Goal: Submit feedback/report problem: Submit feedback/report problem

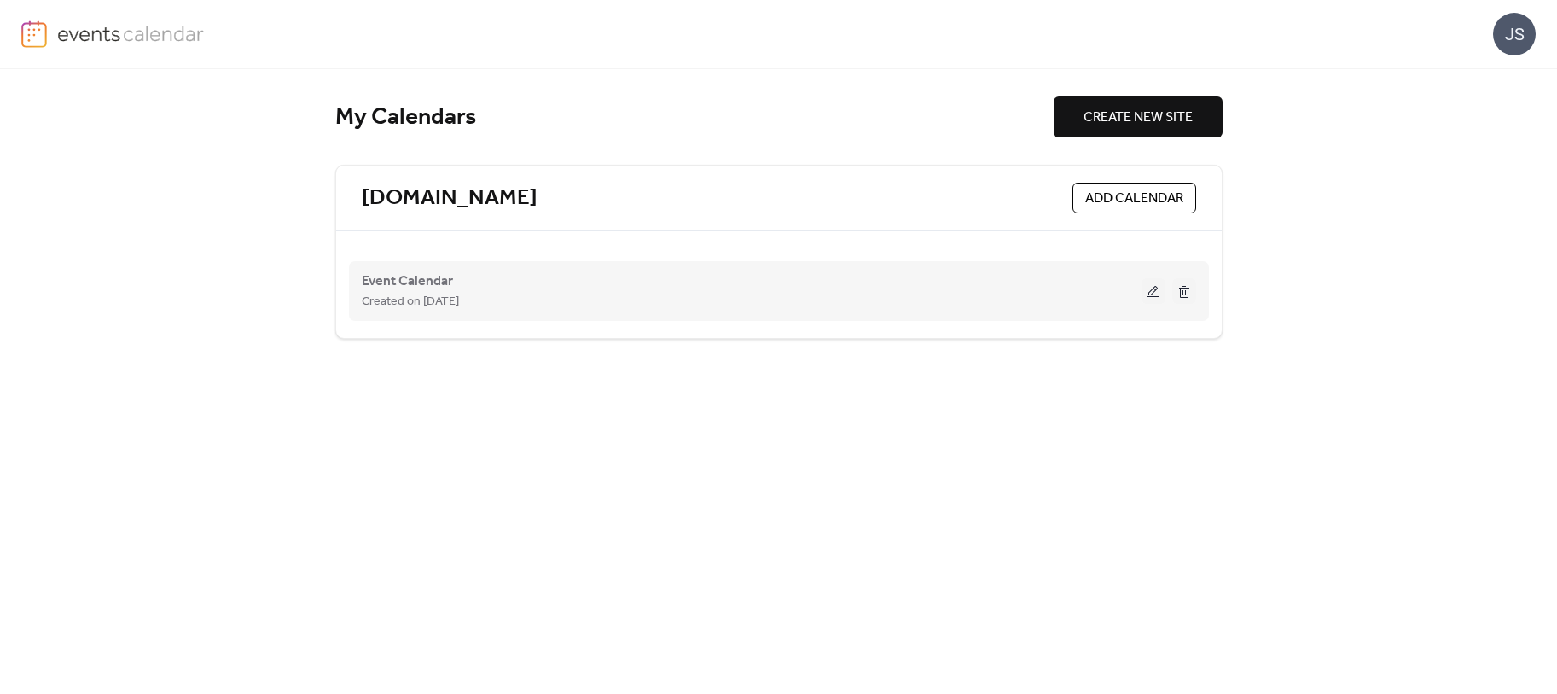
click at [1148, 288] on button at bounding box center [1154, 291] width 24 height 26
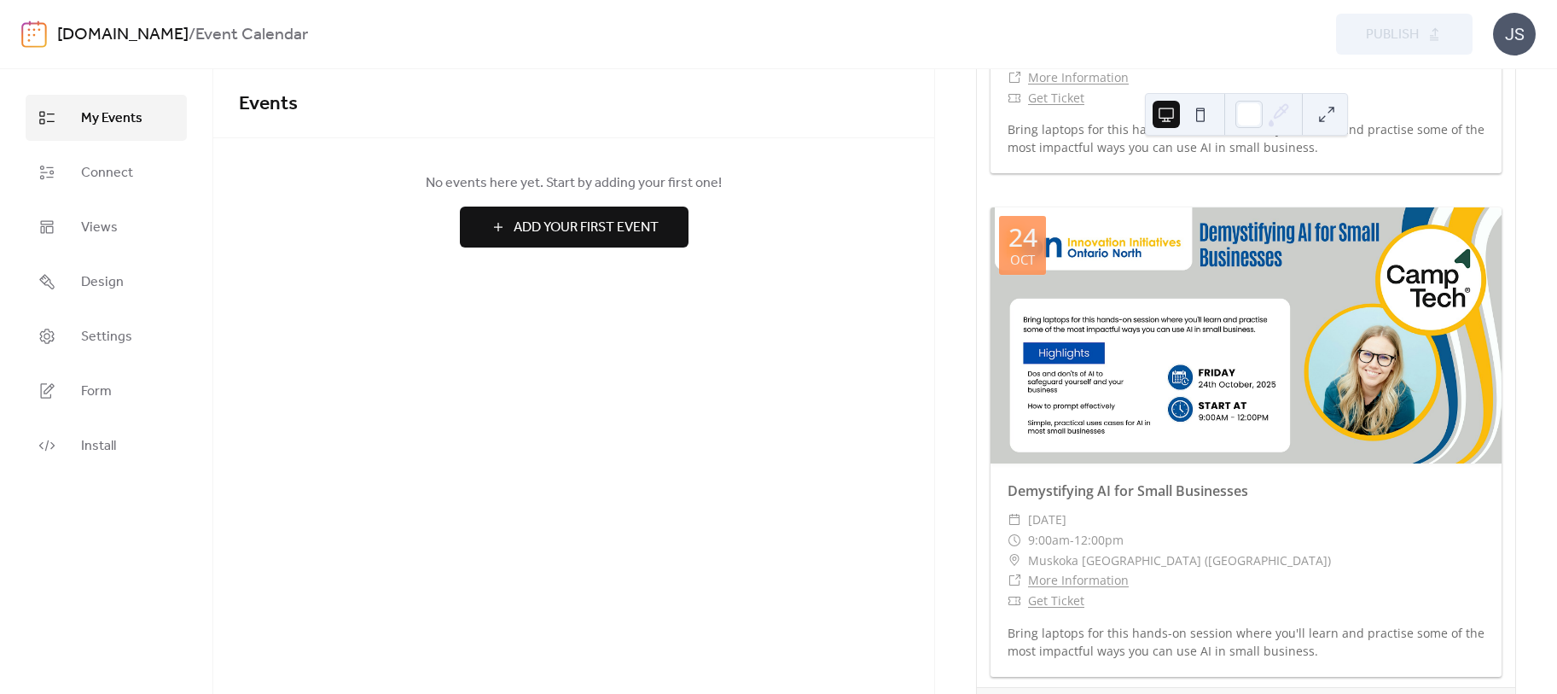
scroll to position [512, 0]
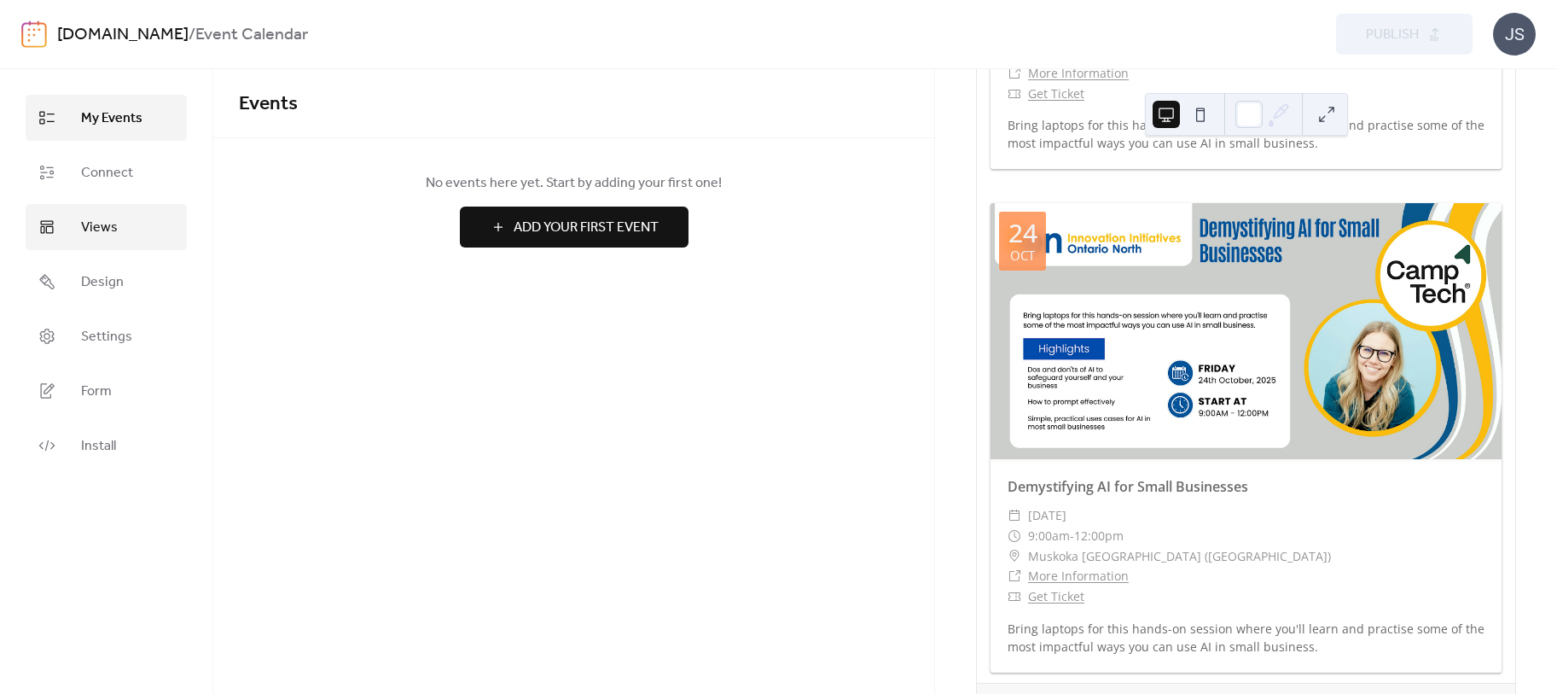
click at [74, 219] on link "Views" at bounding box center [106, 227] width 161 height 46
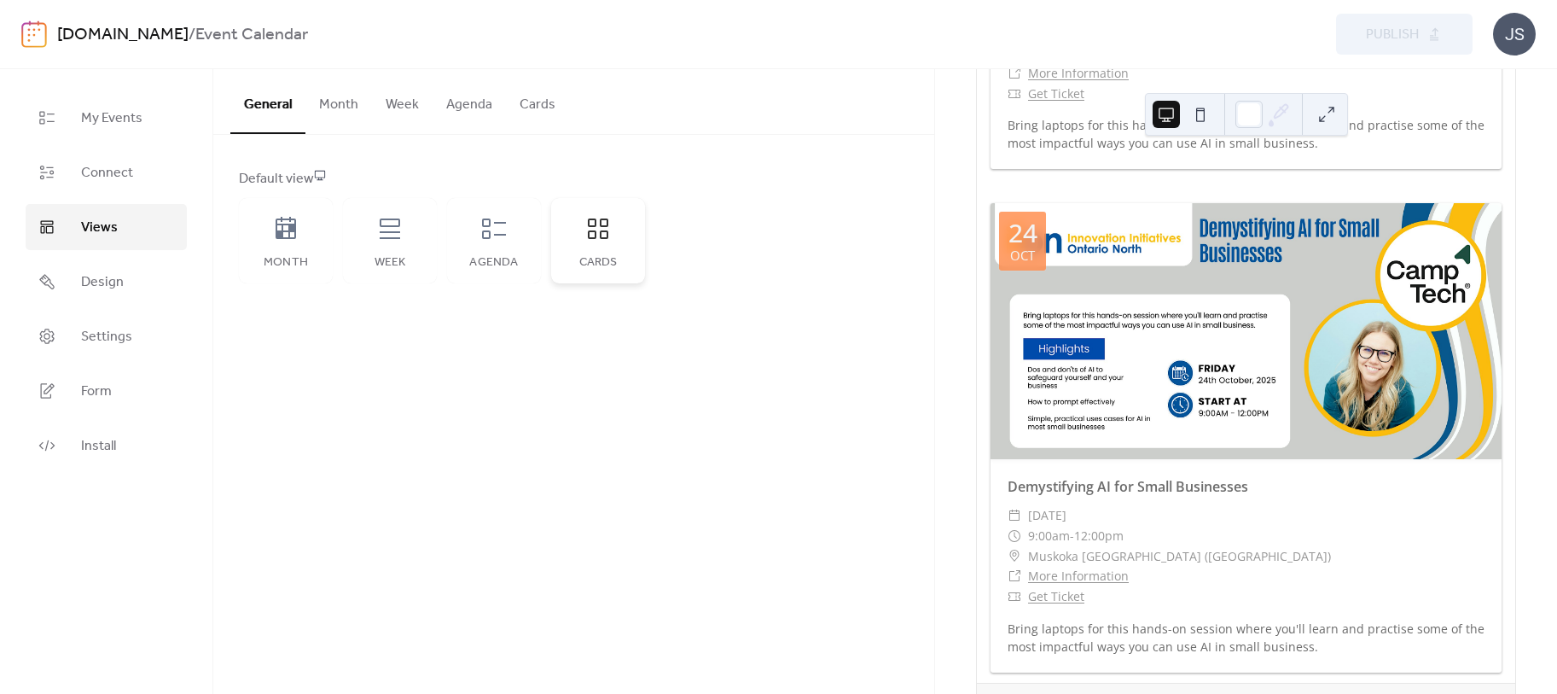
click at [594, 224] on icon at bounding box center [598, 228] width 27 height 27
click at [103, 445] on span "Install" at bounding box center [98, 446] width 35 height 20
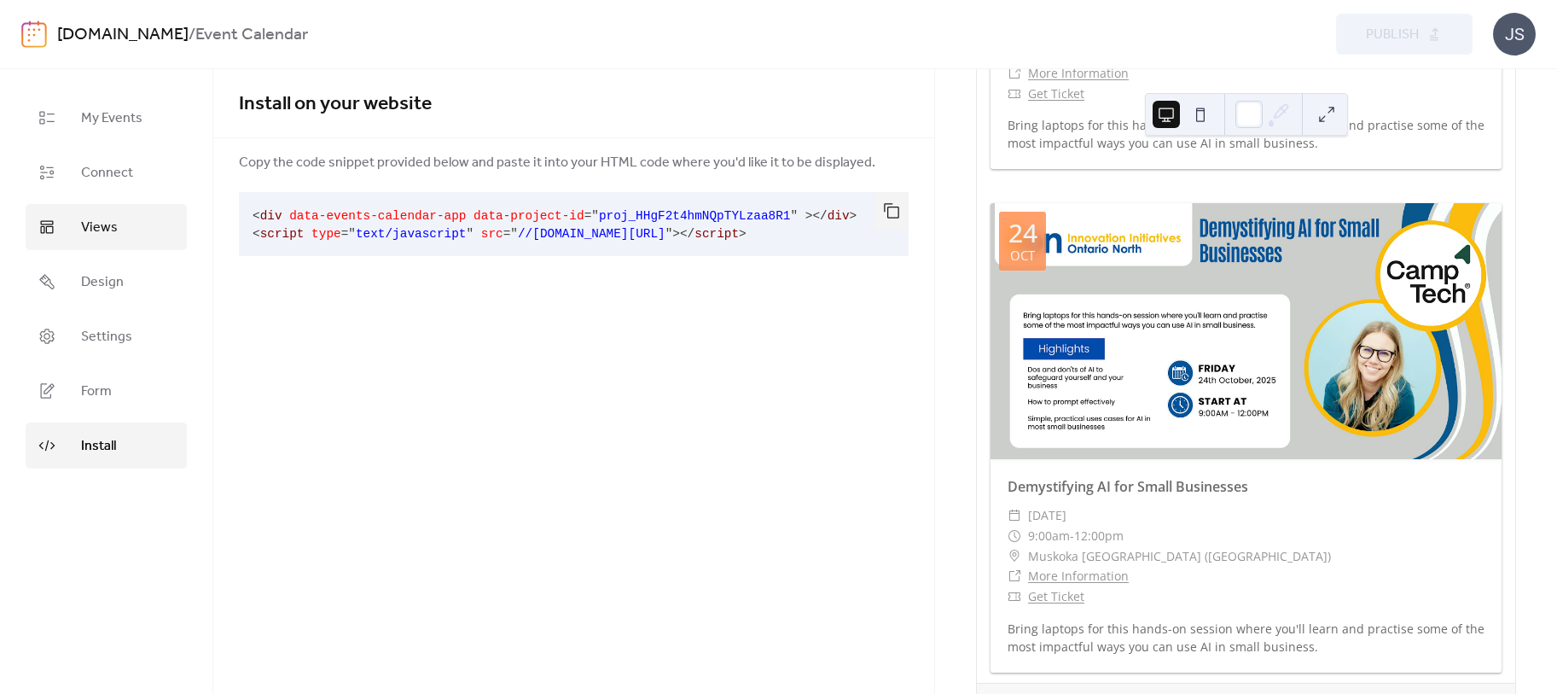
click at [100, 219] on span "Views" at bounding box center [99, 228] width 37 height 20
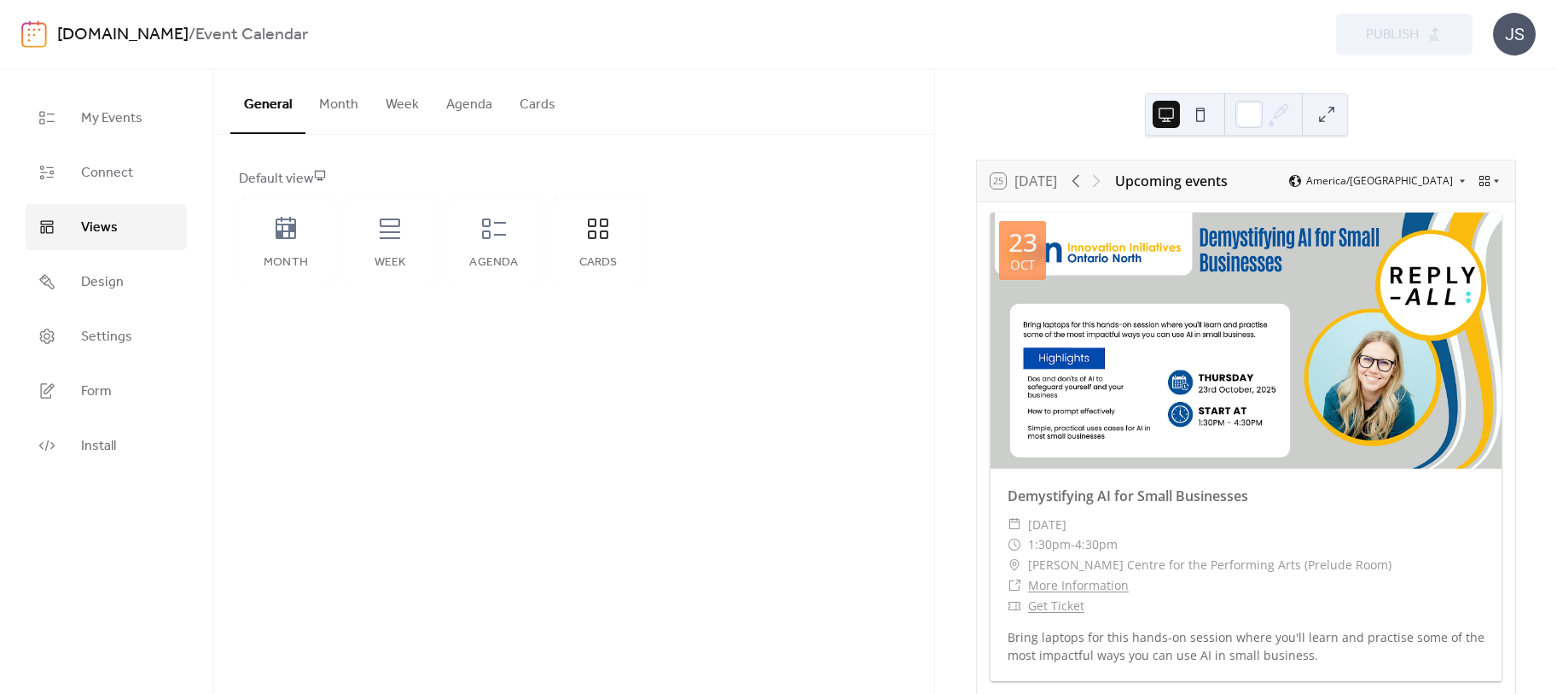
click at [1202, 116] on button at bounding box center [1200, 114] width 27 height 27
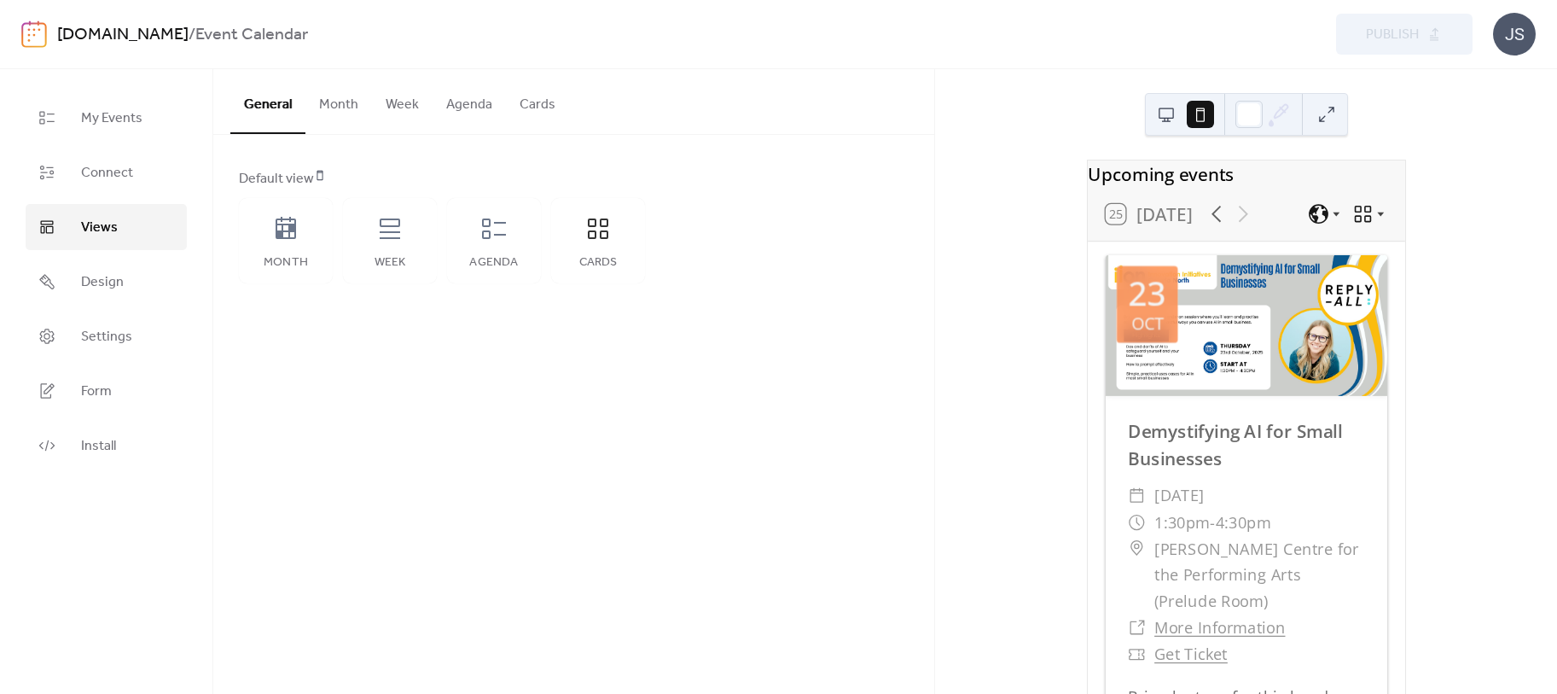
click at [1181, 114] on div at bounding box center [1183, 114] width 61 height 41
click at [1163, 114] on button at bounding box center [1166, 114] width 27 height 27
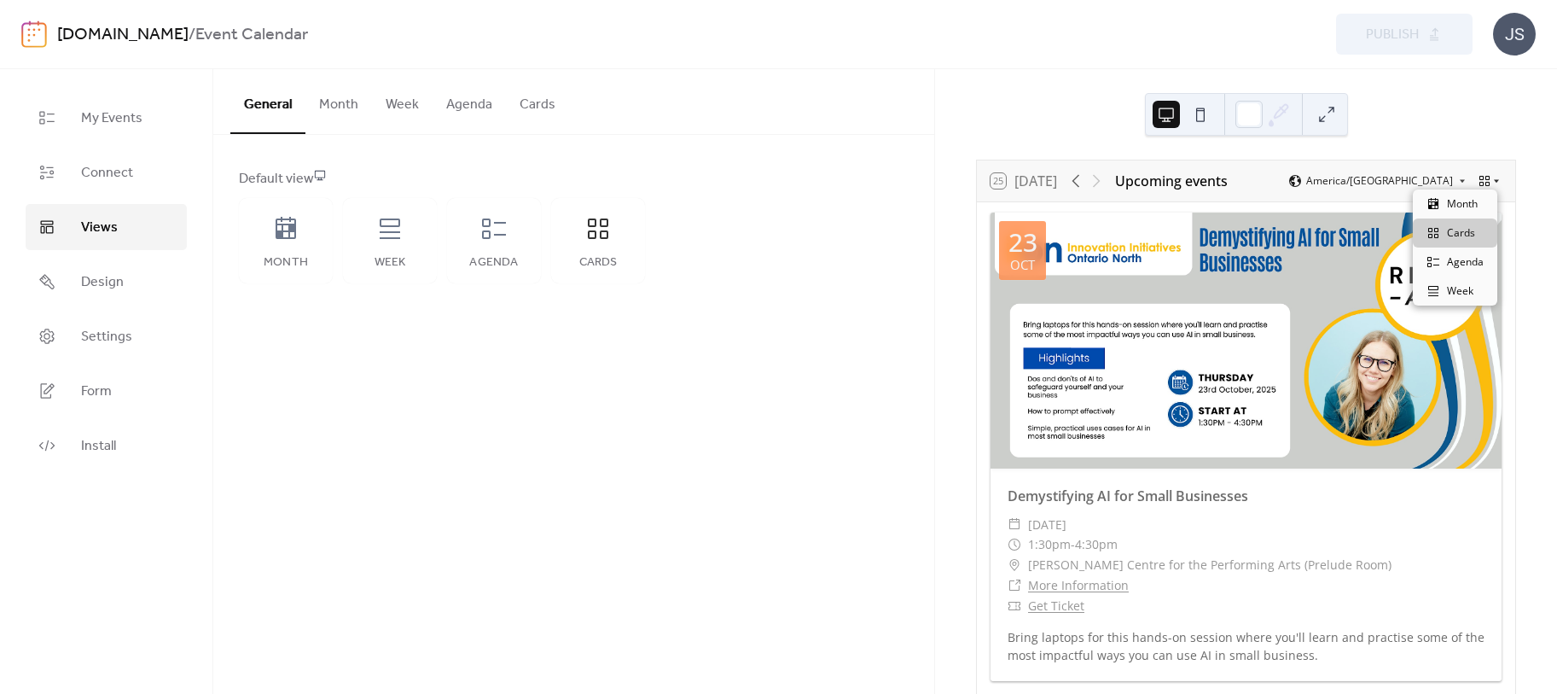
click at [1492, 177] on icon at bounding box center [1497, 181] width 10 height 10
click at [1470, 265] on span "Agenda" at bounding box center [1465, 261] width 37 height 15
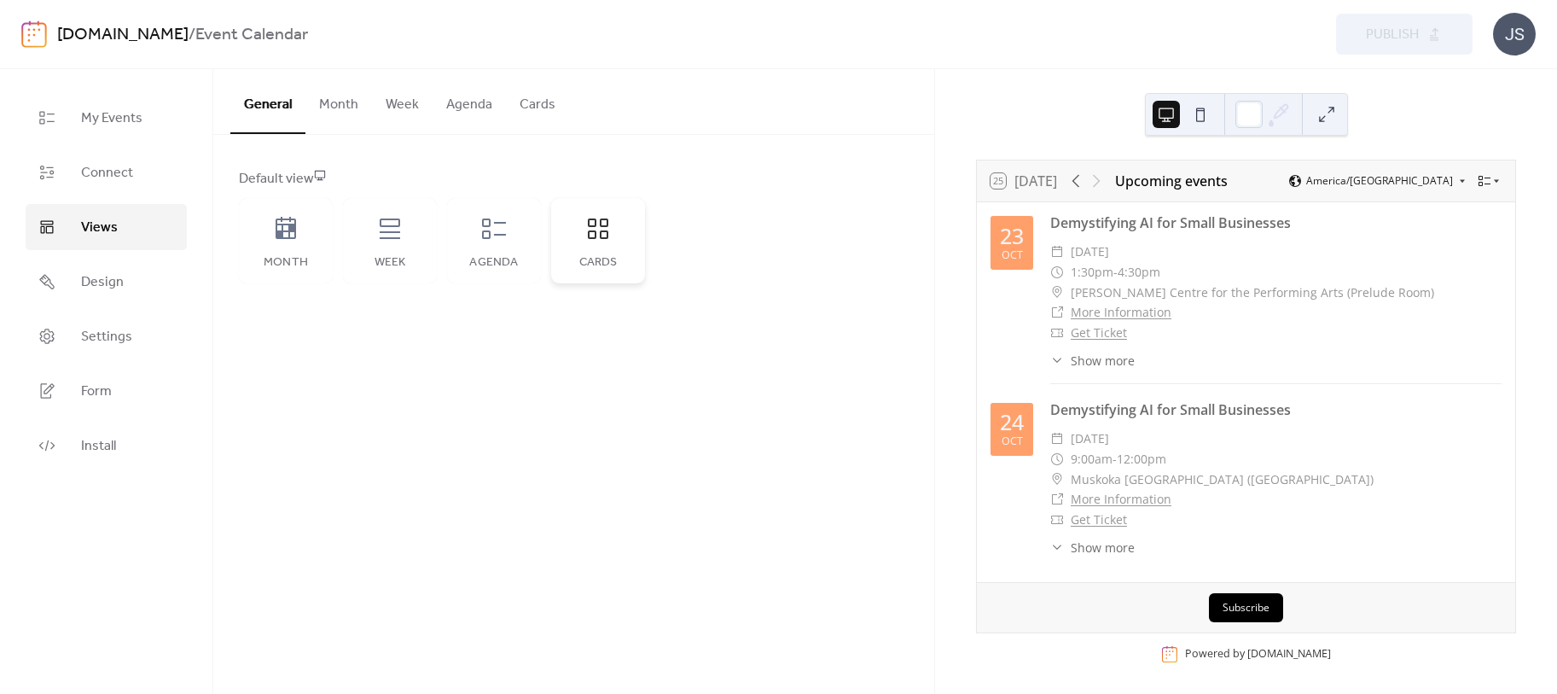
click at [579, 229] on div "Cards" at bounding box center [598, 240] width 94 height 85
click at [523, 235] on div "Agenda" at bounding box center [494, 240] width 94 height 85
click at [598, 234] on icon at bounding box center [598, 228] width 27 height 27
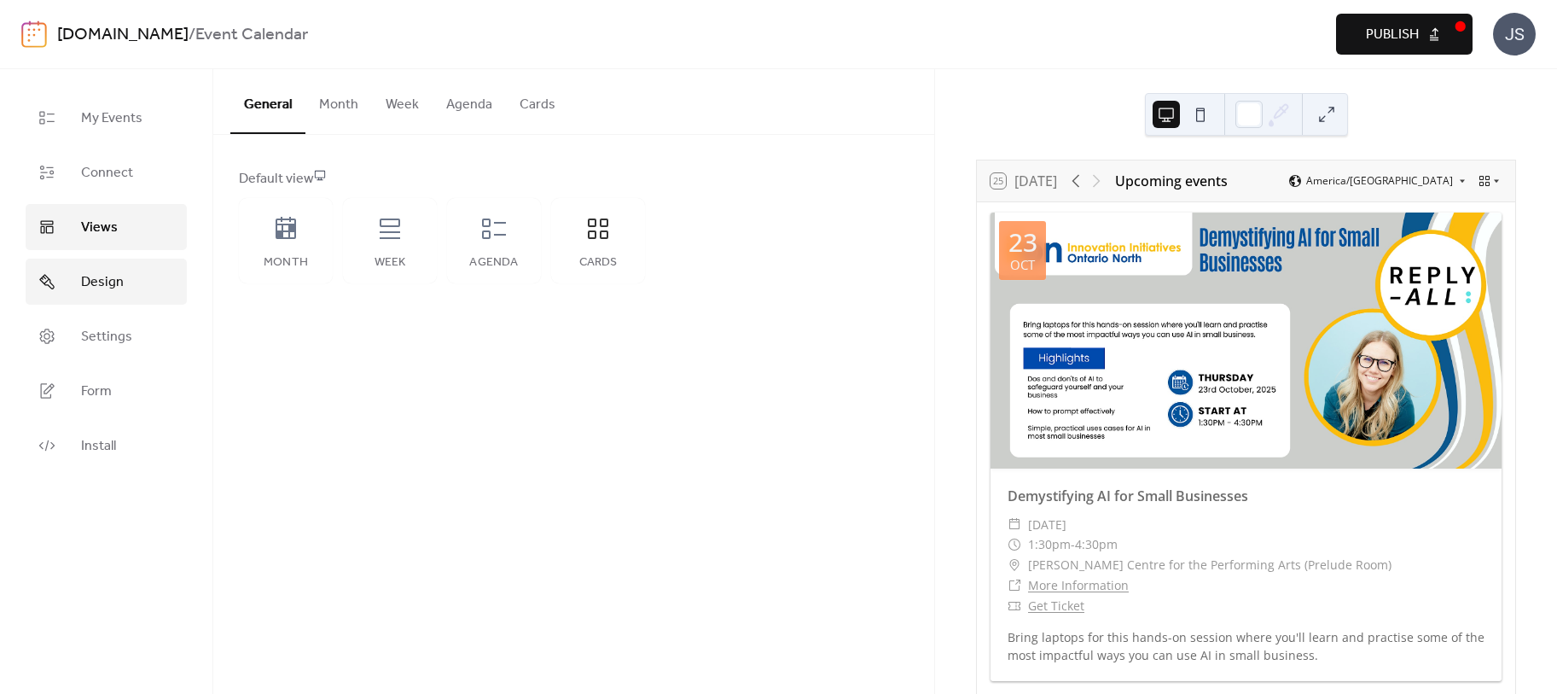
click at [102, 288] on span "Design" at bounding box center [102, 282] width 43 height 20
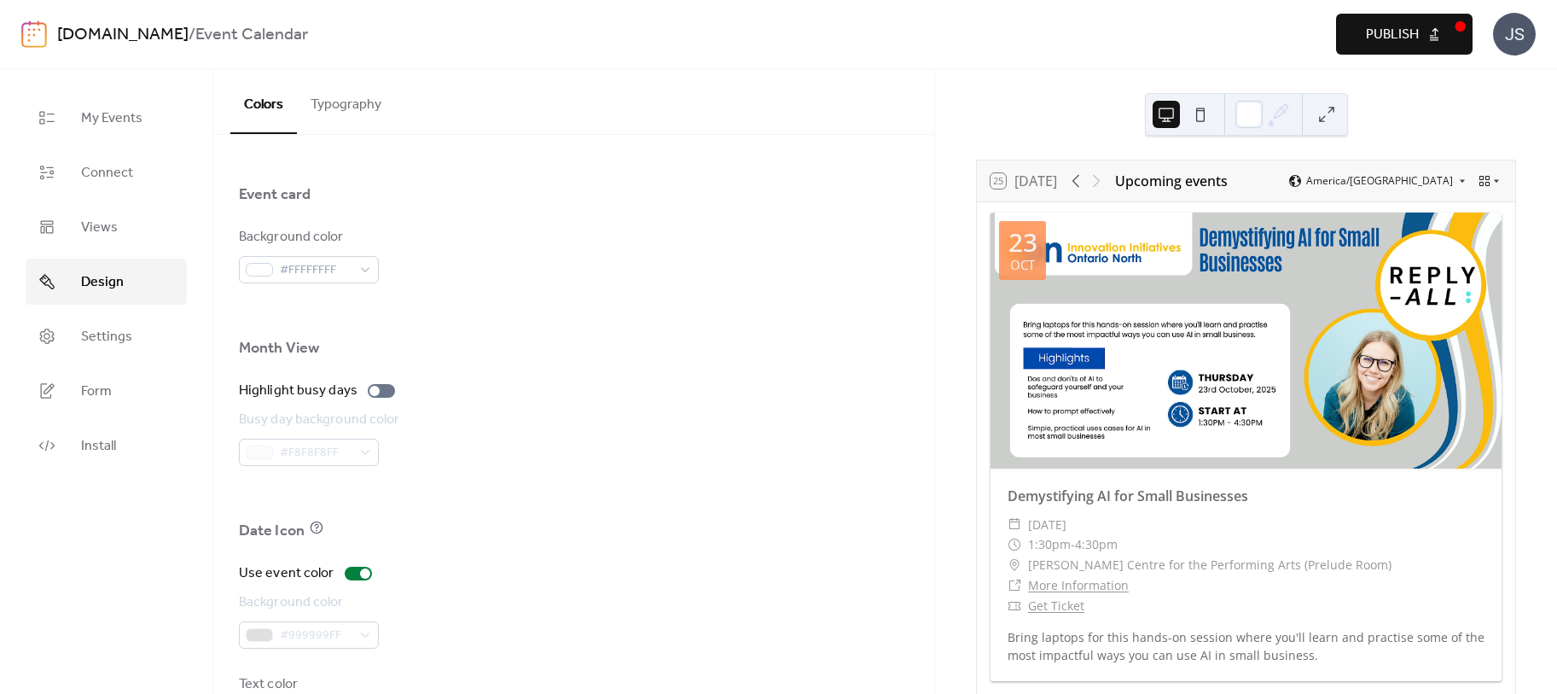
scroll to position [1095, 0]
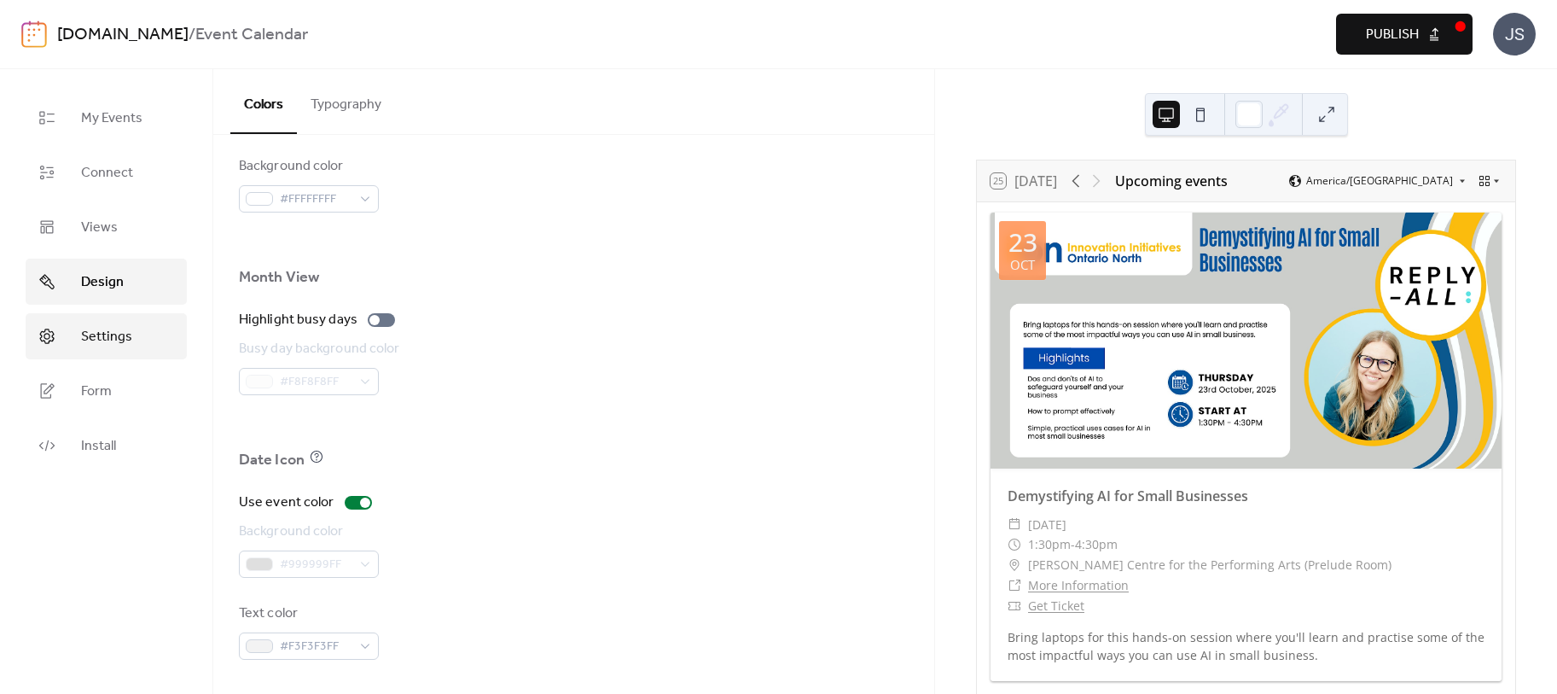
click at [107, 322] on link "Settings" at bounding box center [106, 336] width 161 height 46
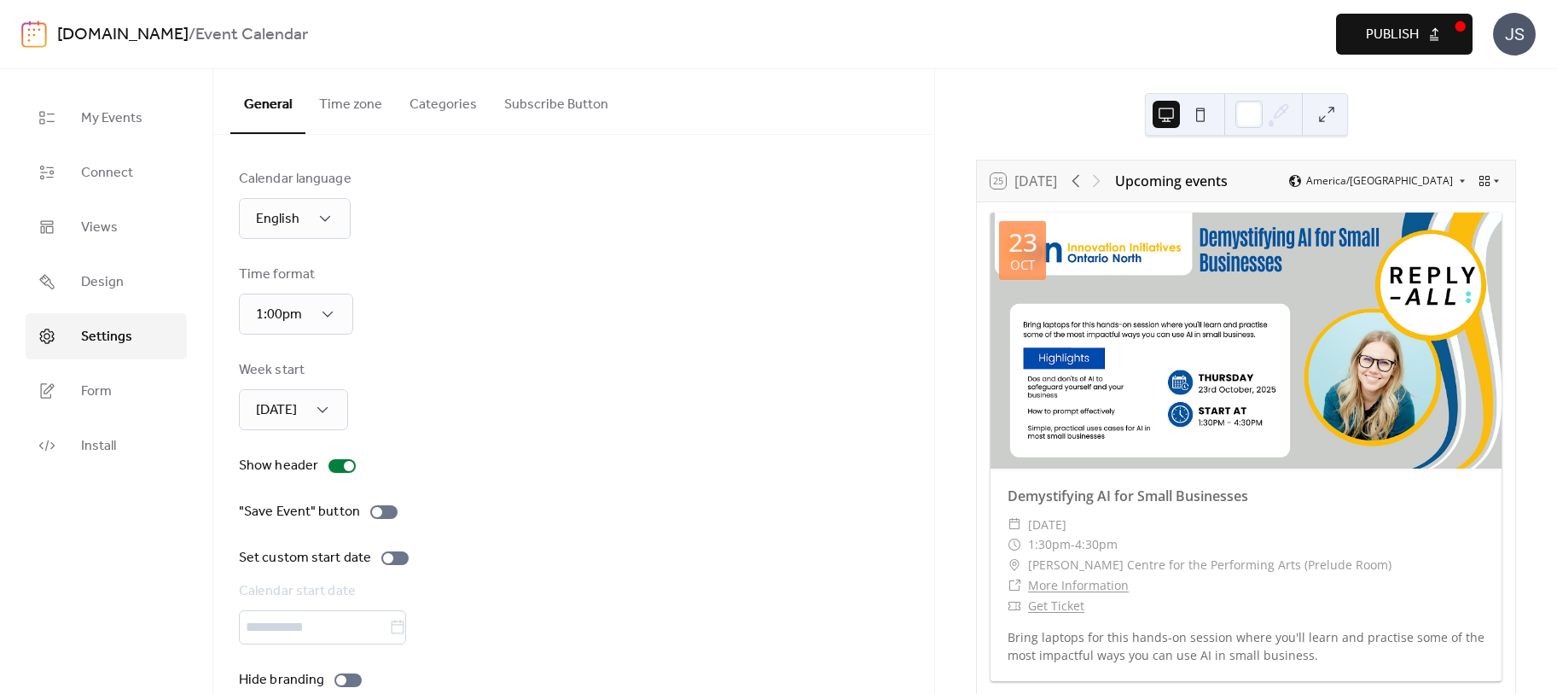
scroll to position [31, 0]
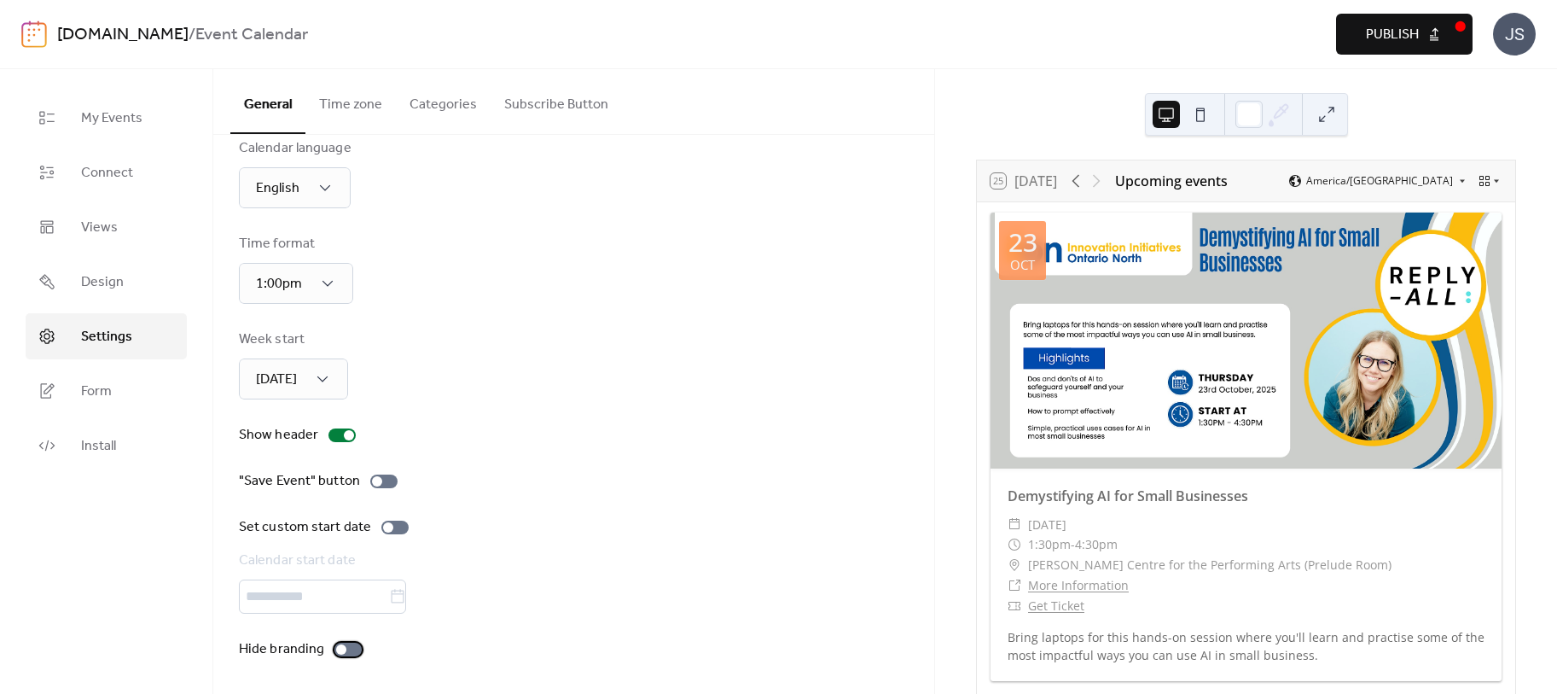
click at [352, 649] on div at bounding box center [348, 650] width 27 height 14
click at [100, 390] on span "Form" at bounding box center [96, 391] width 31 height 20
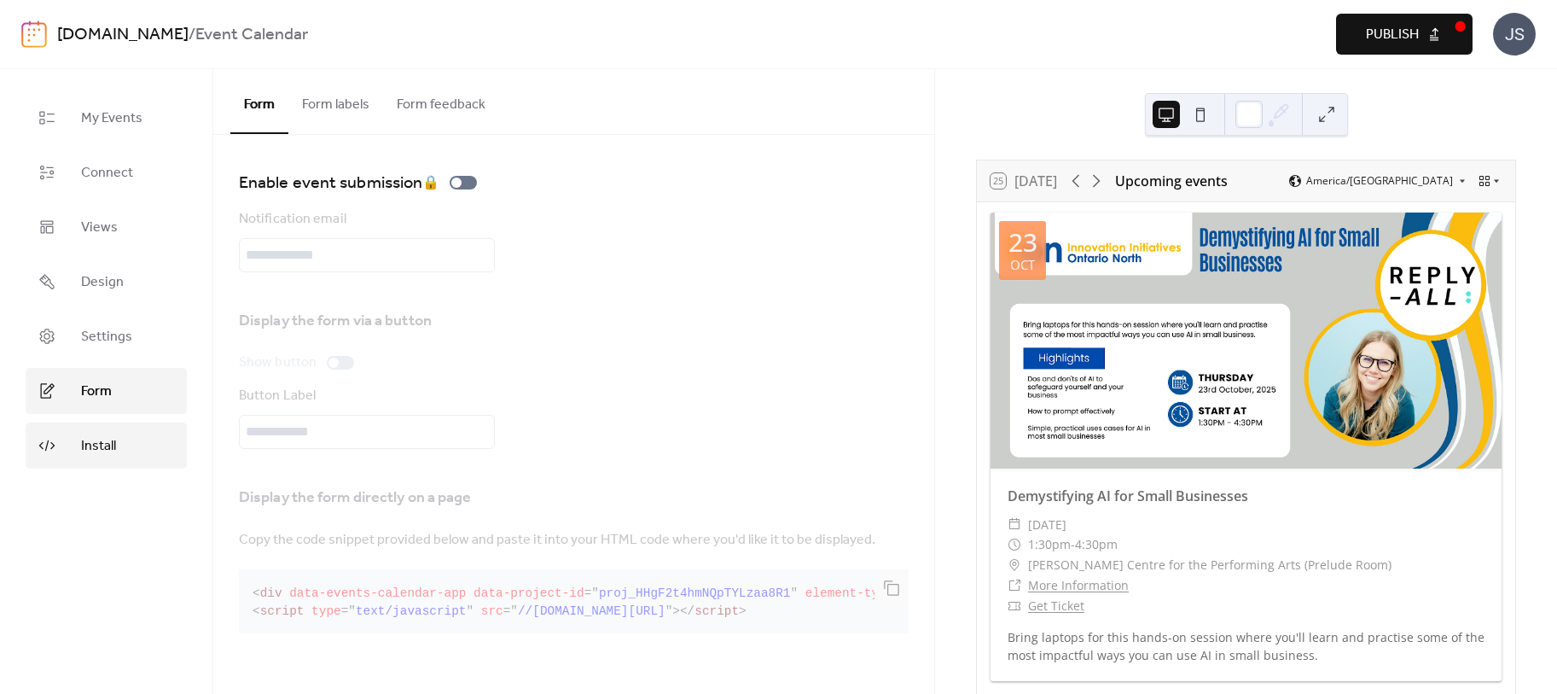
click at [99, 447] on span "Install" at bounding box center [98, 446] width 35 height 20
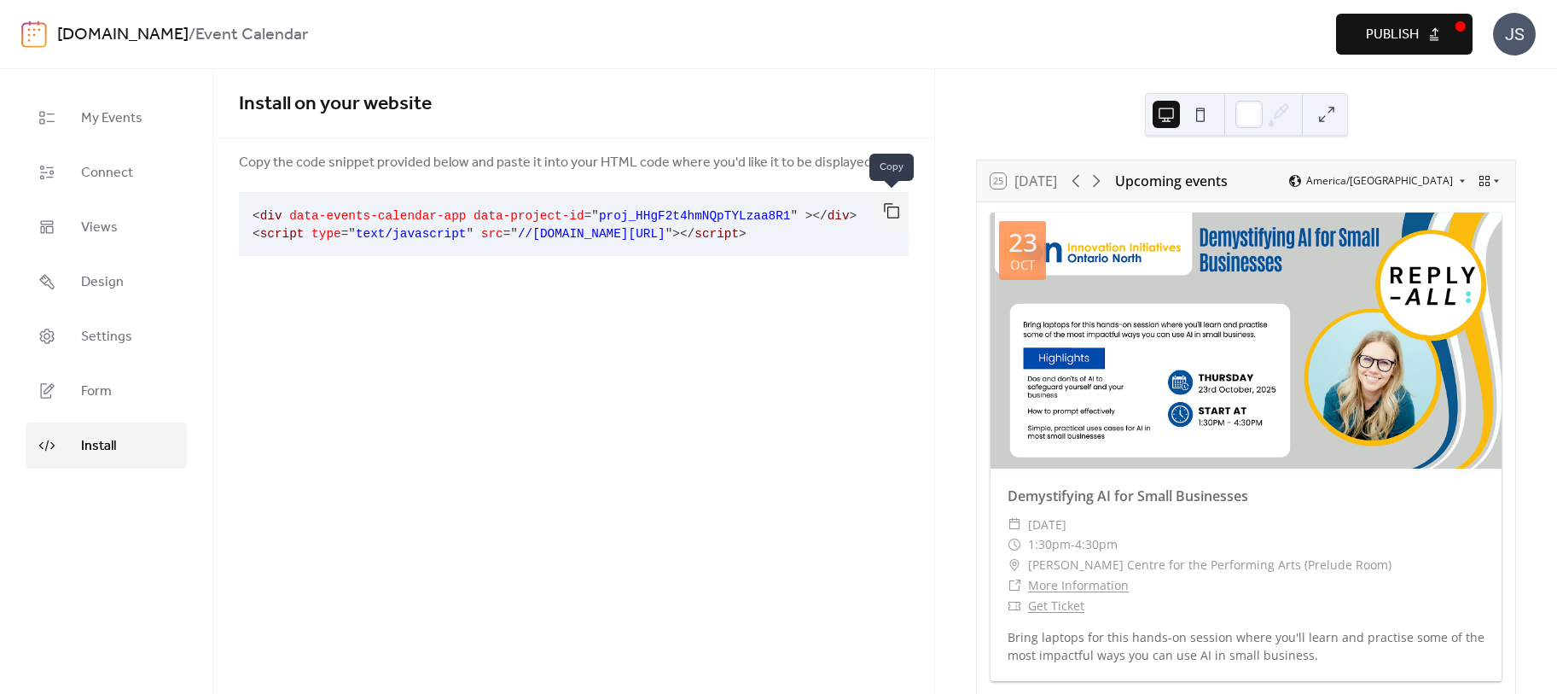
click at [889, 203] on button "button" at bounding box center [892, 211] width 34 height 38
click at [1377, 27] on span "Publish" at bounding box center [1392, 35] width 53 height 20
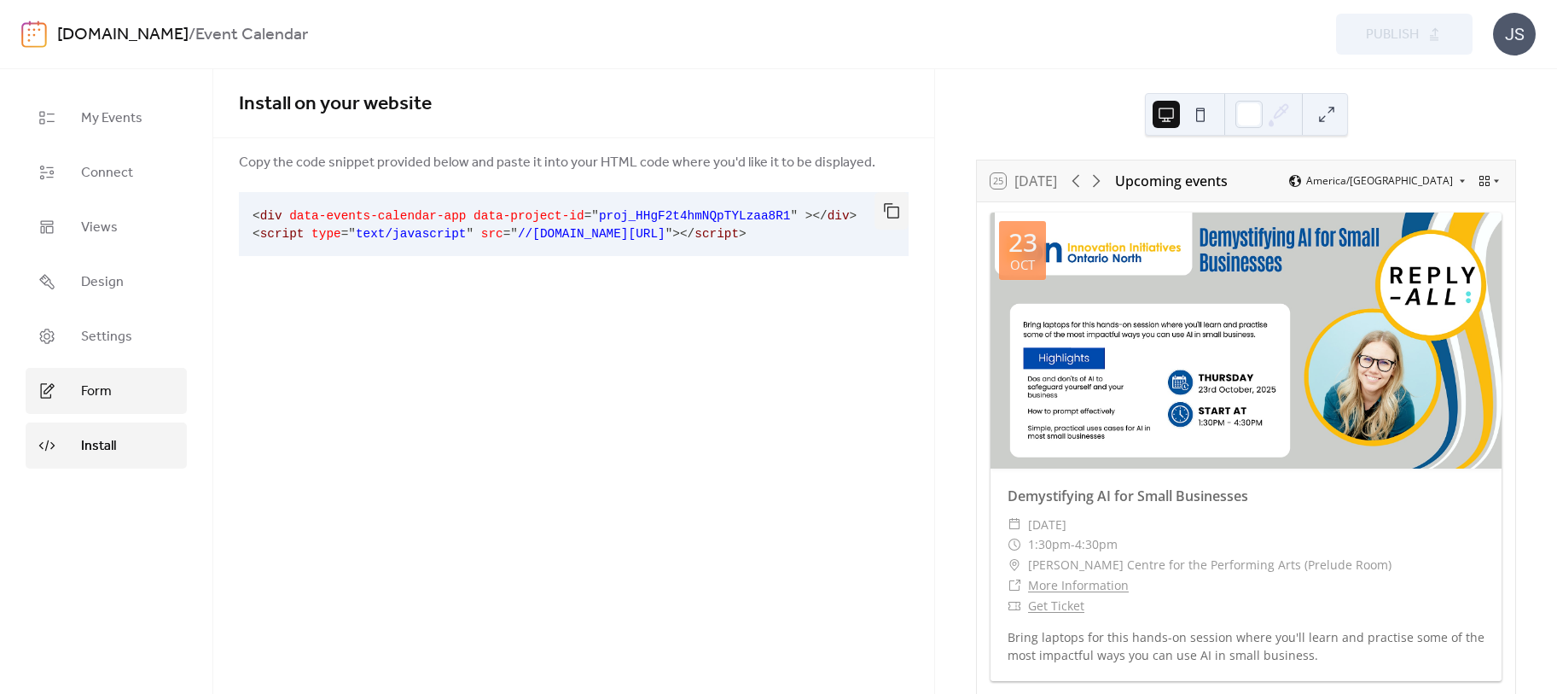
click at [94, 390] on span "Form" at bounding box center [96, 391] width 31 height 20
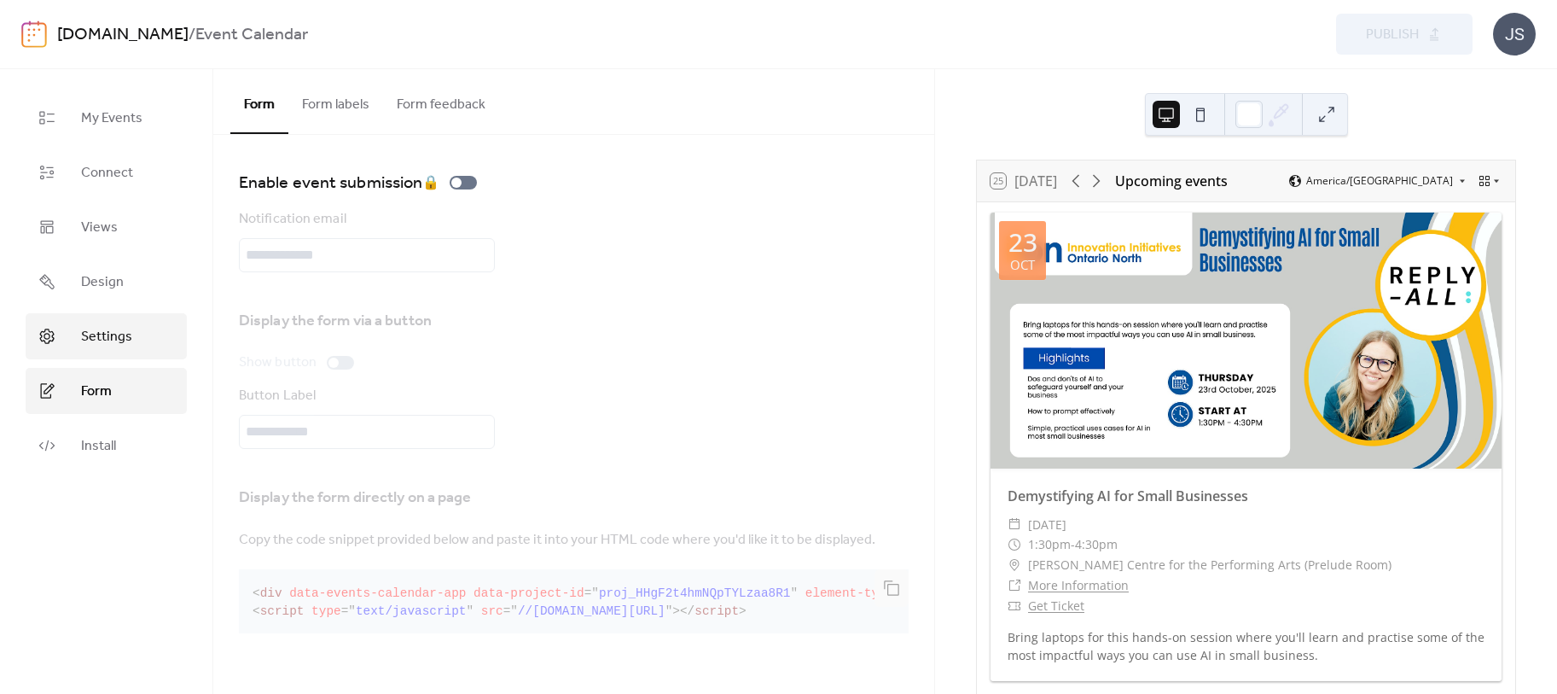
click at [134, 315] on link "Settings" at bounding box center [106, 336] width 161 height 46
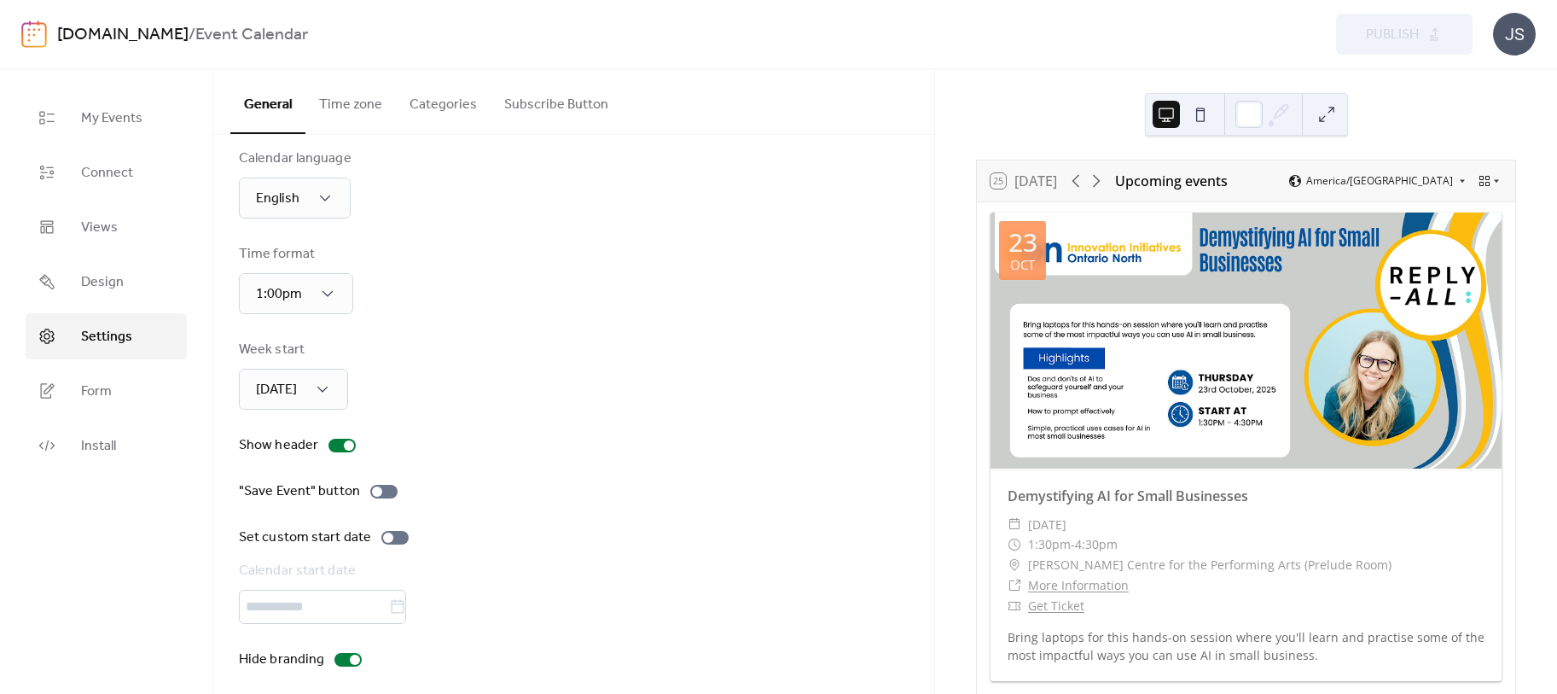
scroll to position [31, 0]
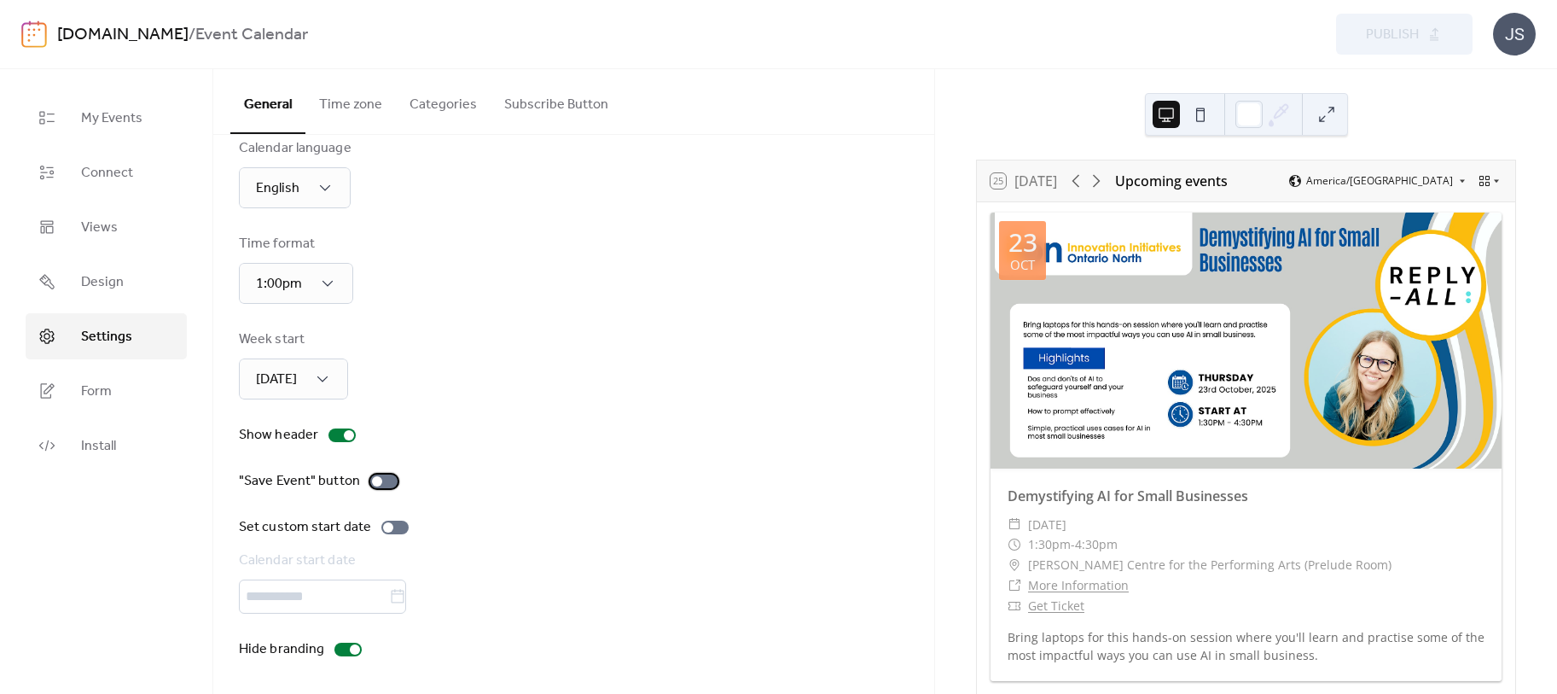
click at [389, 481] on div at bounding box center [383, 481] width 27 height 14
click at [389, 481] on div at bounding box center [391, 481] width 10 height 10
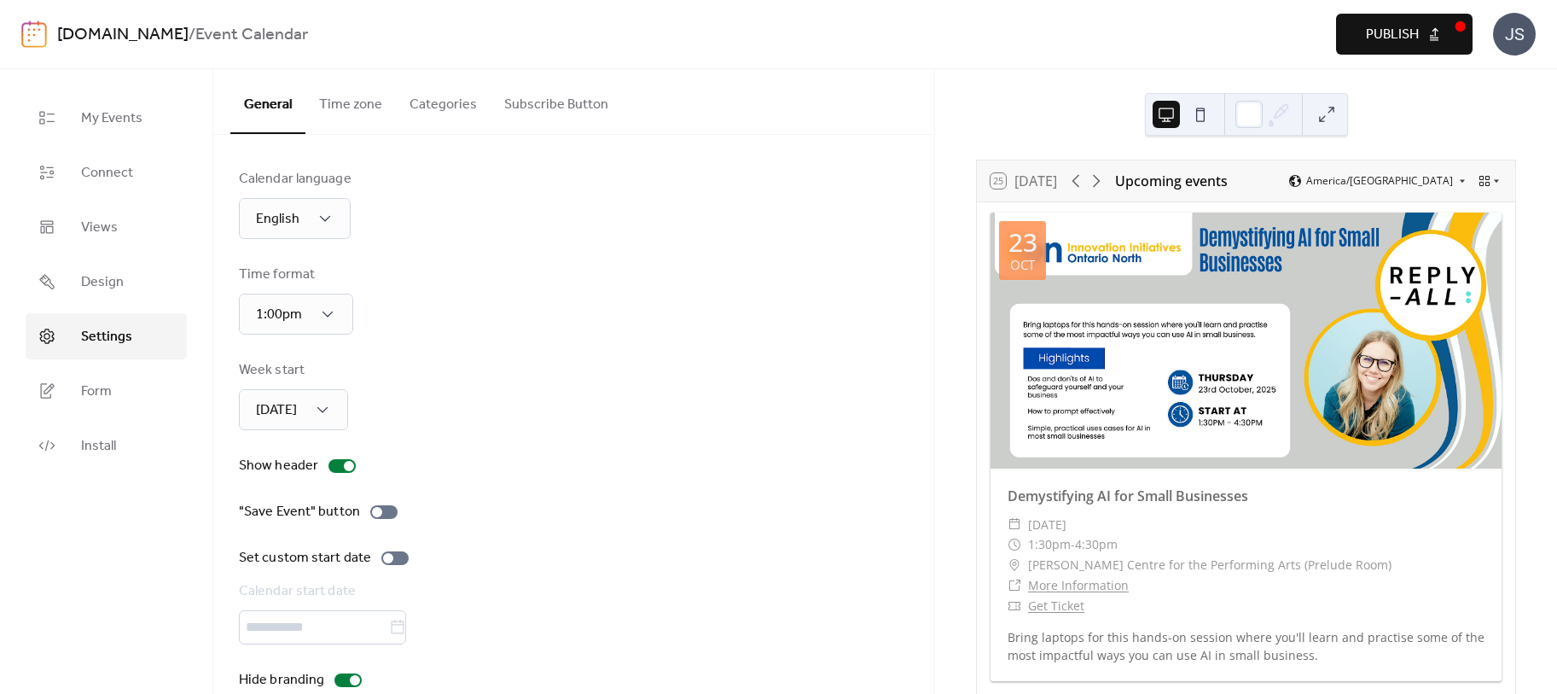
click at [364, 102] on button "Time zone" at bounding box center [351, 100] width 90 height 63
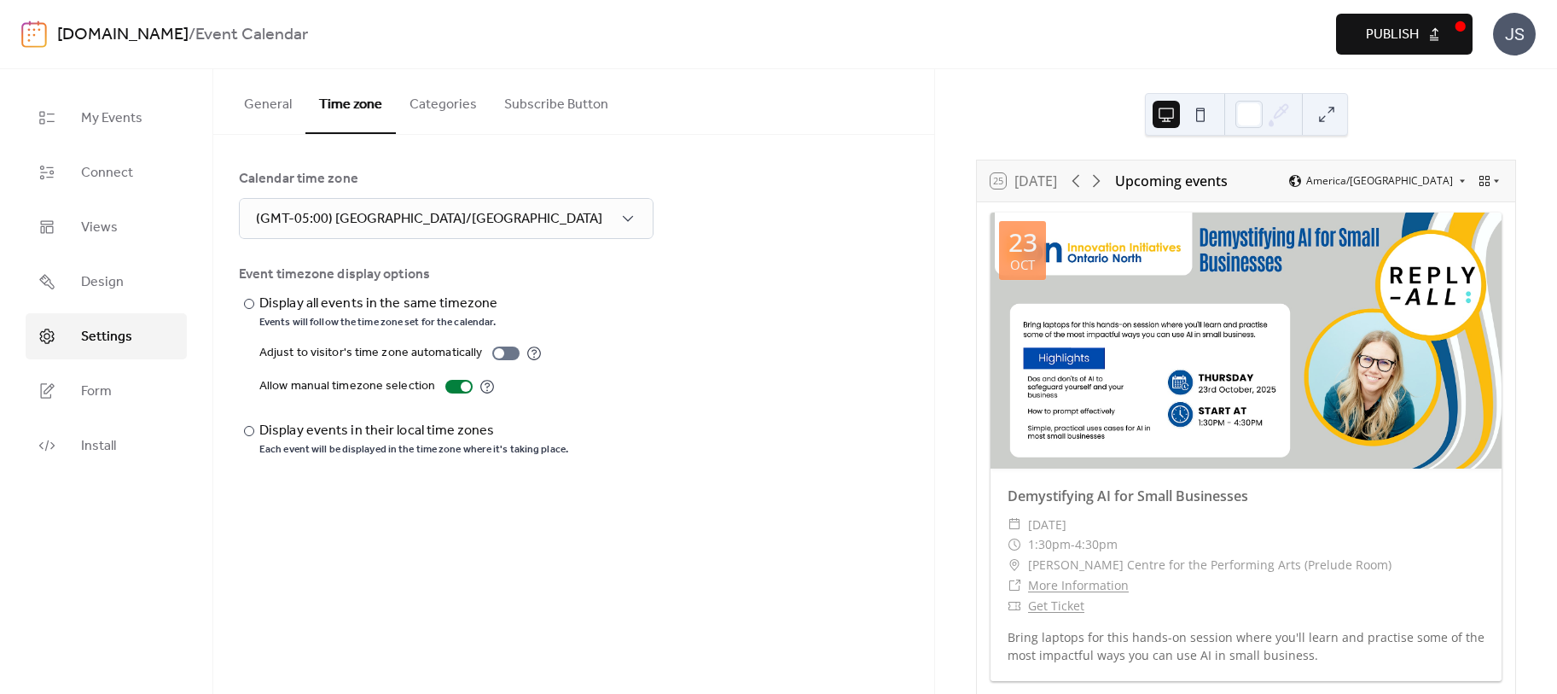
click at [434, 114] on button "Categories" at bounding box center [443, 100] width 95 height 63
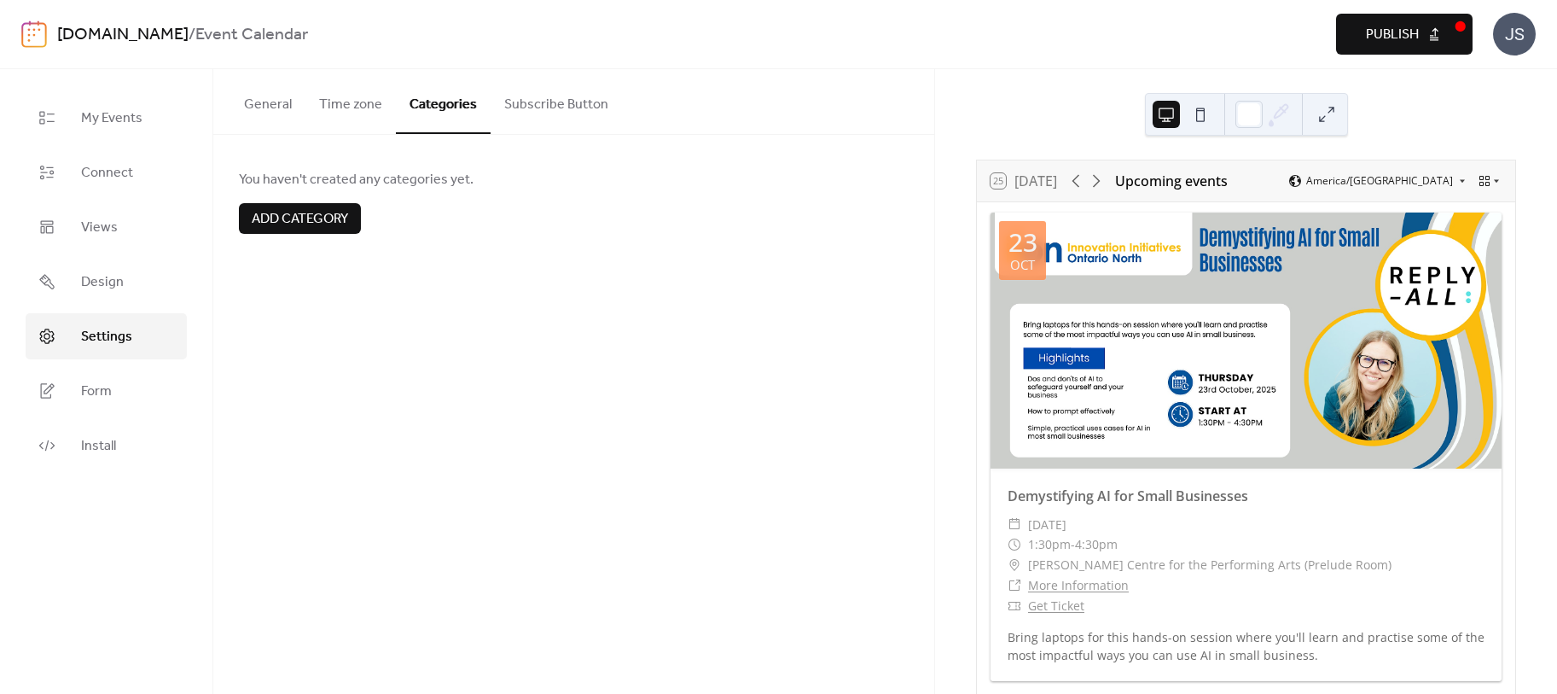
click at [579, 104] on button "Subscribe Button" at bounding box center [556, 100] width 131 height 63
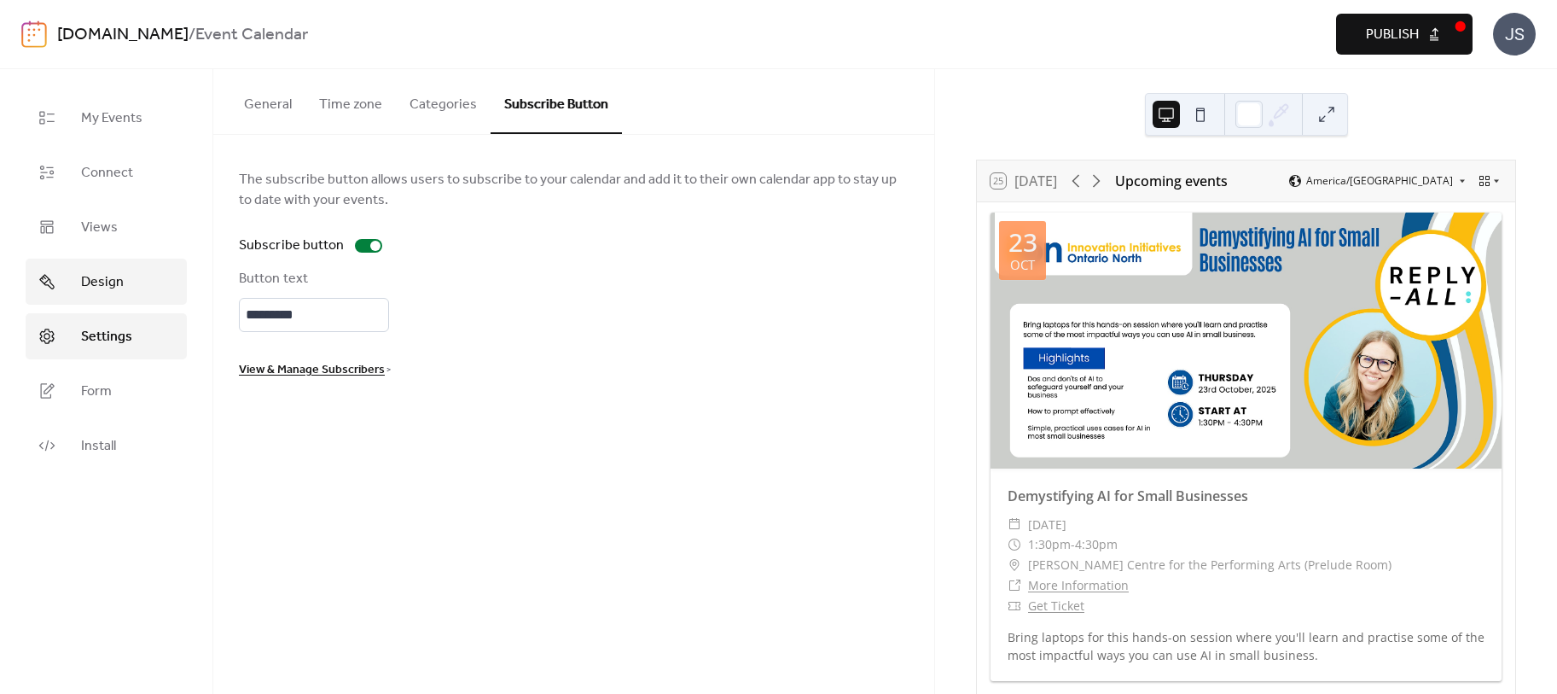
click at [129, 288] on link "Design" at bounding box center [106, 282] width 161 height 46
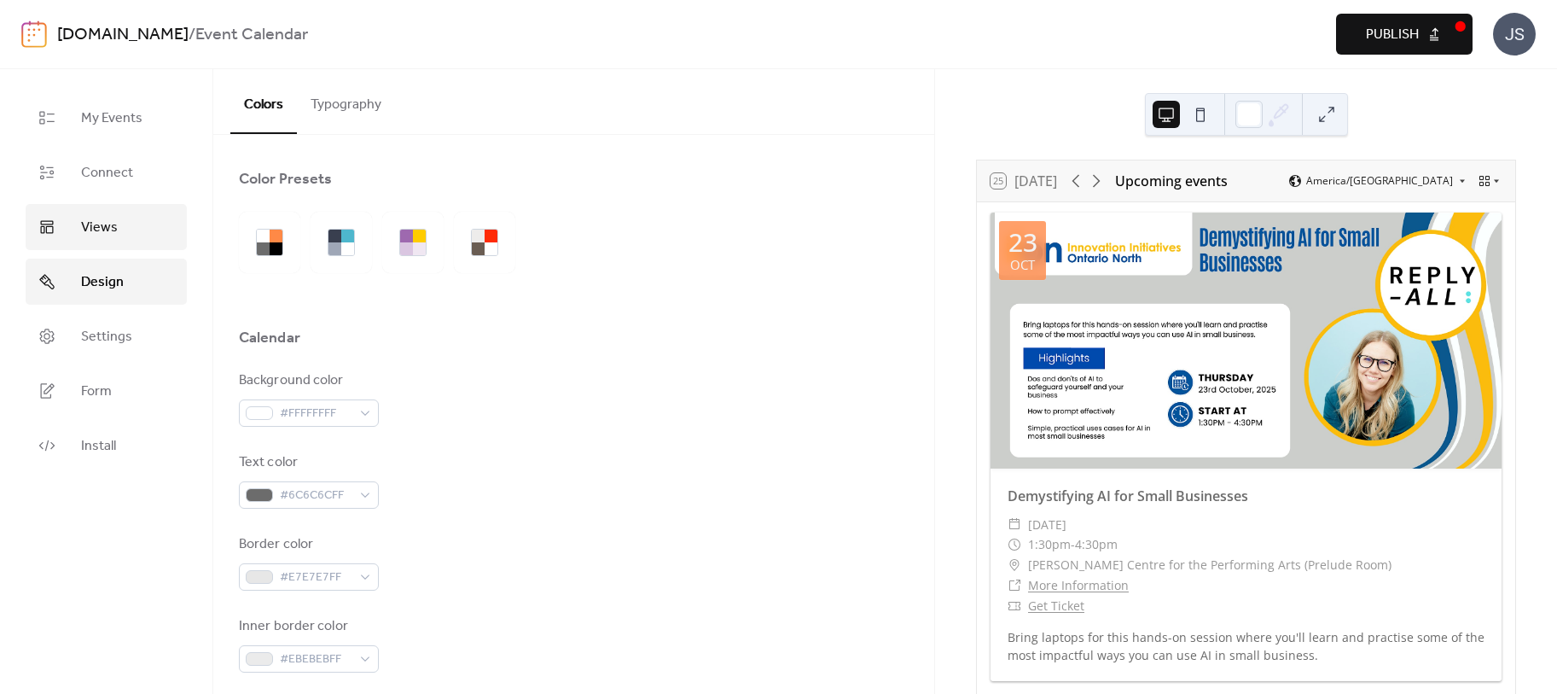
click at [119, 234] on link "Views" at bounding box center [106, 227] width 161 height 46
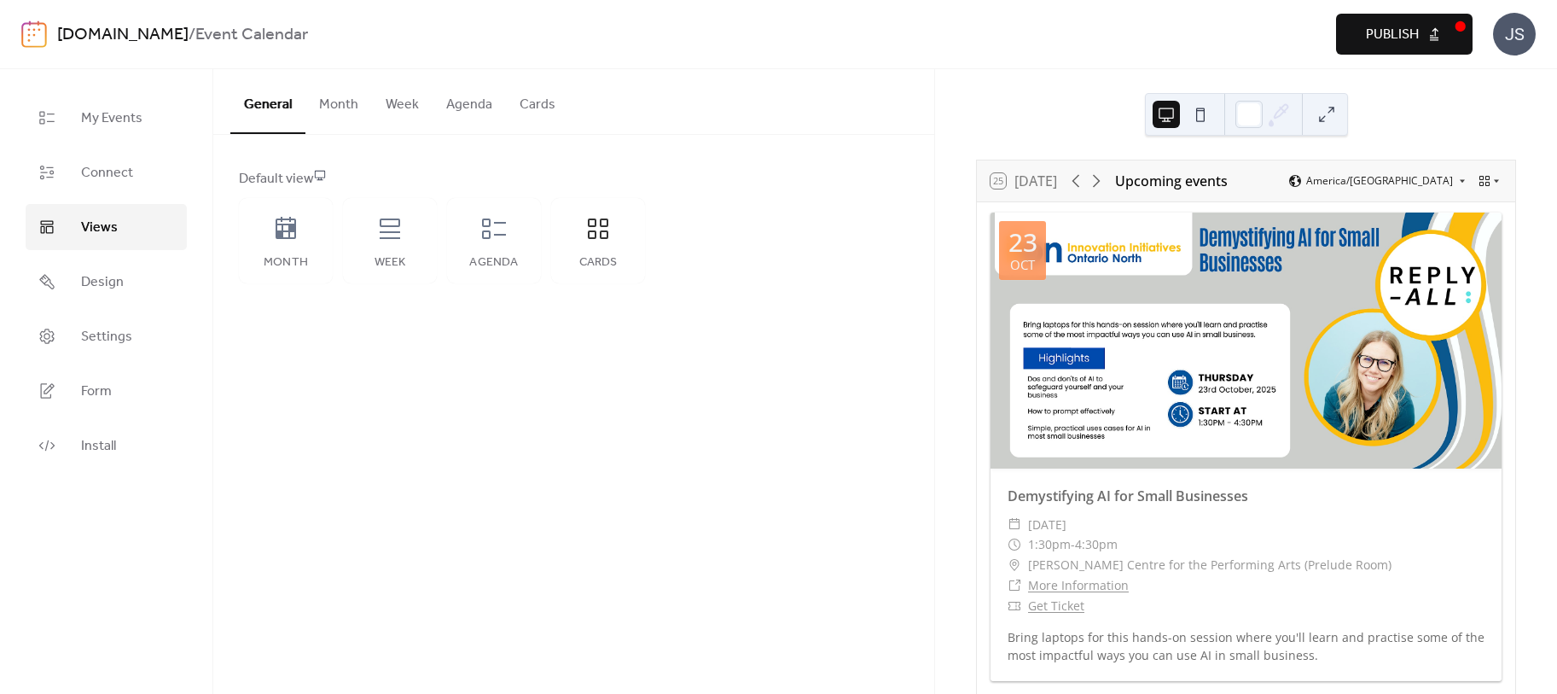
click at [534, 106] on button "Cards" at bounding box center [537, 100] width 63 height 63
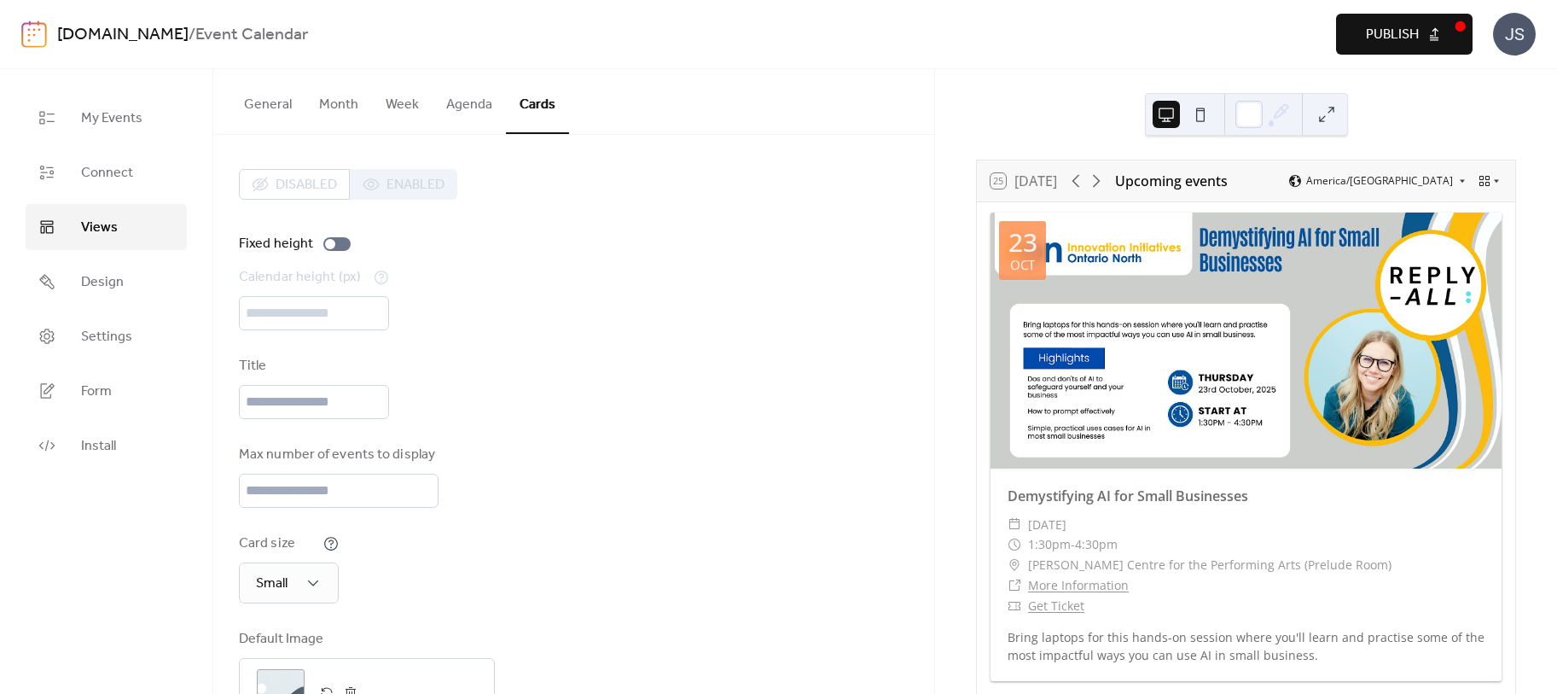
click at [376, 184] on div "Disabled Enabled" at bounding box center [348, 184] width 218 height 31
click at [397, 183] on div "Disabled Enabled" at bounding box center [348, 184] width 218 height 31
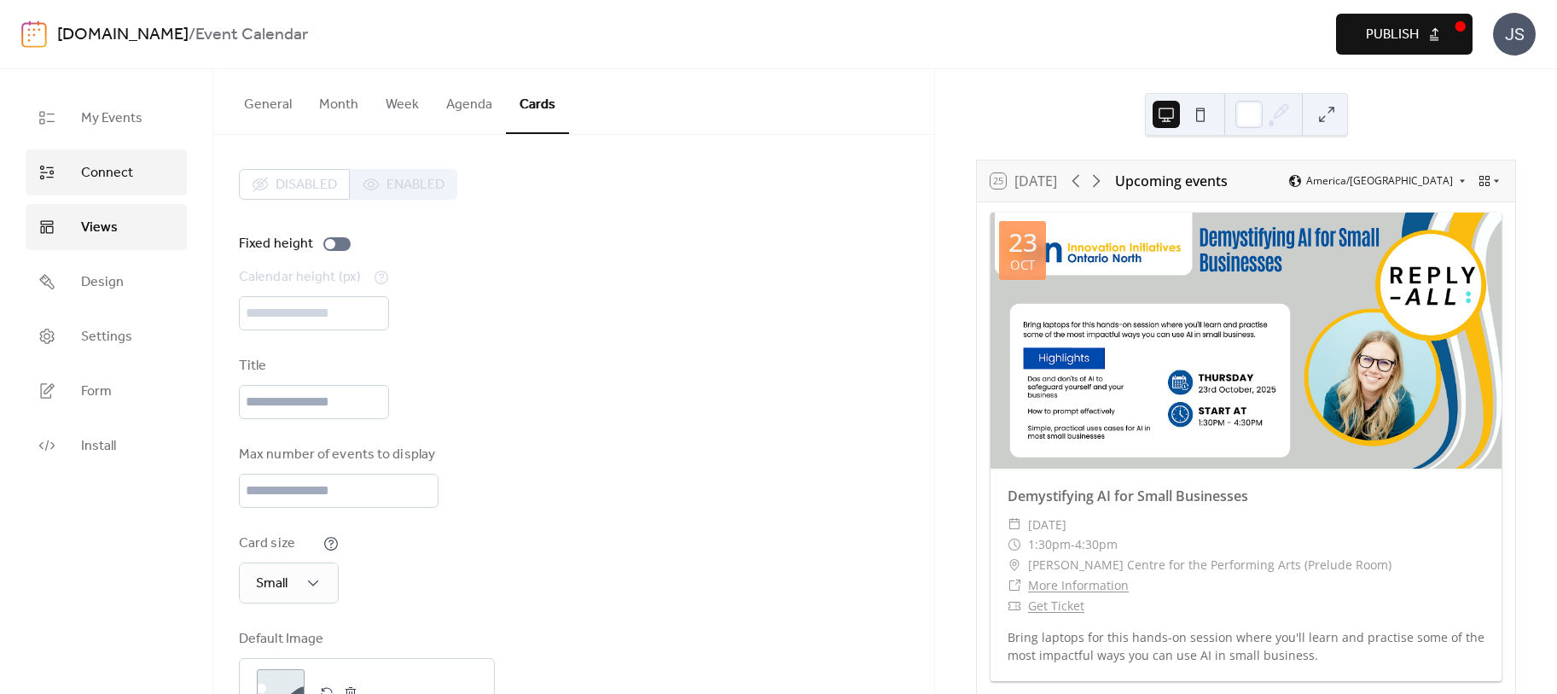
click at [110, 175] on span "Connect" at bounding box center [107, 173] width 52 height 20
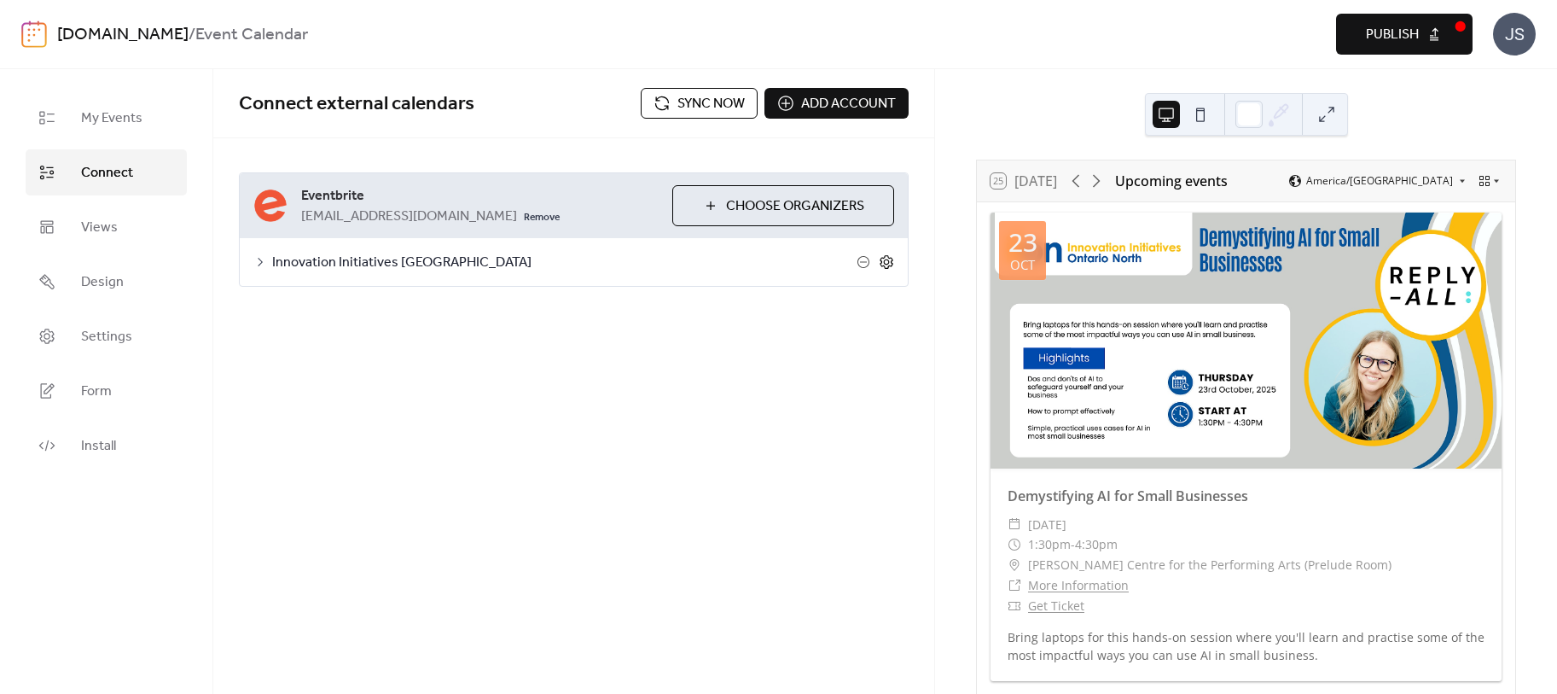
click at [887, 259] on icon at bounding box center [886, 261] width 15 height 15
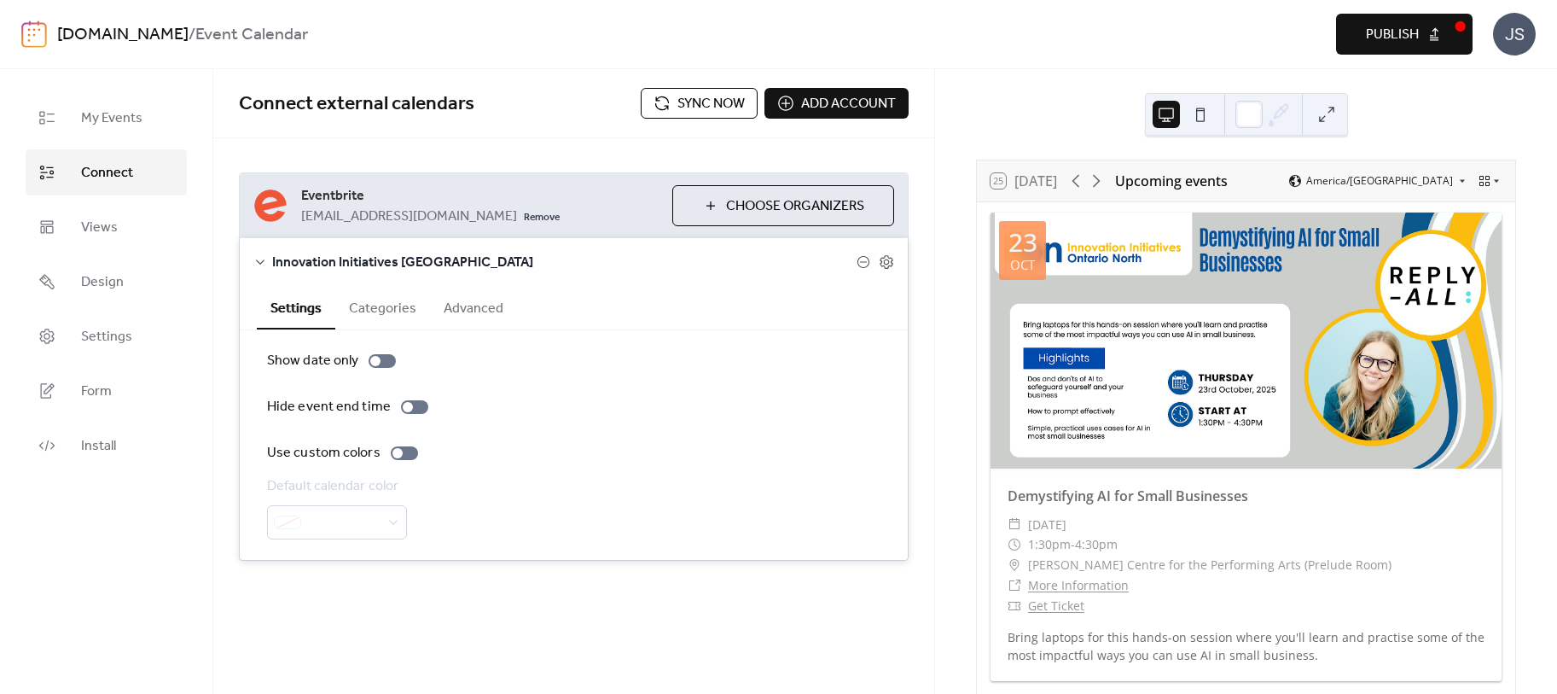
click at [383, 306] on button "Categories" at bounding box center [382, 307] width 95 height 42
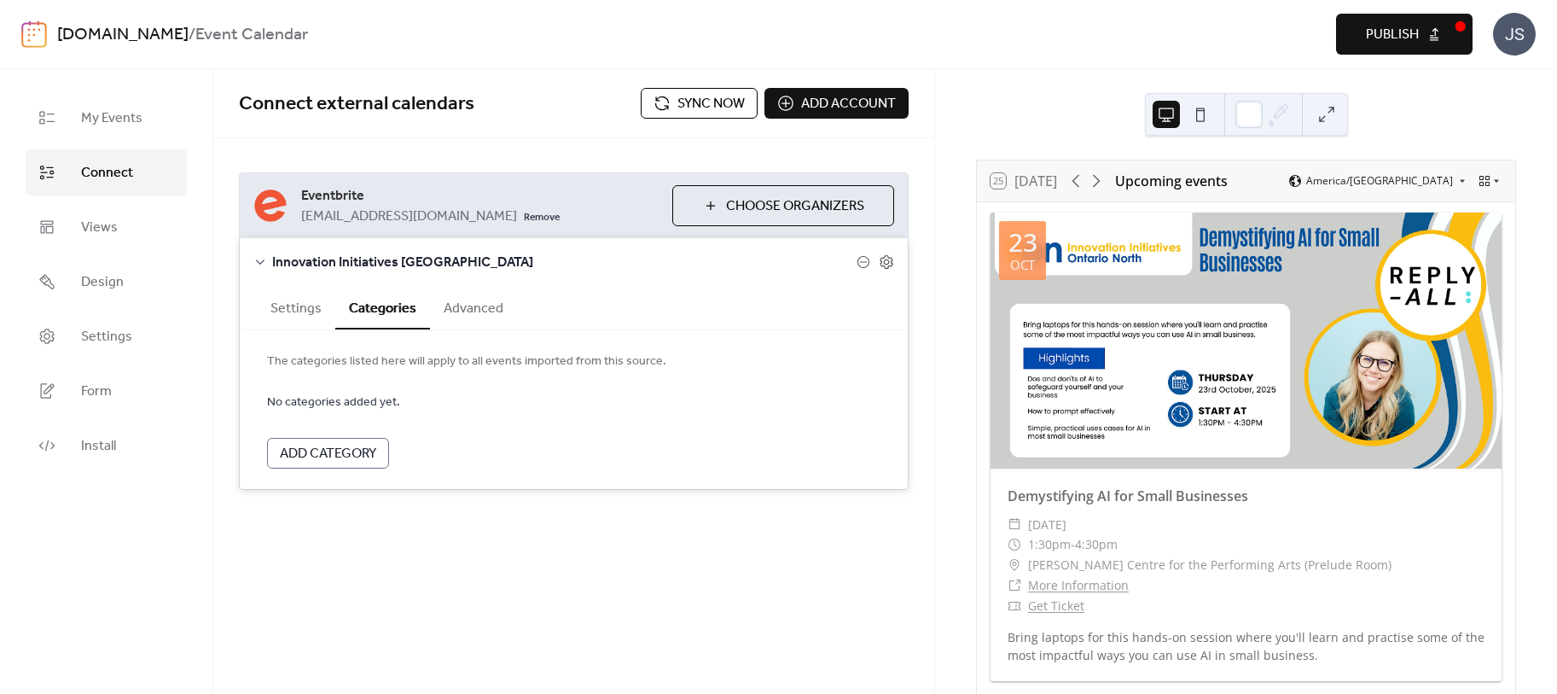
click at [491, 303] on button "Advanced" at bounding box center [473, 307] width 87 height 42
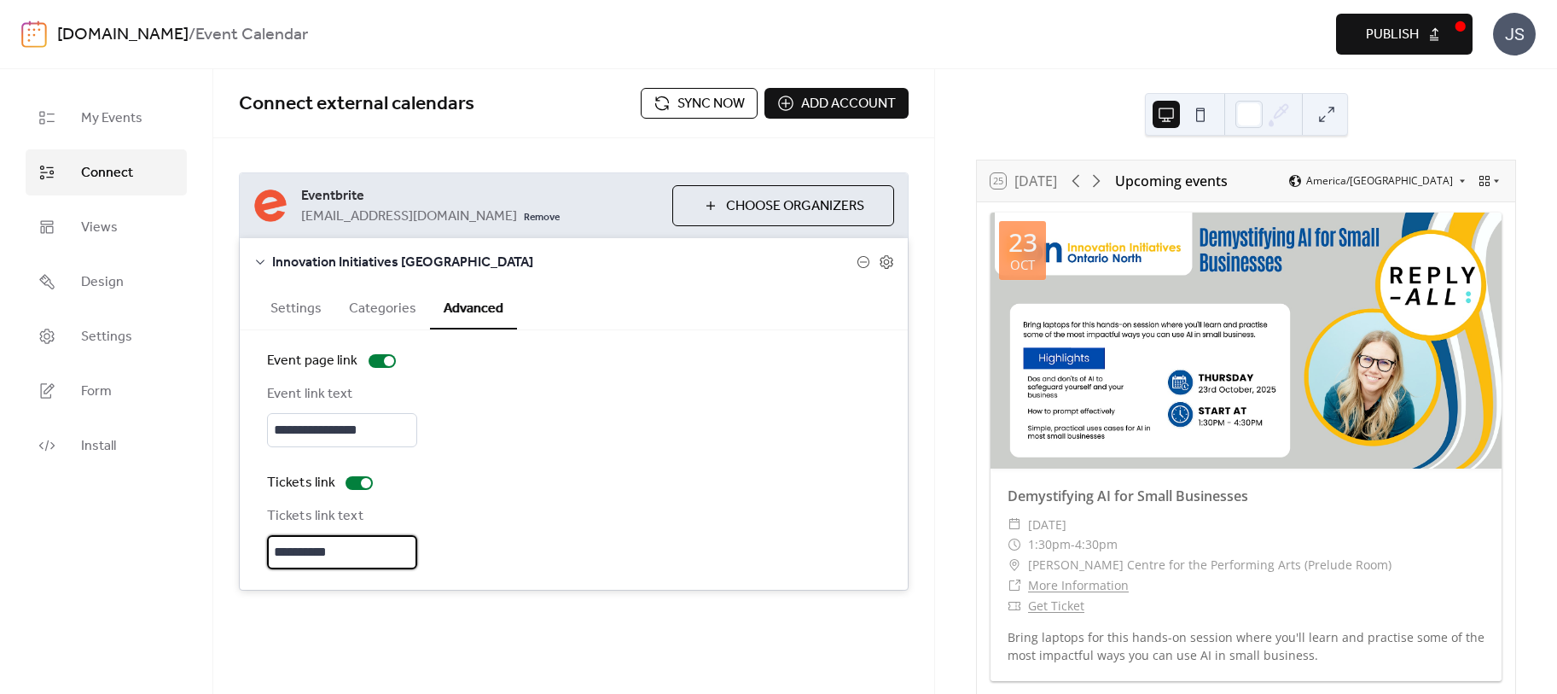
click at [300, 550] on input "**********" at bounding box center [342, 552] width 150 height 34
click at [367, 560] on input "**********" at bounding box center [342, 552] width 150 height 34
type input "**********"
click at [641, 482] on div "Tickets link" at bounding box center [574, 483] width 614 height 20
click at [882, 259] on icon at bounding box center [886, 261] width 15 height 15
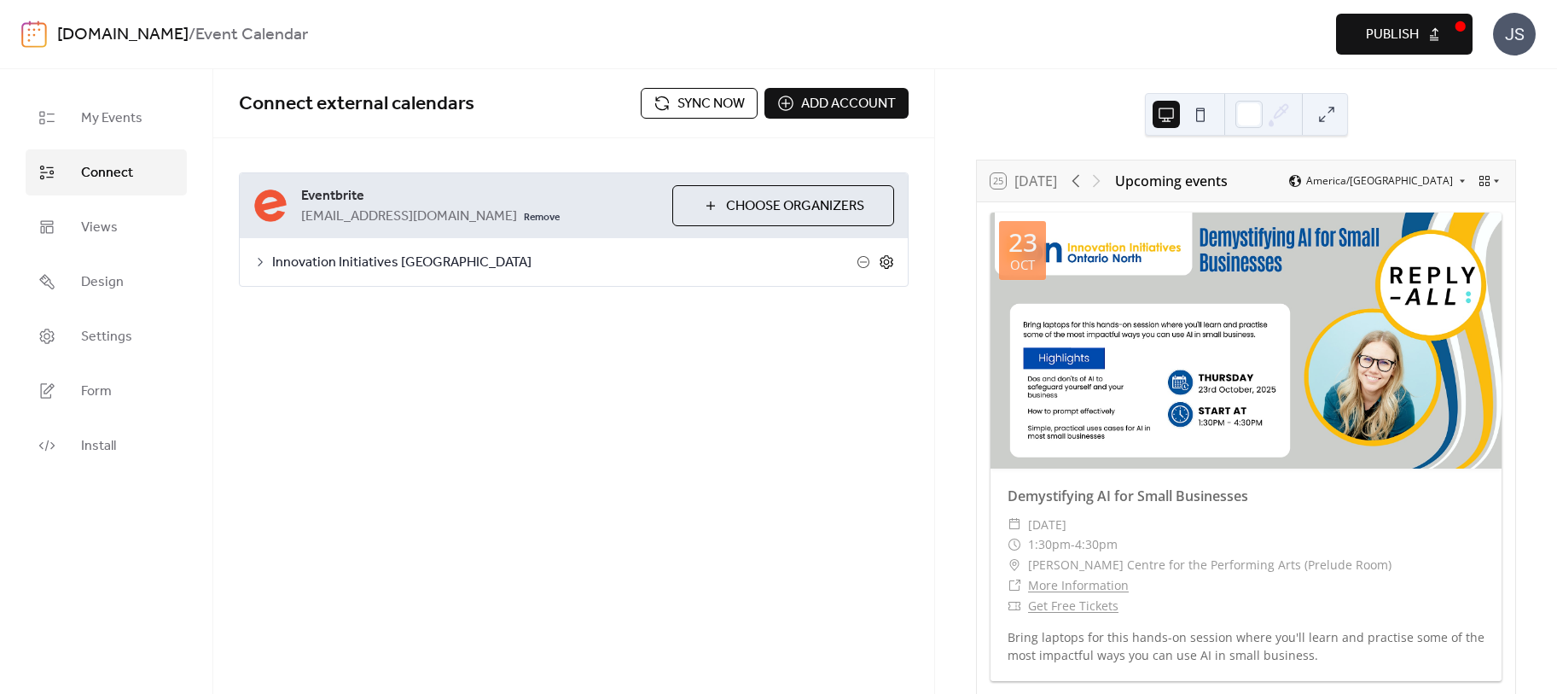
click at [882, 259] on icon at bounding box center [886, 261] width 15 height 15
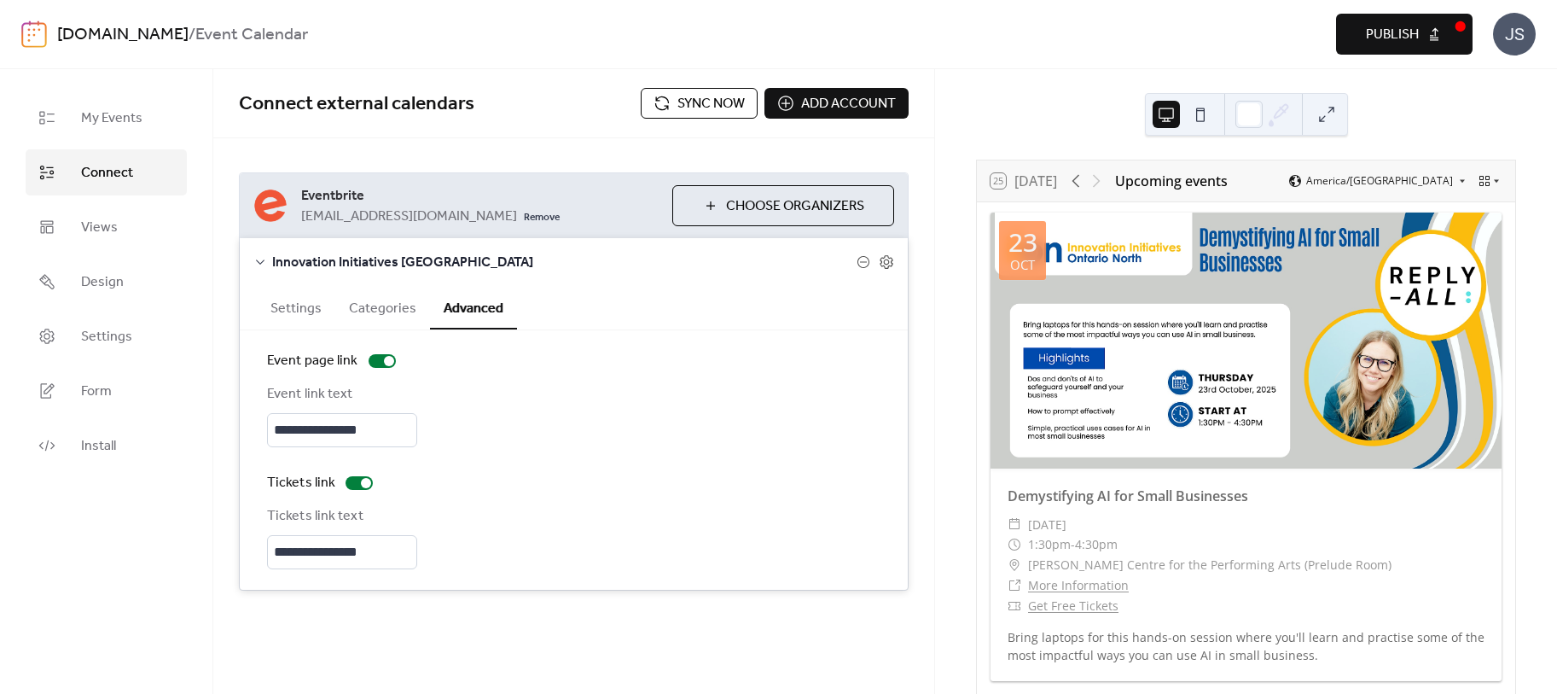
click at [370, 311] on button "Categories" at bounding box center [382, 307] width 95 height 42
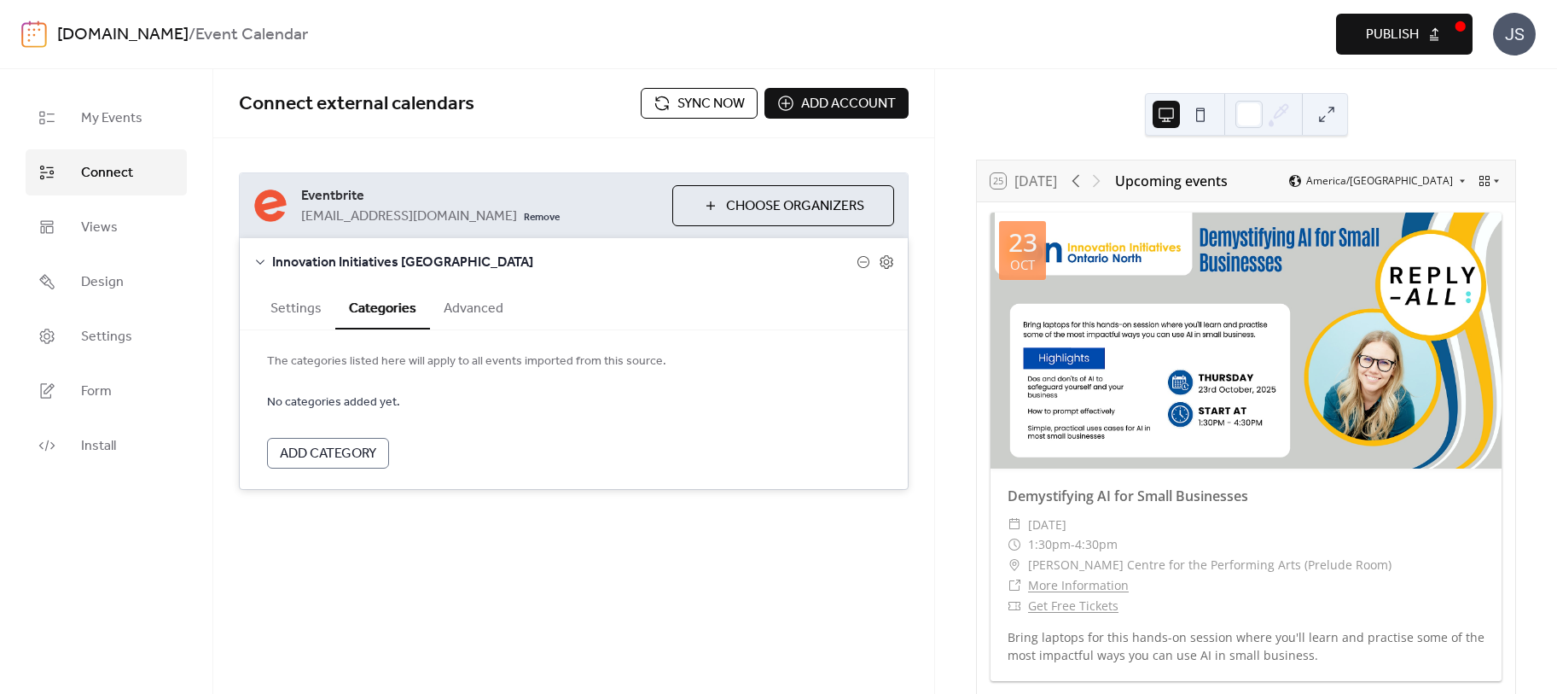
click at [298, 305] on button "Settings" at bounding box center [296, 307] width 79 height 42
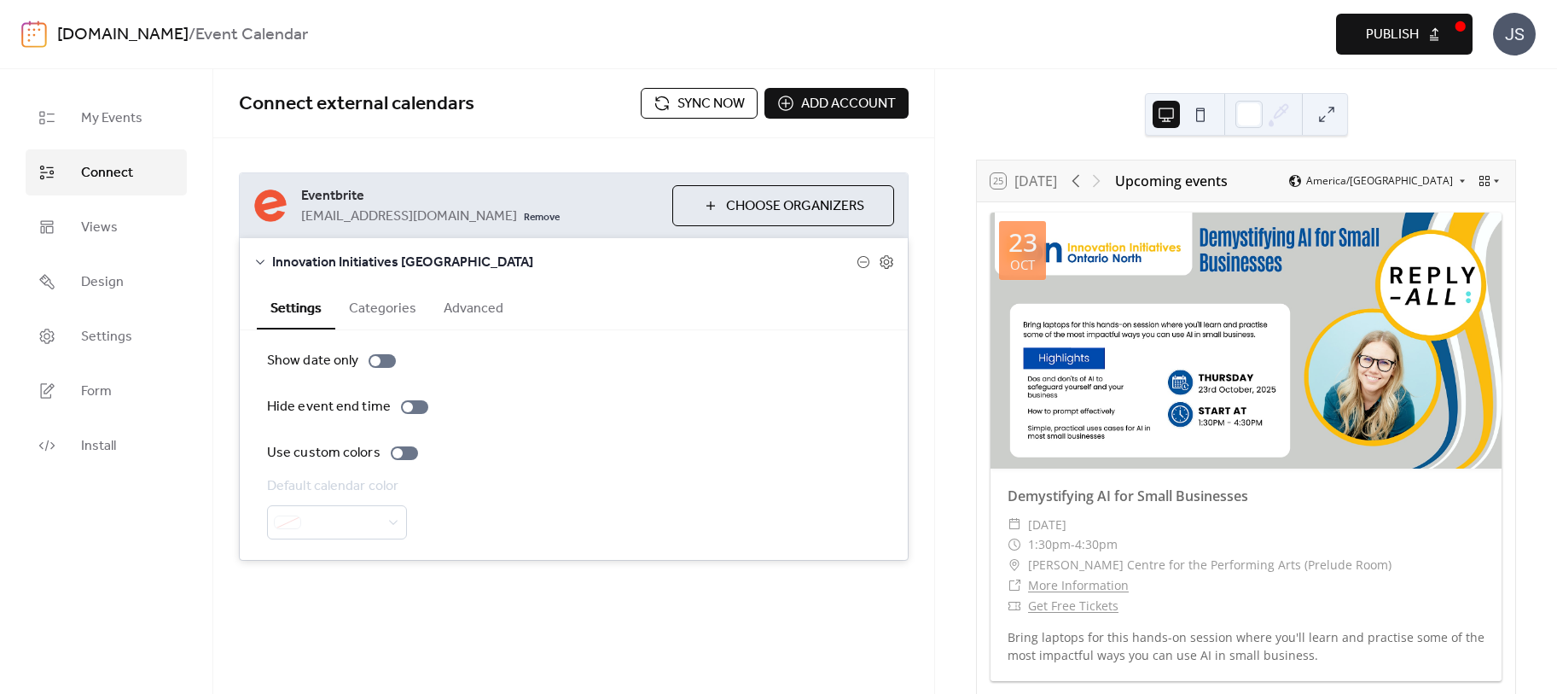
click at [398, 151] on div "**********" at bounding box center [573, 366] width 721 height 457
click at [597, 619] on div "**********" at bounding box center [573, 349] width 721 height 560
click at [533, 669] on div "**********" at bounding box center [573, 381] width 721 height 625
click at [125, 108] on span "My Events" at bounding box center [111, 118] width 61 height 20
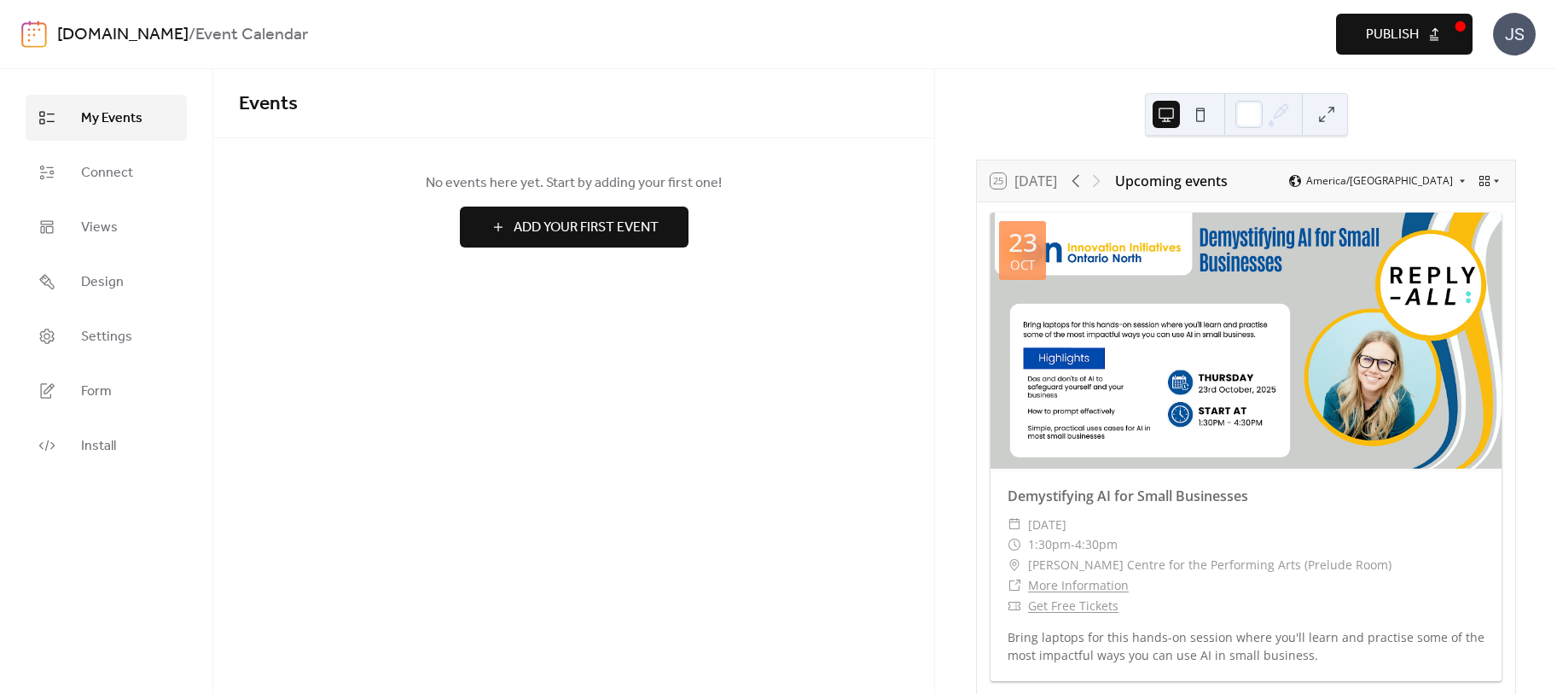
click at [1328, 116] on button at bounding box center [1326, 114] width 27 height 27
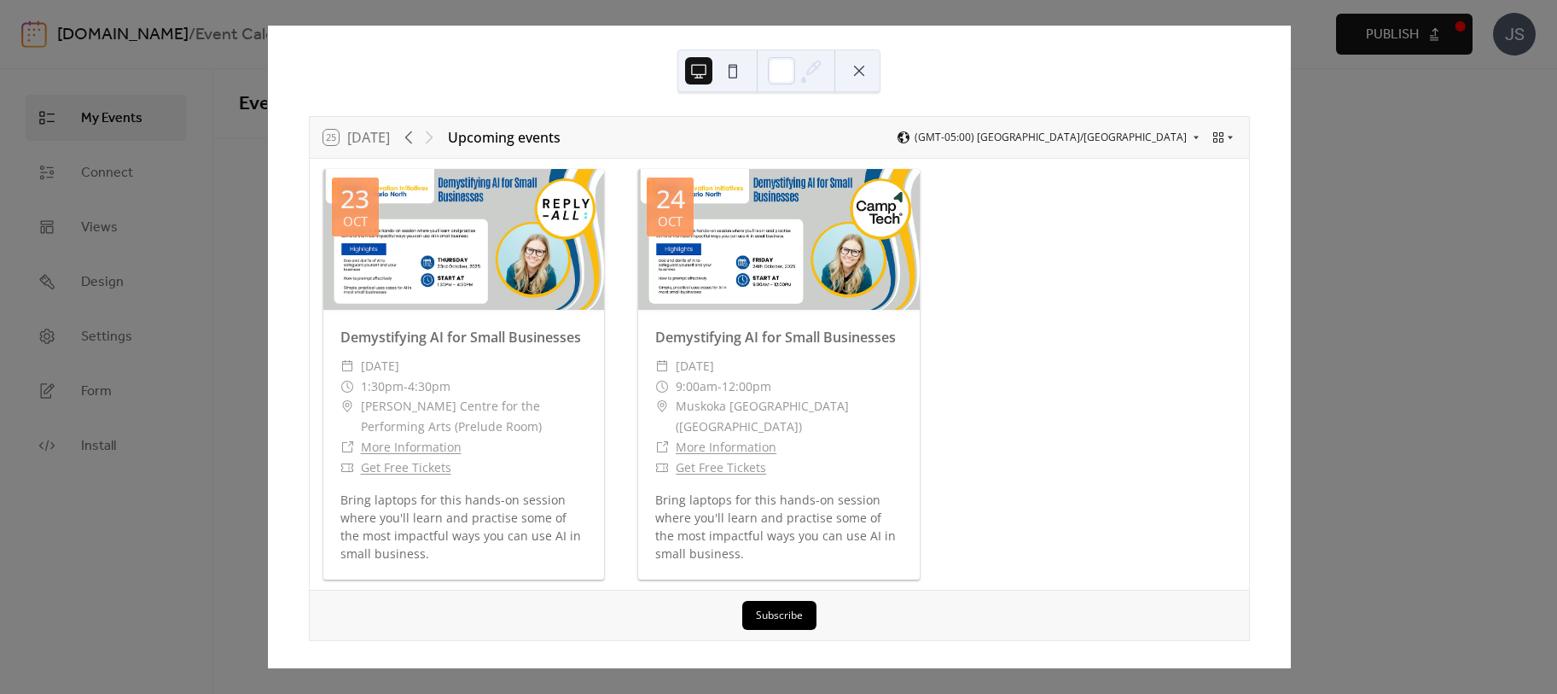
click at [865, 70] on button at bounding box center [859, 70] width 27 height 27
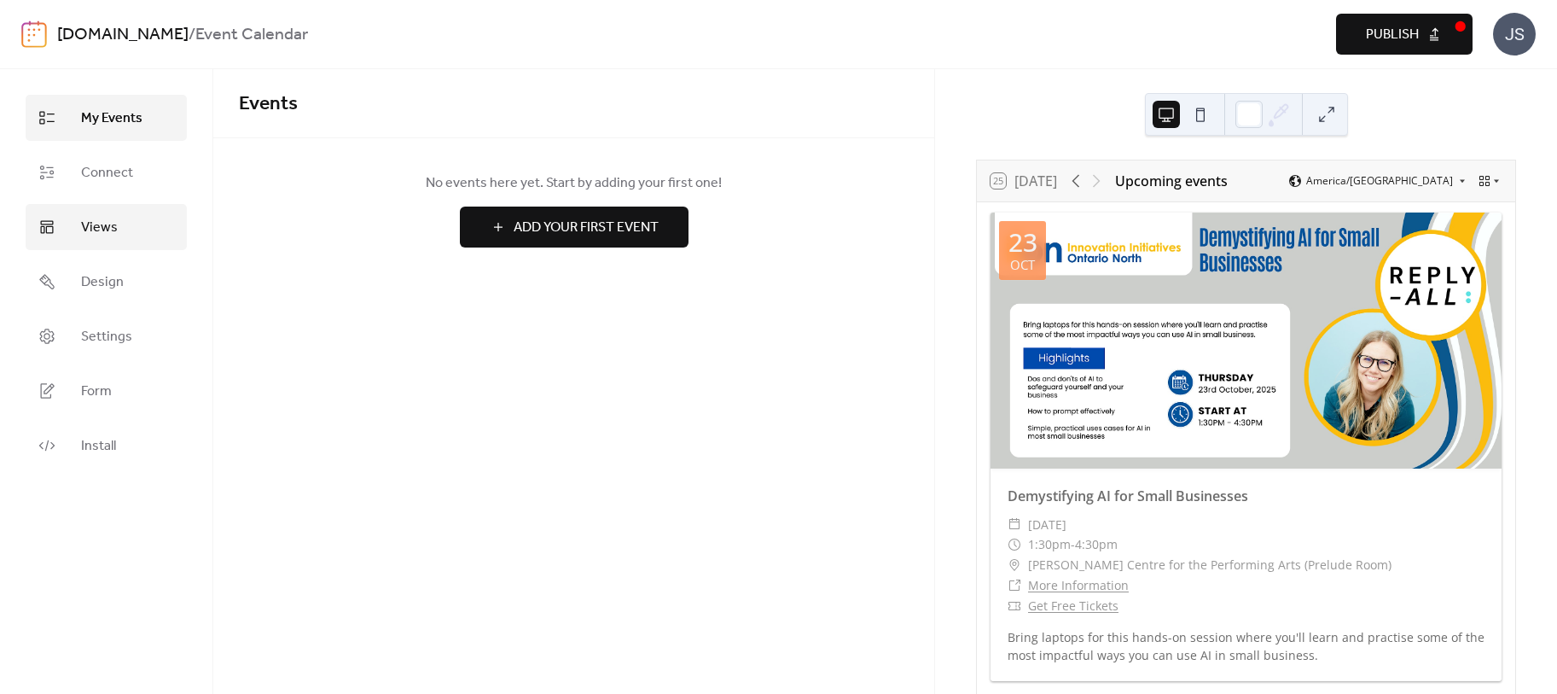
click at [102, 230] on span "Views" at bounding box center [99, 228] width 37 height 20
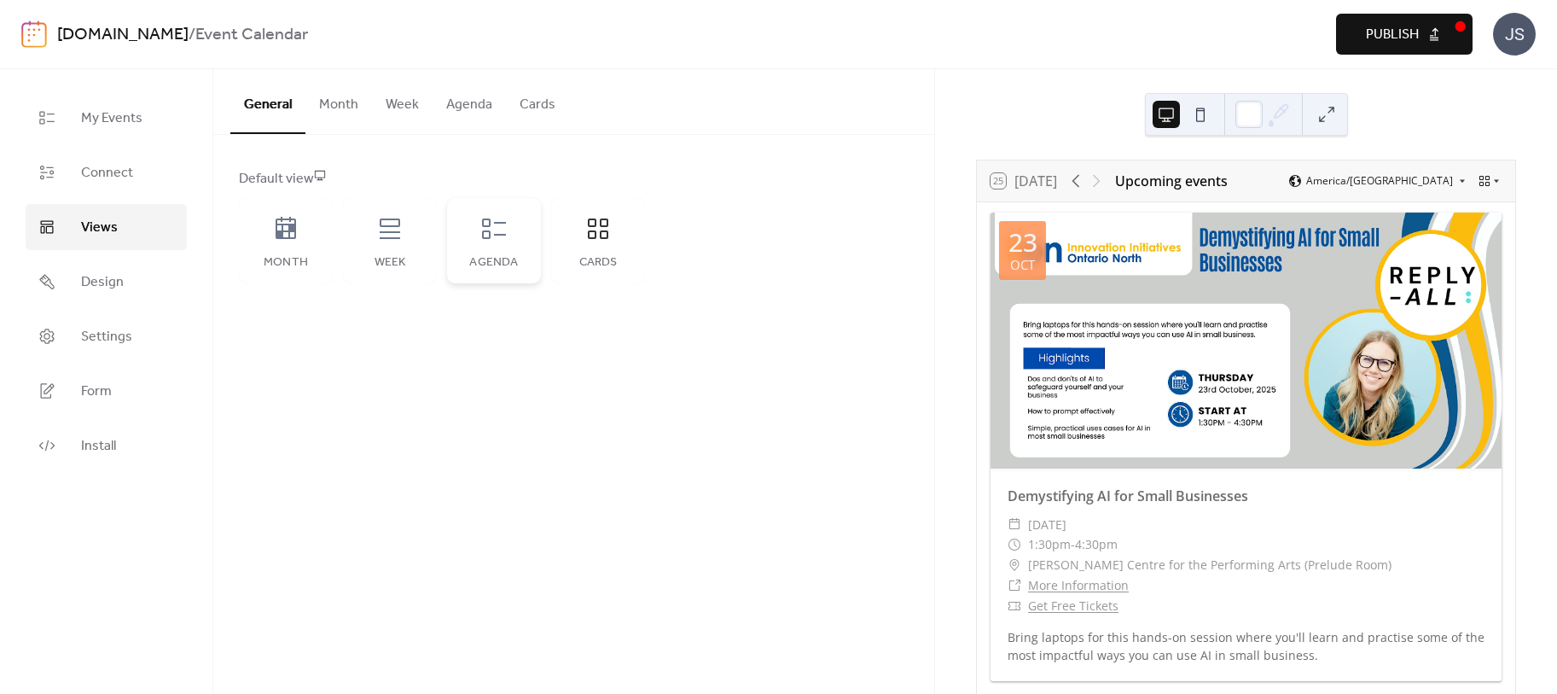
click at [487, 236] on icon at bounding box center [493, 228] width 27 height 27
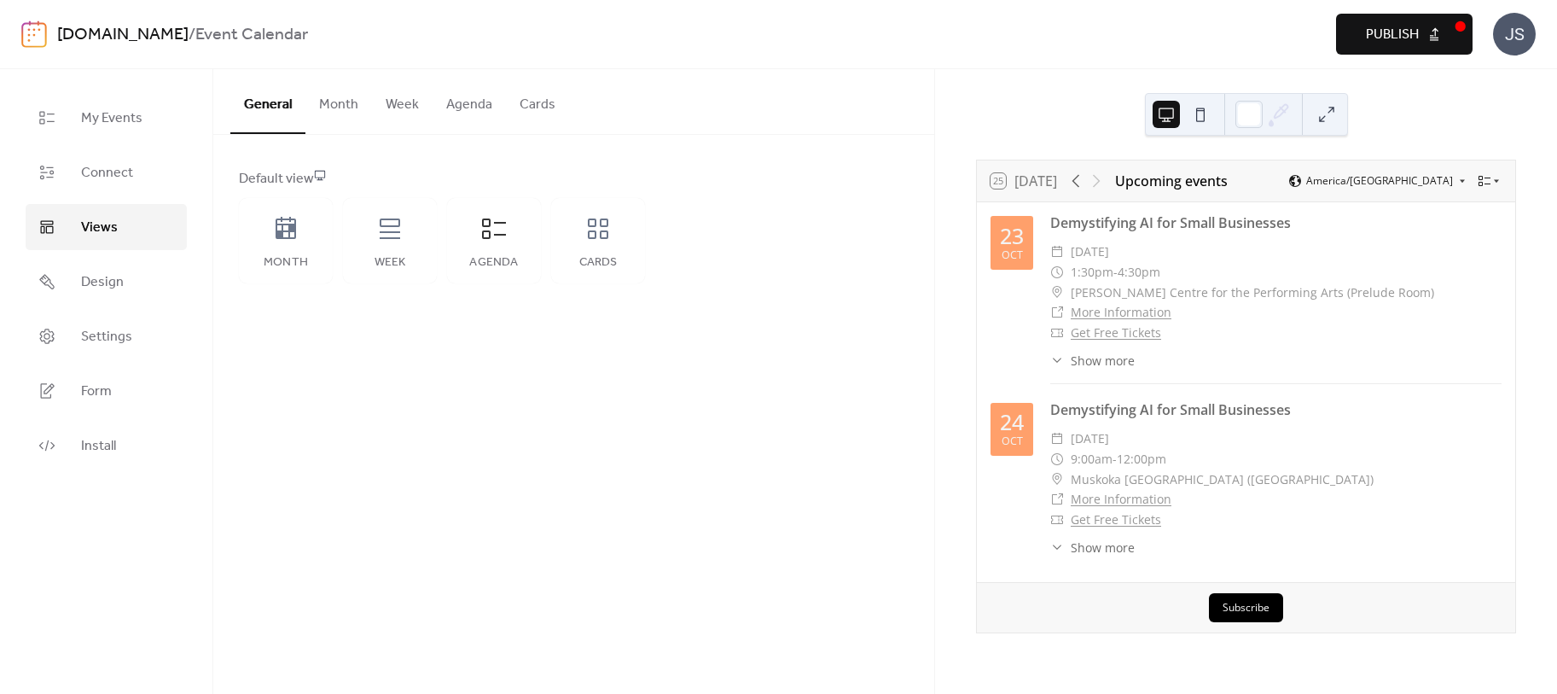
click at [1328, 109] on button at bounding box center [1326, 114] width 27 height 27
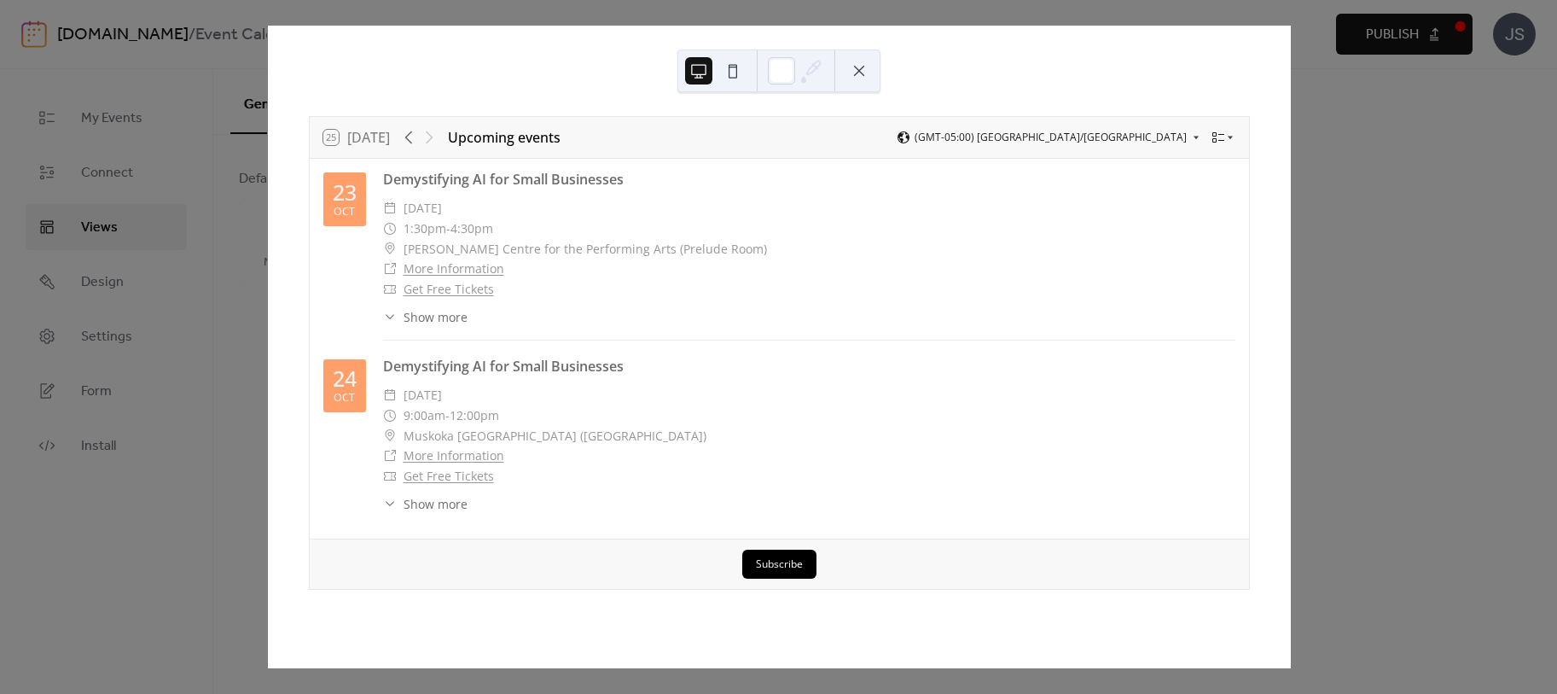
click at [425, 318] on span "Show more" at bounding box center [436, 317] width 64 height 18
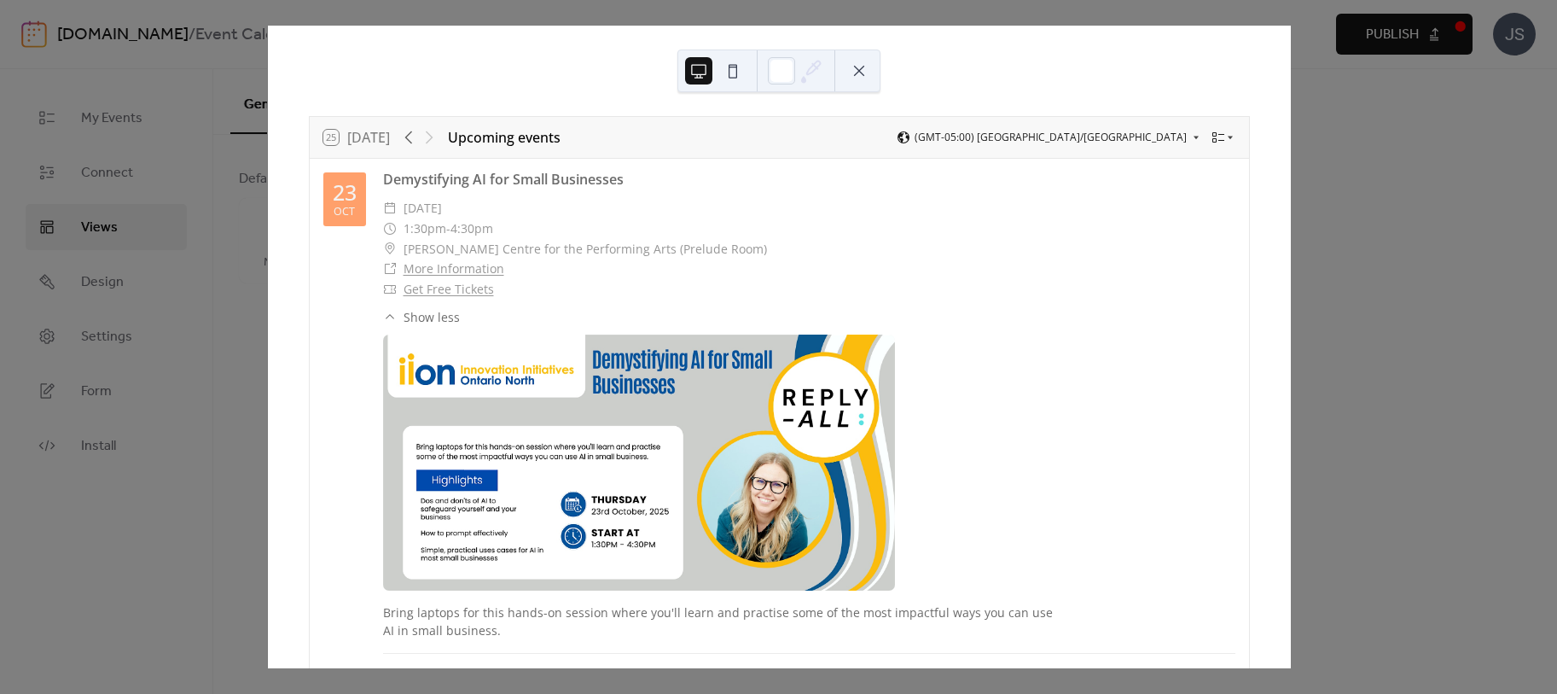
click at [425, 318] on span "Show less" at bounding box center [432, 317] width 56 height 18
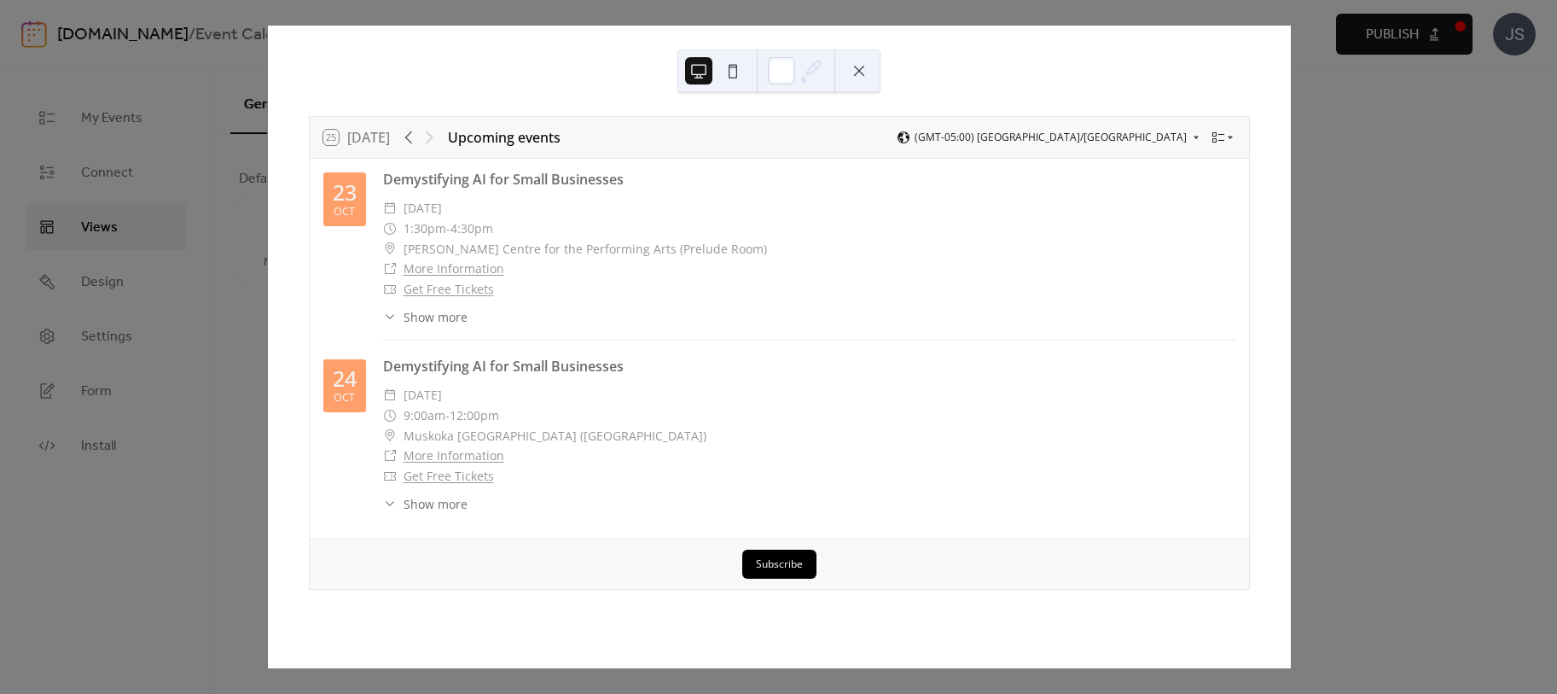
click at [864, 69] on button at bounding box center [859, 70] width 27 height 27
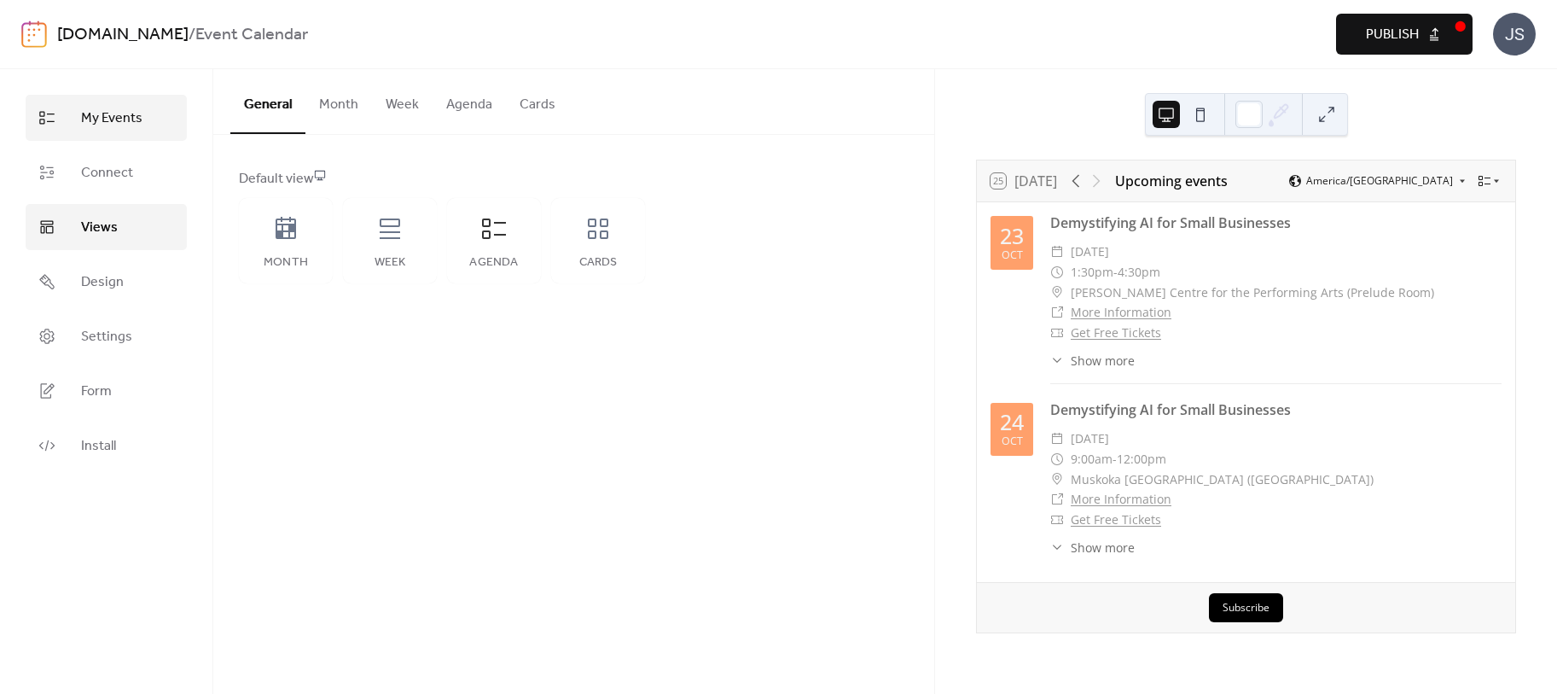
click at [154, 109] on link "My Events" at bounding box center [106, 118] width 161 height 46
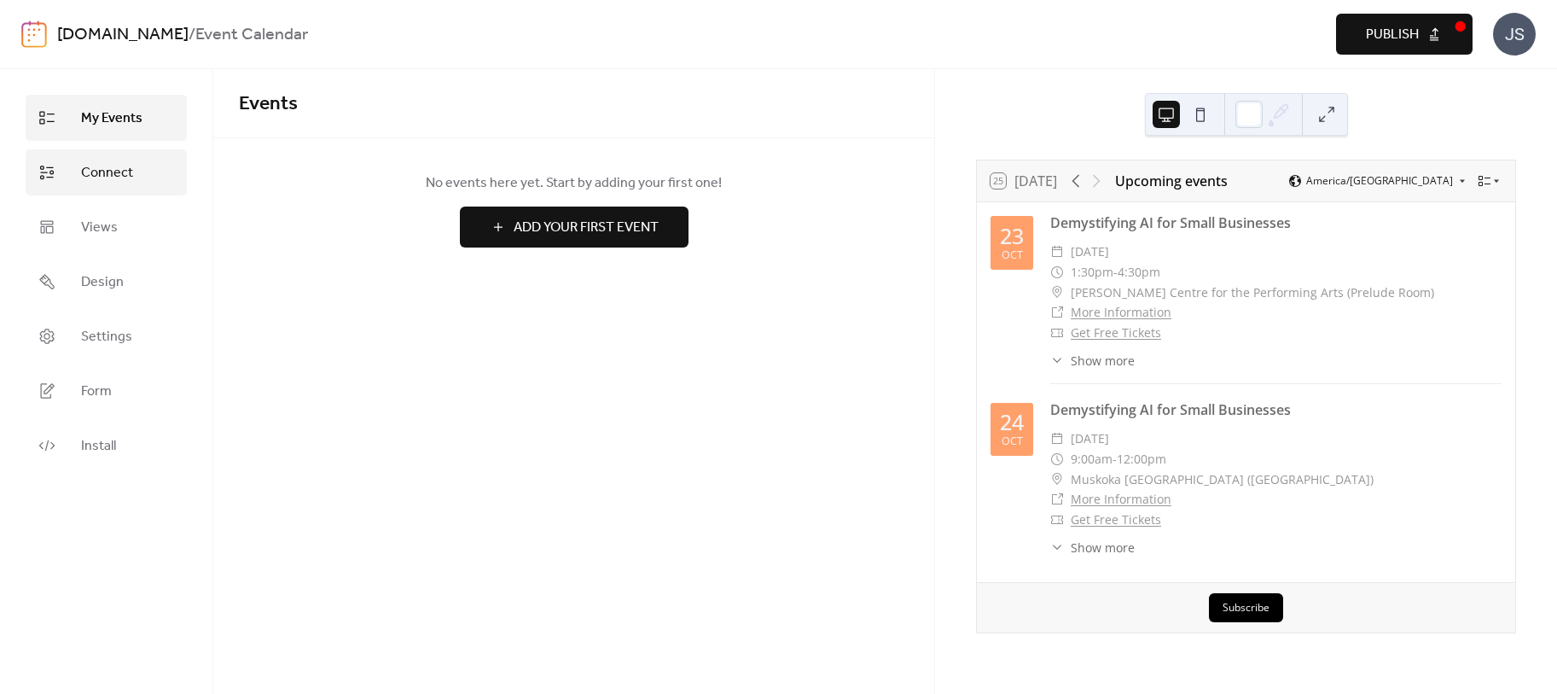
click at [121, 172] on span "Connect" at bounding box center [107, 173] width 52 height 20
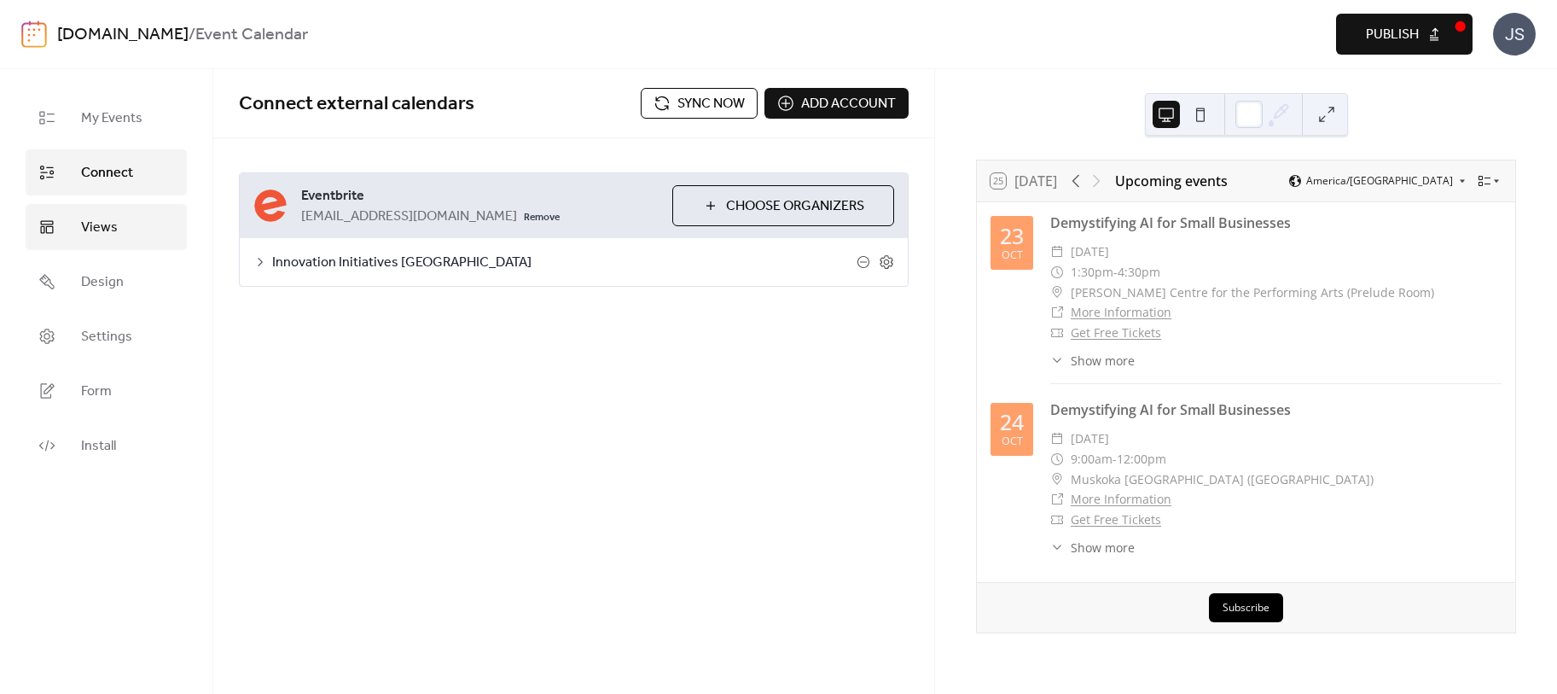
click at [117, 236] on link "Views" at bounding box center [106, 227] width 161 height 46
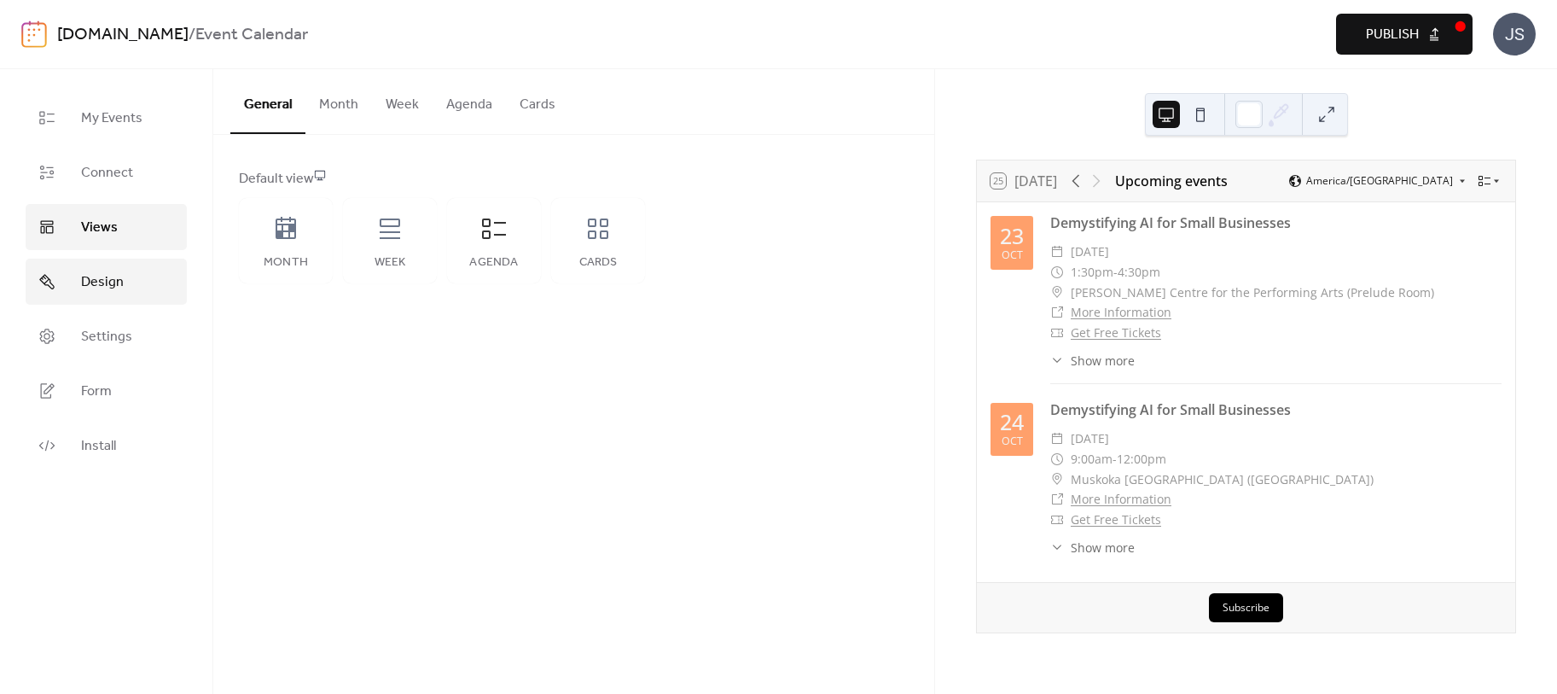
click at [124, 288] on link "Design" at bounding box center [106, 282] width 161 height 46
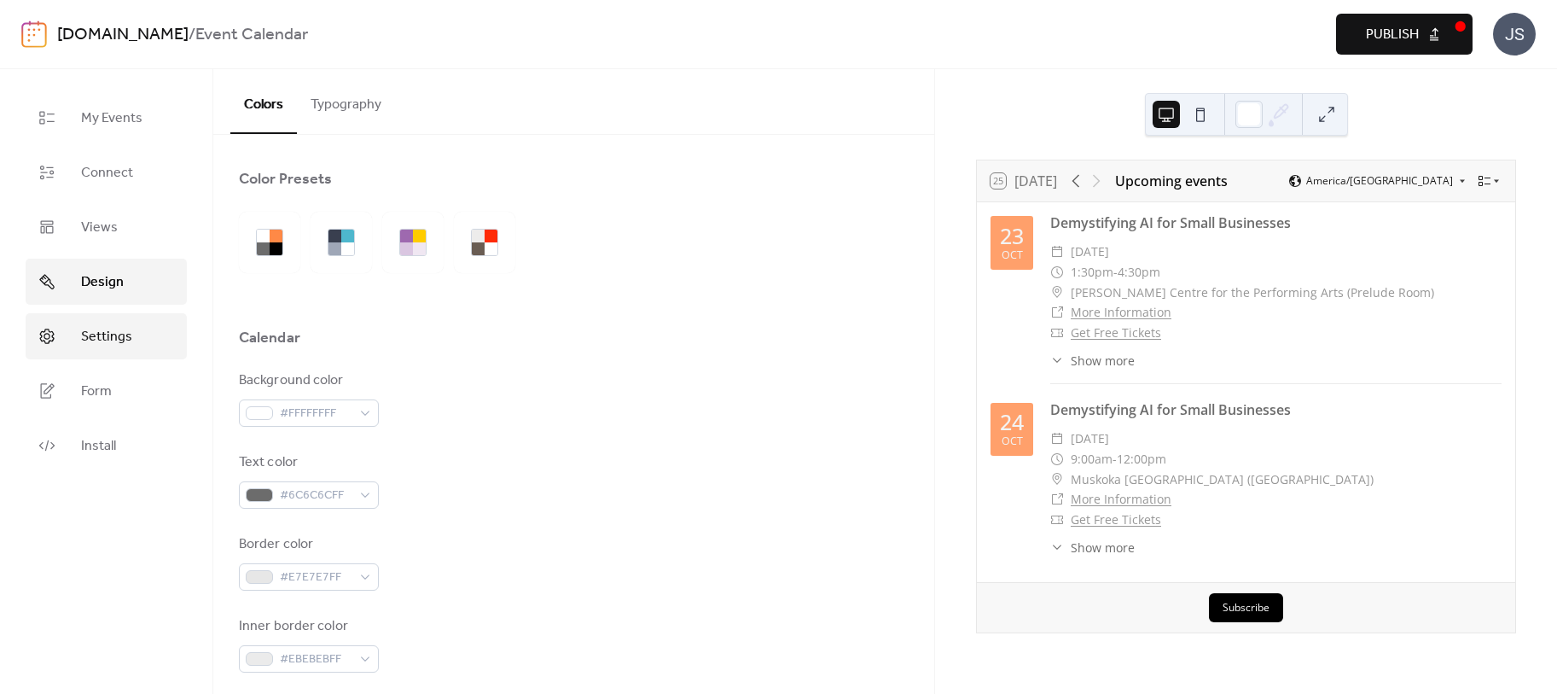
click at [125, 321] on link "Settings" at bounding box center [106, 336] width 161 height 46
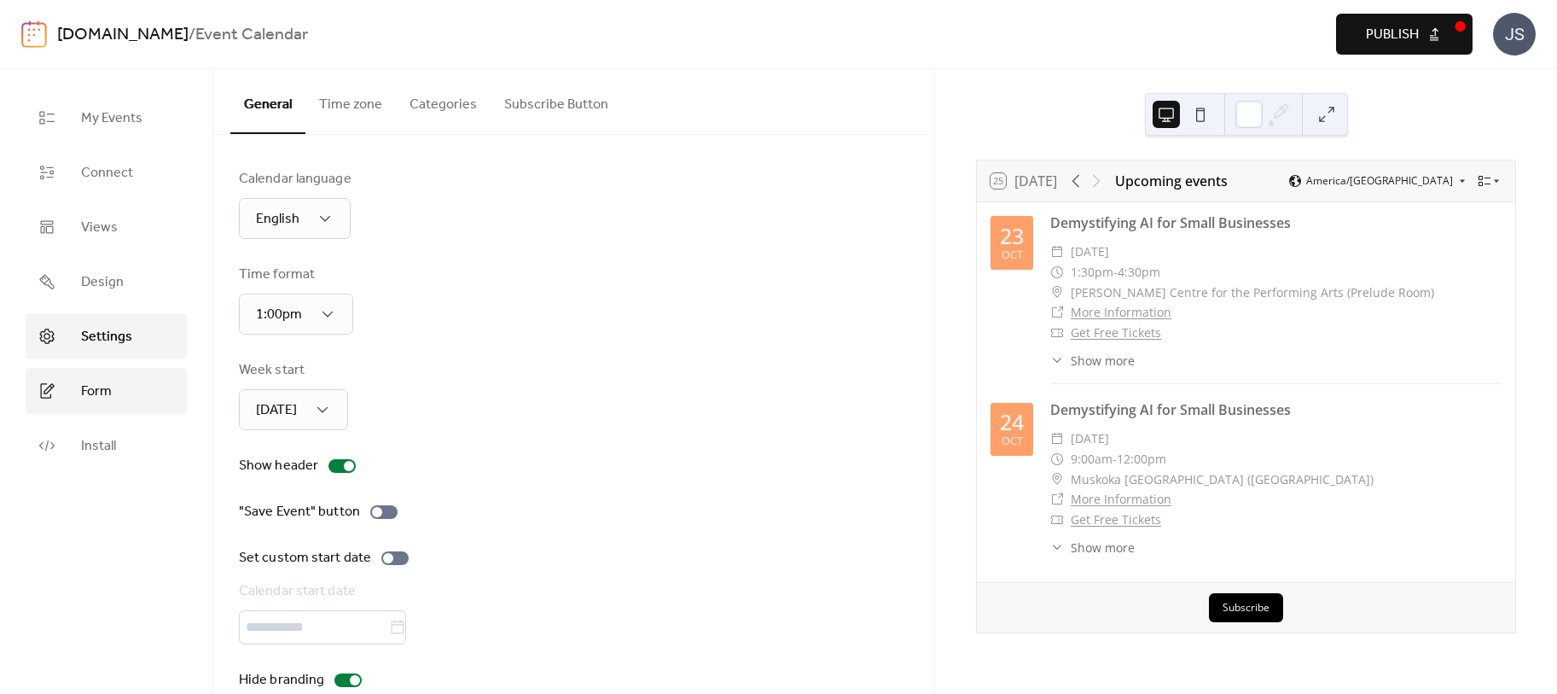
click at [125, 383] on link "Form" at bounding box center [106, 391] width 161 height 46
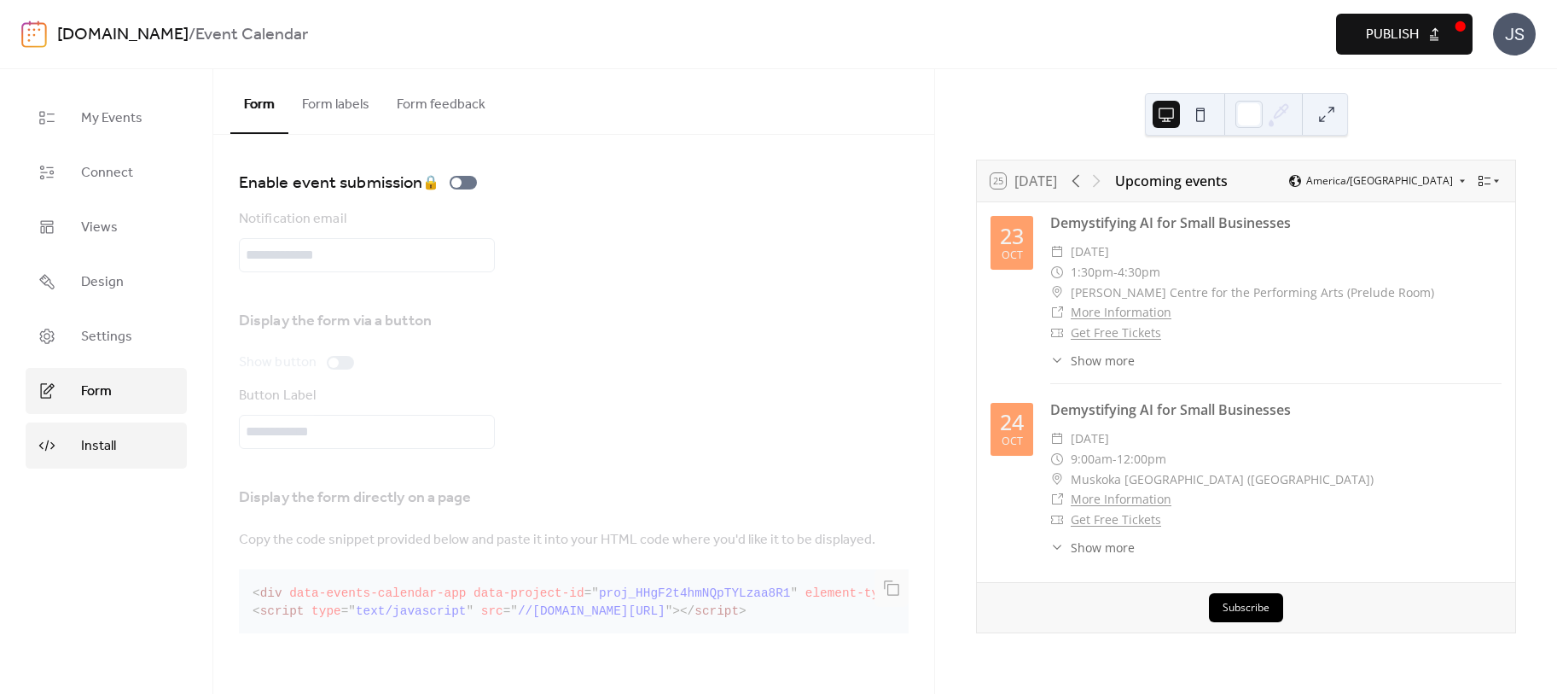
click at [108, 446] on span "Install" at bounding box center [98, 446] width 35 height 20
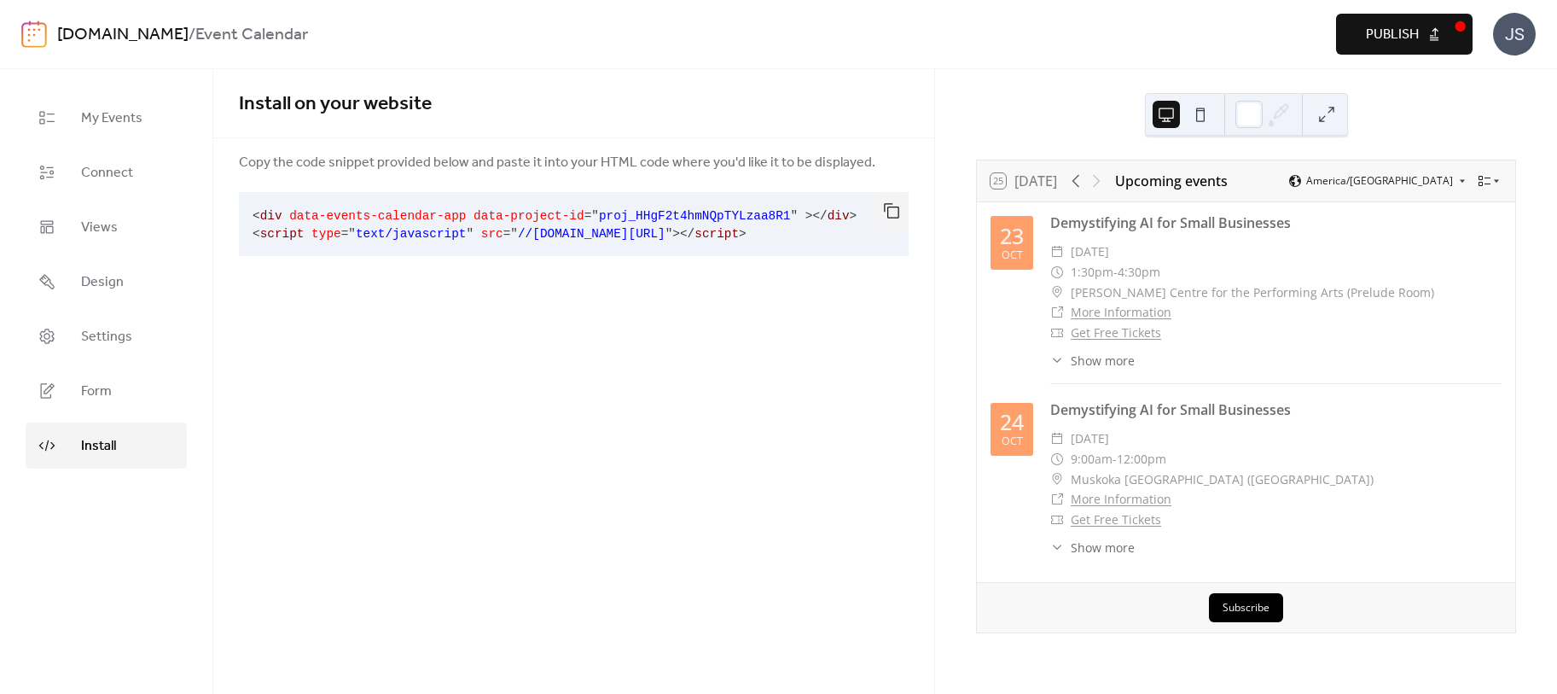
click at [1434, 29] on button "Publish" at bounding box center [1404, 34] width 137 height 41
click at [894, 203] on button "button" at bounding box center [892, 211] width 34 height 38
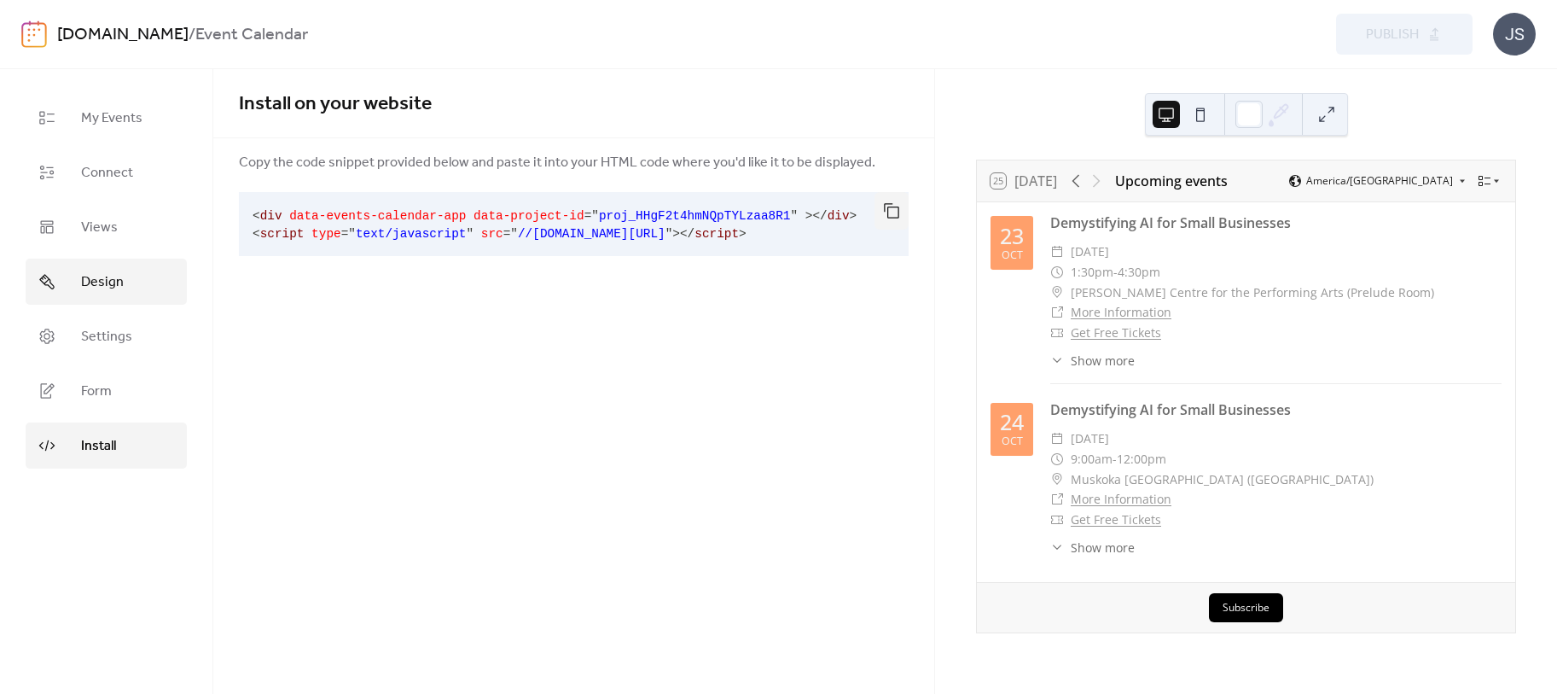
click at [101, 281] on span "Design" at bounding box center [102, 282] width 43 height 20
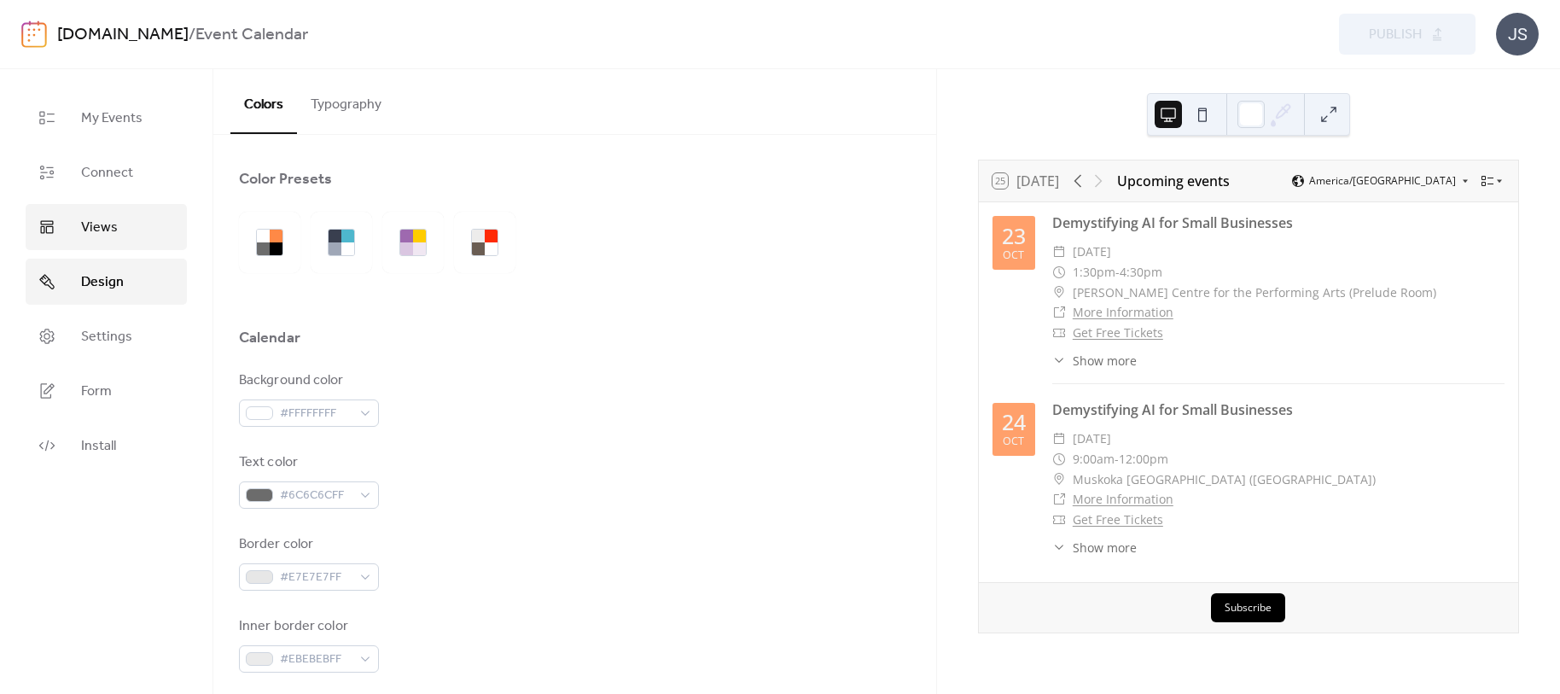
click at [85, 225] on span "Views" at bounding box center [99, 228] width 37 height 20
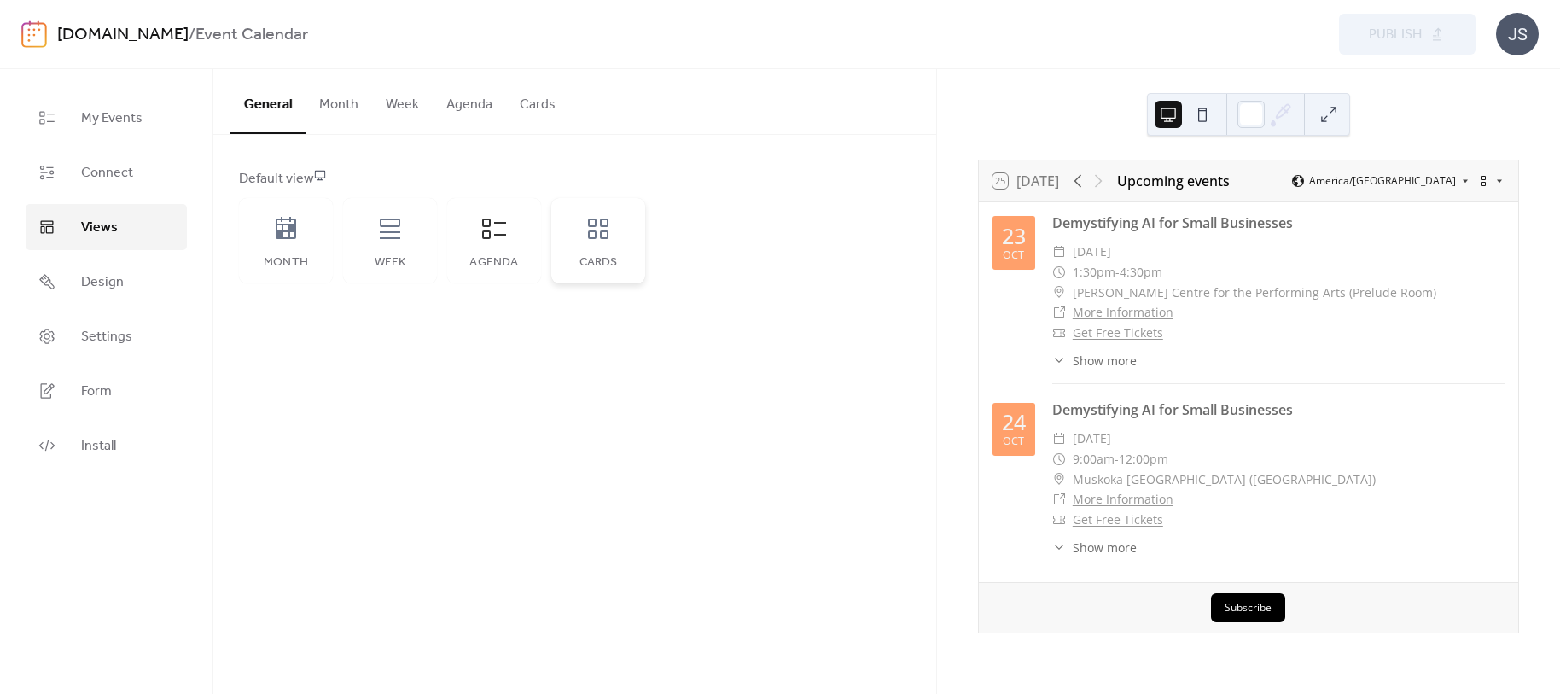
click at [597, 228] on icon at bounding box center [598, 228] width 27 height 27
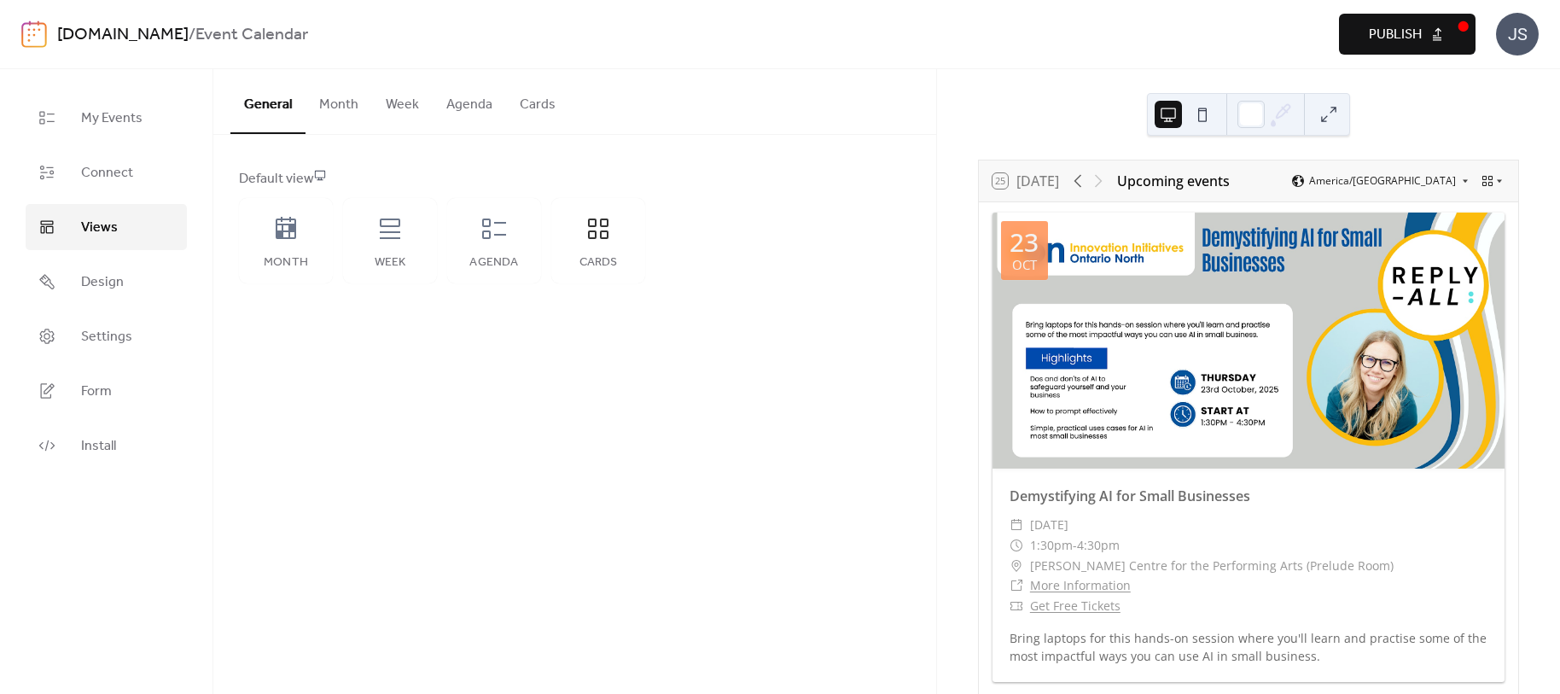
click at [1322, 104] on button at bounding box center [1328, 114] width 27 height 27
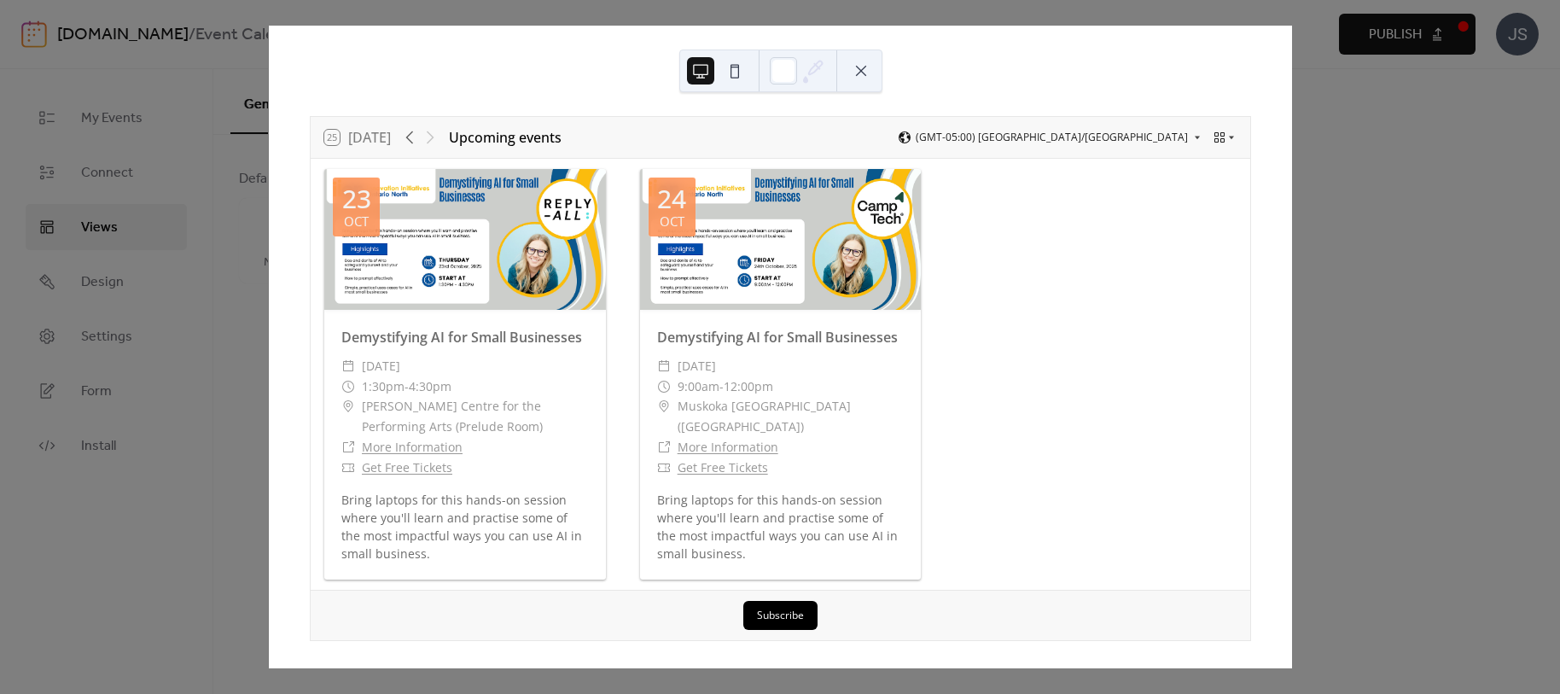
click at [859, 73] on button at bounding box center [860, 70] width 27 height 27
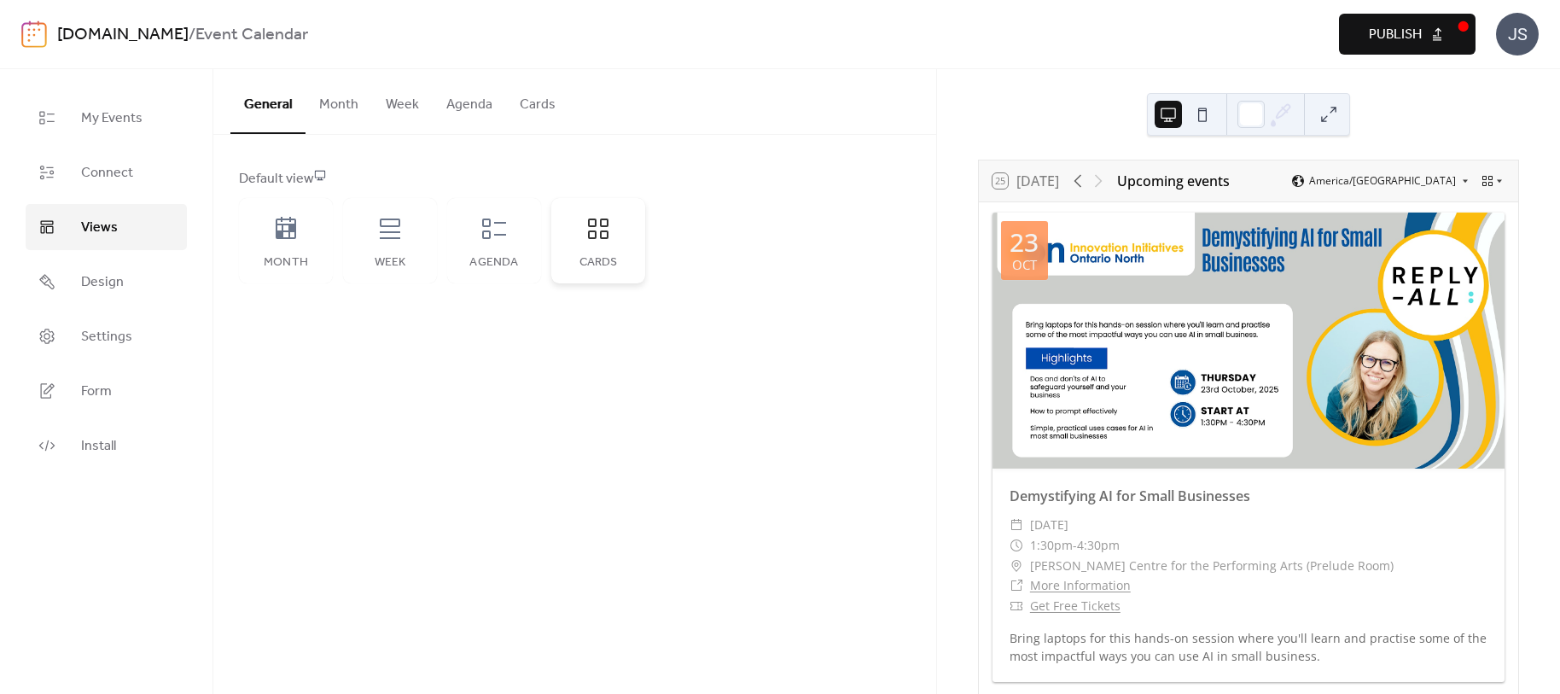
click at [615, 223] on div "Cards" at bounding box center [598, 240] width 94 height 85
click at [529, 98] on button "Cards" at bounding box center [537, 100] width 63 height 63
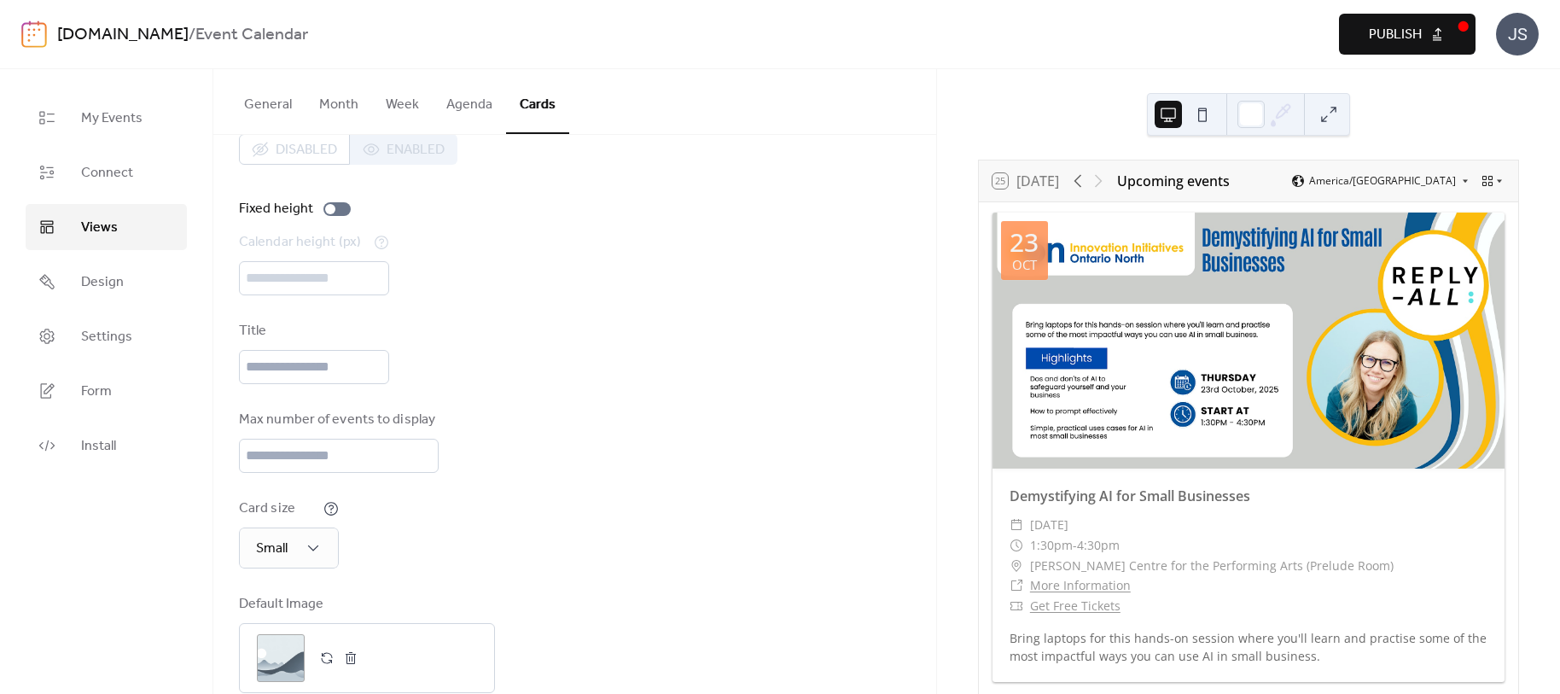
scroll to position [68, 0]
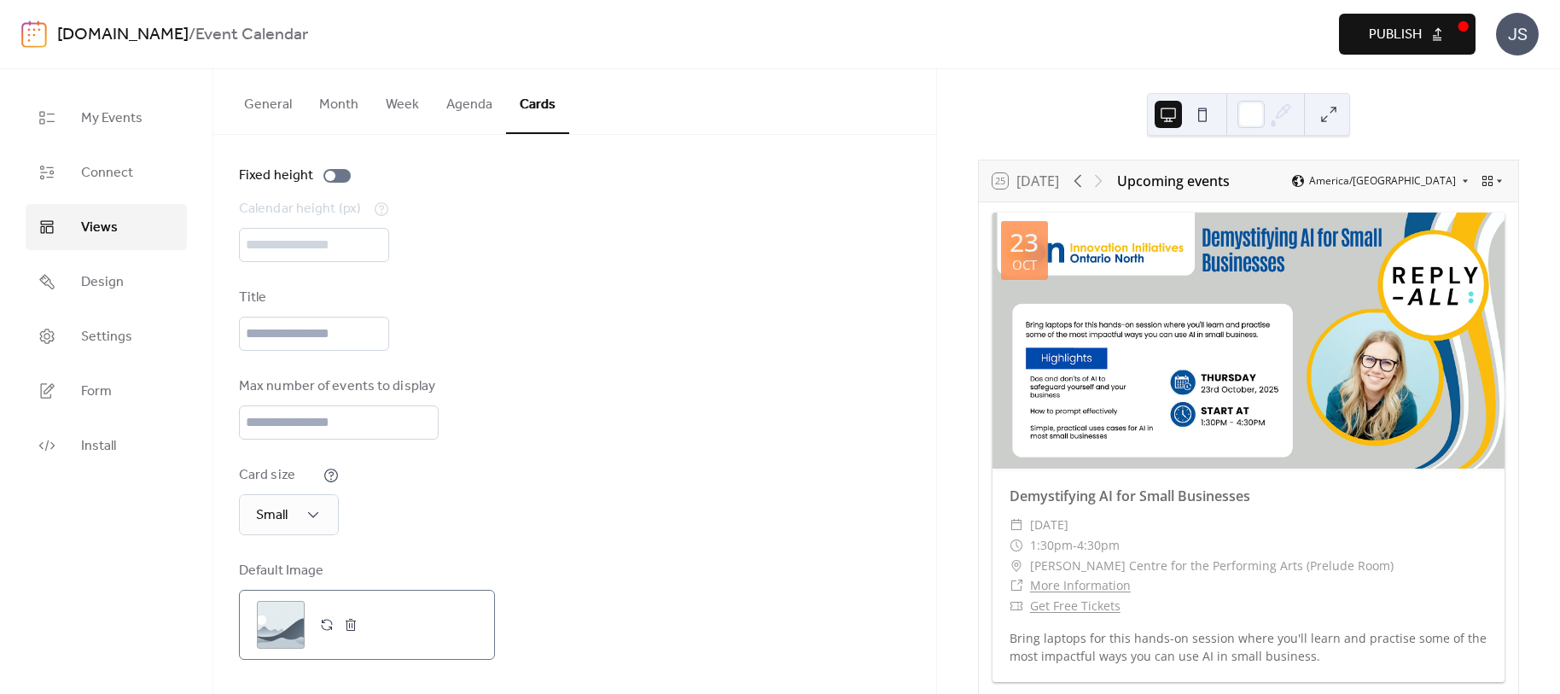
click at [283, 620] on div ";" at bounding box center [281, 625] width 48 height 48
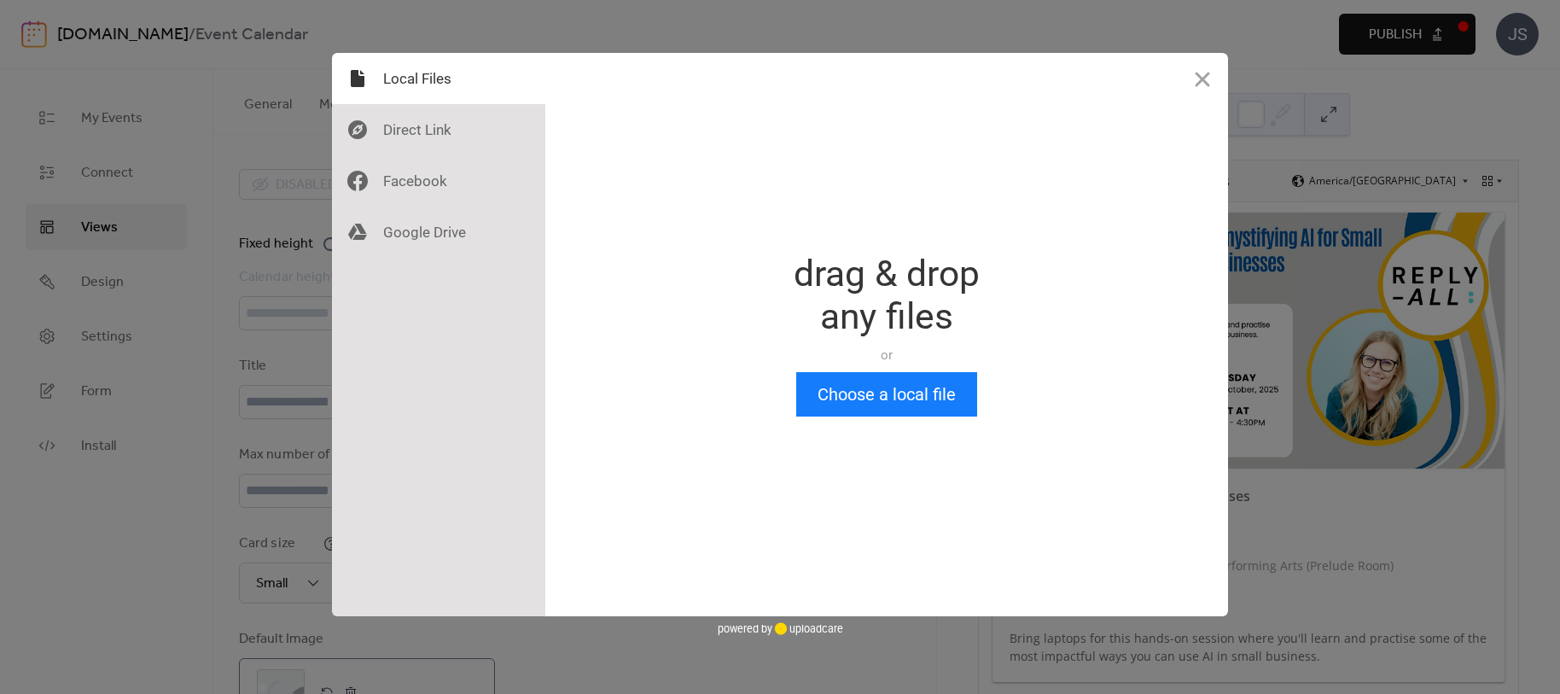
scroll to position [0, 0]
click at [402, 176] on div at bounding box center [438, 180] width 213 height 51
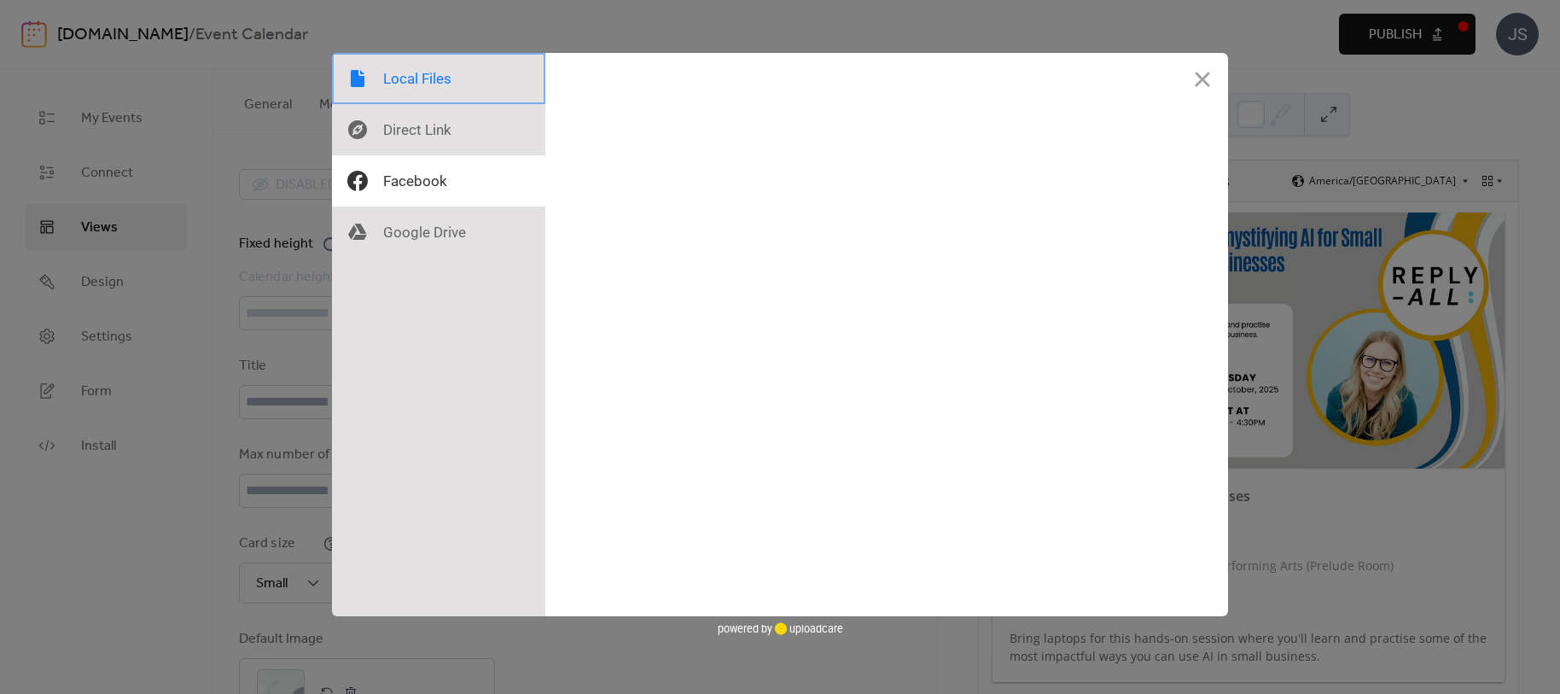
click at [399, 78] on div at bounding box center [438, 78] width 213 height 51
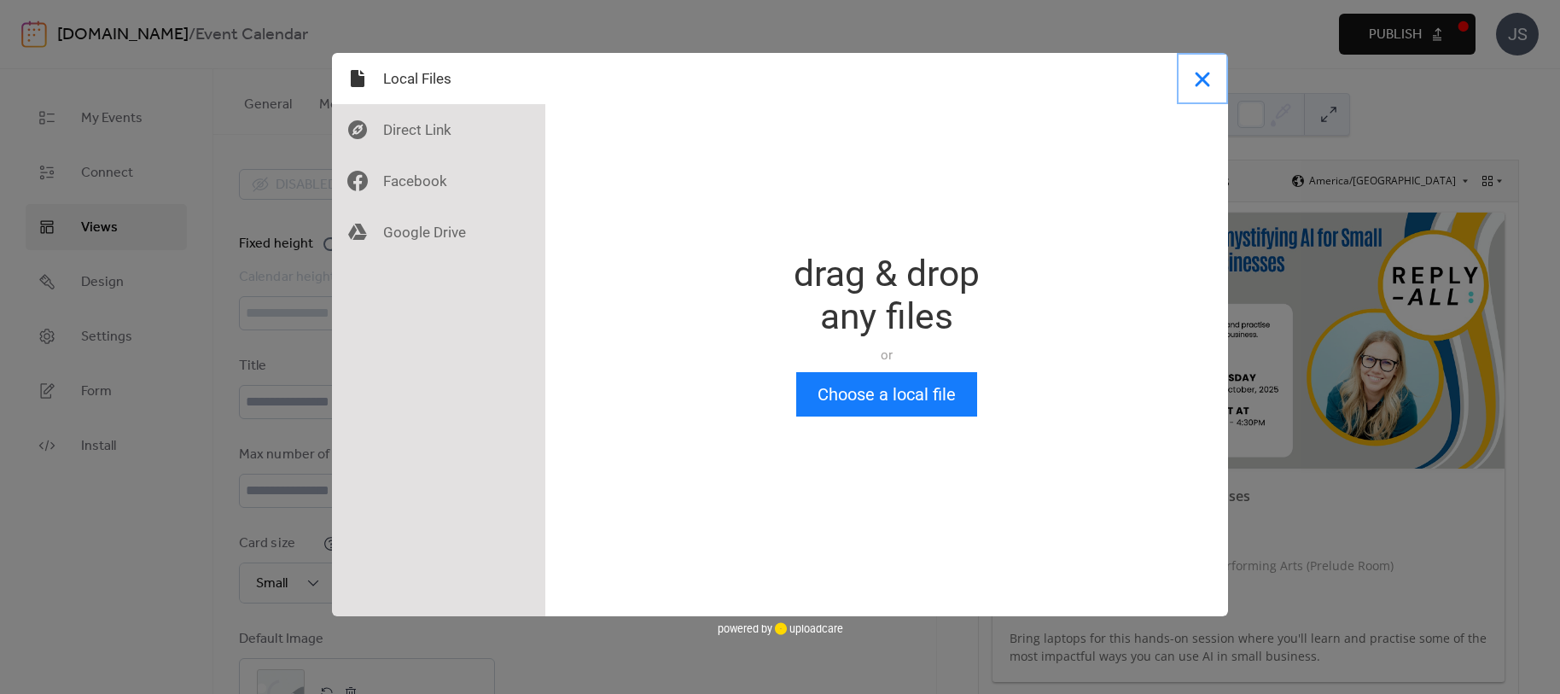
click at [1208, 75] on button "Close" at bounding box center [1202, 78] width 51 height 51
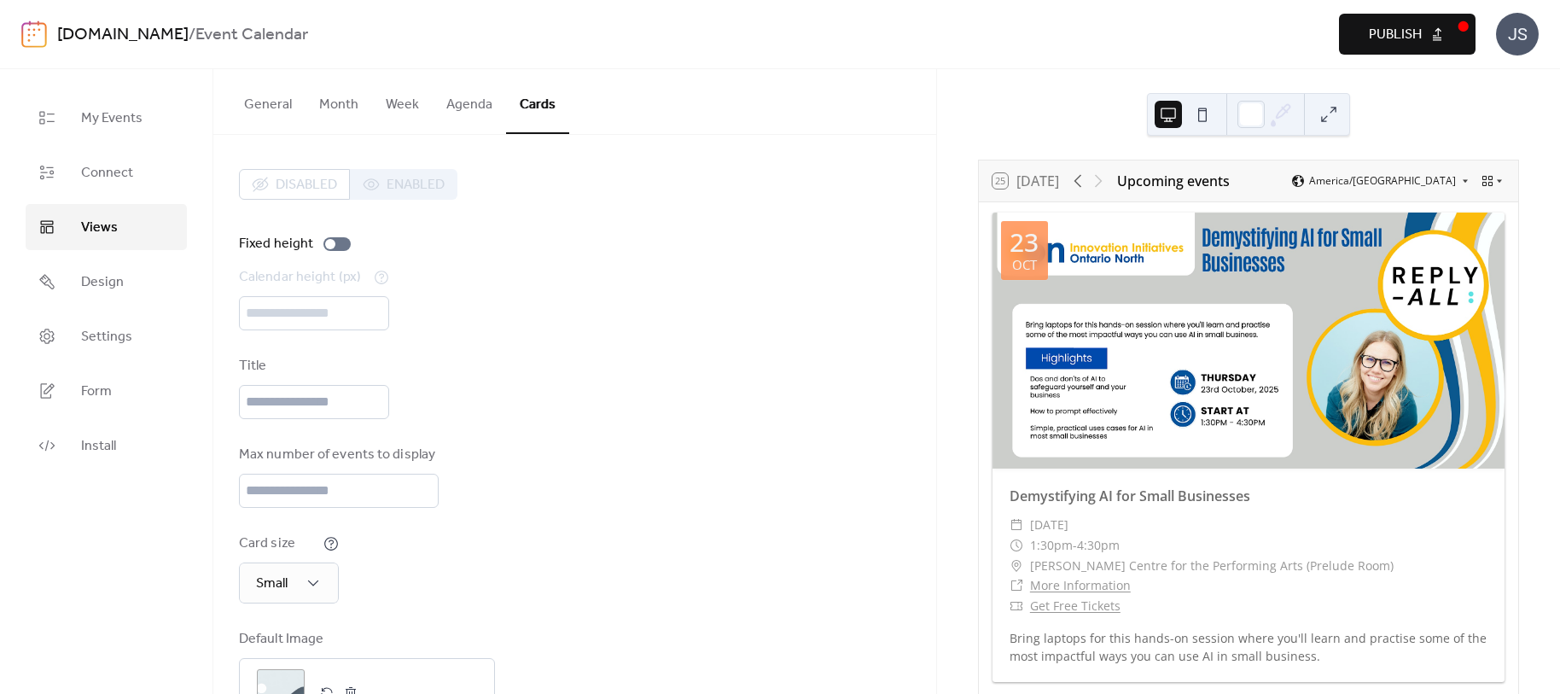
click at [408, 186] on div "Disabled Enabled" at bounding box center [348, 184] width 218 height 31
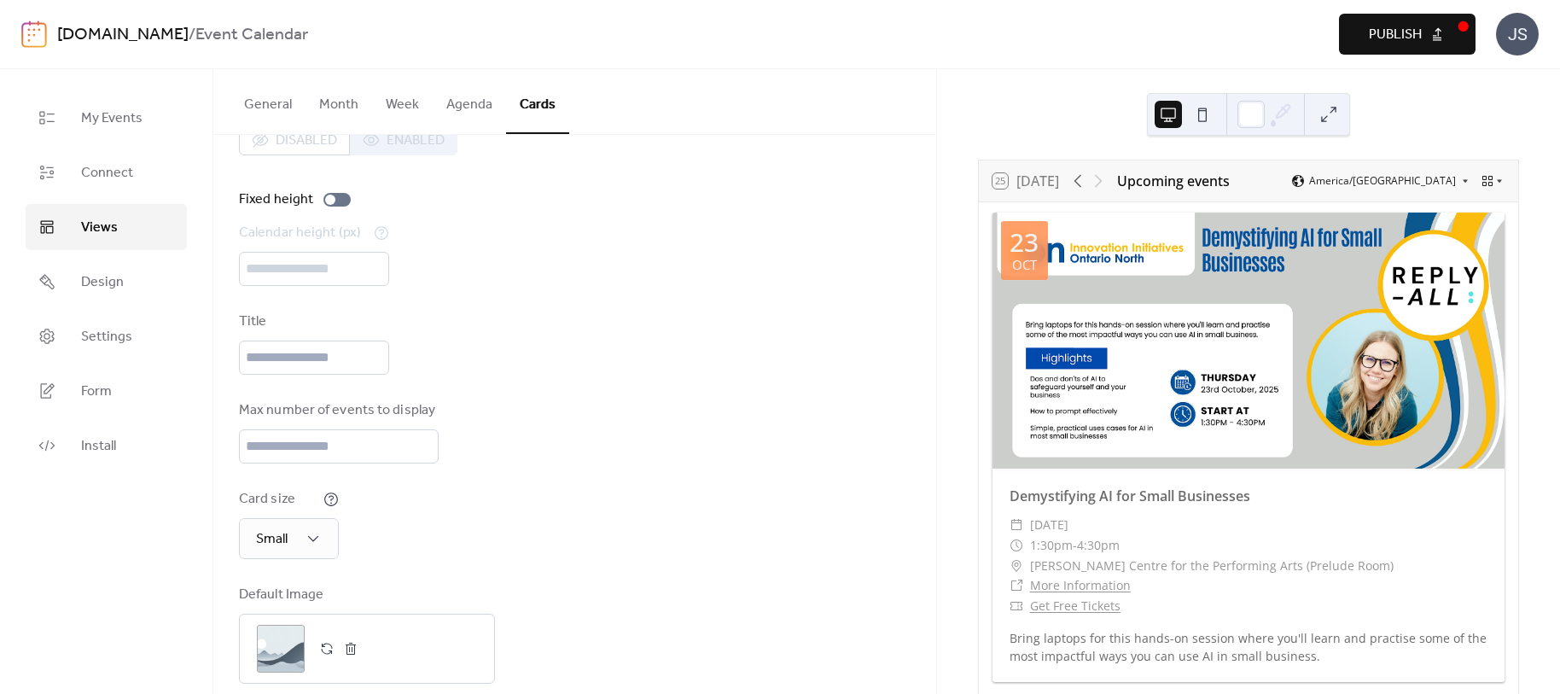
scroll to position [68, 0]
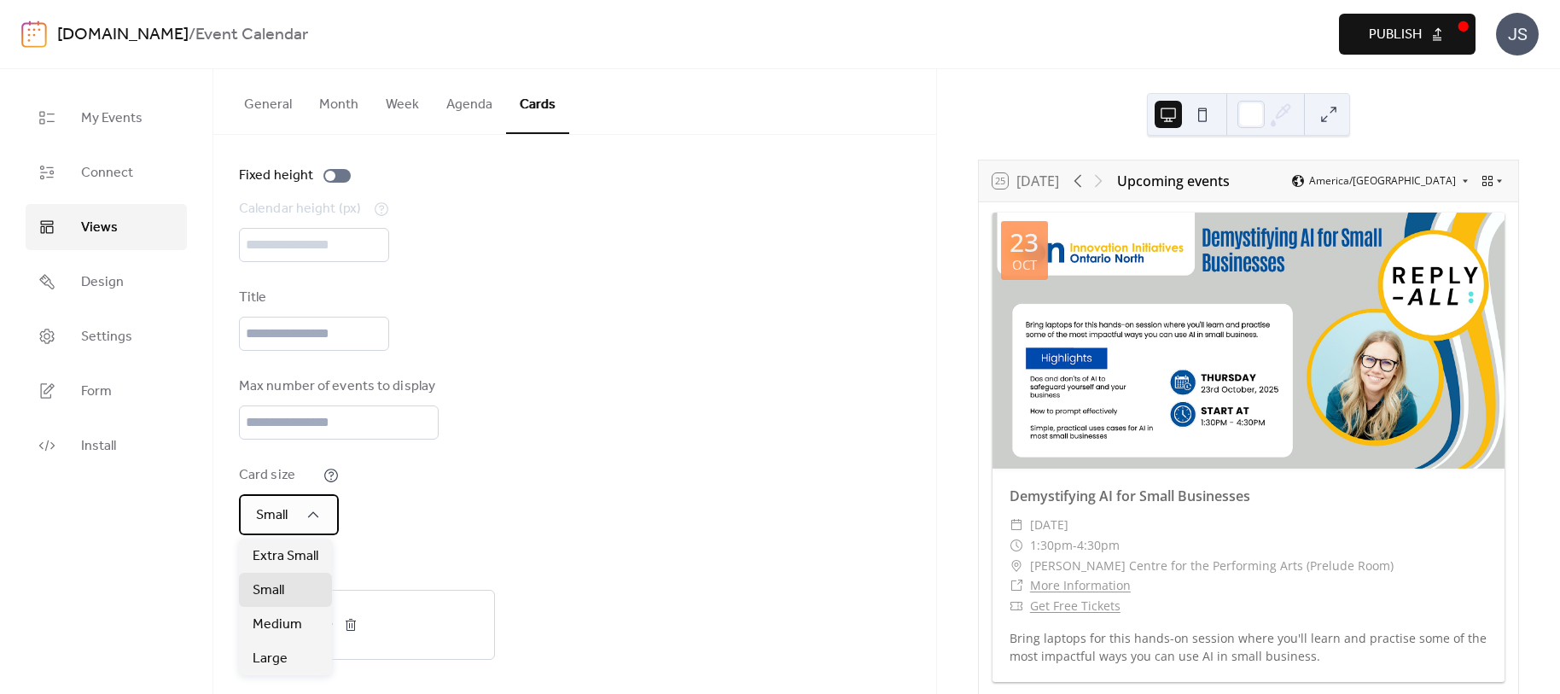
click at [324, 511] on div "Small" at bounding box center [289, 514] width 100 height 41
click at [306, 656] on div "Large" at bounding box center [285, 658] width 93 height 34
click at [1339, 110] on button at bounding box center [1328, 114] width 27 height 27
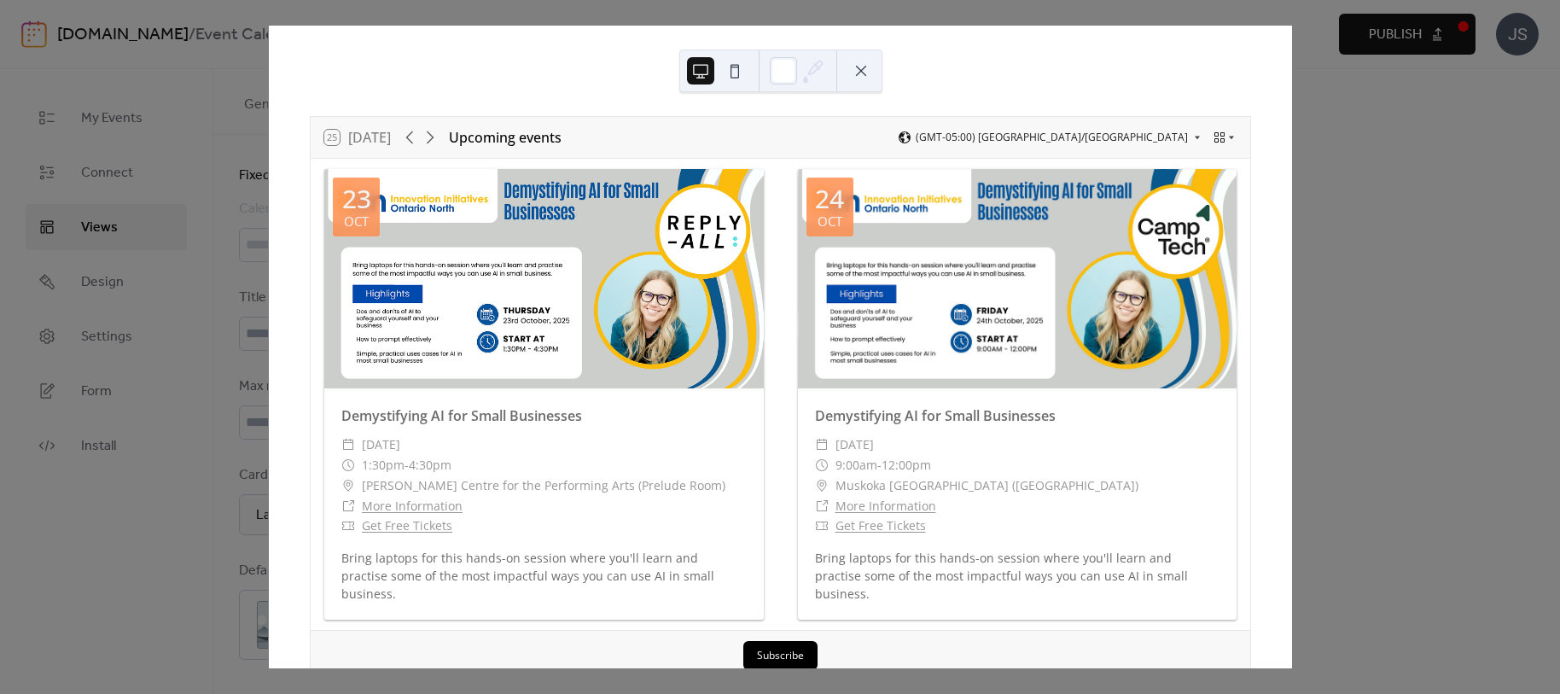
click at [868, 71] on button at bounding box center [860, 70] width 27 height 27
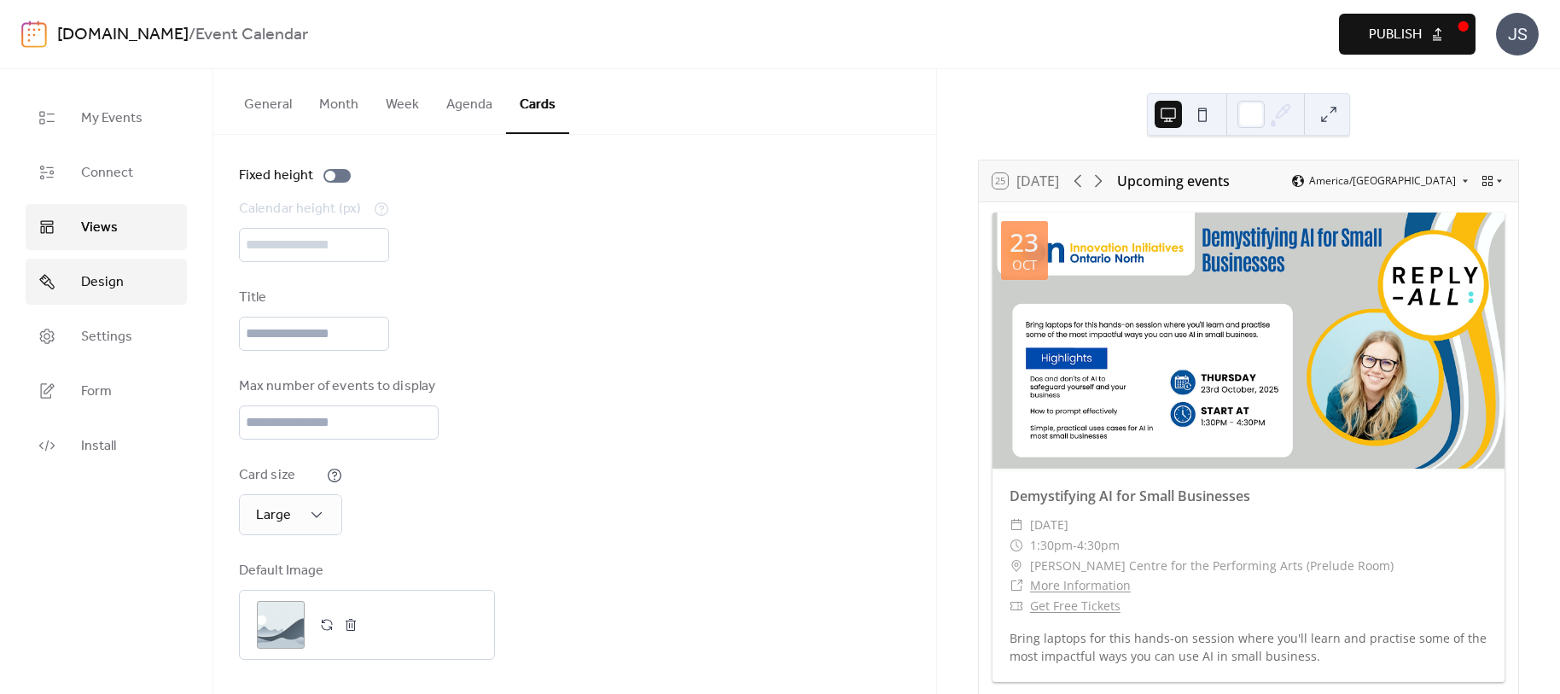
click at [108, 277] on span "Design" at bounding box center [102, 282] width 43 height 20
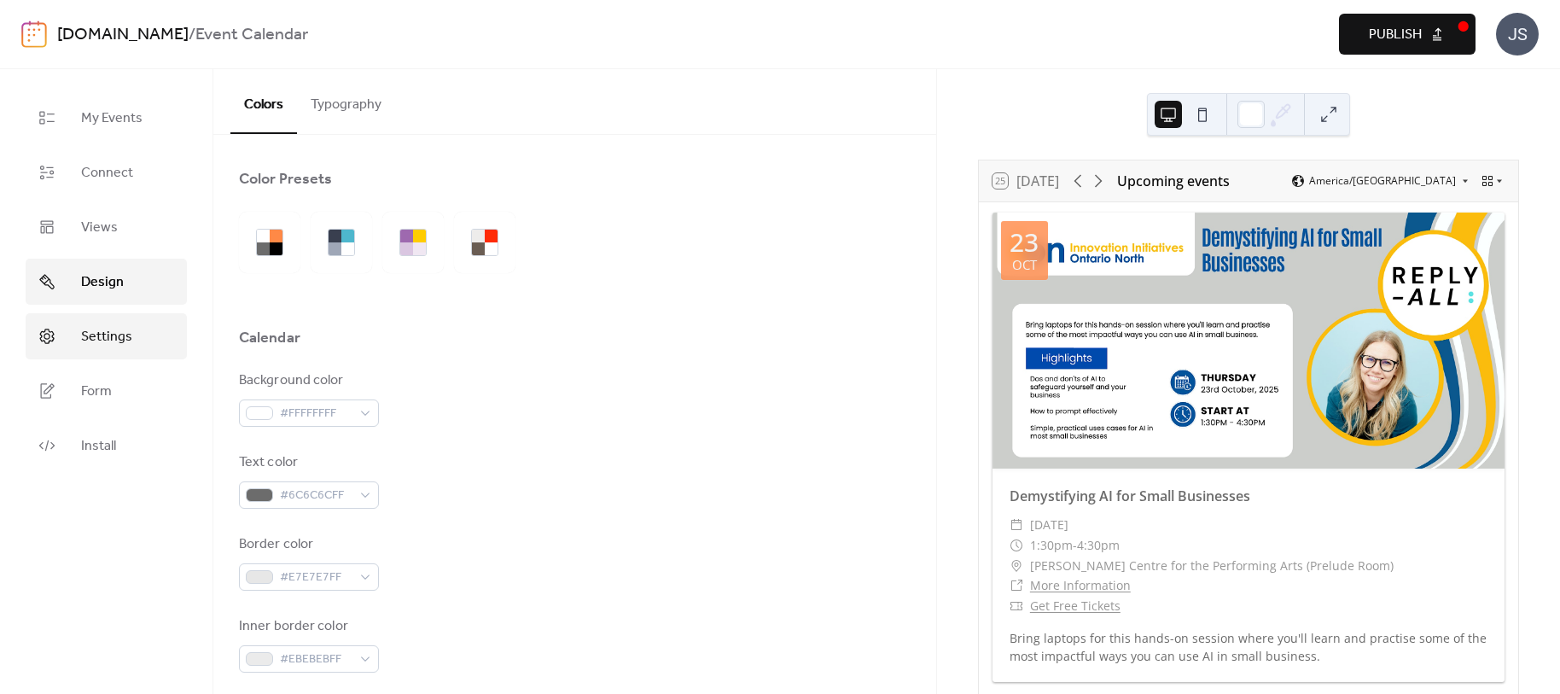
click at [92, 334] on span "Settings" at bounding box center [106, 337] width 51 height 20
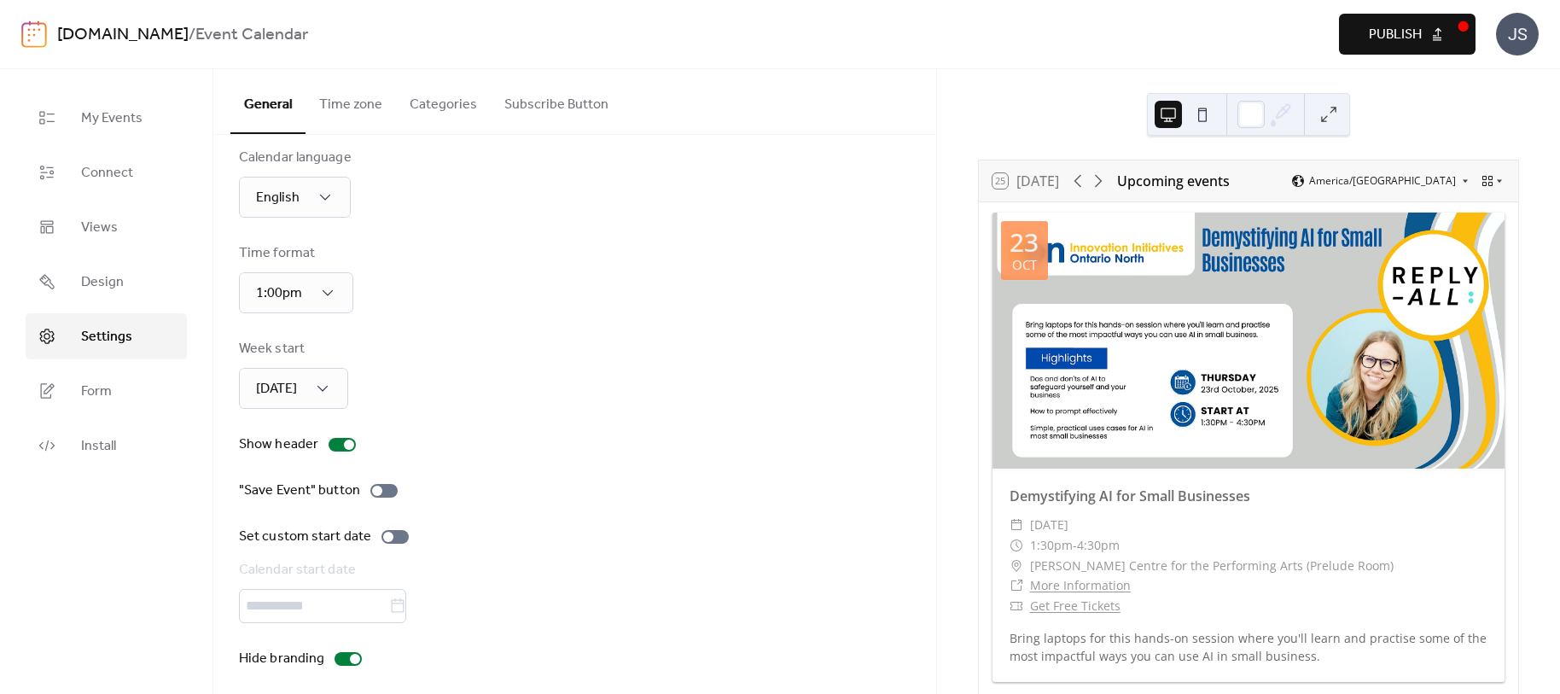
scroll to position [31, 0]
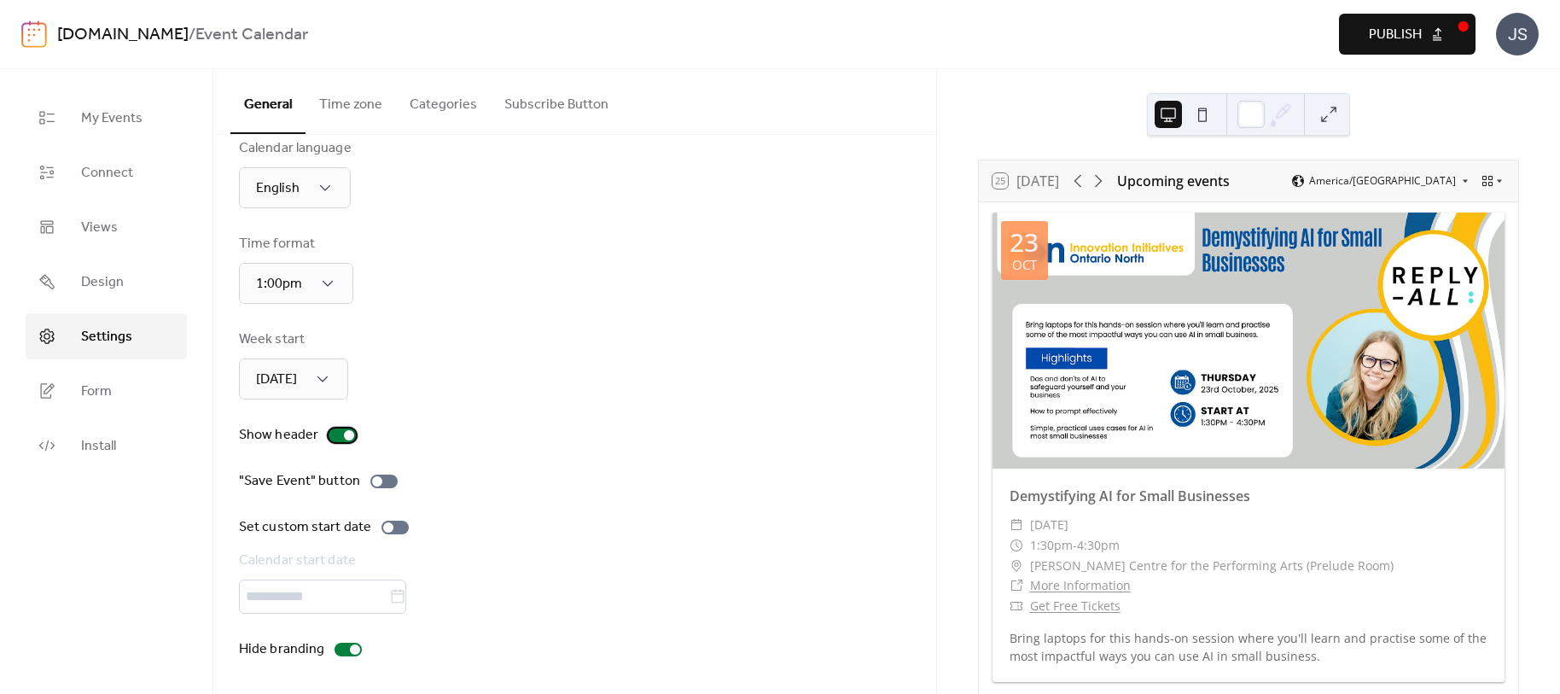
click at [331, 434] on div at bounding box center [342, 435] width 27 height 14
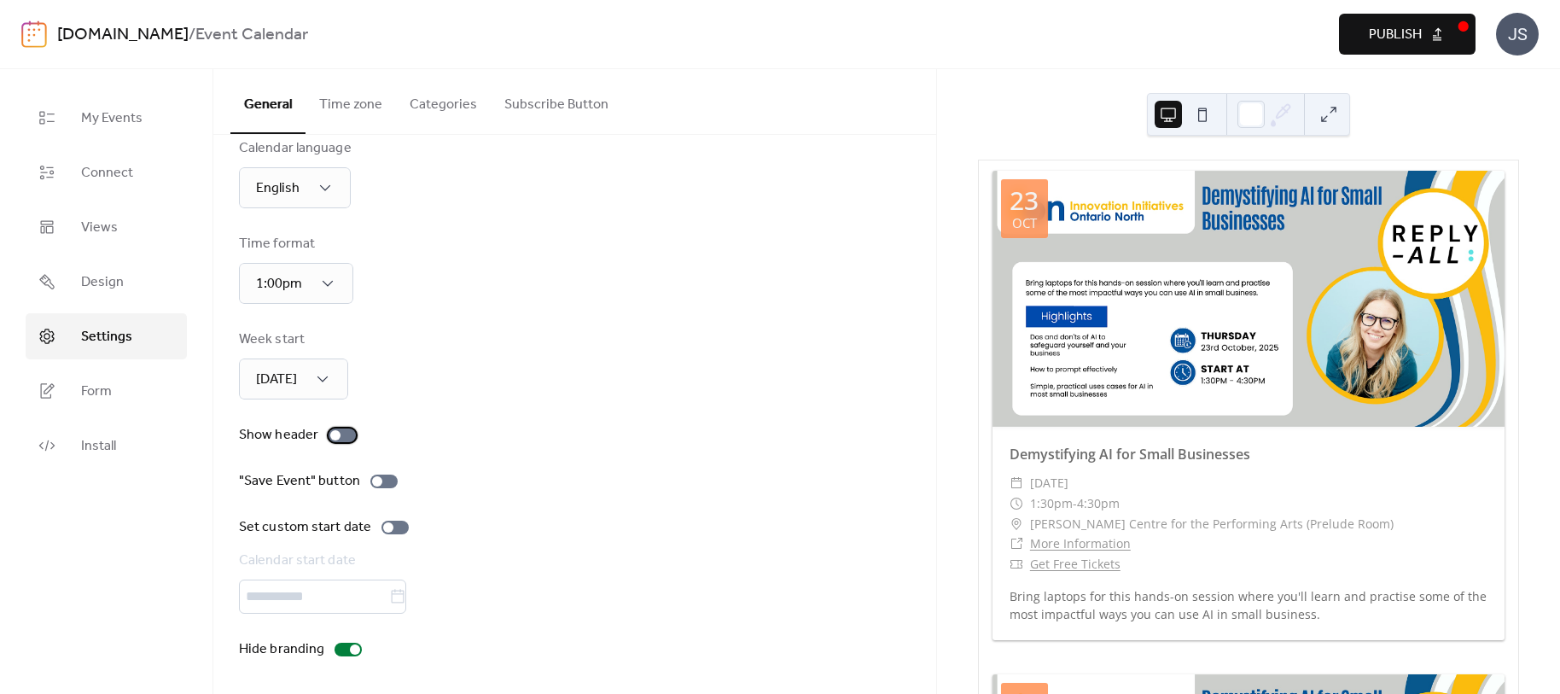
click at [331, 434] on div at bounding box center [335, 435] width 10 height 10
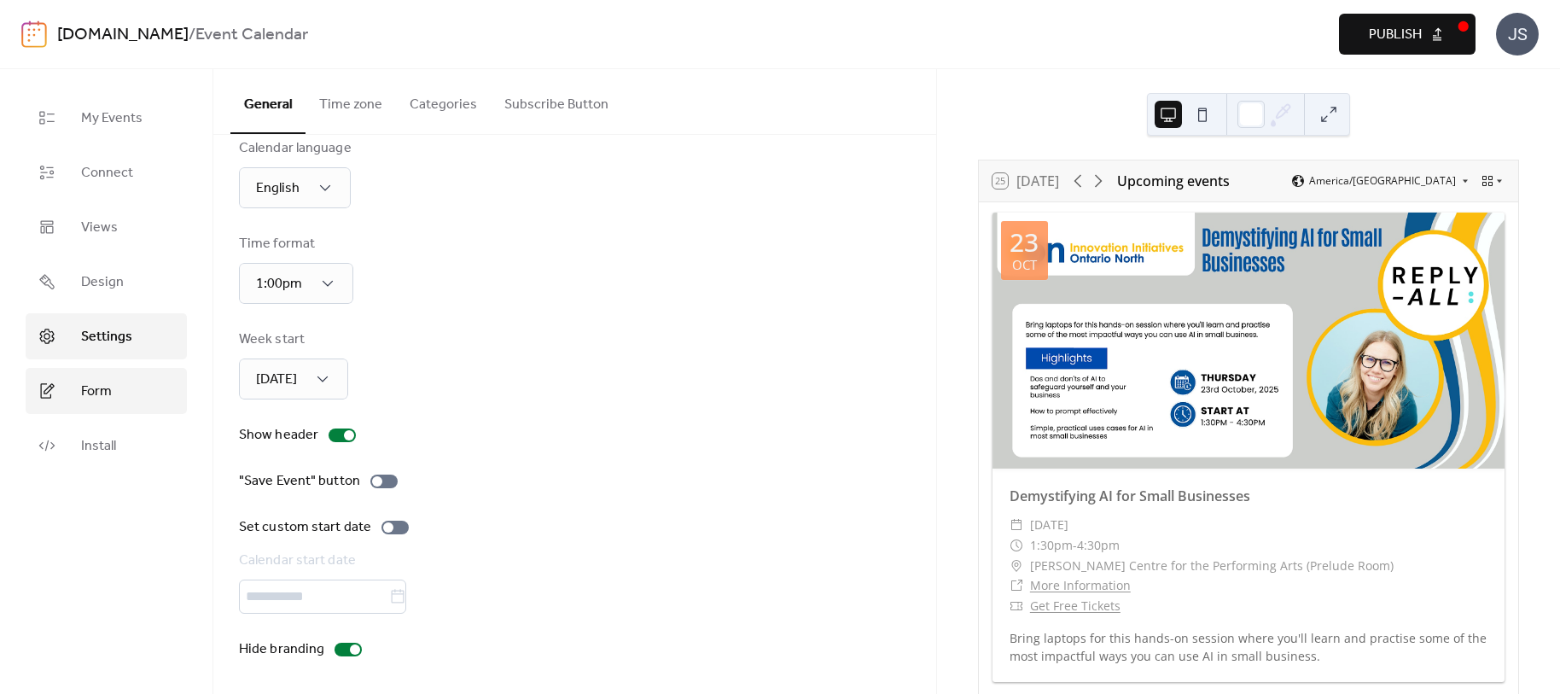
click at [100, 374] on link "Form" at bounding box center [106, 391] width 161 height 46
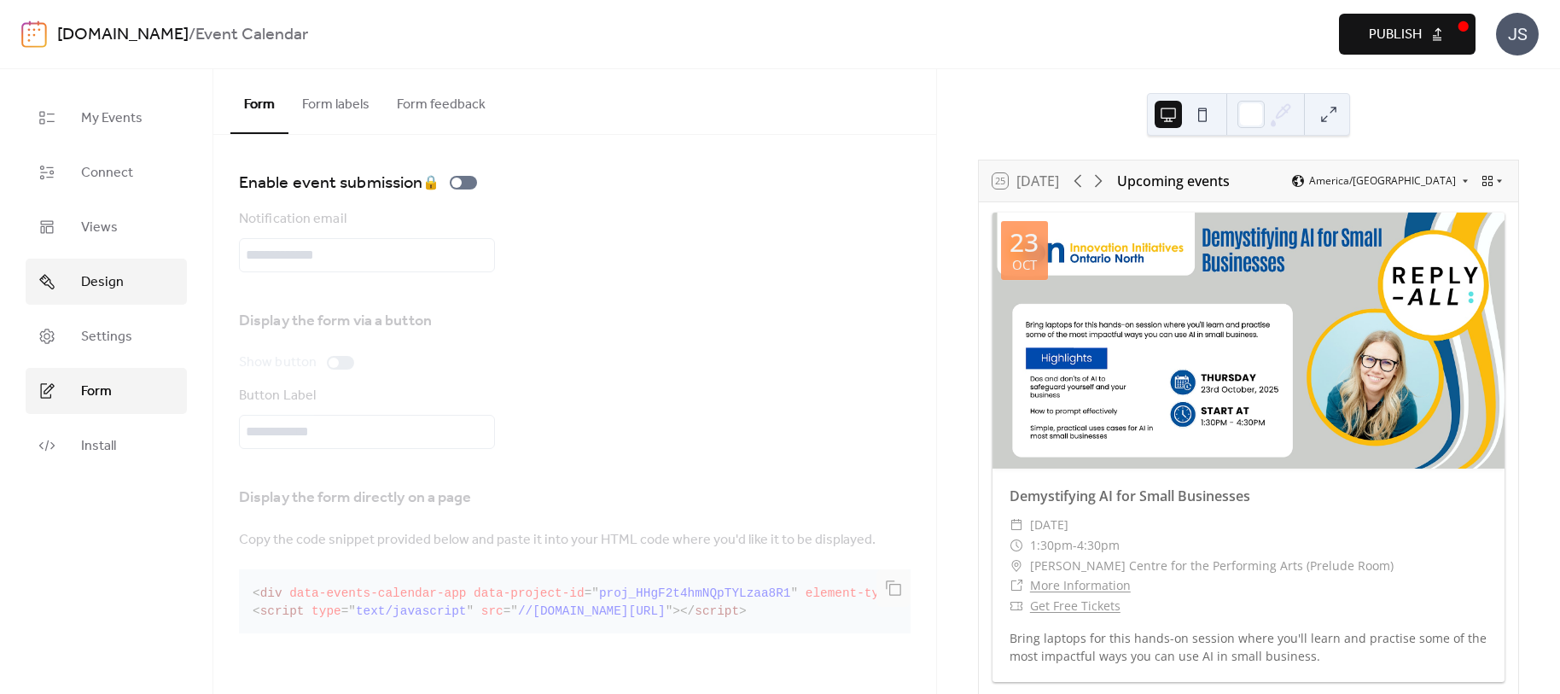
click at [110, 272] on span "Design" at bounding box center [102, 282] width 43 height 20
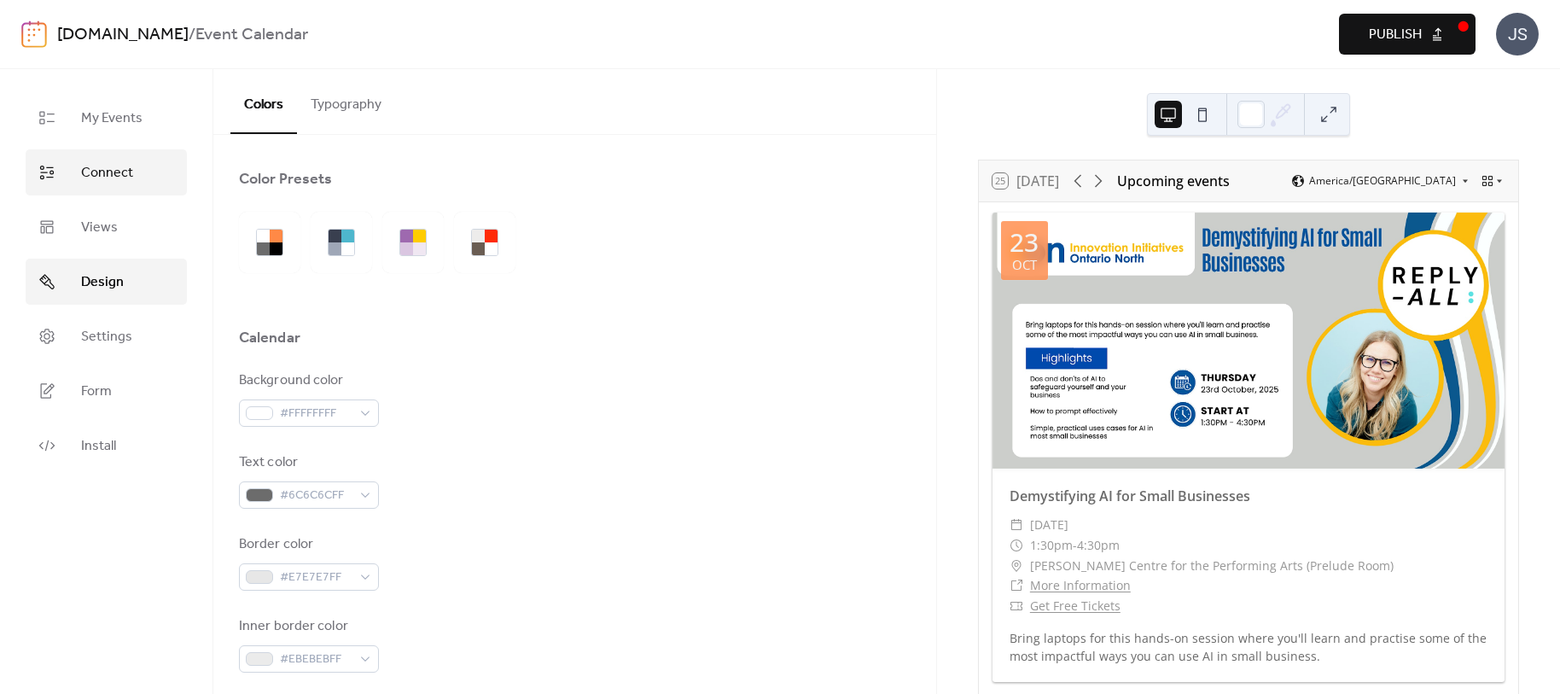
click at [108, 163] on span "Connect" at bounding box center [107, 173] width 52 height 20
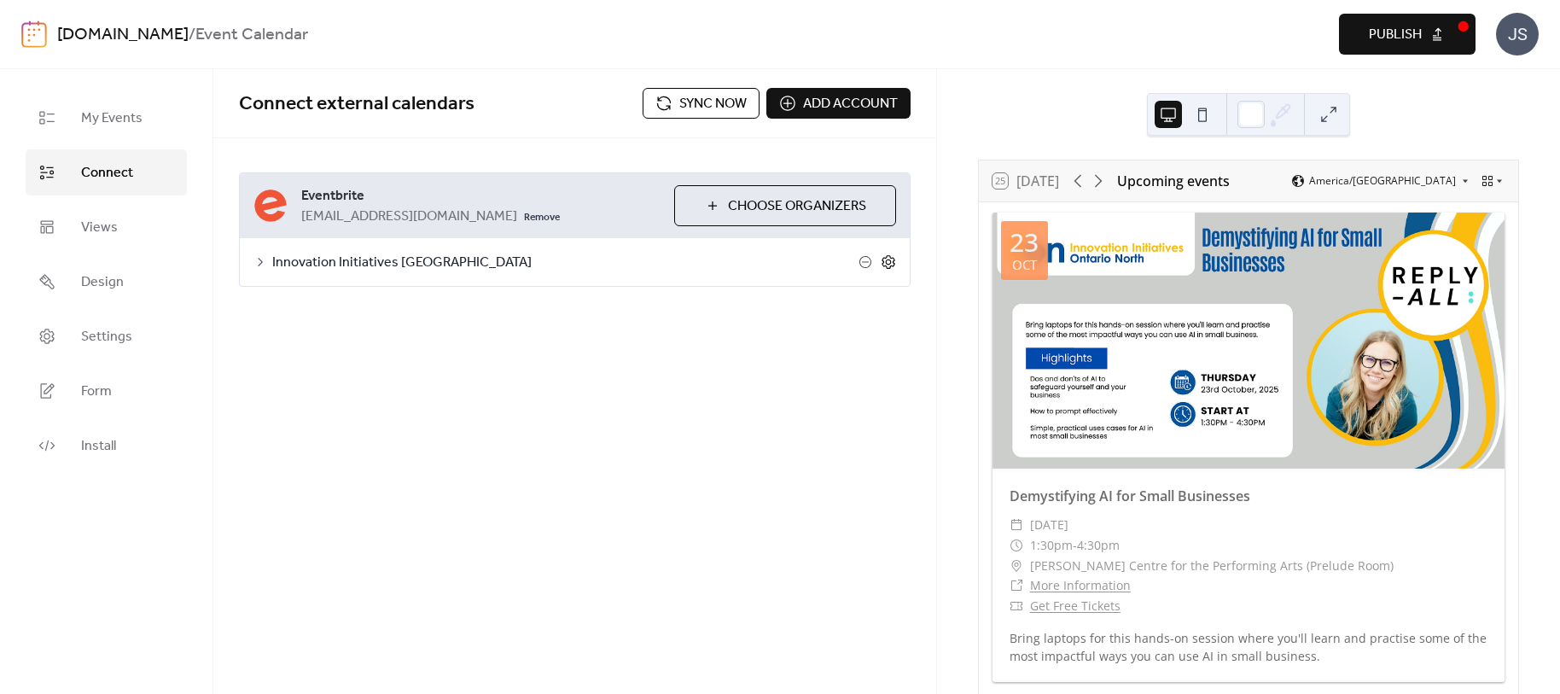
click at [891, 255] on icon at bounding box center [888, 261] width 15 height 15
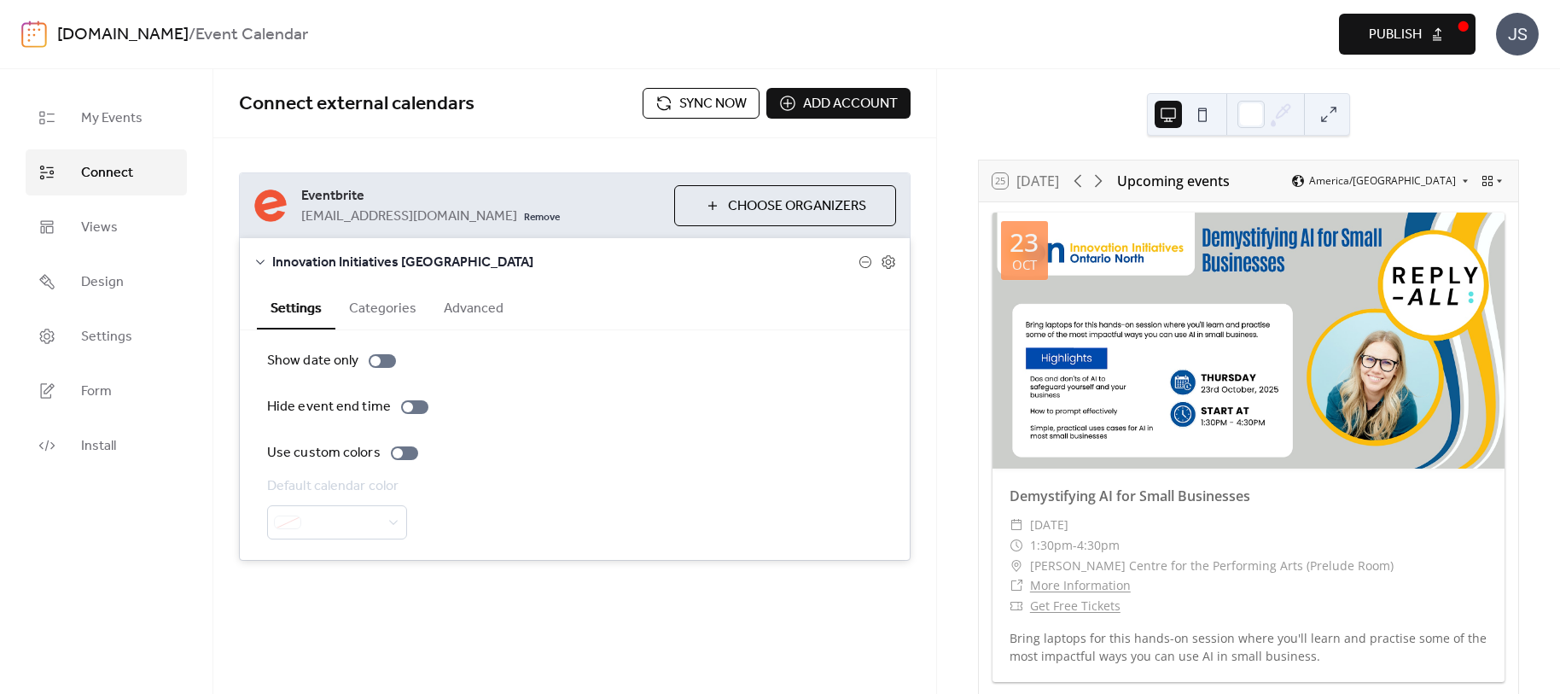
click at [382, 303] on button "Categories" at bounding box center [382, 307] width 95 height 42
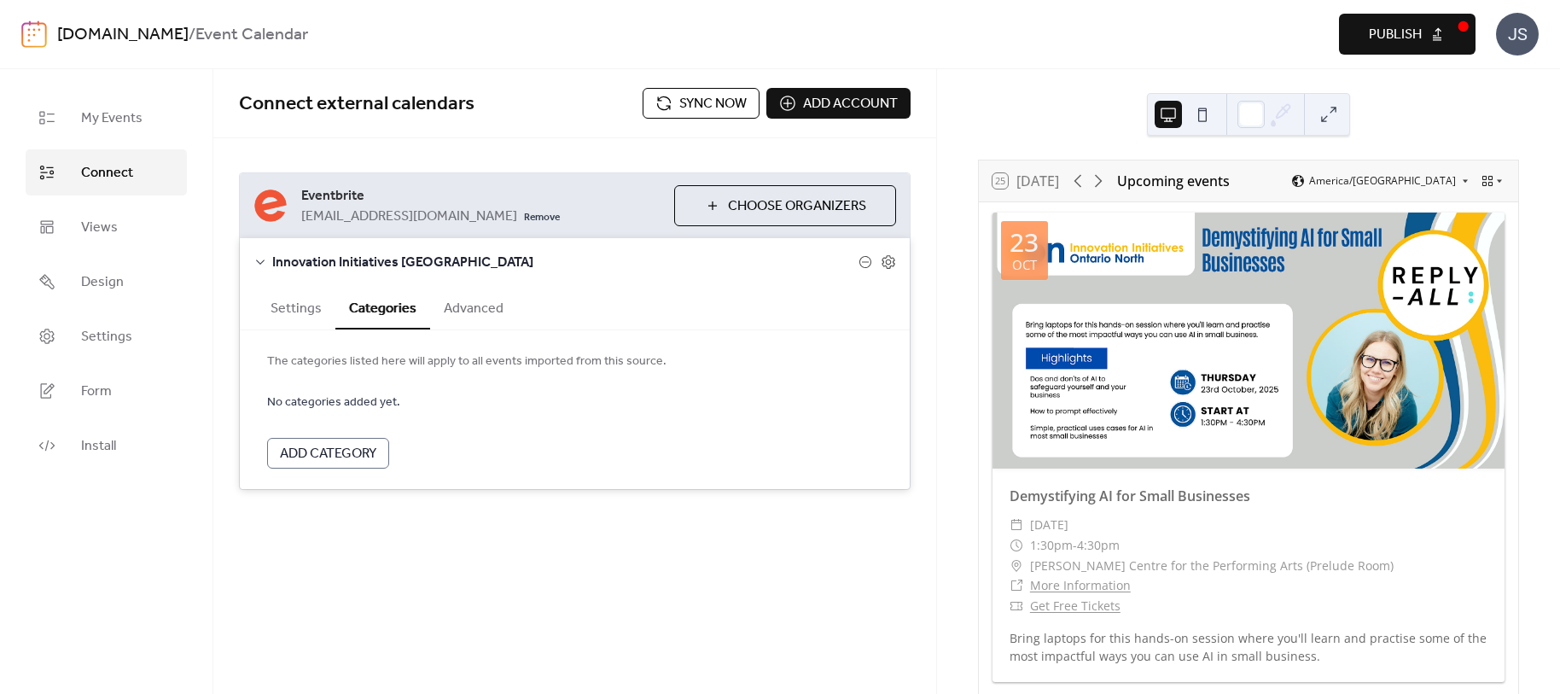
click at [506, 300] on button "Advanced" at bounding box center [473, 307] width 87 height 42
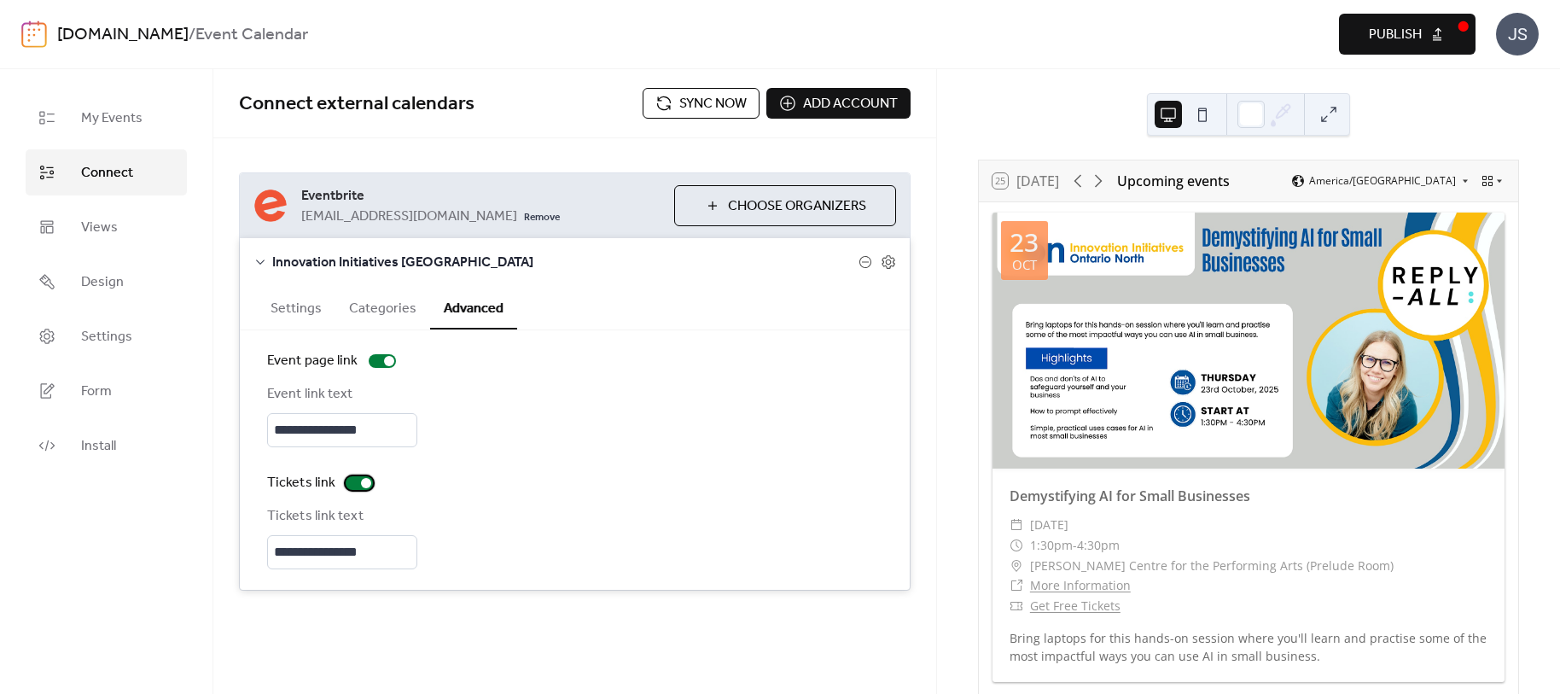
click at [352, 480] on div at bounding box center [359, 483] width 27 height 14
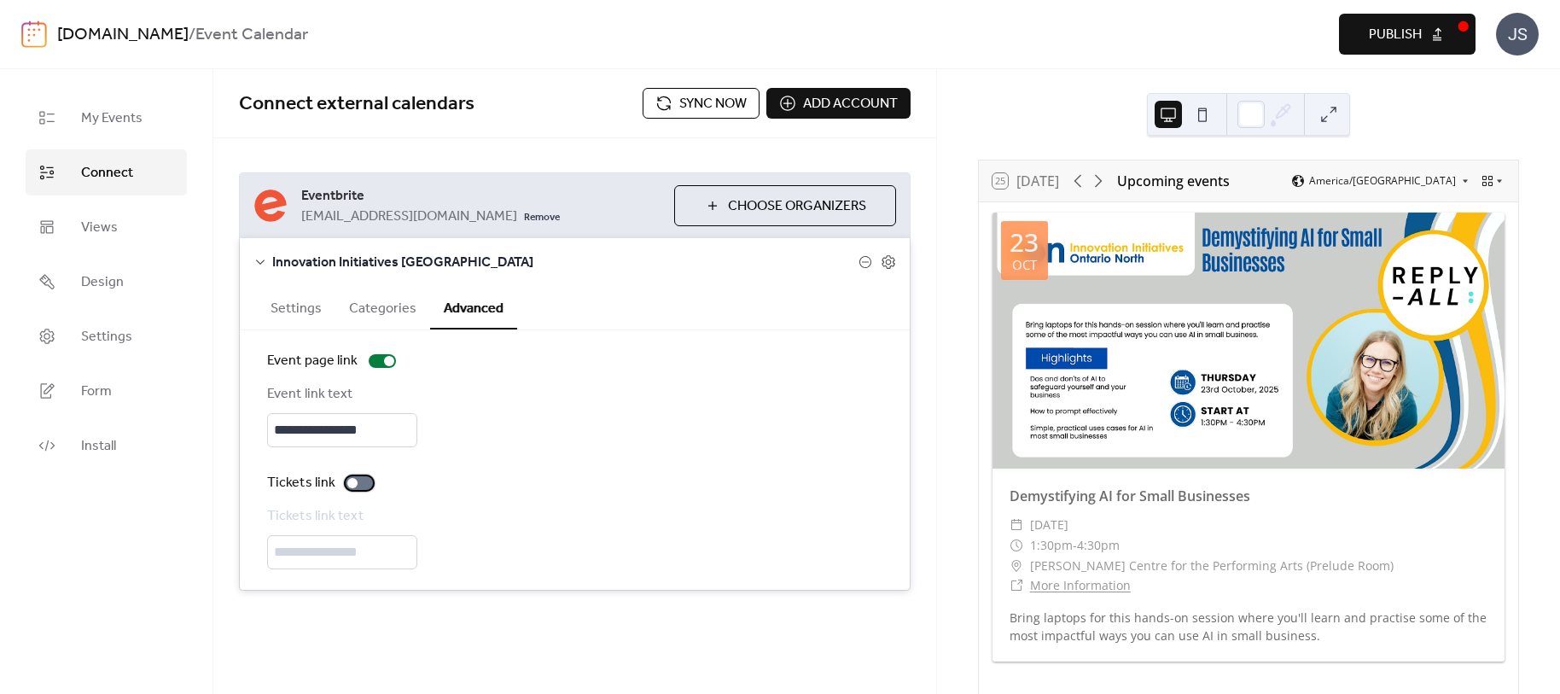
click at [366, 484] on div at bounding box center [359, 483] width 27 height 14
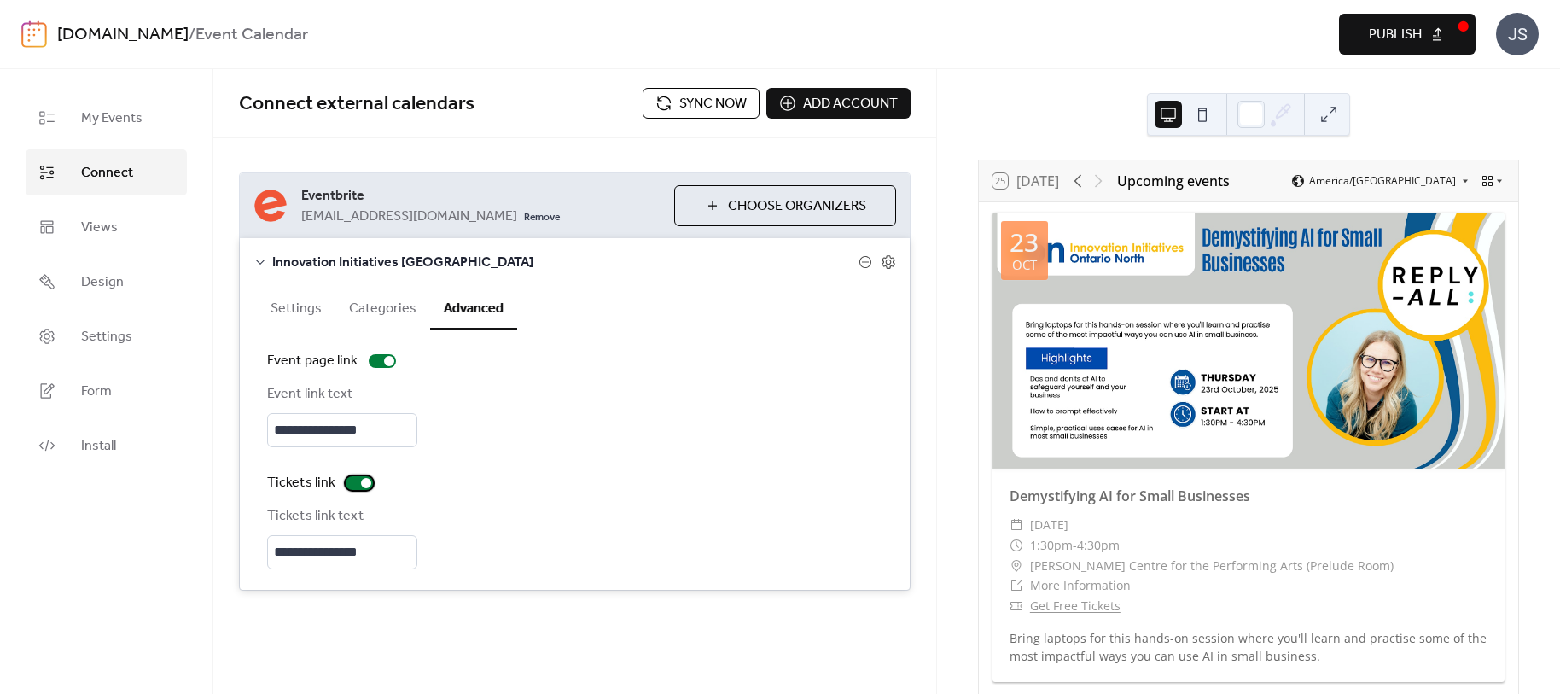
click at [352, 482] on div at bounding box center [359, 483] width 27 height 14
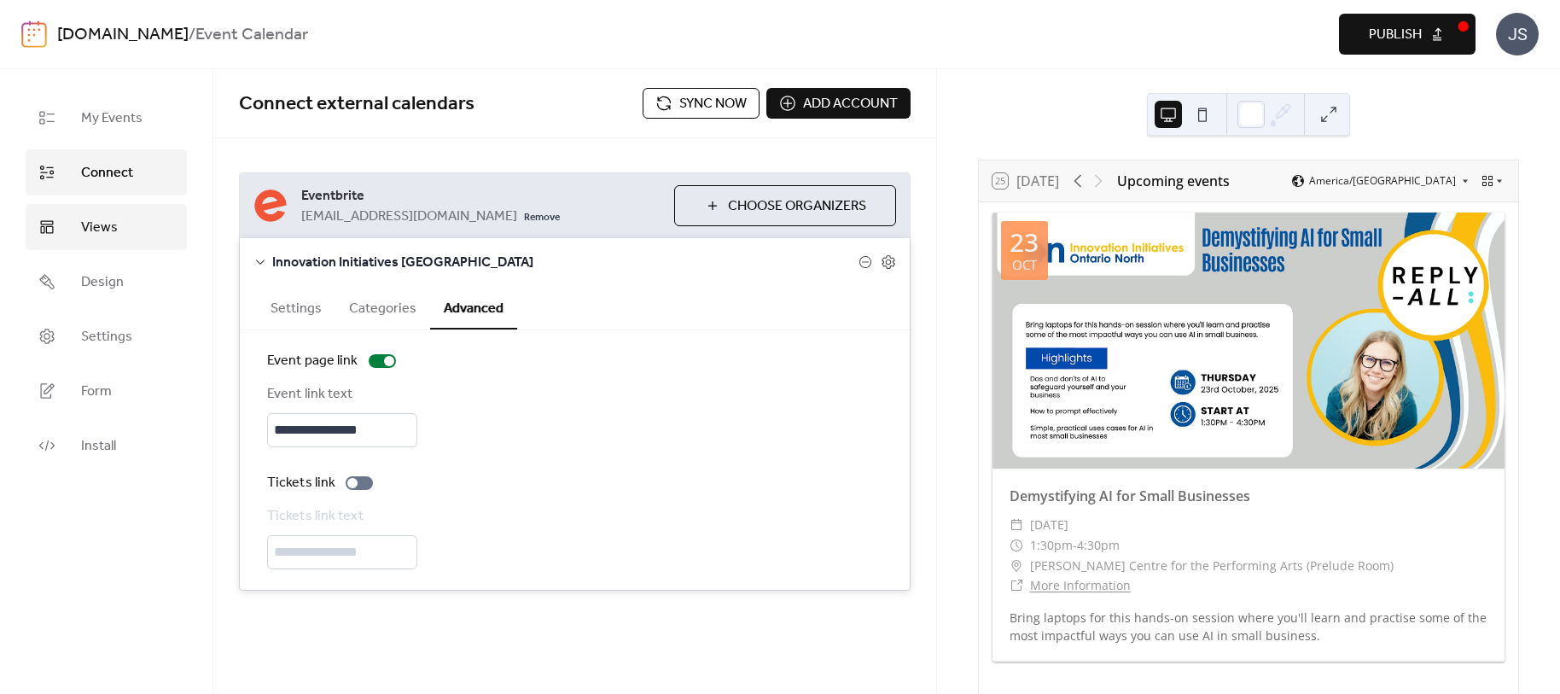
click at [115, 218] on span "Views" at bounding box center [99, 228] width 37 height 20
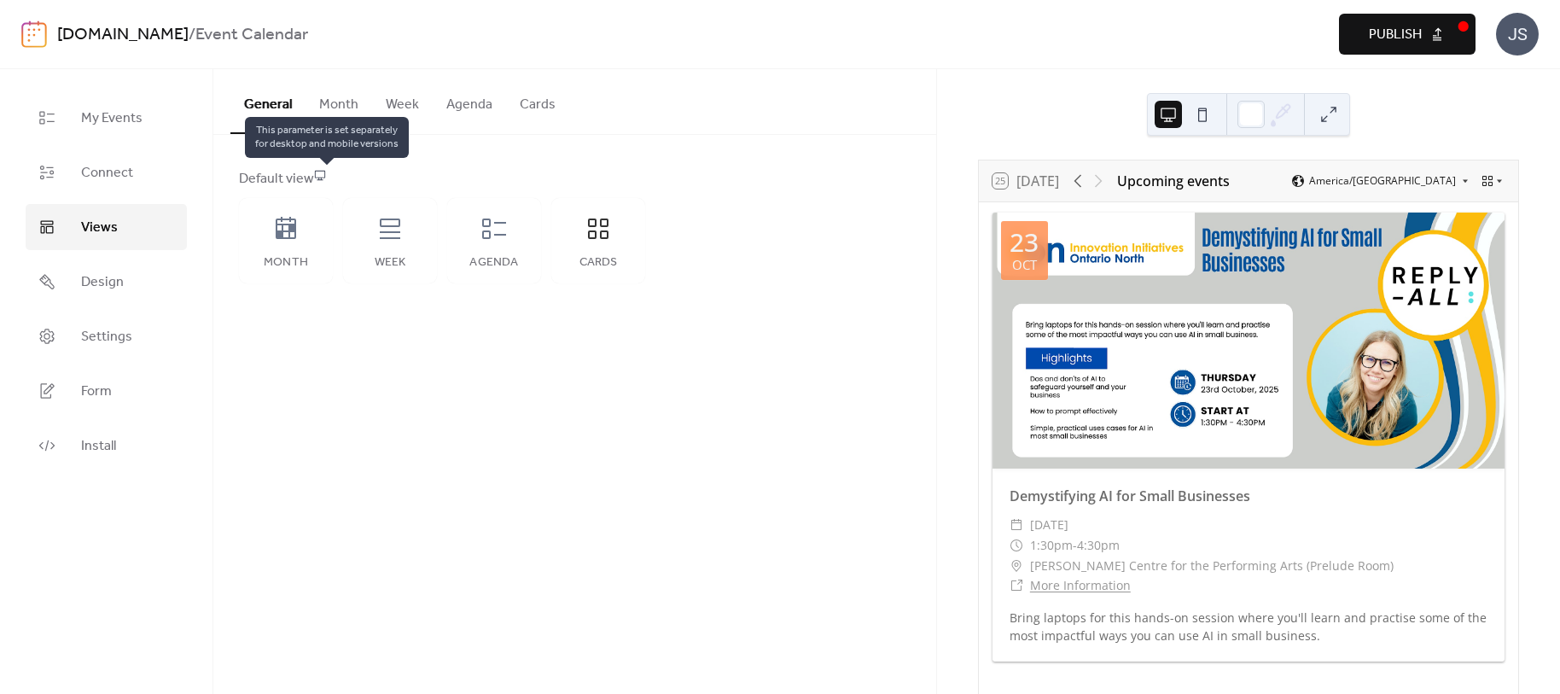
click at [324, 172] on icon at bounding box center [320, 175] width 12 height 12
click at [383, 226] on icon at bounding box center [390, 228] width 20 height 20
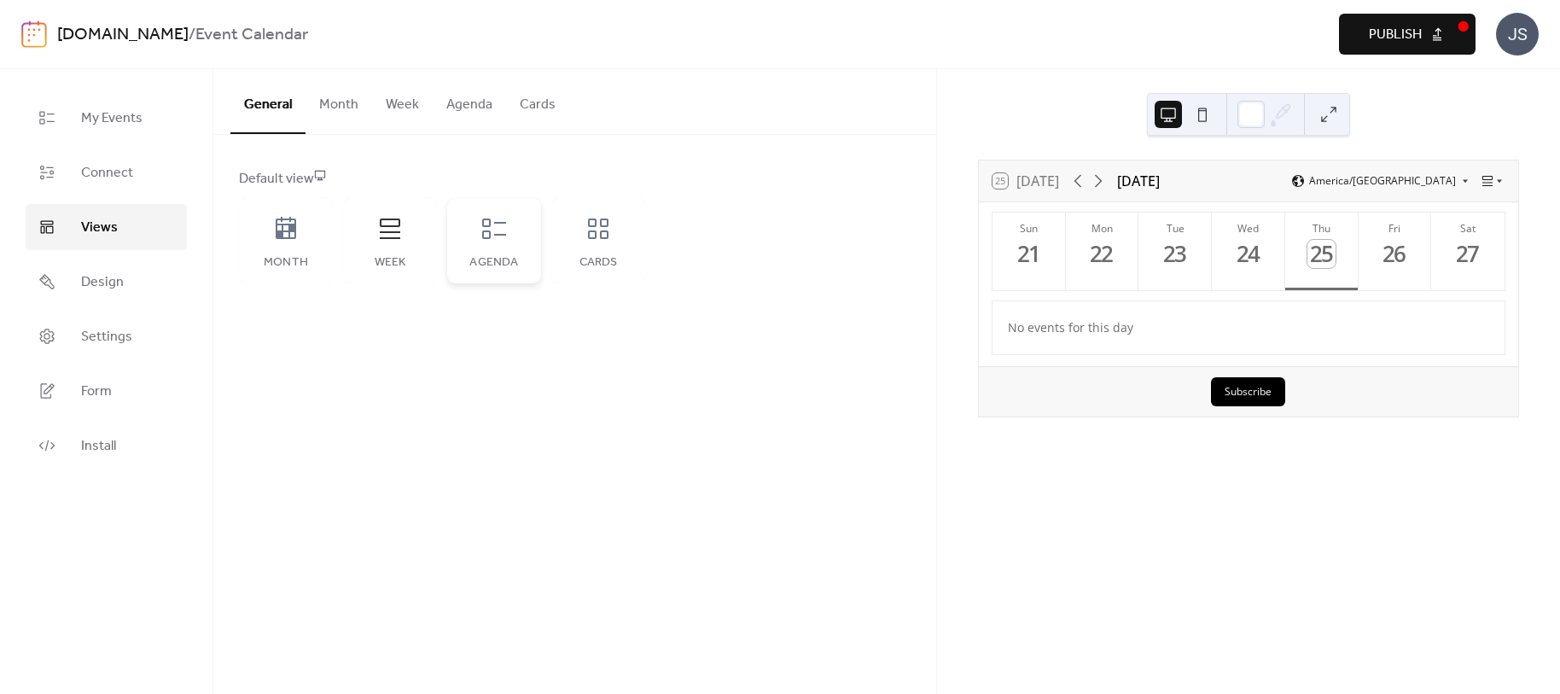
click at [480, 221] on icon at bounding box center [493, 228] width 27 height 27
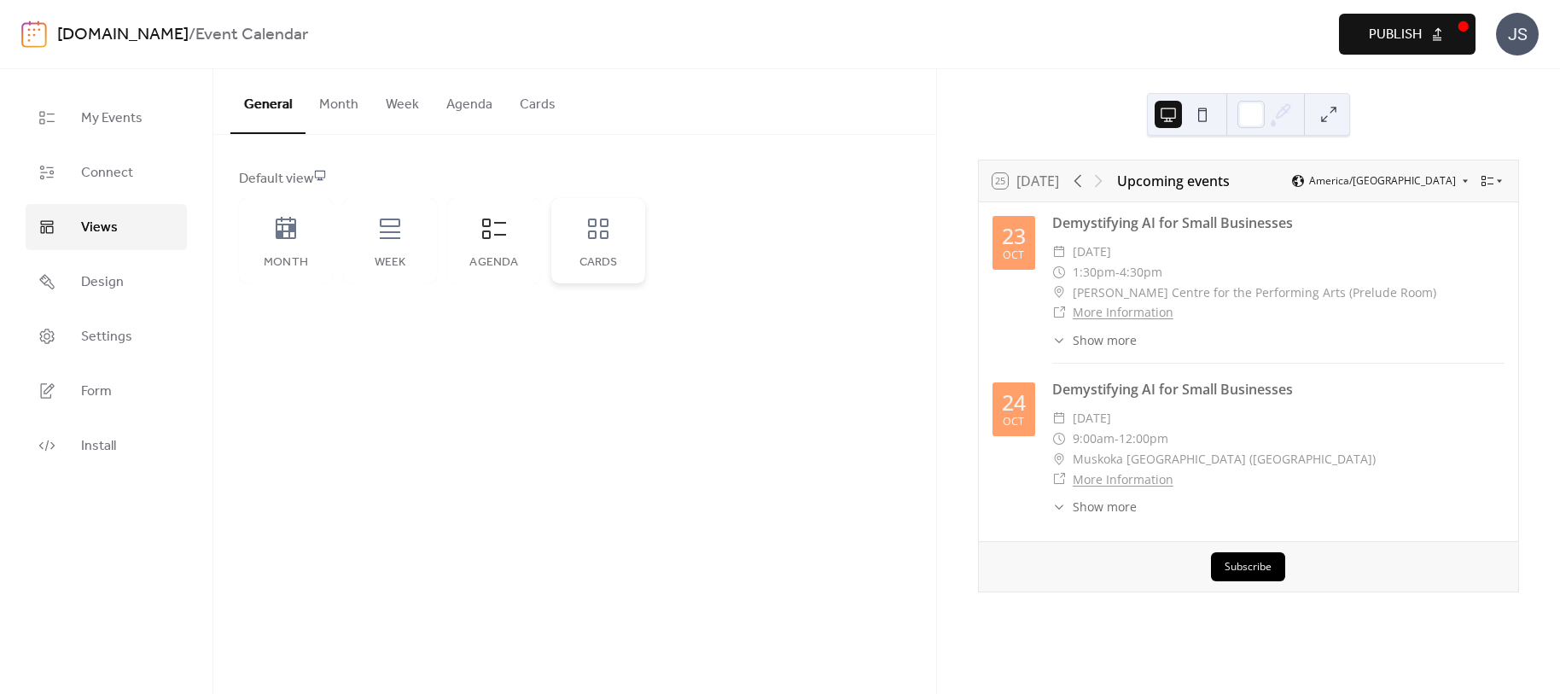
click at [587, 226] on icon at bounding box center [598, 228] width 27 height 27
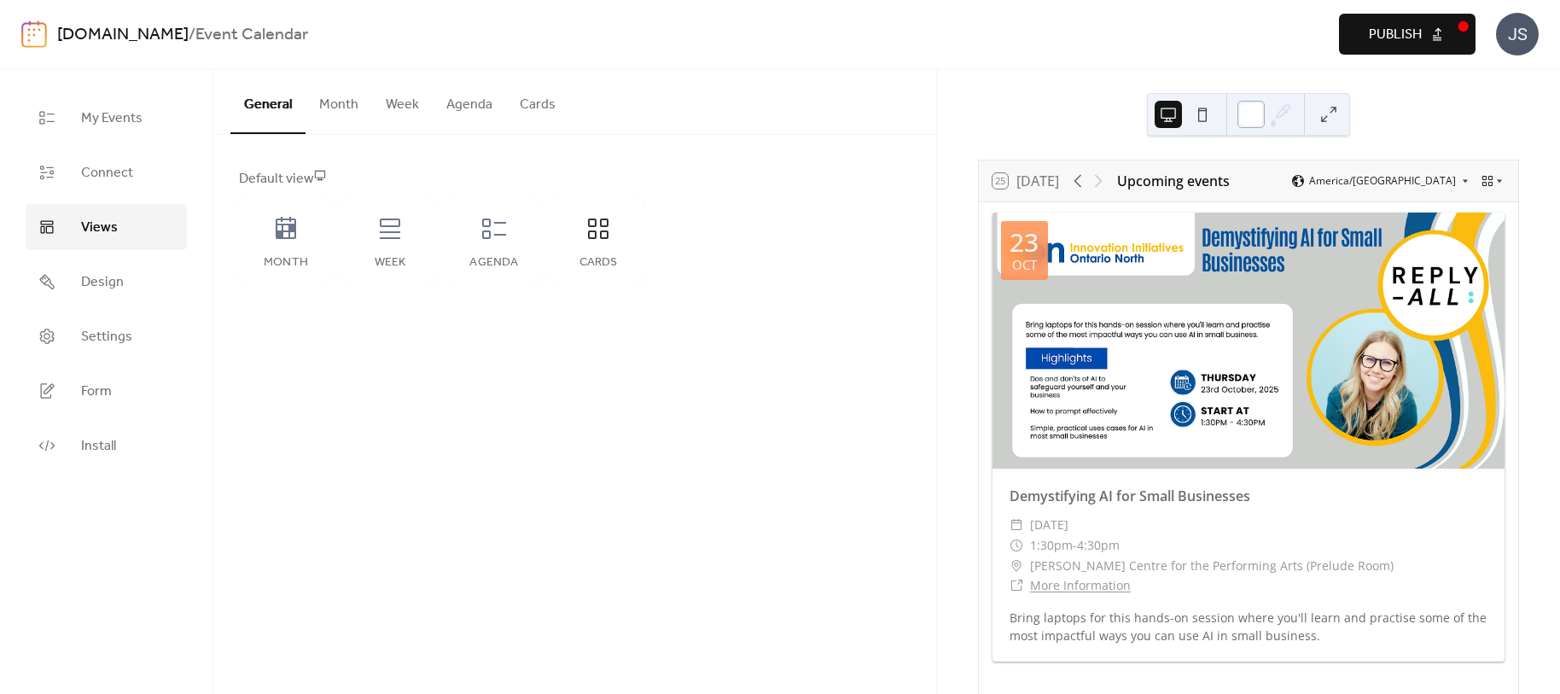
click at [1256, 117] on div at bounding box center [1250, 114] width 27 height 27
click at [1080, 113] on div "25 Today Upcoming events America/Toronto 23 Oct Demystifying AI for Small Busin…" at bounding box center [1248, 381] width 623 height 625
click at [1328, 111] on button at bounding box center [1328, 114] width 27 height 27
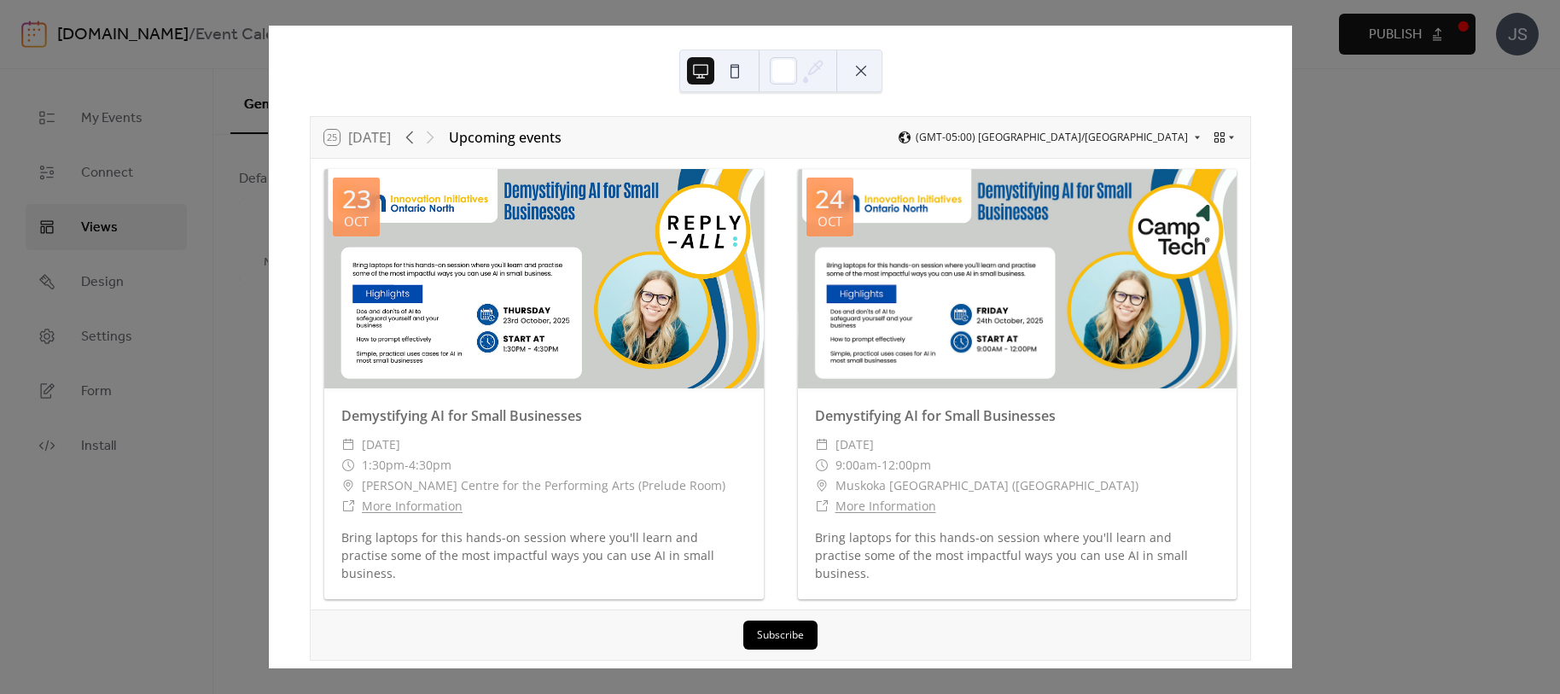
click at [852, 61] on button at bounding box center [860, 70] width 27 height 27
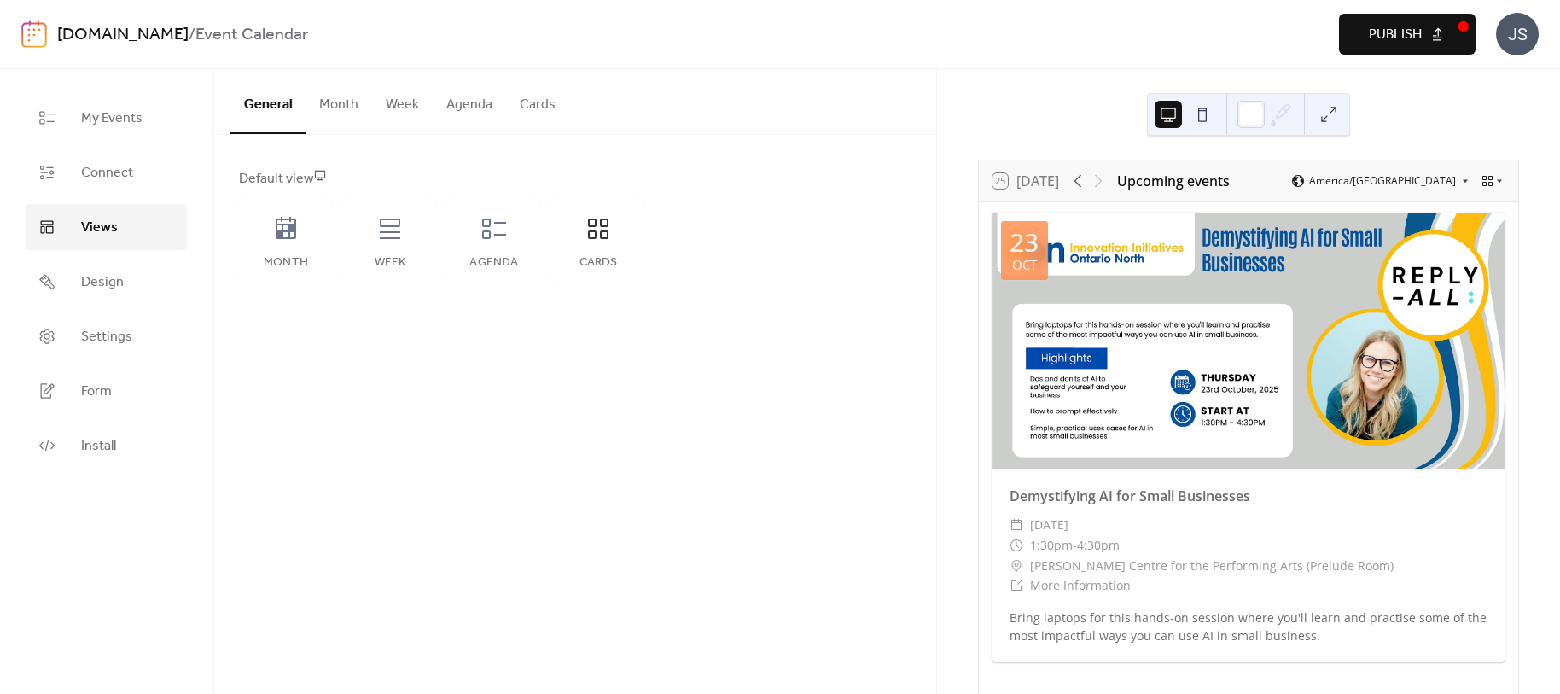
click at [1423, 27] on button "Publish" at bounding box center [1407, 34] width 137 height 41
click at [724, 514] on div "General Month Week Agenda Cards Default view Month Week Agenda Cards Disabled E…" at bounding box center [574, 381] width 723 height 625
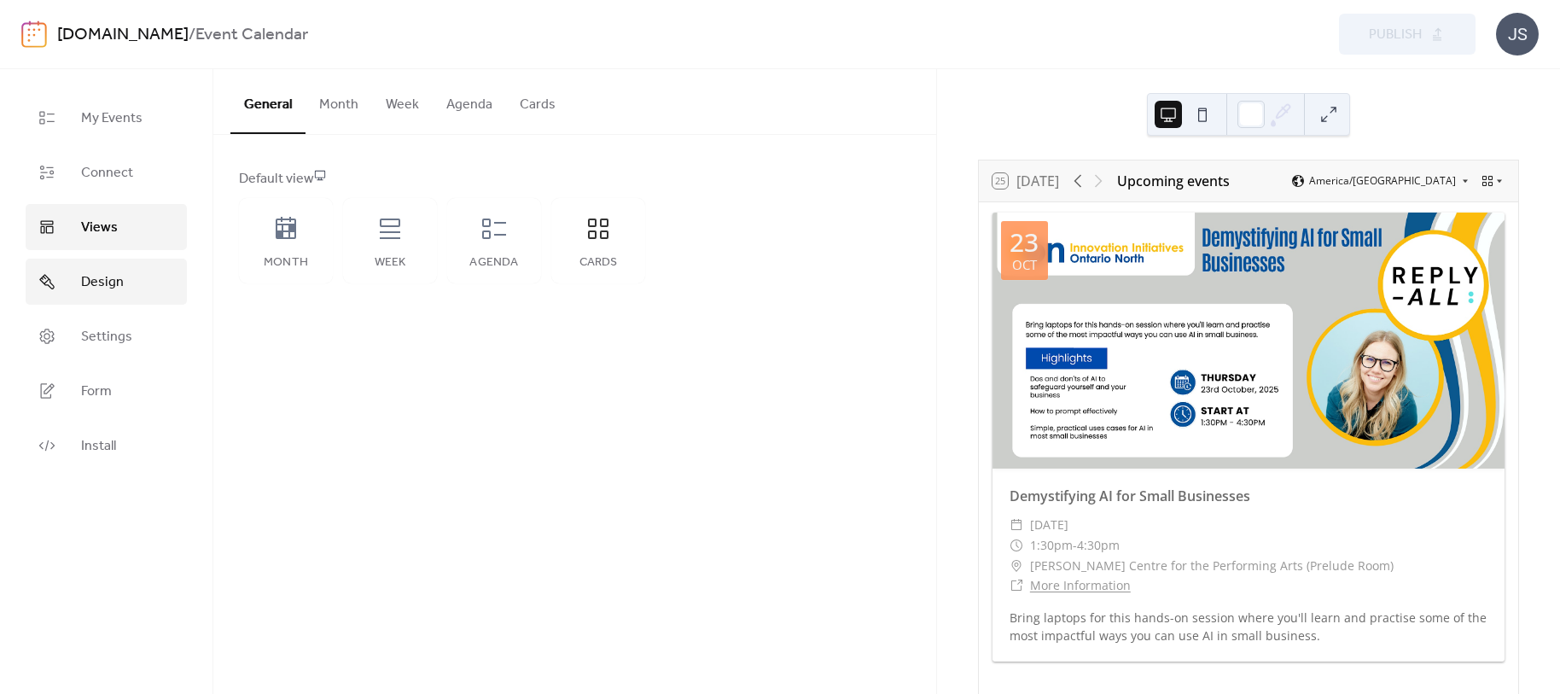
click at [84, 275] on span "Design" at bounding box center [102, 282] width 43 height 20
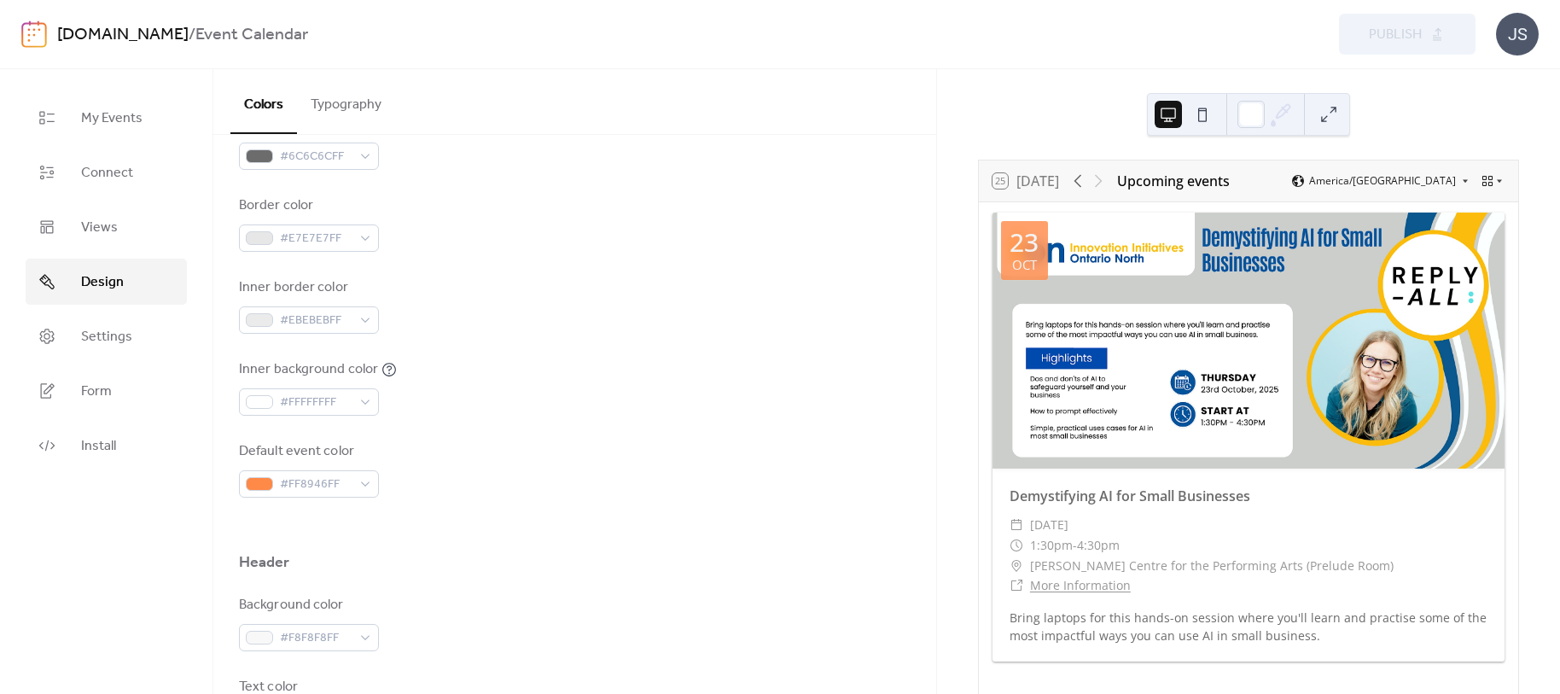
scroll to position [341, 0]
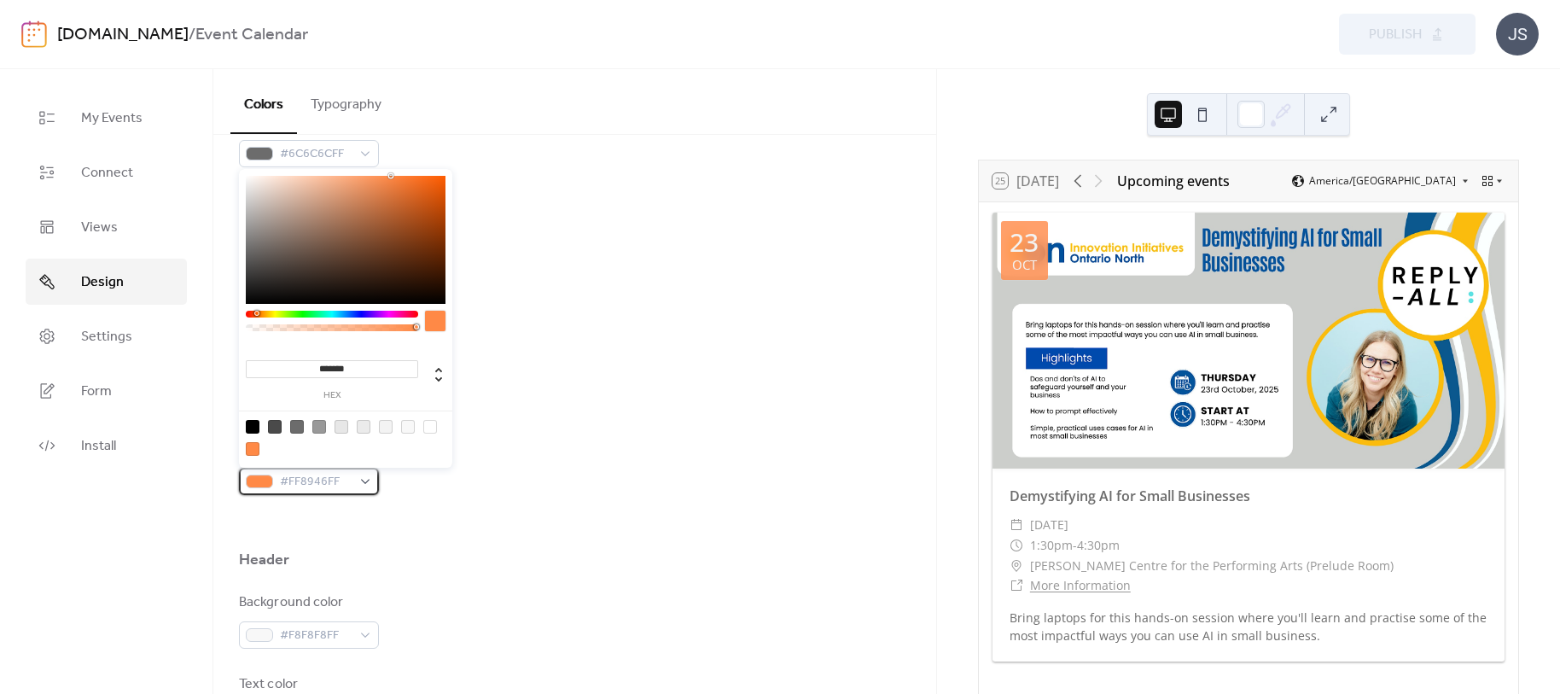
click at [347, 478] on span "#FF8946FF" at bounding box center [316, 482] width 72 height 20
drag, startPoint x: 318, startPoint y: 368, endPoint x: 380, endPoint y: 370, distance: 61.5
click at [380, 370] on input "*******" at bounding box center [332, 369] width 172 height 18
click at [380, 372] on input "*******" at bounding box center [332, 369] width 172 height 18
drag, startPoint x: 333, startPoint y: 366, endPoint x: 306, endPoint y: 370, distance: 27.5
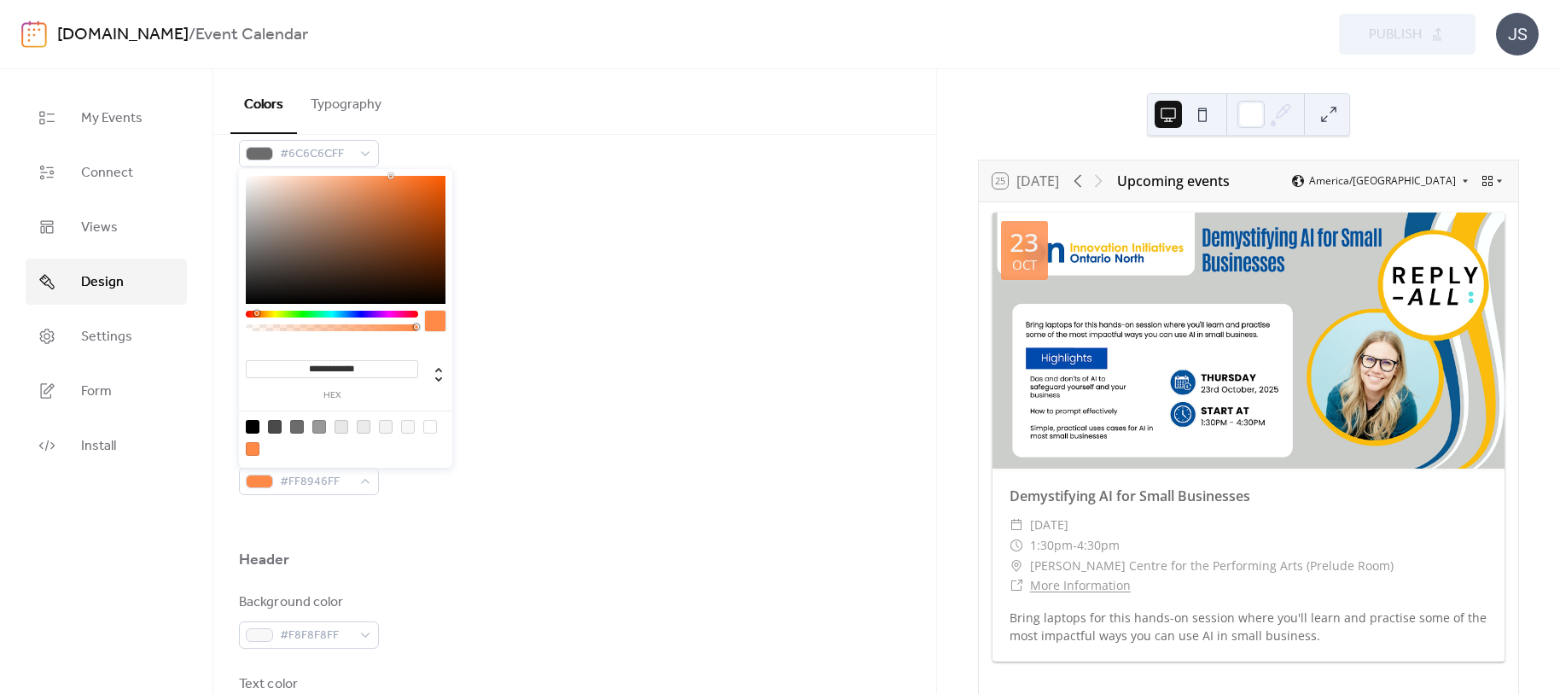
click at [306, 370] on input "**********" at bounding box center [332, 369] width 172 height 18
type input "*******"
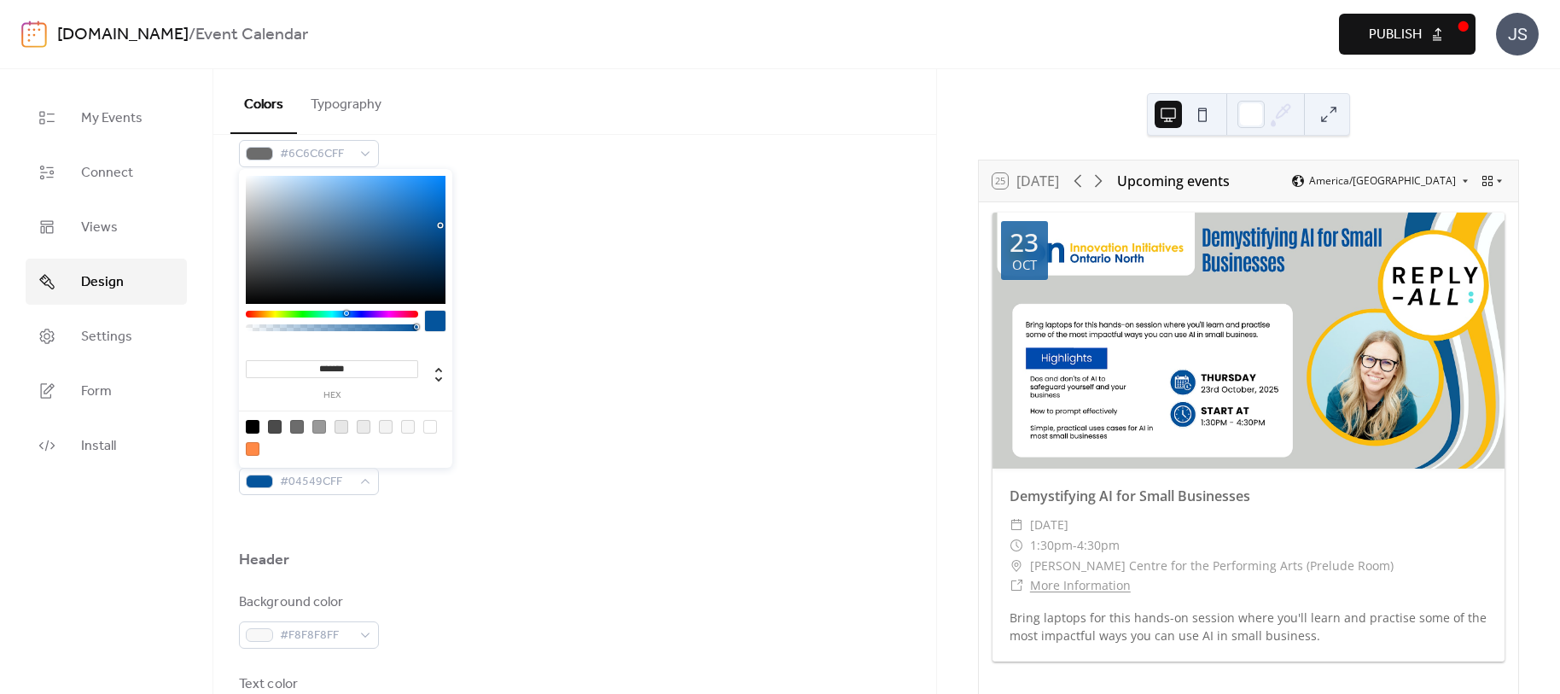
click at [578, 365] on div "Inner background color #FFFFFFFF" at bounding box center [575, 385] width 672 height 56
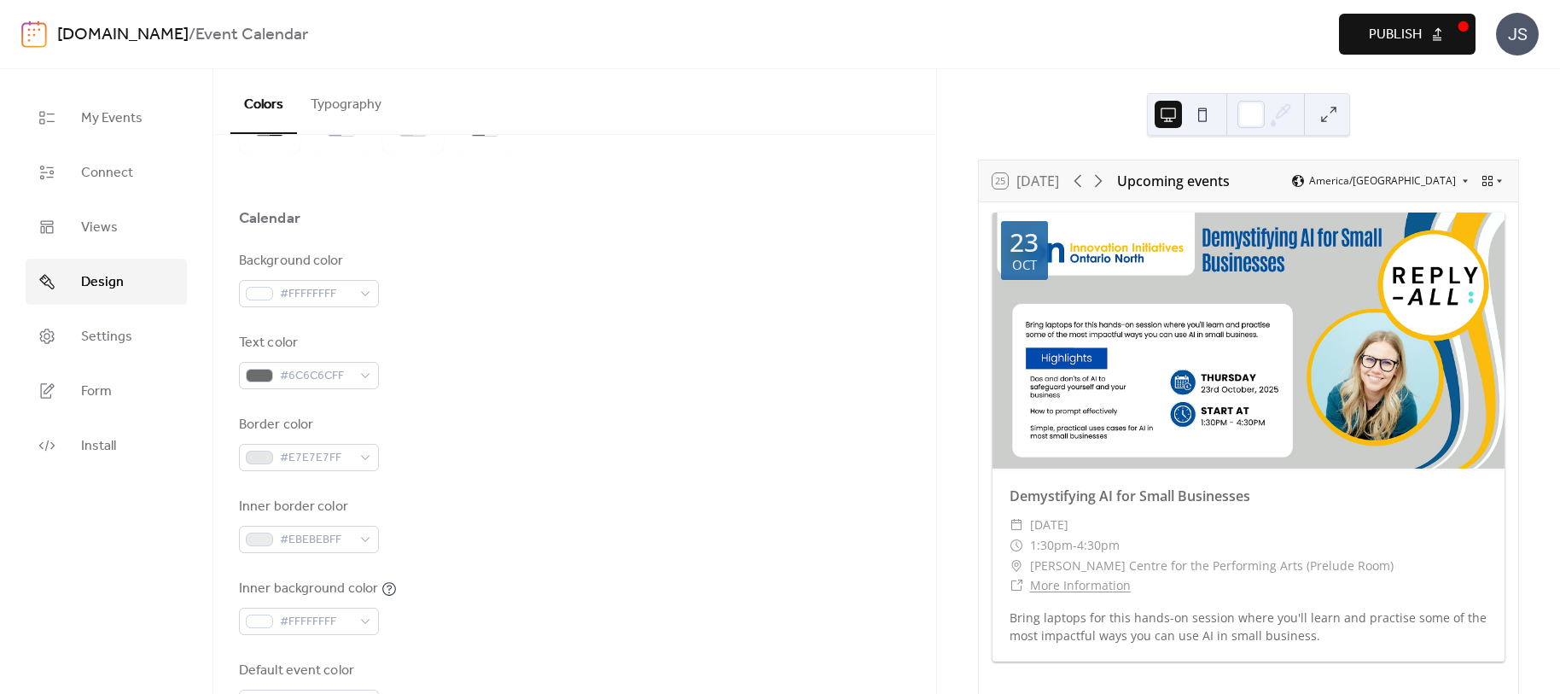
scroll to position [85, 0]
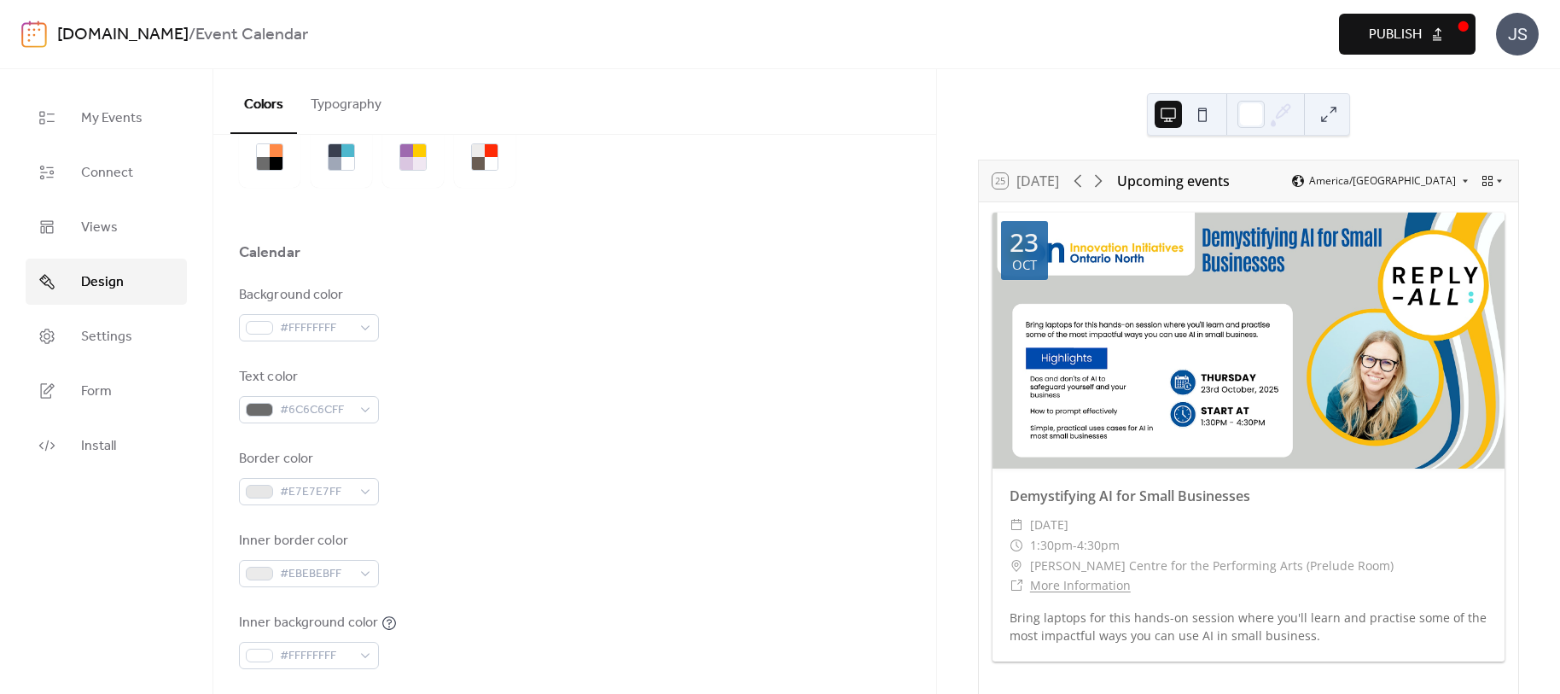
click at [344, 103] on button "Typography" at bounding box center [346, 100] width 98 height 63
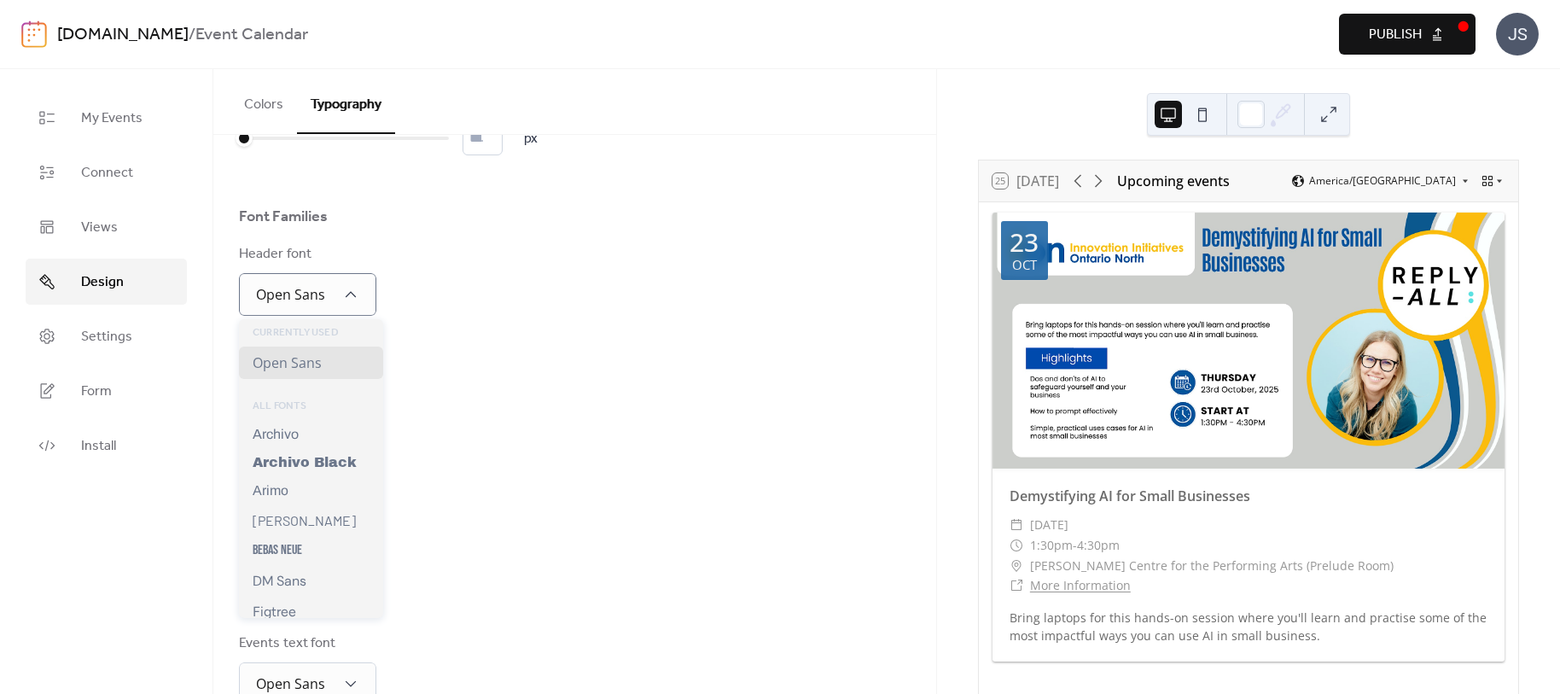
click at [644, 323] on div "Base Font Size * px Font Families Header font Open Sans Week days font Open San…" at bounding box center [575, 492] width 672 height 816
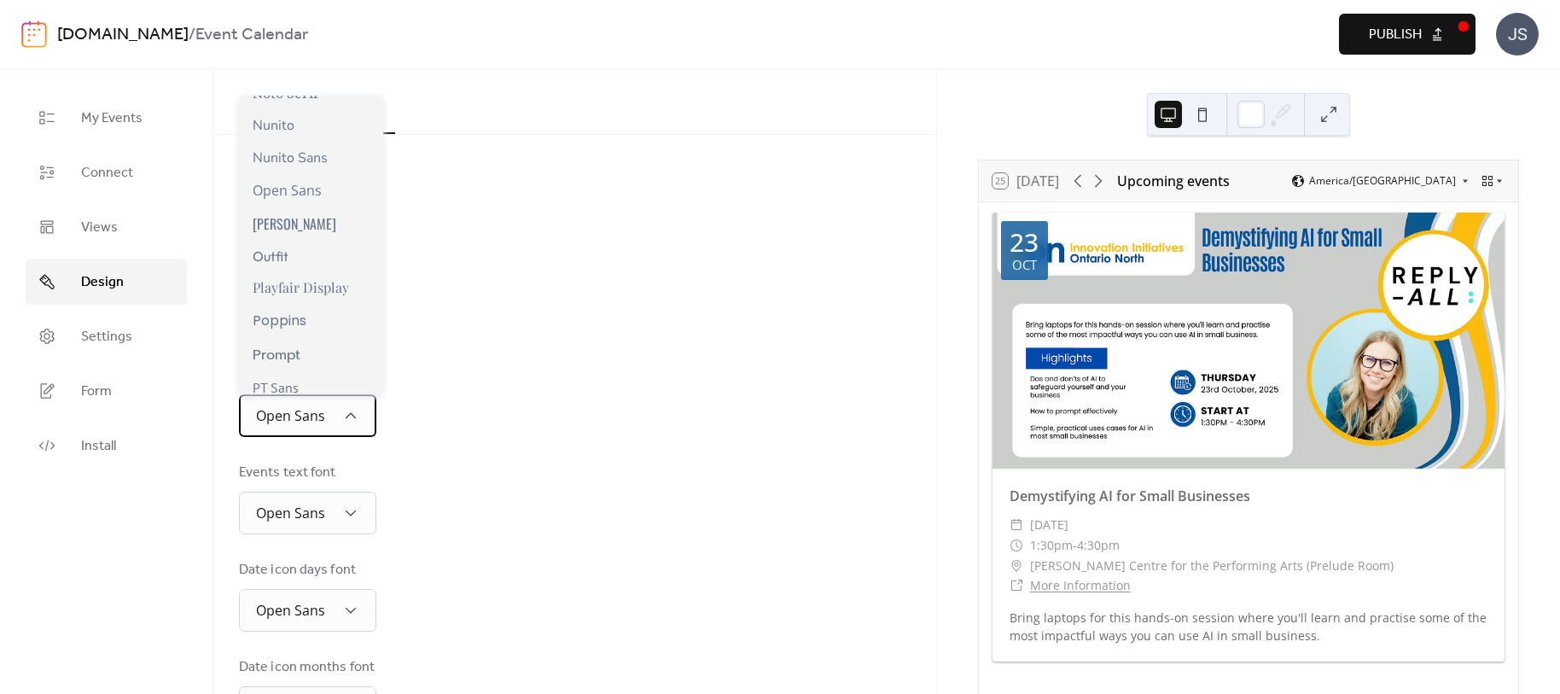
scroll to position [1024, 0]
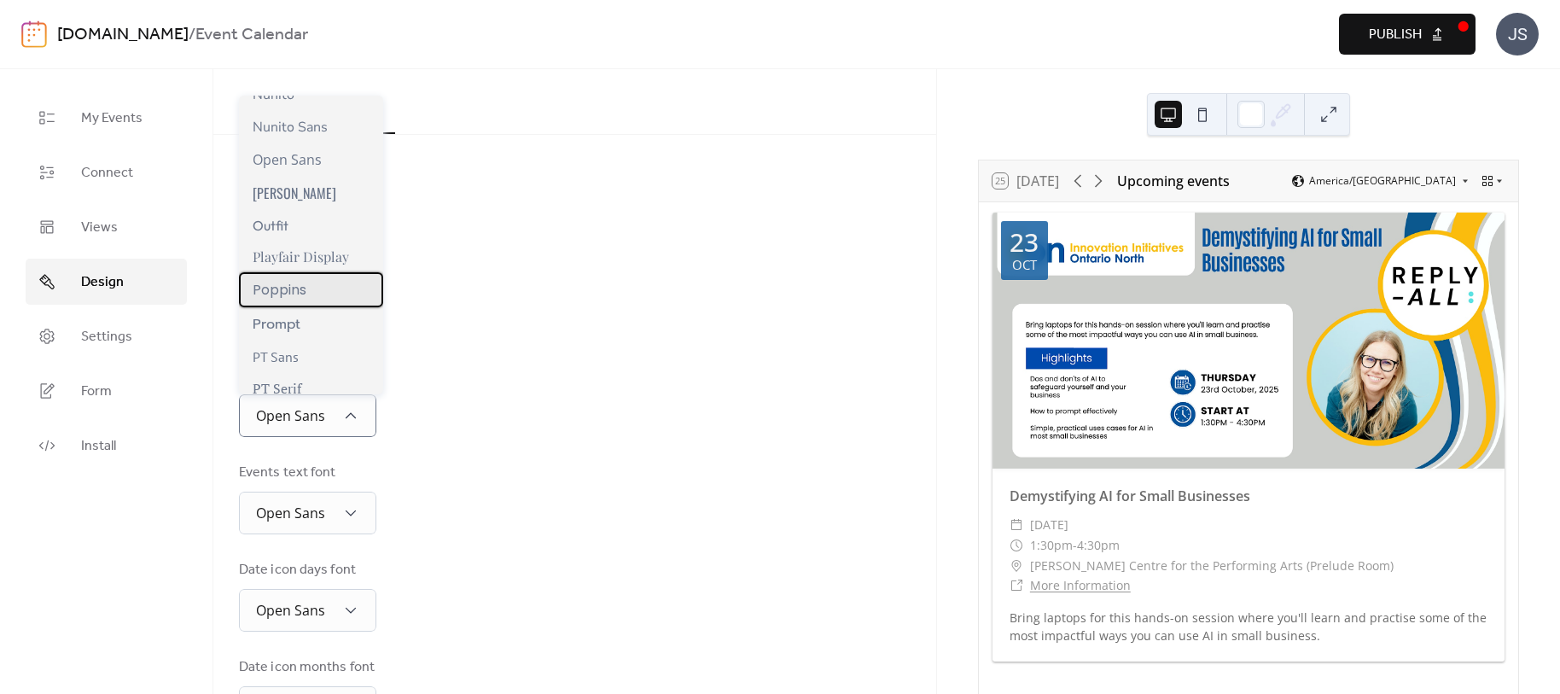
click at [314, 295] on div "Poppins" at bounding box center [311, 289] width 144 height 35
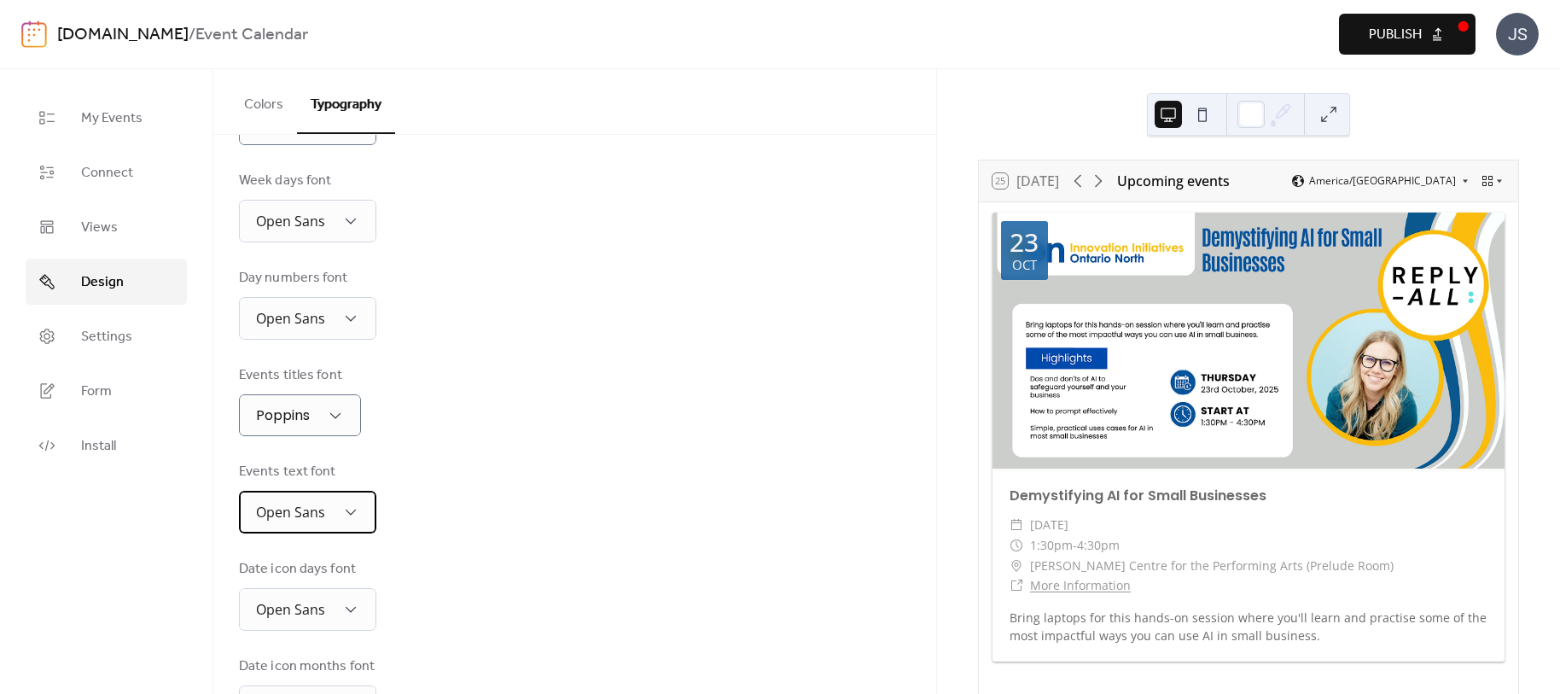
click at [362, 510] on div "Open Sans" at bounding box center [307, 512] width 137 height 43
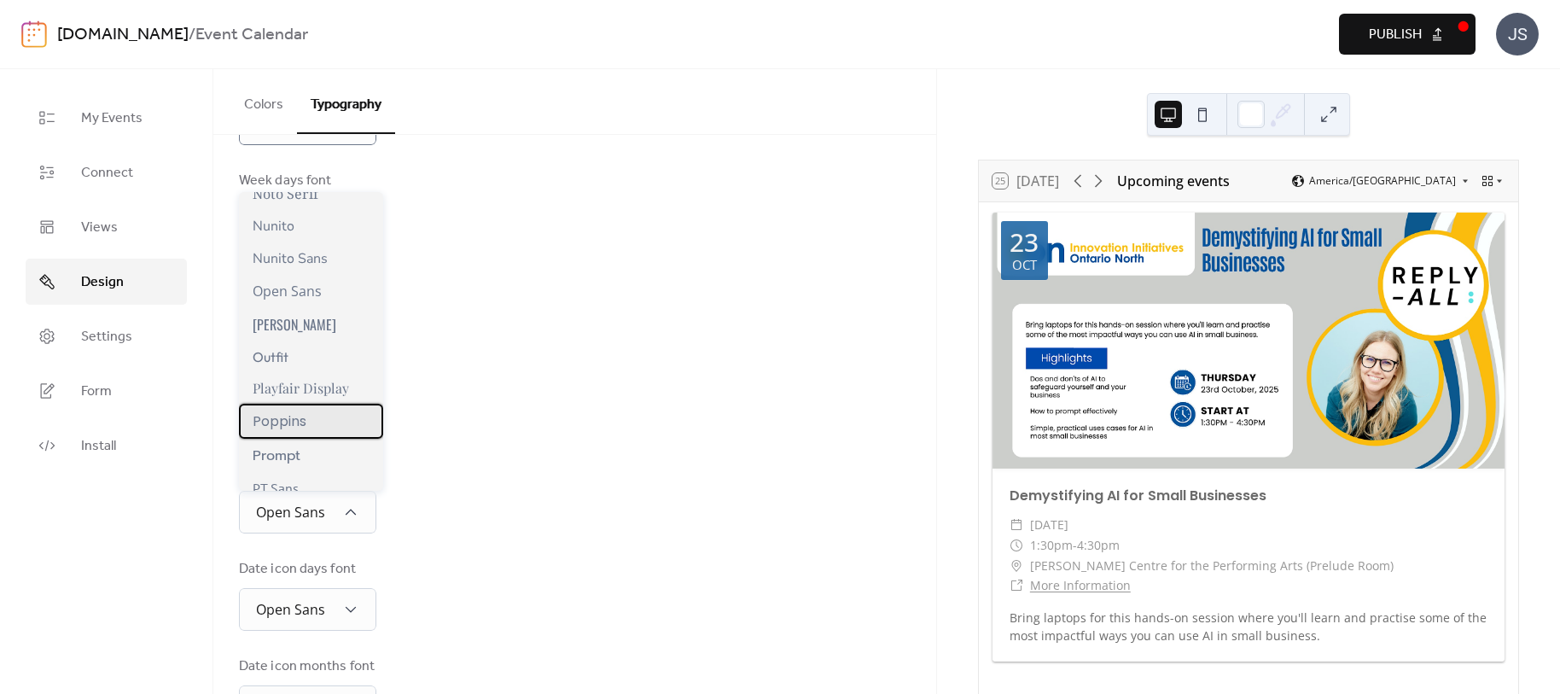
click at [308, 425] on div "Poppins" at bounding box center [311, 421] width 144 height 35
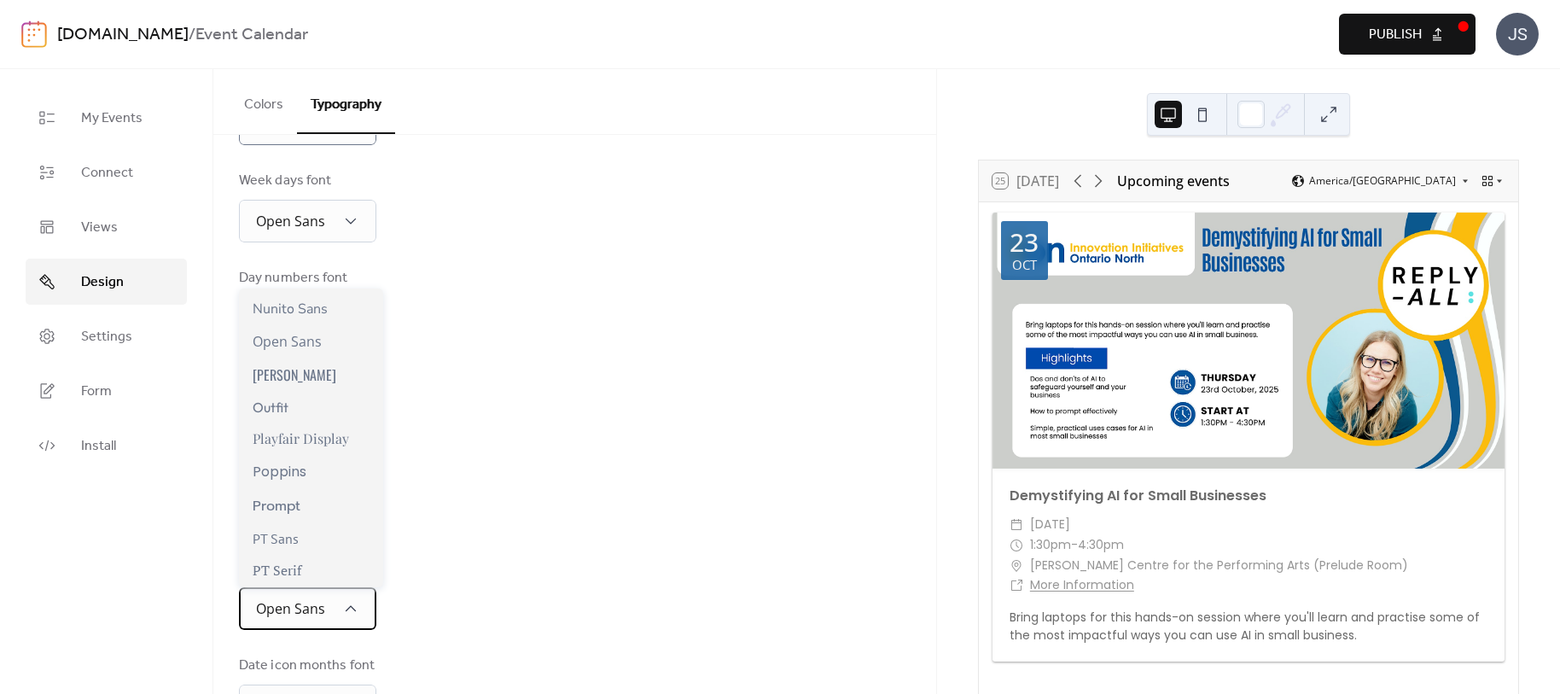
scroll to position [1109, 0]
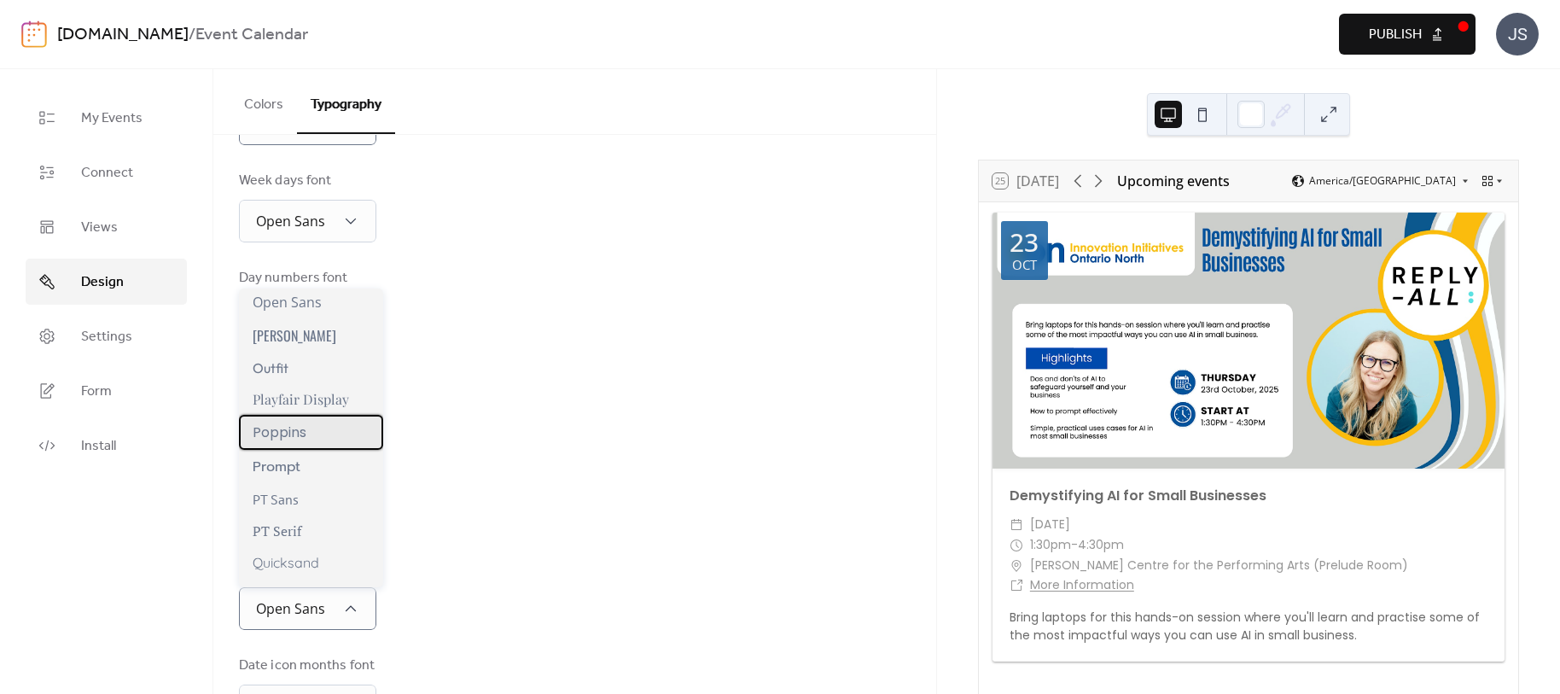
click at [301, 433] on span "Poppins" at bounding box center [280, 432] width 54 height 21
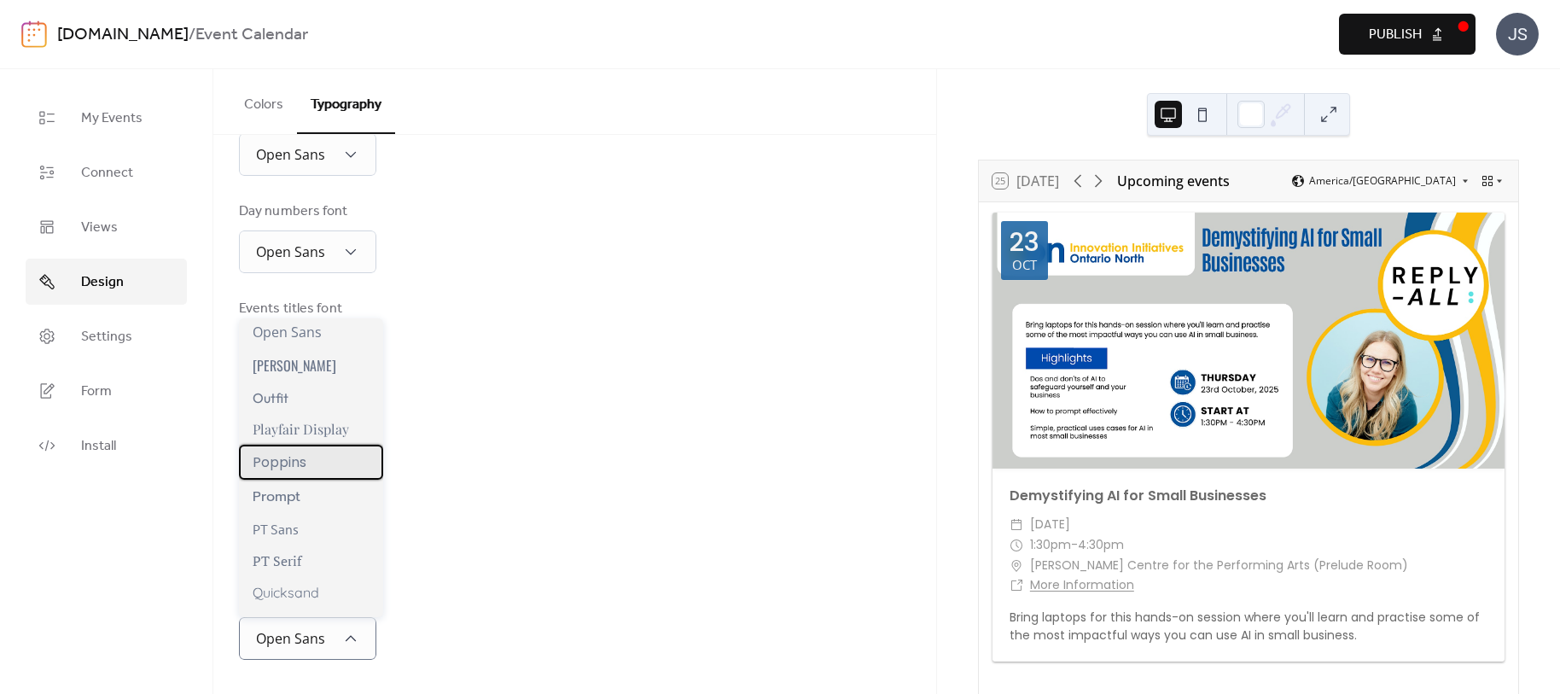
click at [306, 469] on span "Poppins" at bounding box center [280, 461] width 54 height 21
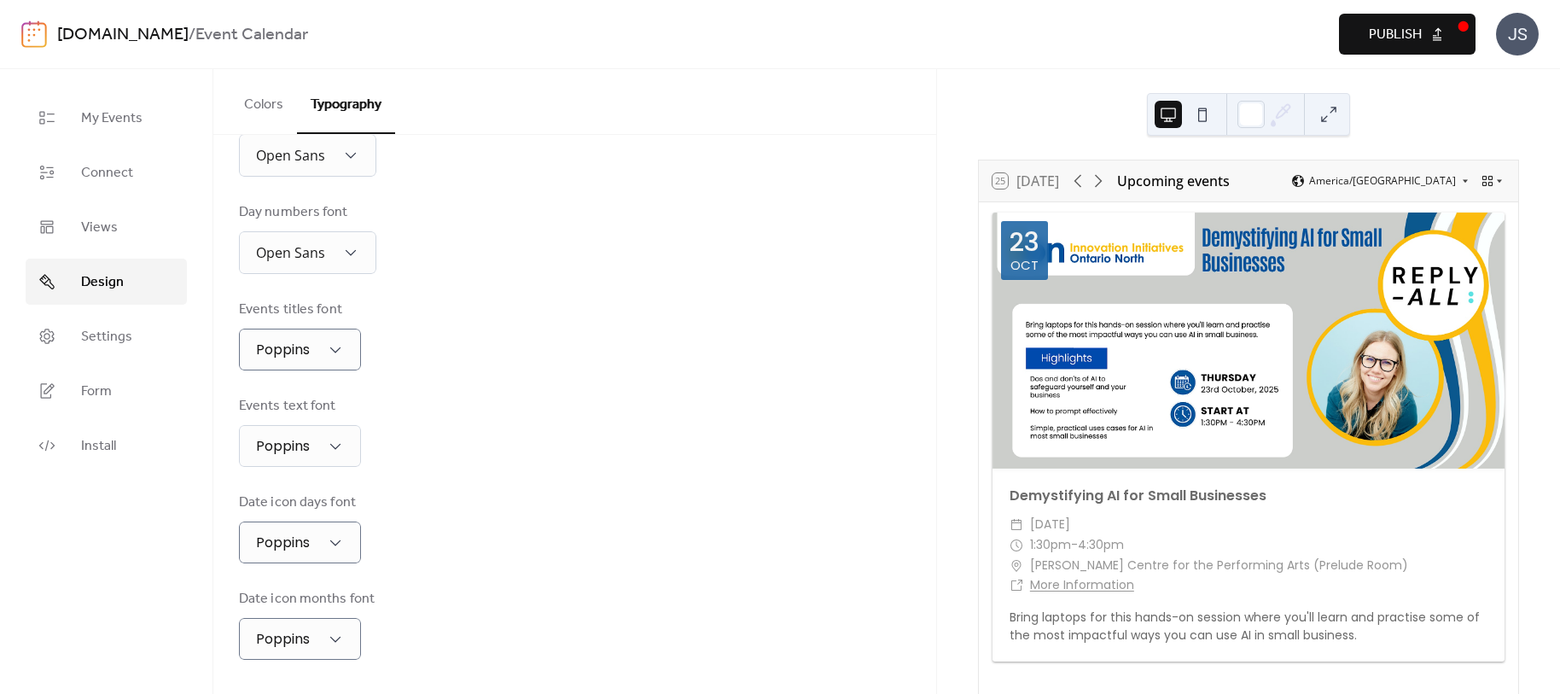
click at [1387, 25] on span "Publish" at bounding box center [1395, 35] width 53 height 20
click at [122, 122] on span "My Events" at bounding box center [111, 118] width 61 height 20
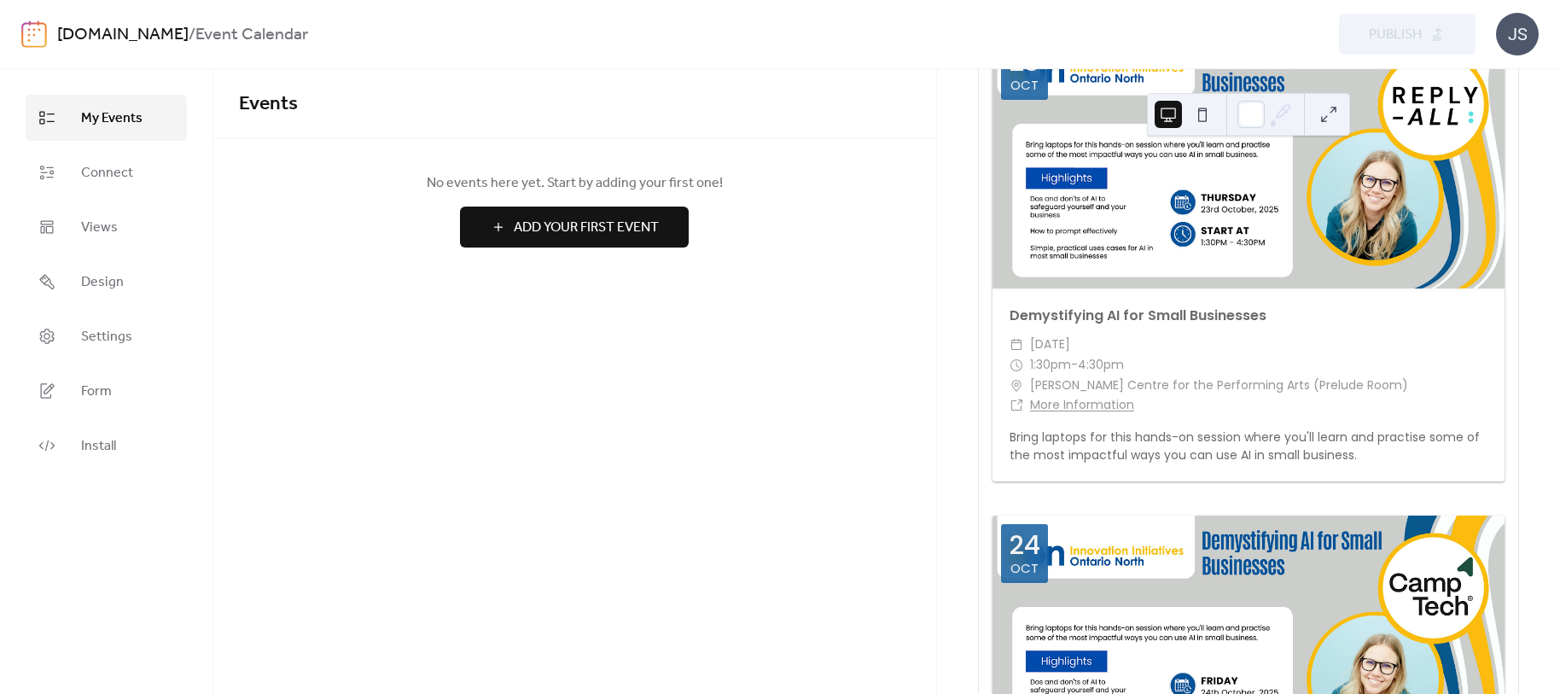
scroll to position [427, 0]
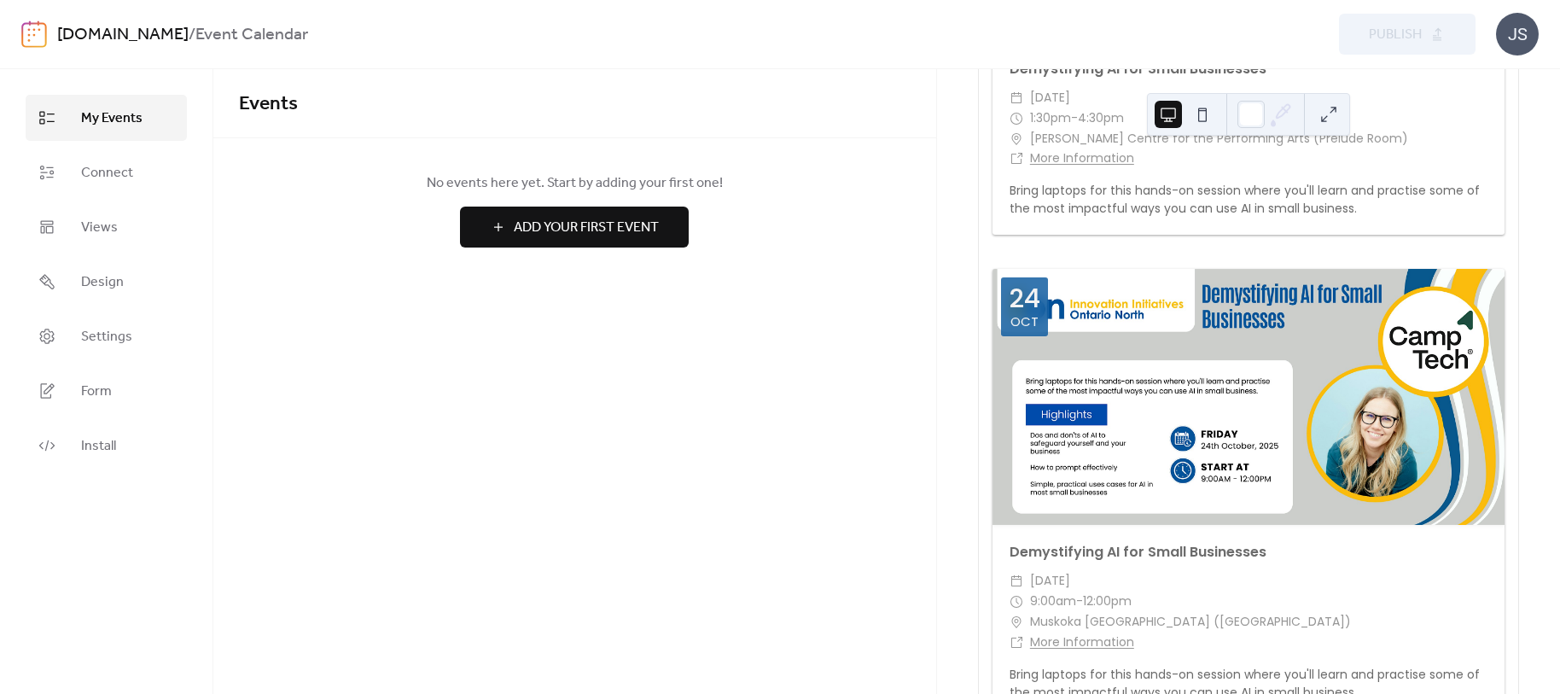
click at [1309, 404] on div at bounding box center [1249, 397] width 512 height 256
click at [119, 163] on span "Connect" at bounding box center [107, 173] width 52 height 20
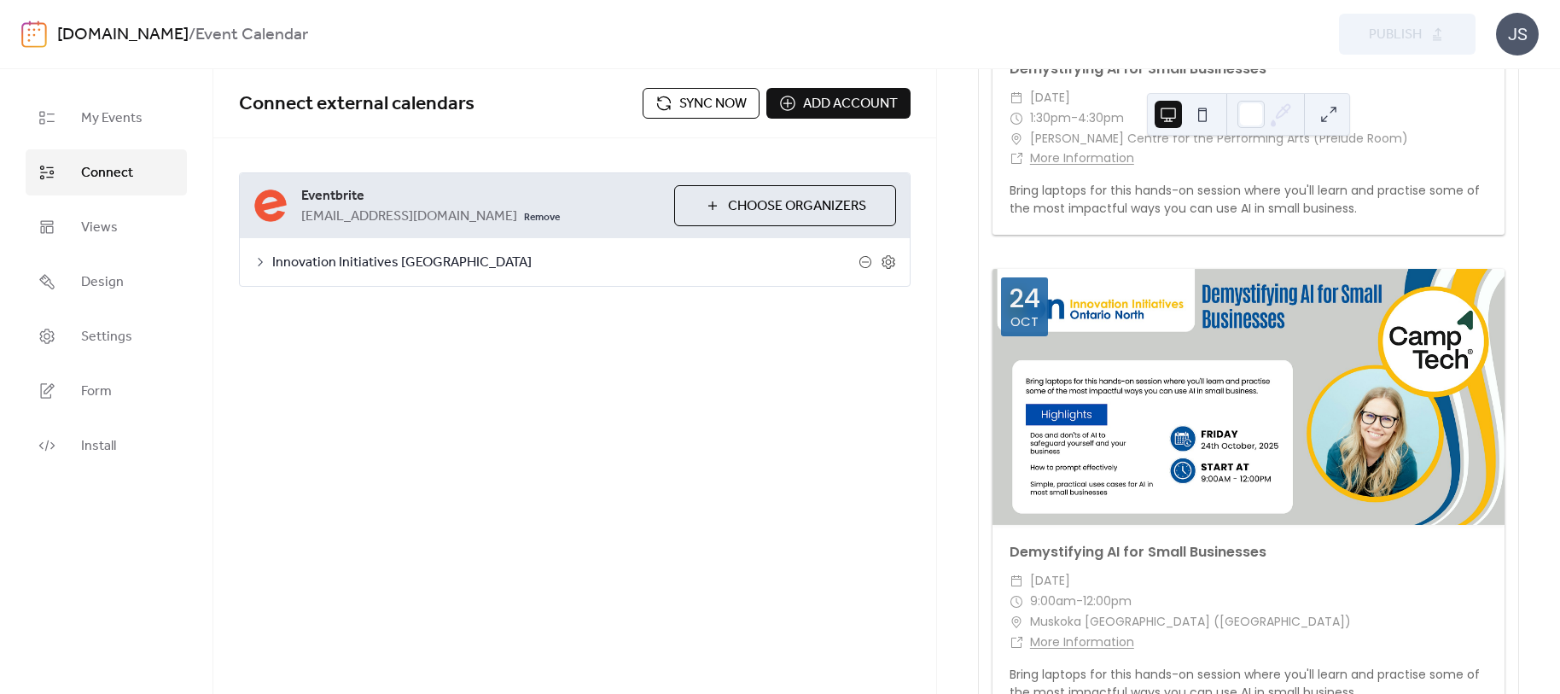
click at [705, 102] on span "Sync now" at bounding box center [712, 104] width 67 height 20
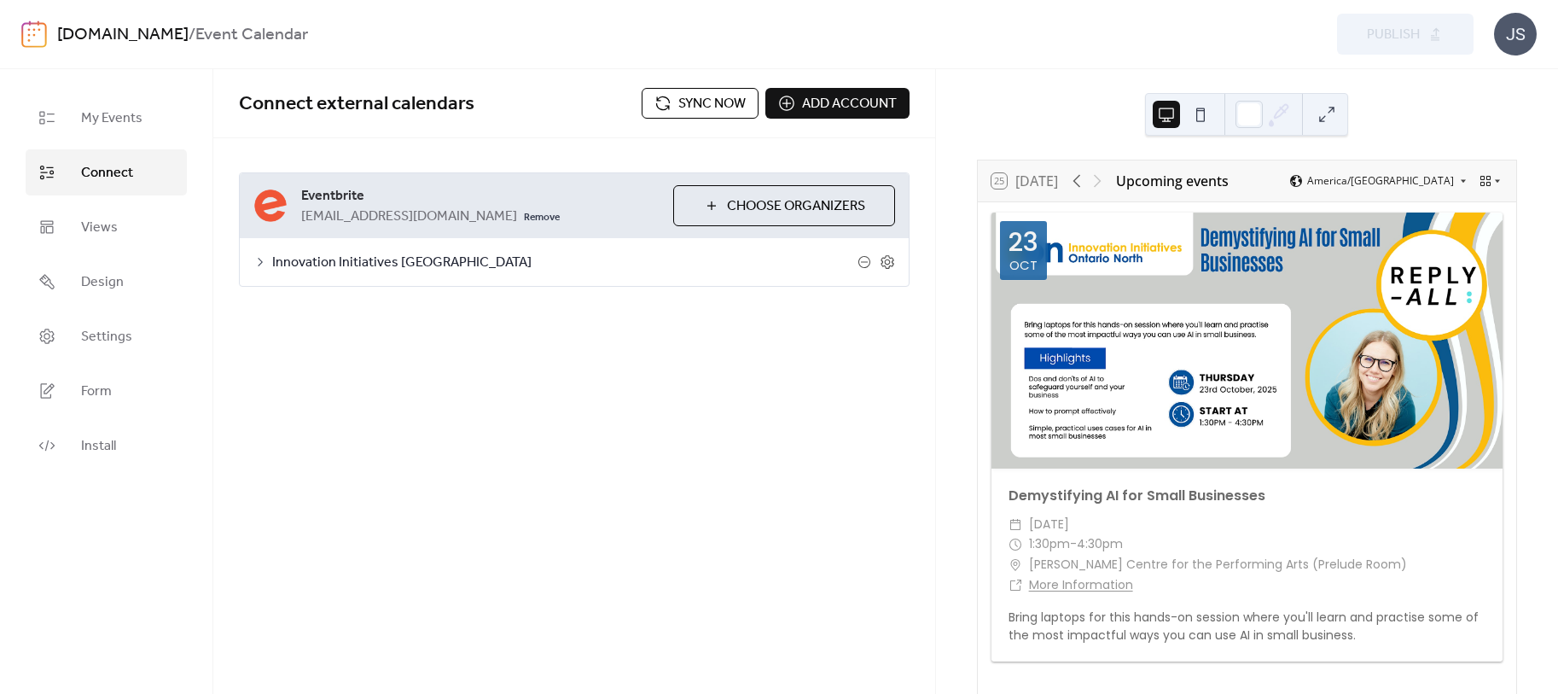
click at [688, 102] on span "Sync now" at bounding box center [711, 104] width 67 height 20
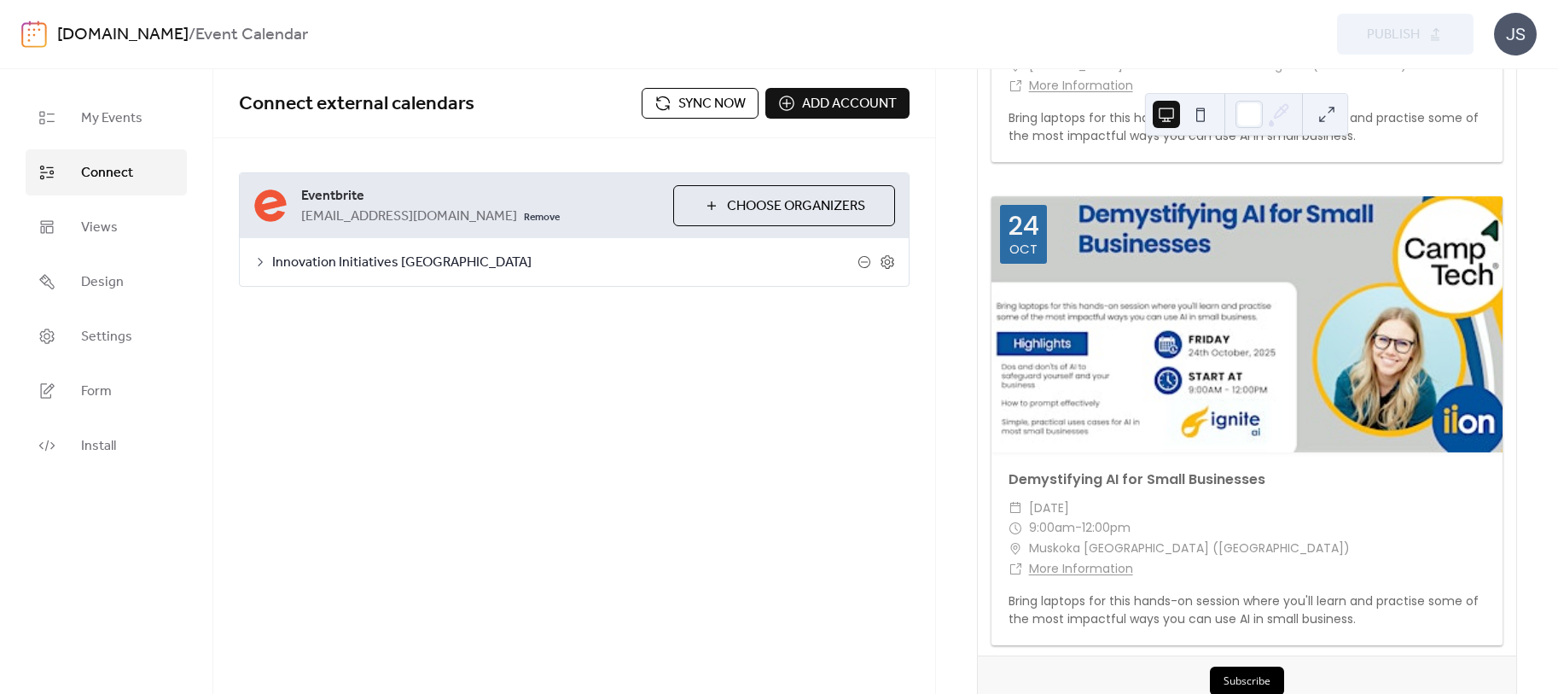
scroll to position [512, 0]
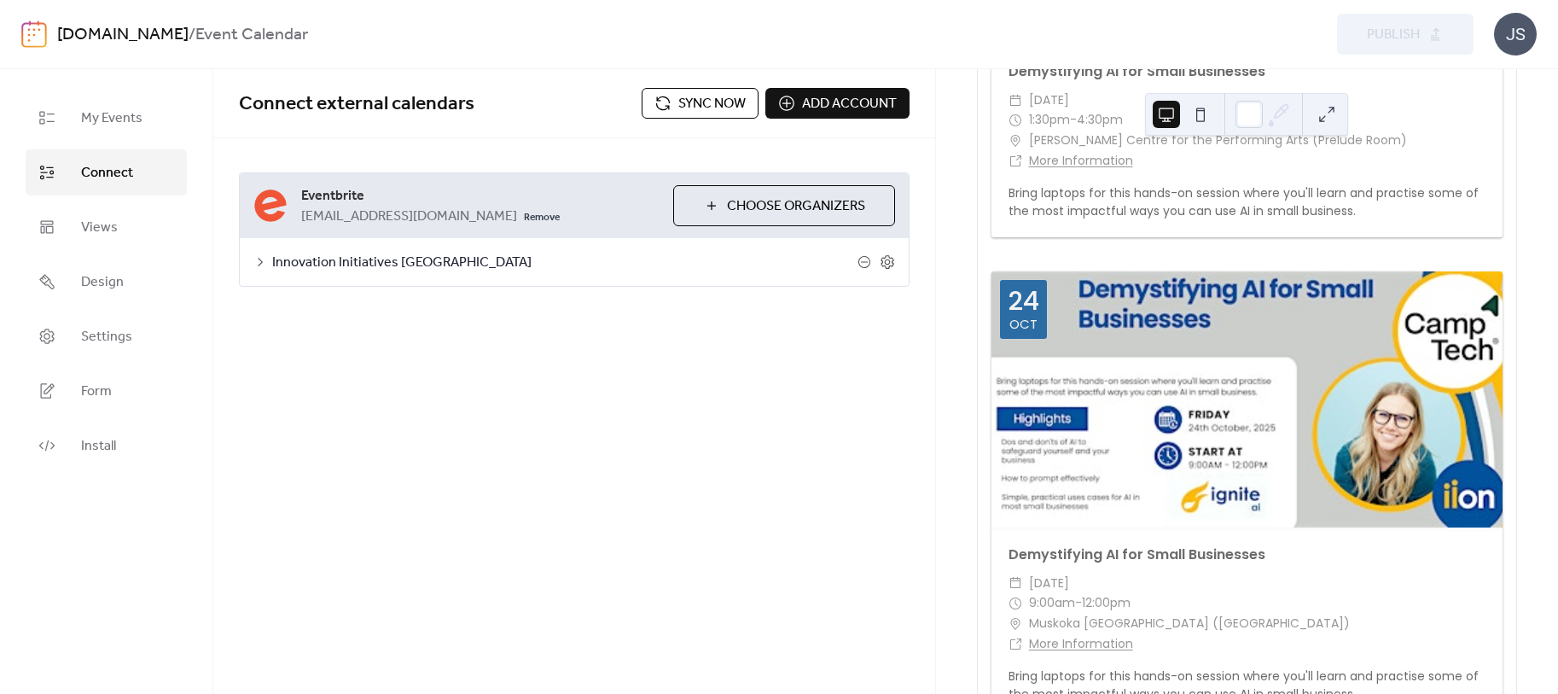
scroll to position [427, 0]
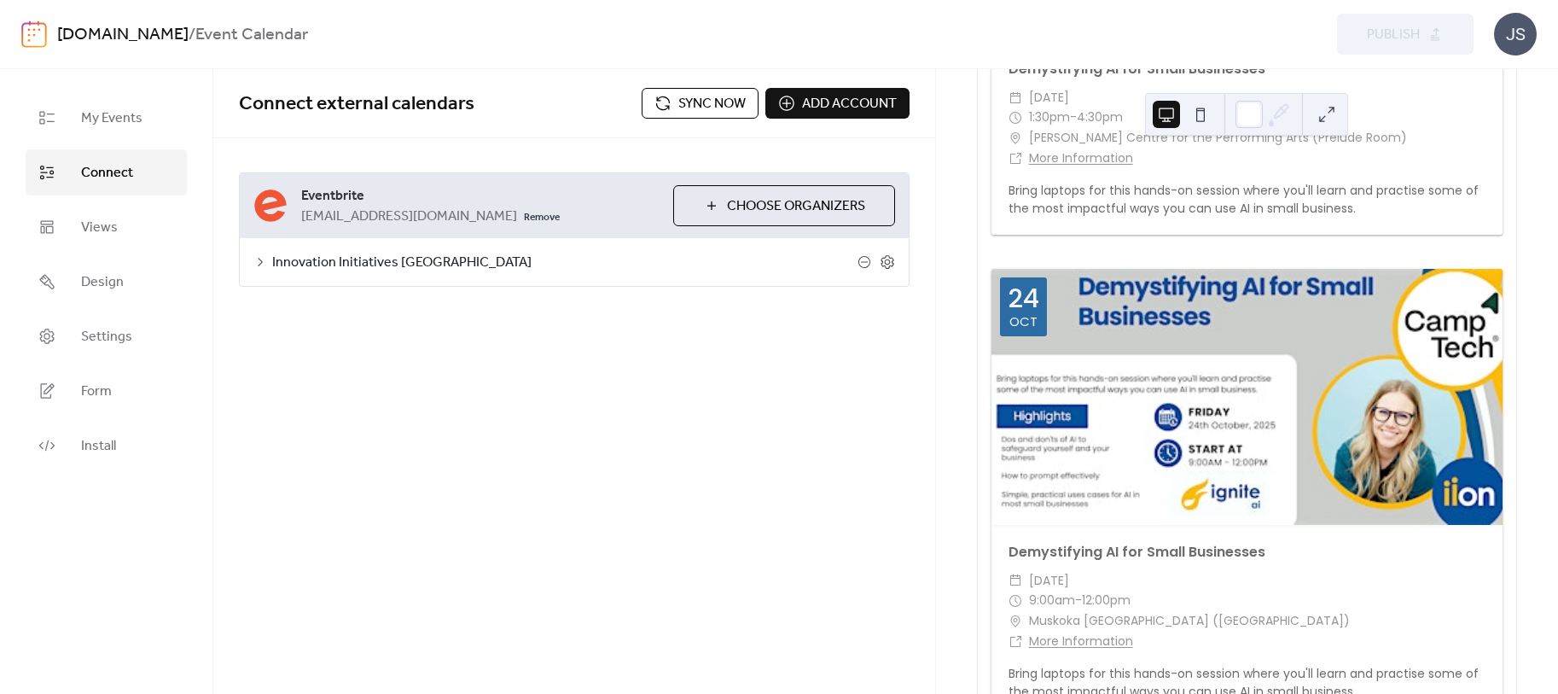
click at [1134, 294] on div at bounding box center [1247, 397] width 511 height 256
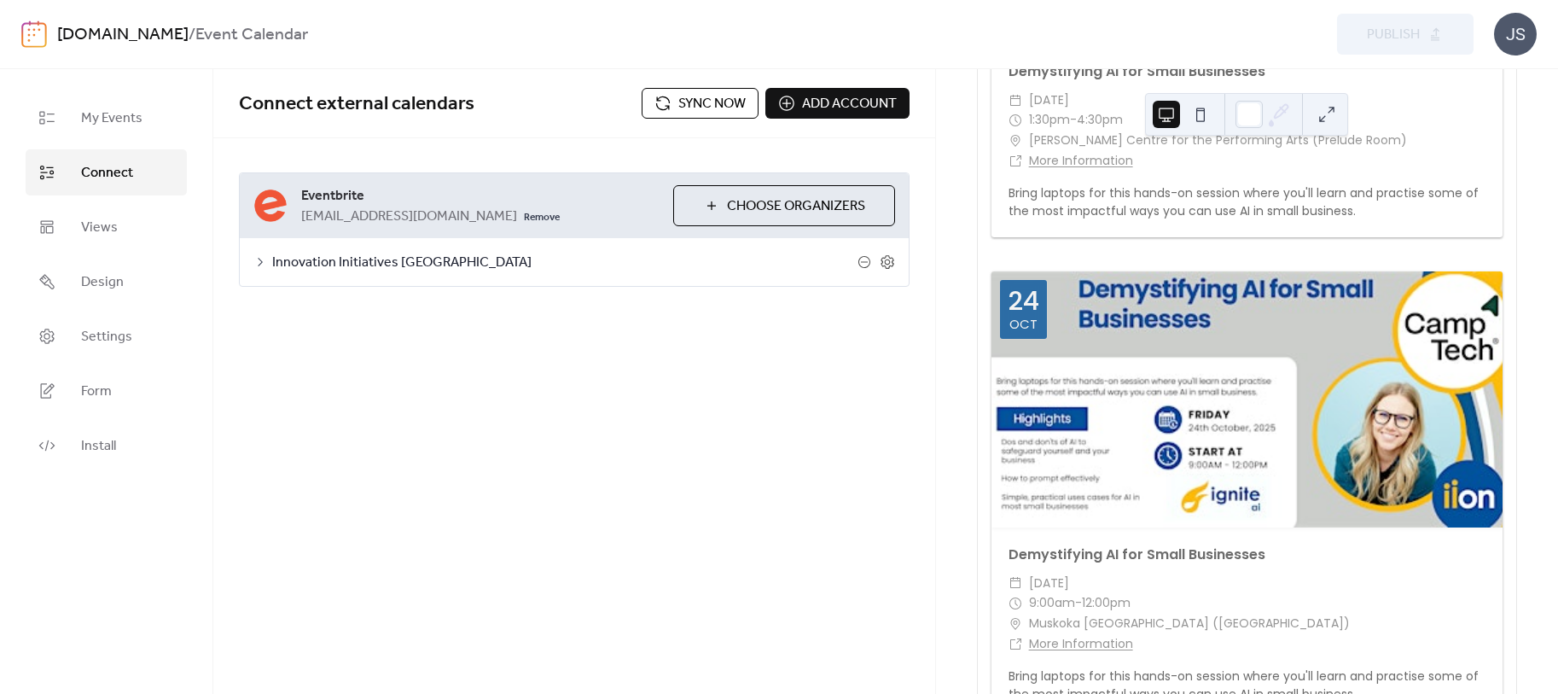
scroll to position [427, 0]
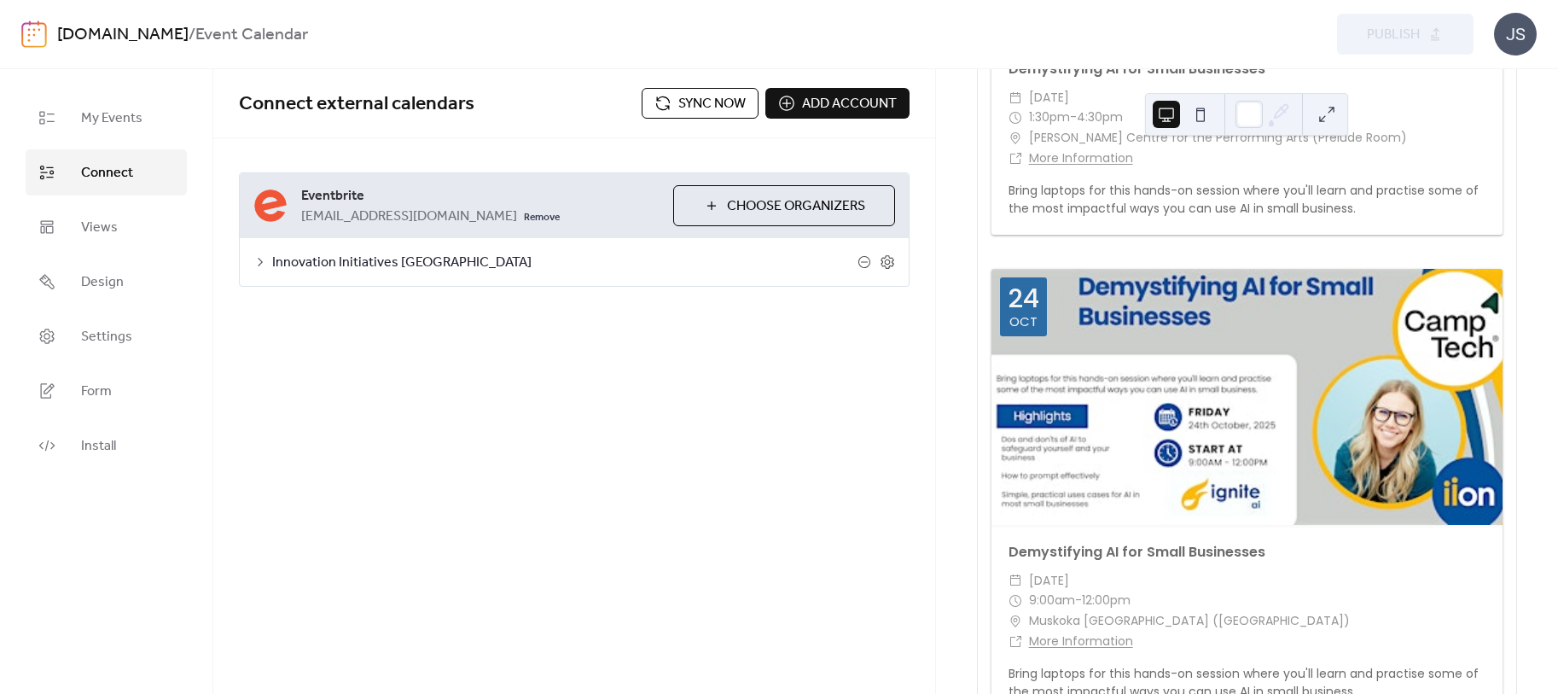
click at [688, 114] on span "Sync now" at bounding box center [711, 104] width 67 height 20
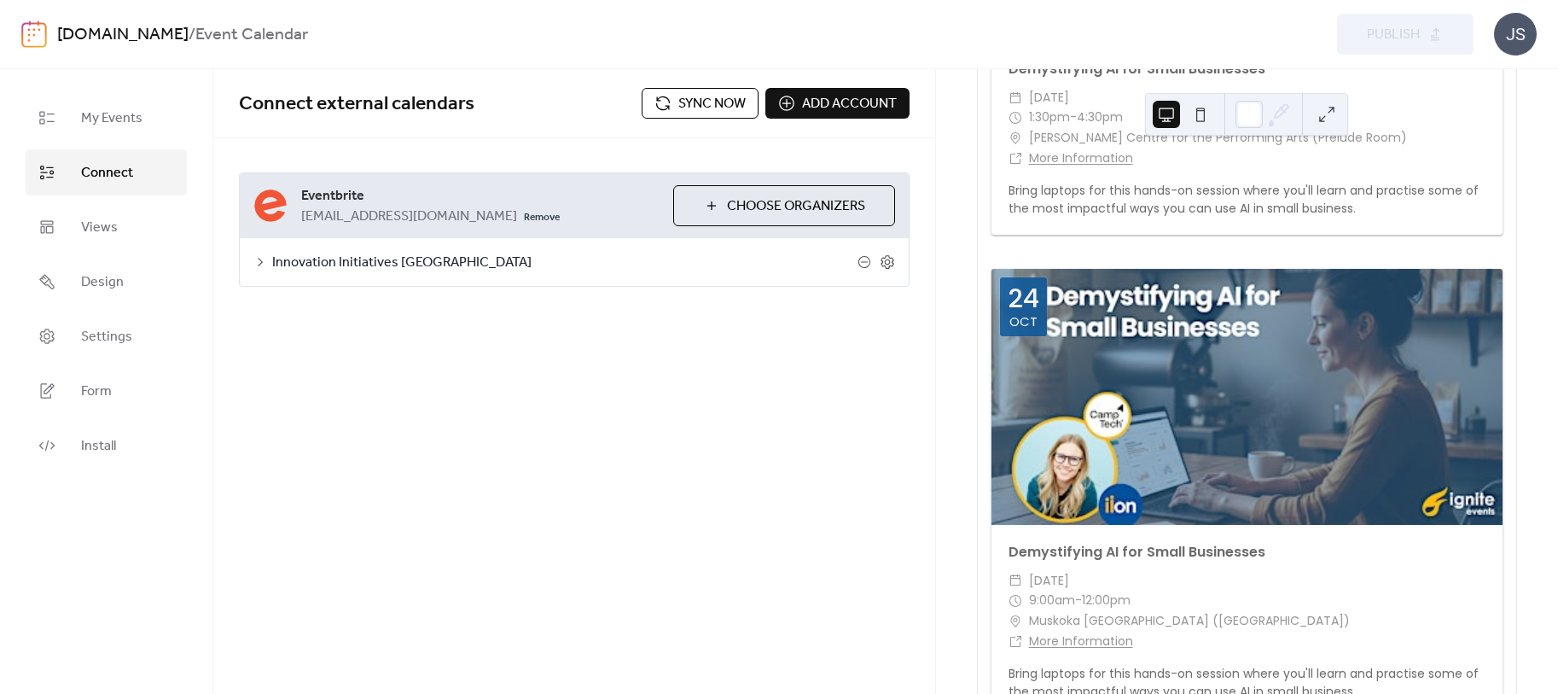
click at [694, 97] on span "Sync now" at bounding box center [711, 104] width 67 height 20
click at [697, 90] on button "Sync now" at bounding box center [700, 103] width 117 height 31
click at [1180, 333] on div at bounding box center [1247, 397] width 511 height 256
click at [106, 218] on span "Views" at bounding box center [99, 228] width 37 height 20
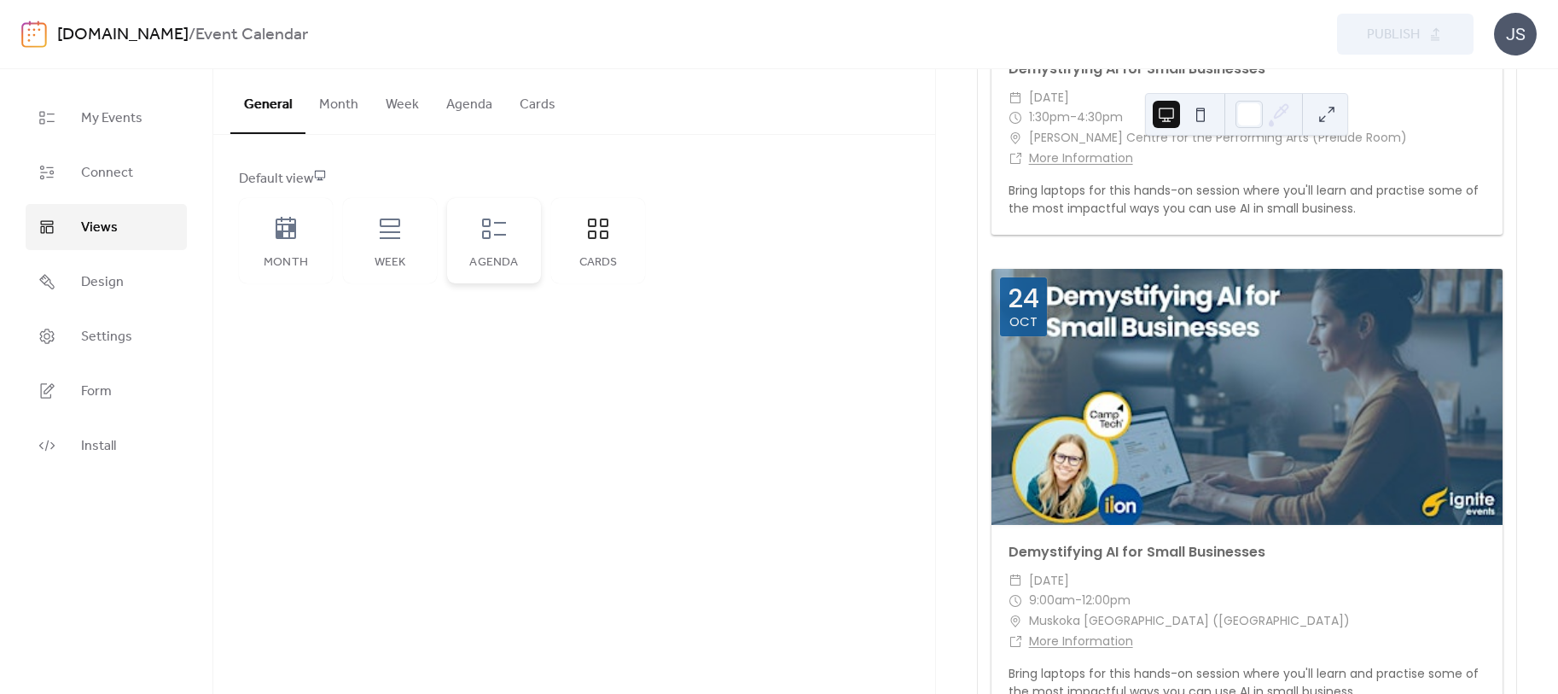
click at [501, 225] on icon at bounding box center [493, 228] width 27 height 27
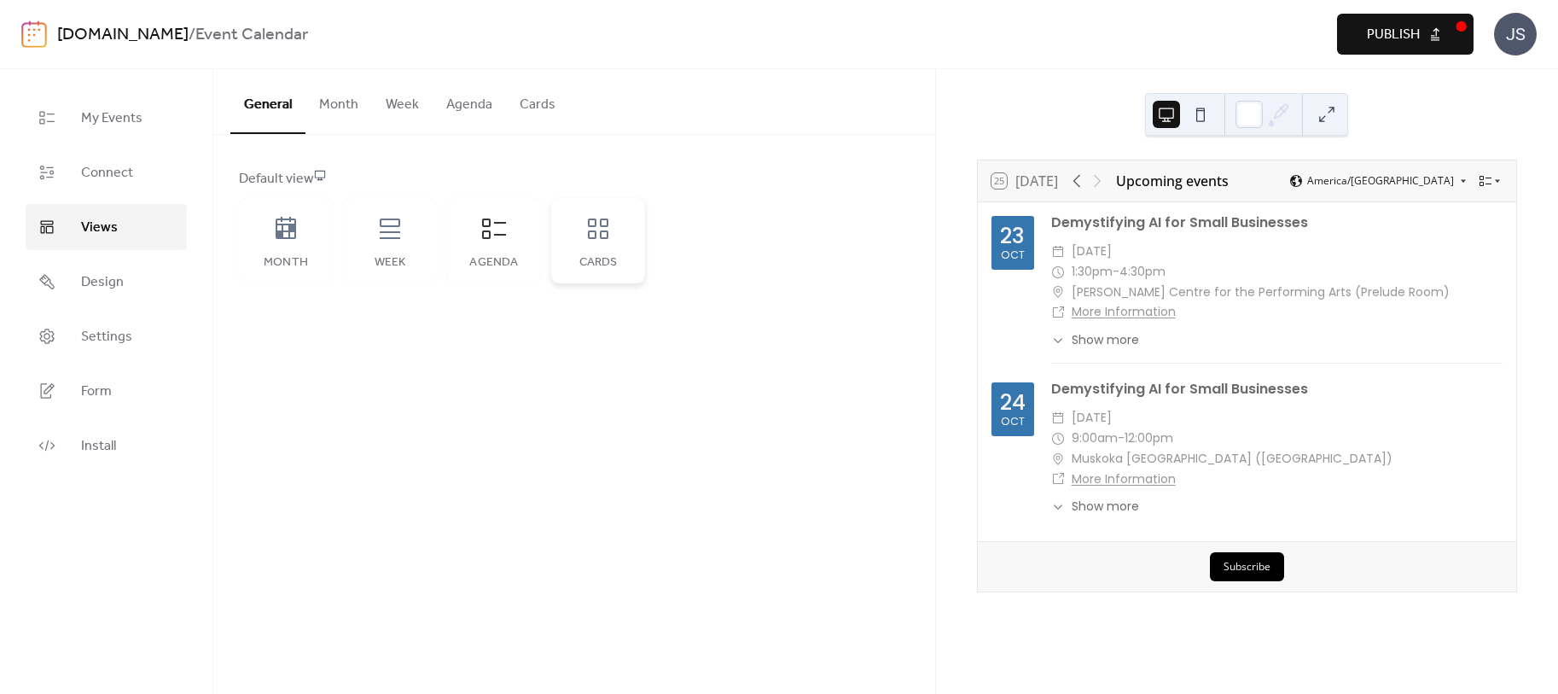
click at [620, 225] on div "Cards" at bounding box center [598, 240] width 94 height 85
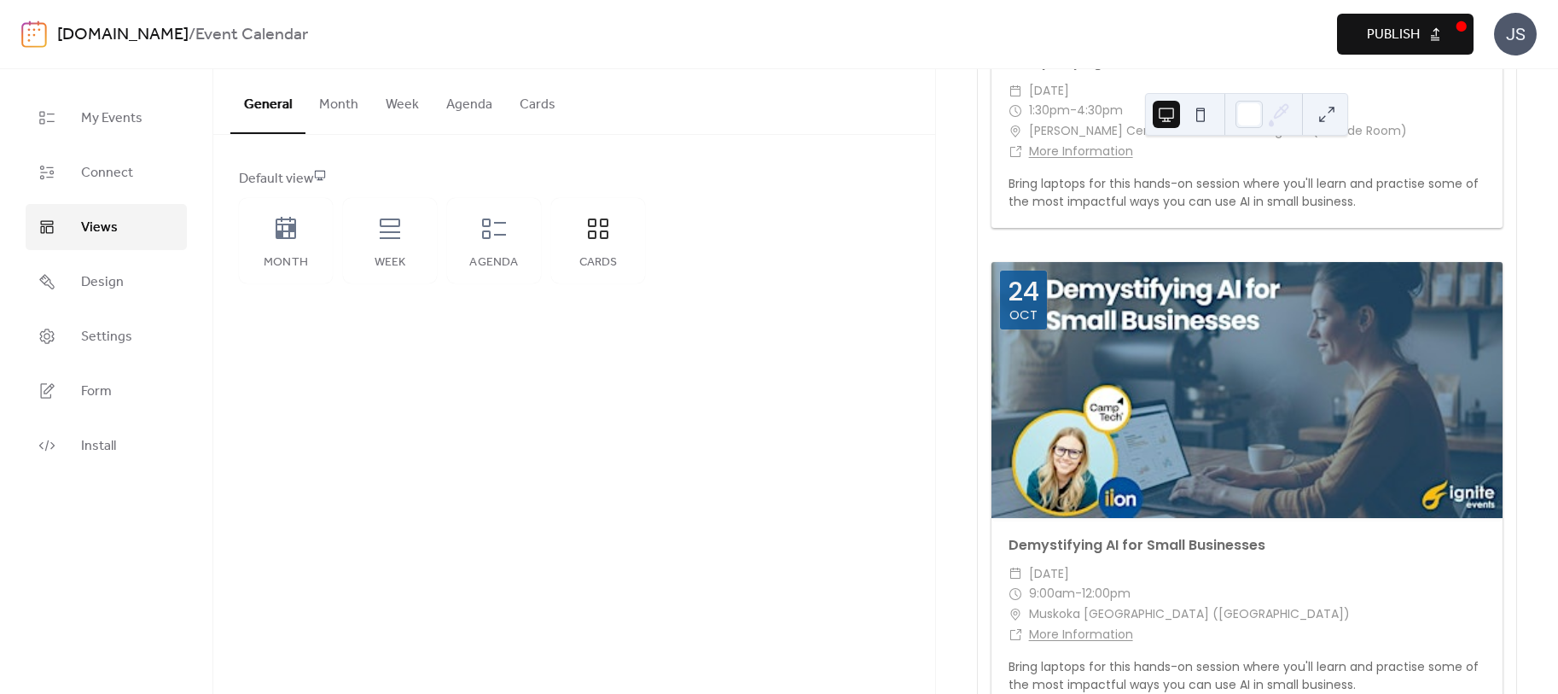
scroll to position [427, 0]
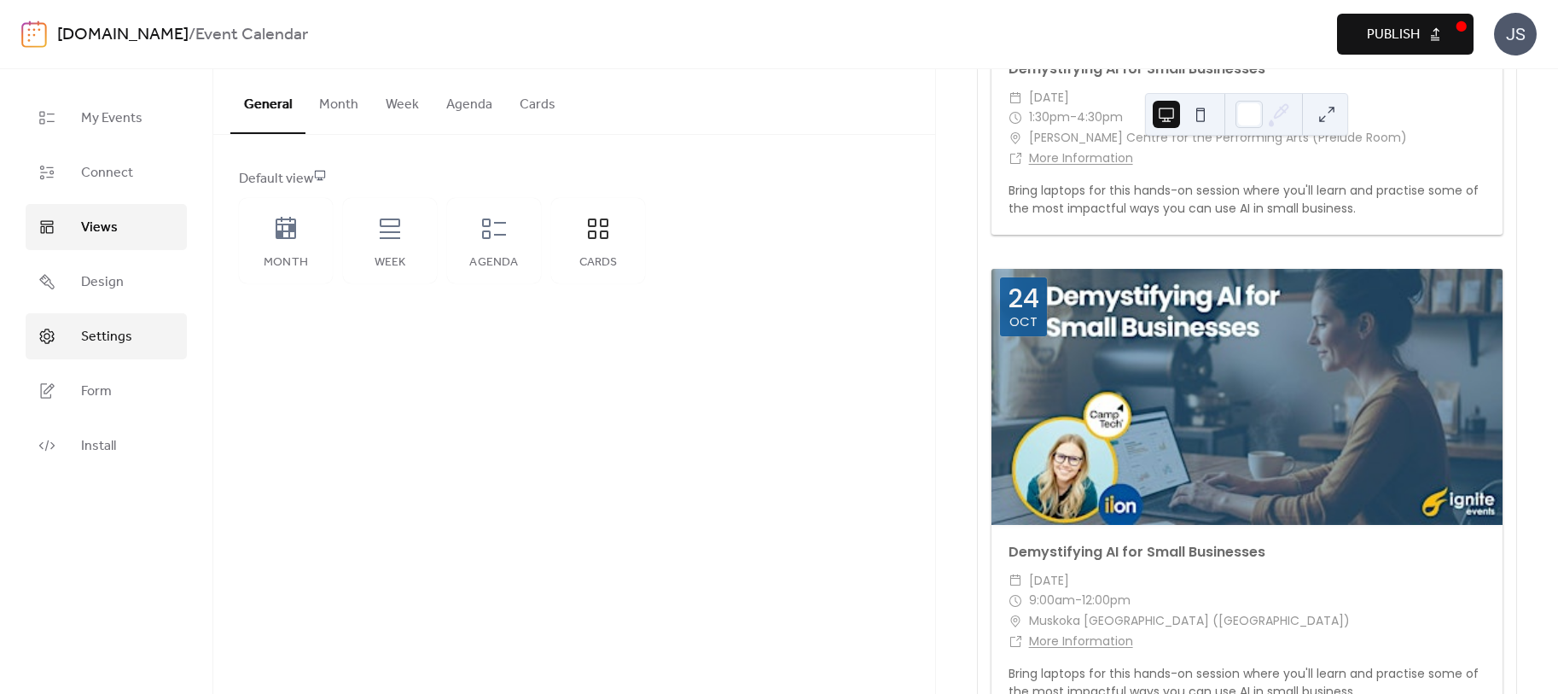
click at [101, 343] on span "Settings" at bounding box center [106, 337] width 51 height 20
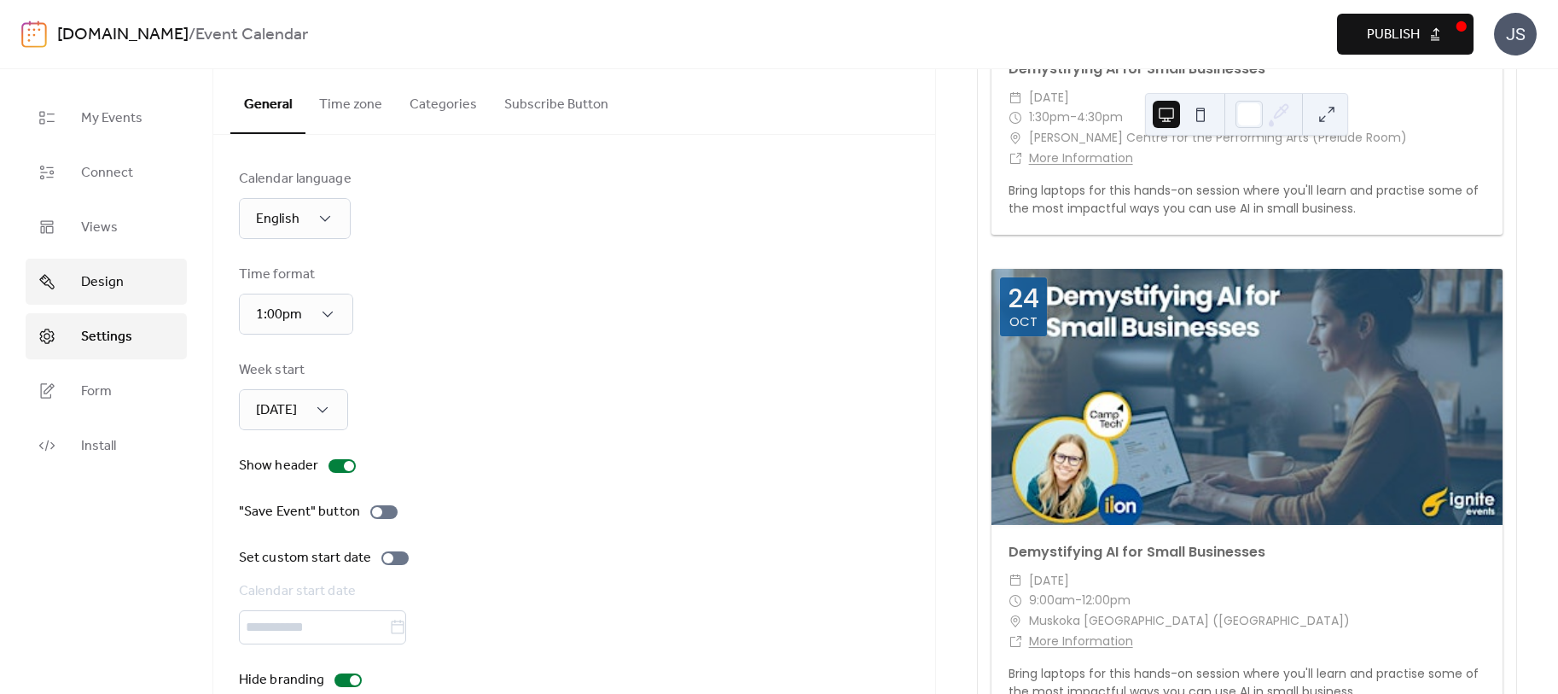
click at [108, 282] on span "Design" at bounding box center [102, 282] width 43 height 20
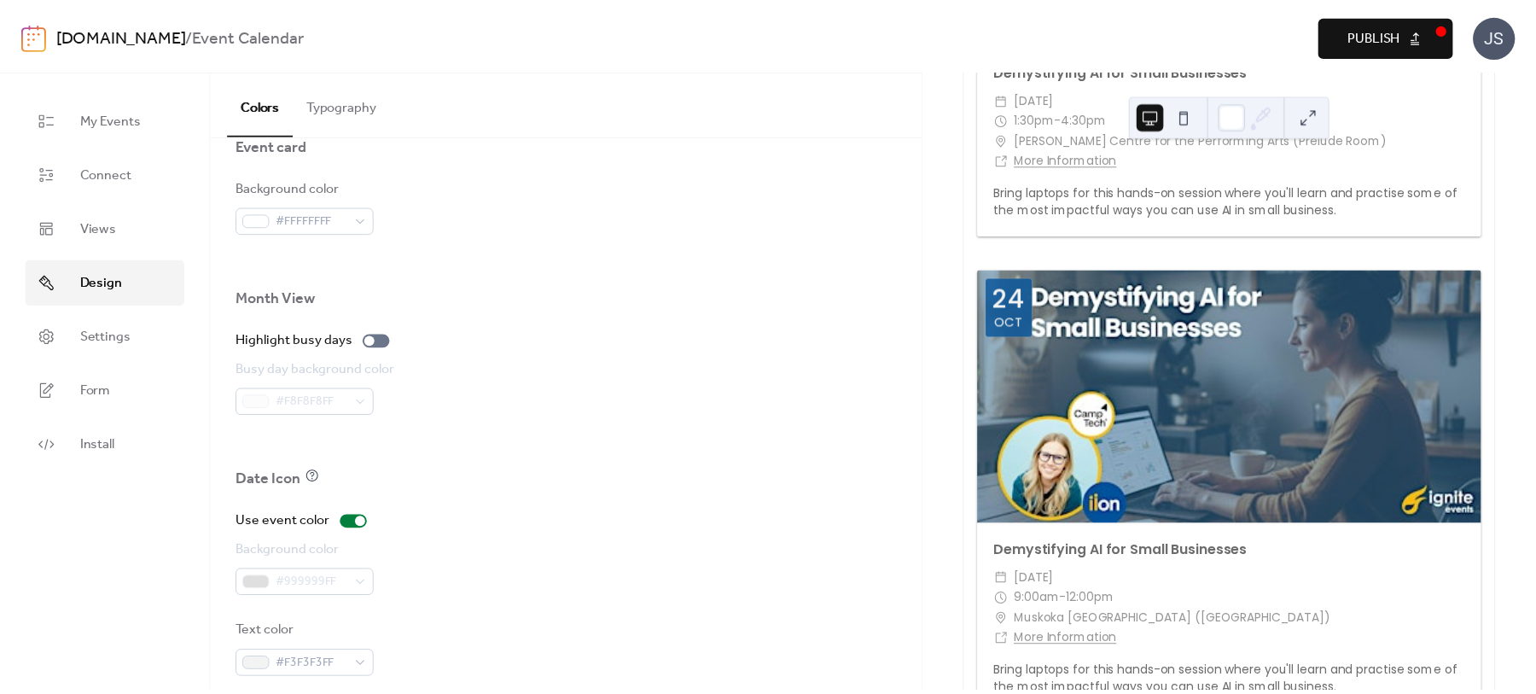
scroll to position [1095, 0]
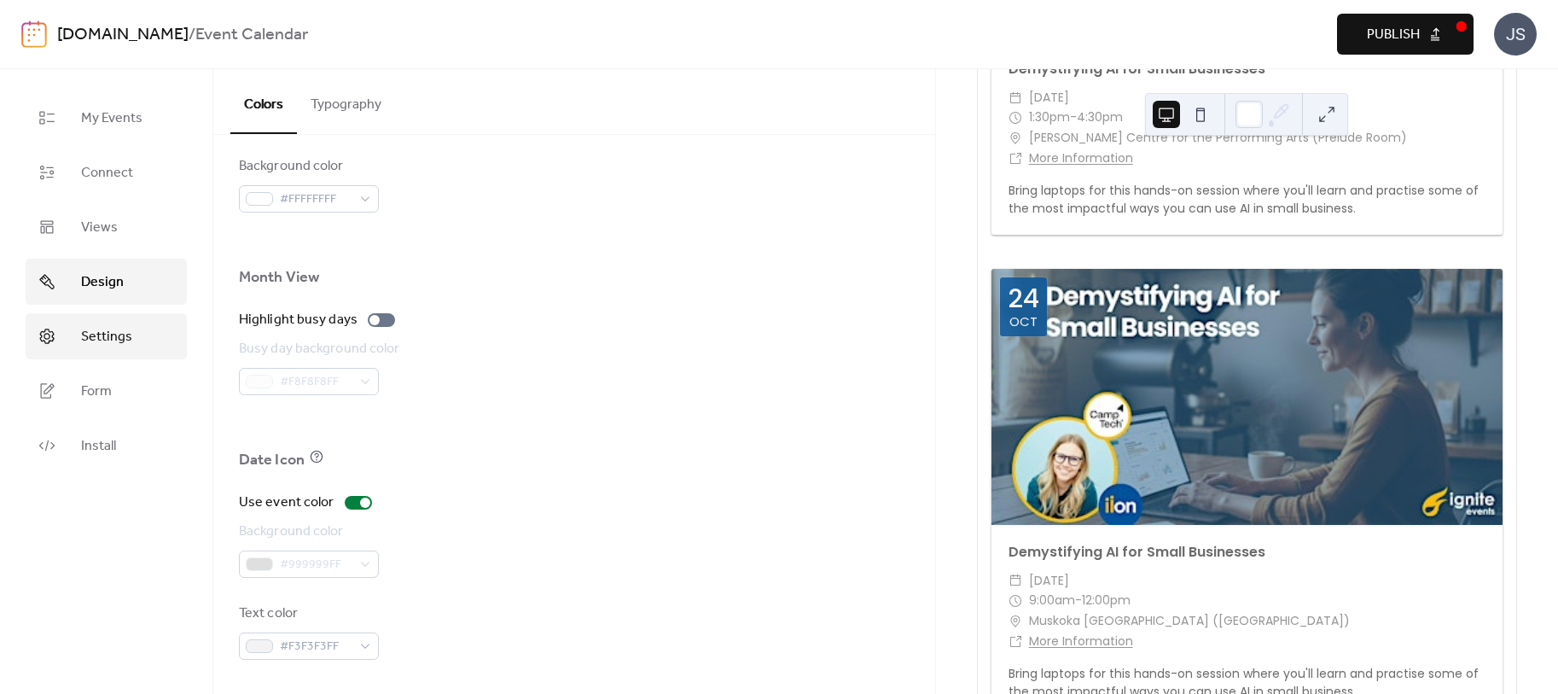
click at [104, 333] on span "Settings" at bounding box center [106, 337] width 51 height 20
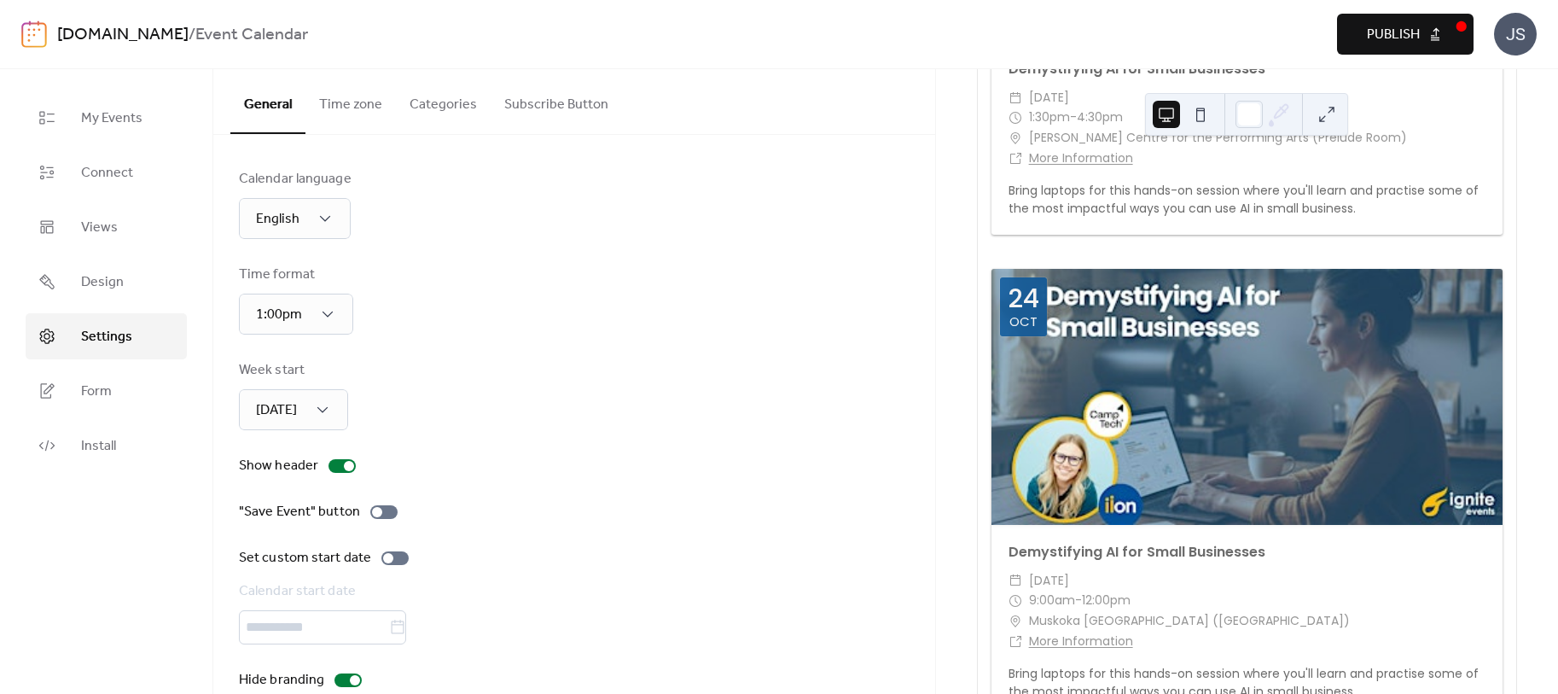
click at [370, 102] on button "Time zone" at bounding box center [351, 100] width 90 height 63
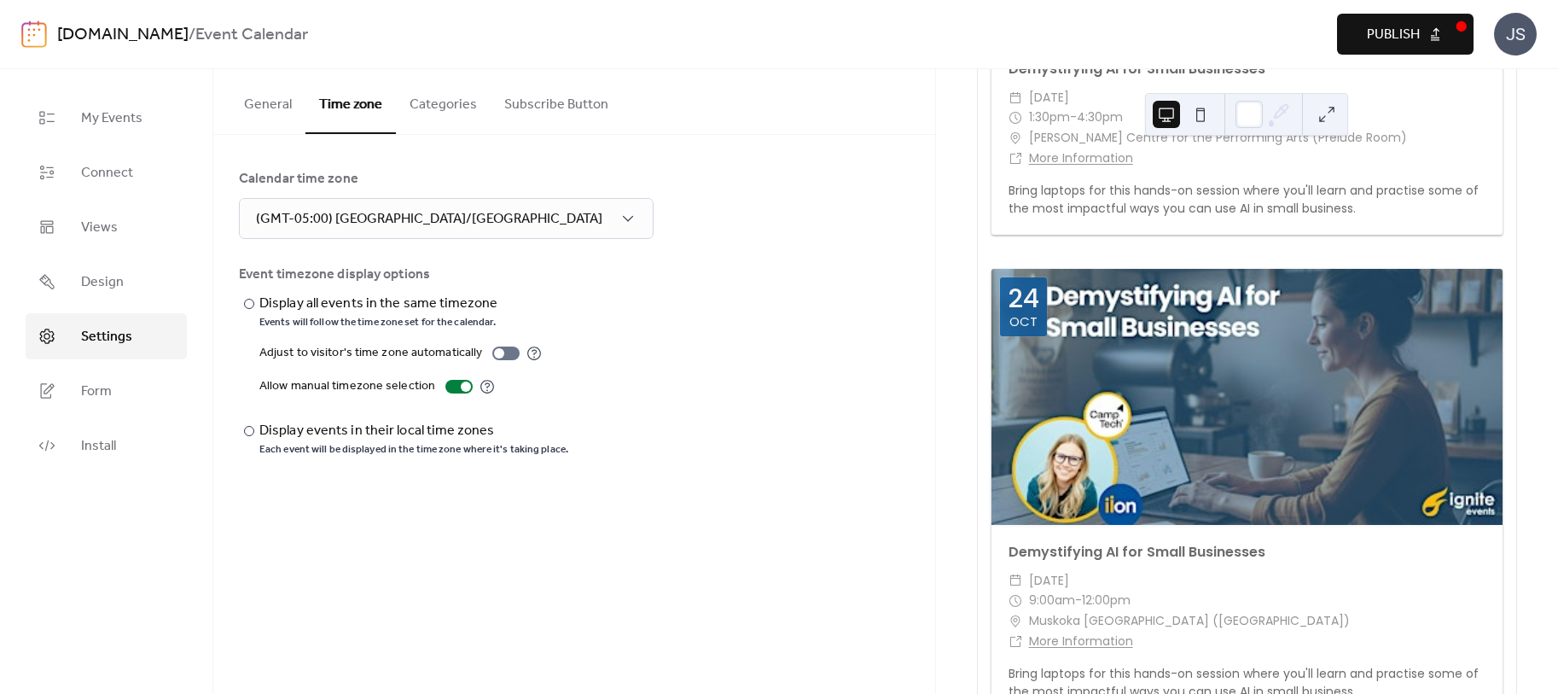
click at [433, 105] on button "Categories" at bounding box center [443, 100] width 95 height 63
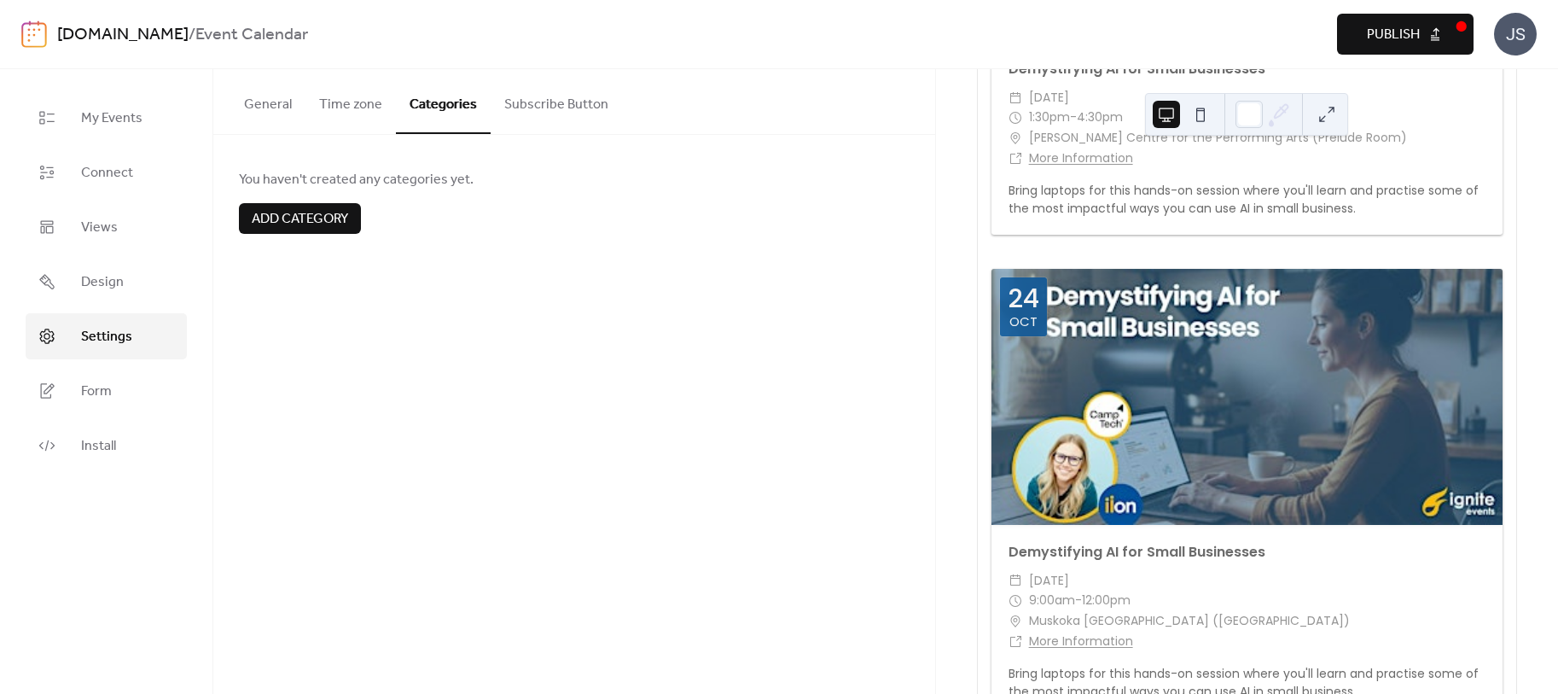
click at [1404, 32] on span "Publish" at bounding box center [1393, 35] width 53 height 20
click at [1281, 393] on div at bounding box center [1247, 397] width 511 height 256
click at [103, 179] on span "Connect" at bounding box center [107, 173] width 52 height 20
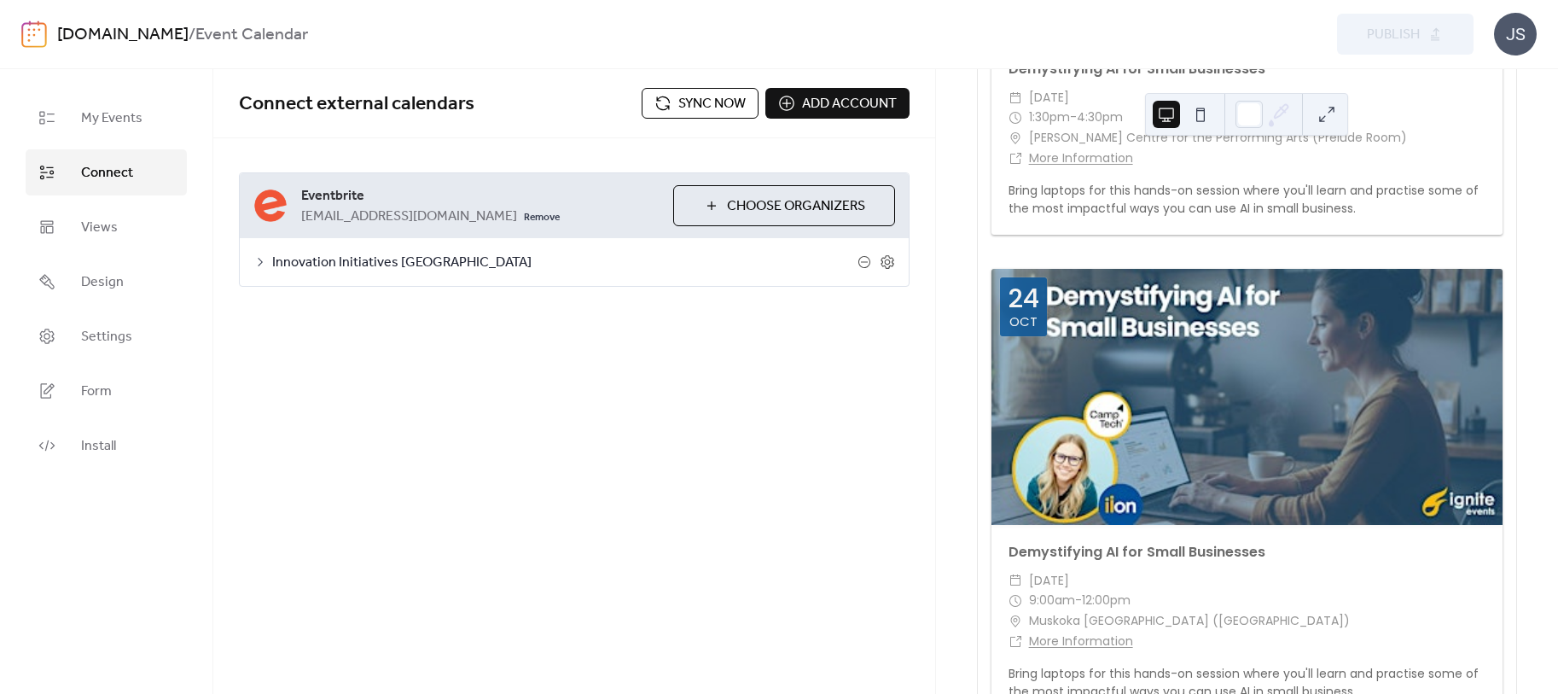
click at [724, 104] on span "Sync now" at bounding box center [711, 104] width 67 height 20
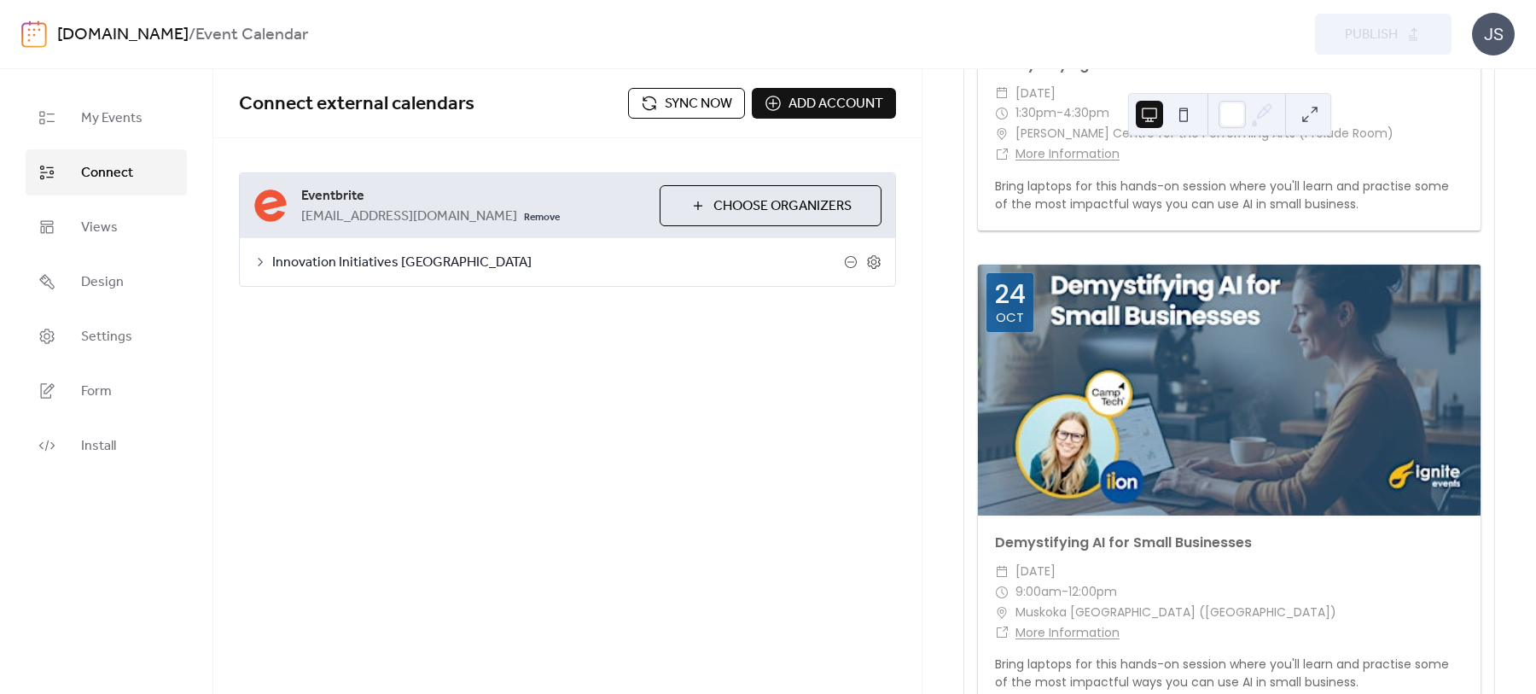
scroll to position [422, 0]
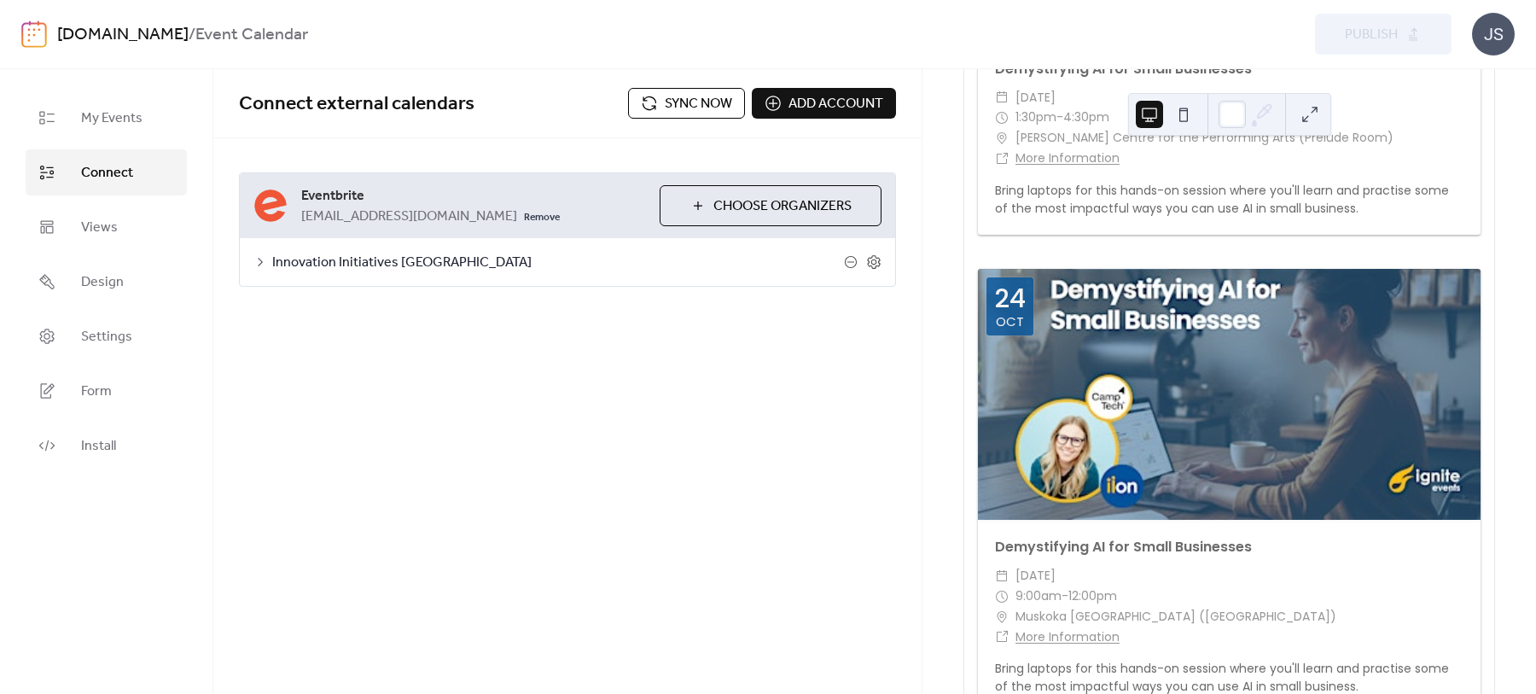
click at [1493, 26] on div "JS" at bounding box center [1493, 34] width 43 height 43
click at [1464, 109] on span "Contact Us" at bounding box center [1468, 111] width 67 height 20
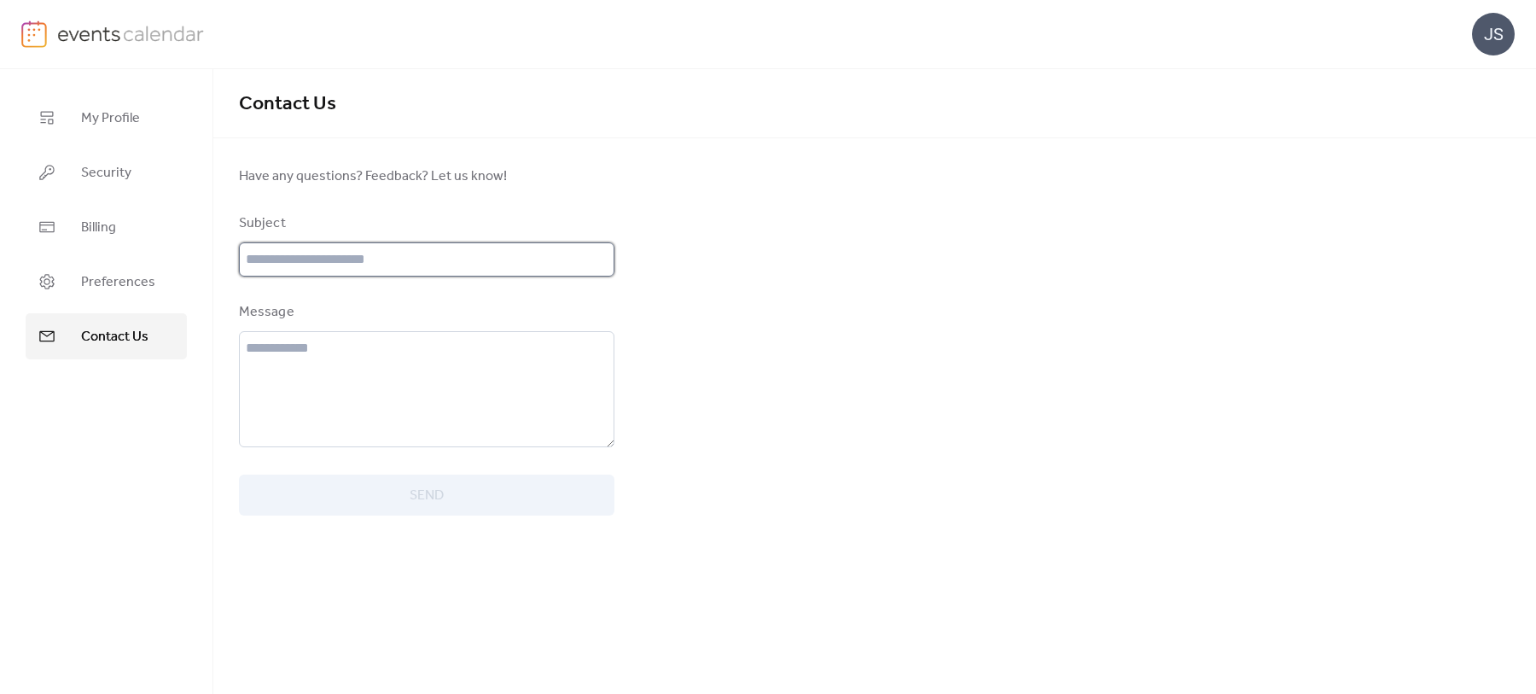
click at [306, 265] on input "text" at bounding box center [426, 259] width 375 height 34
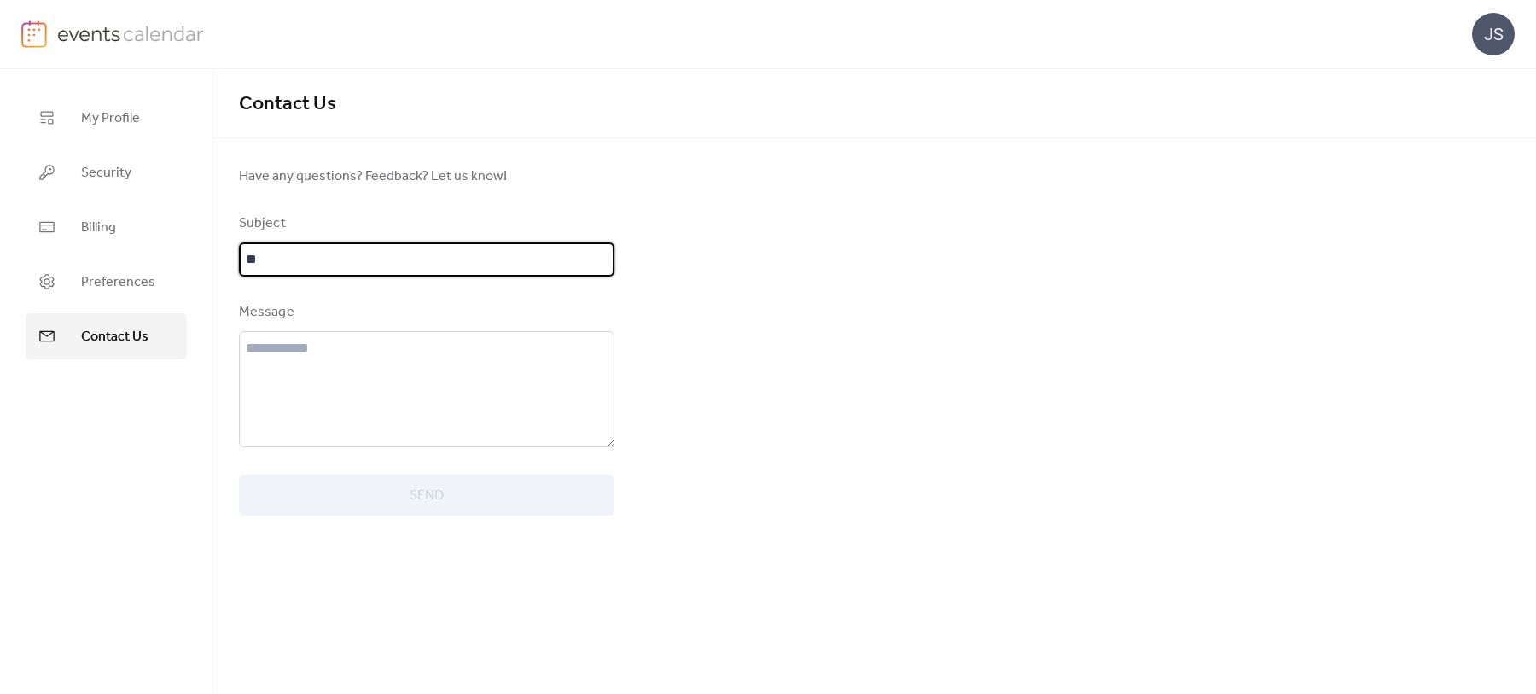
type input "*"
type input "**********"
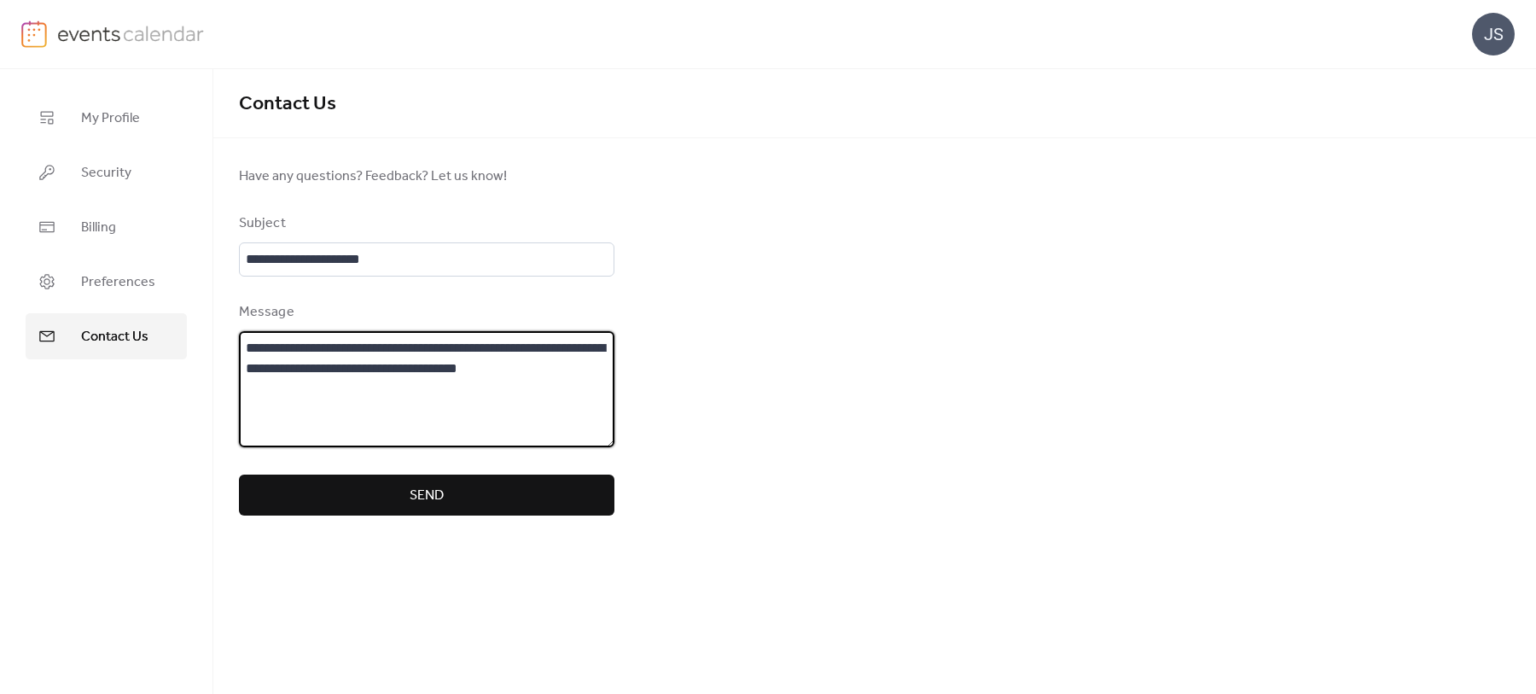
type textarea "**********"
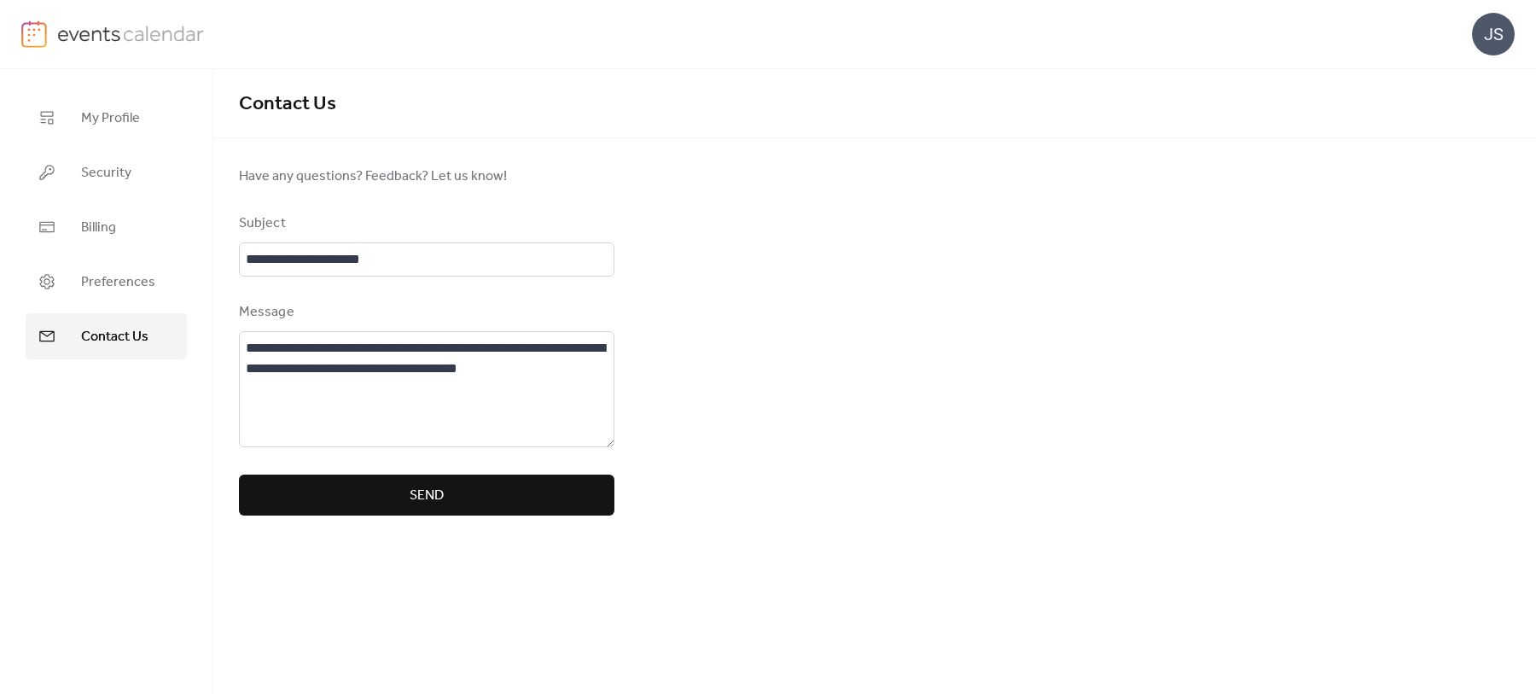
click at [457, 483] on button "Send" at bounding box center [426, 494] width 375 height 41
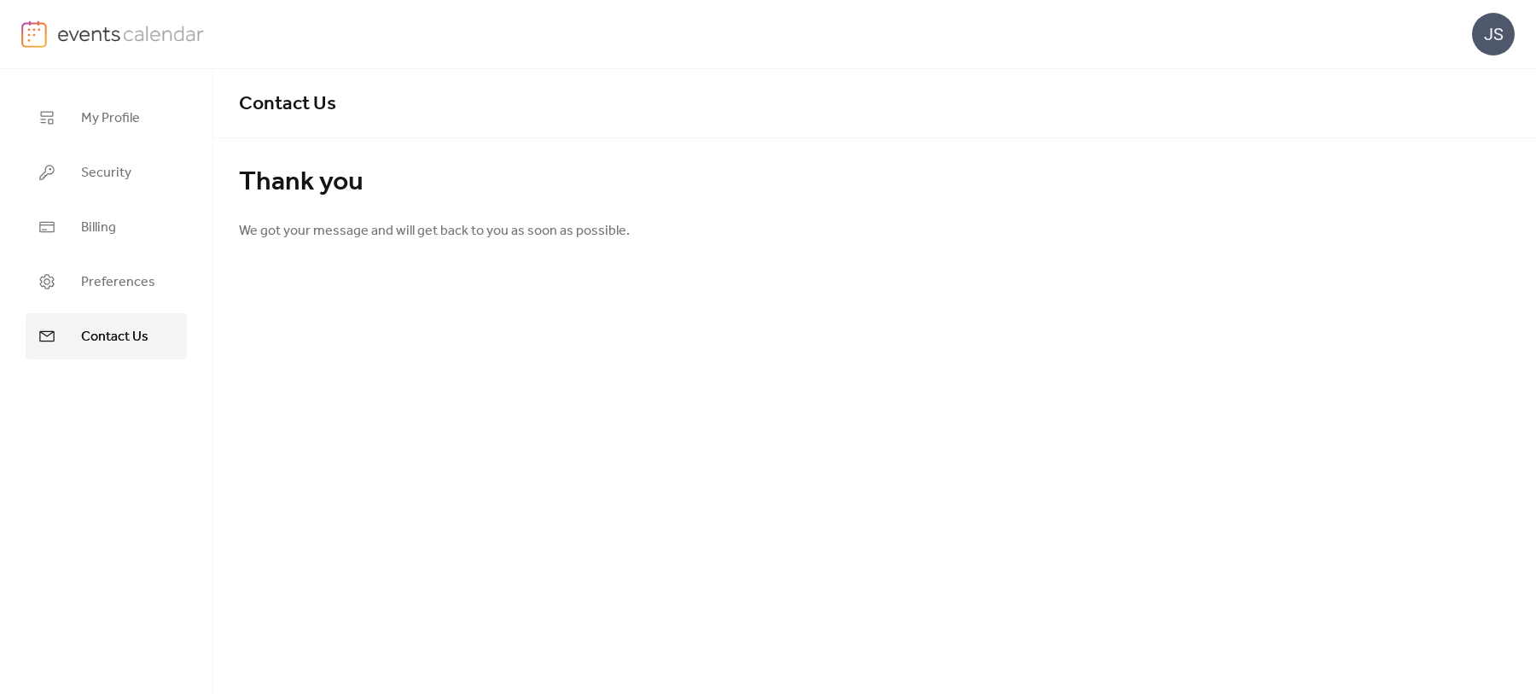
click at [78, 32] on img at bounding box center [131, 33] width 148 height 26
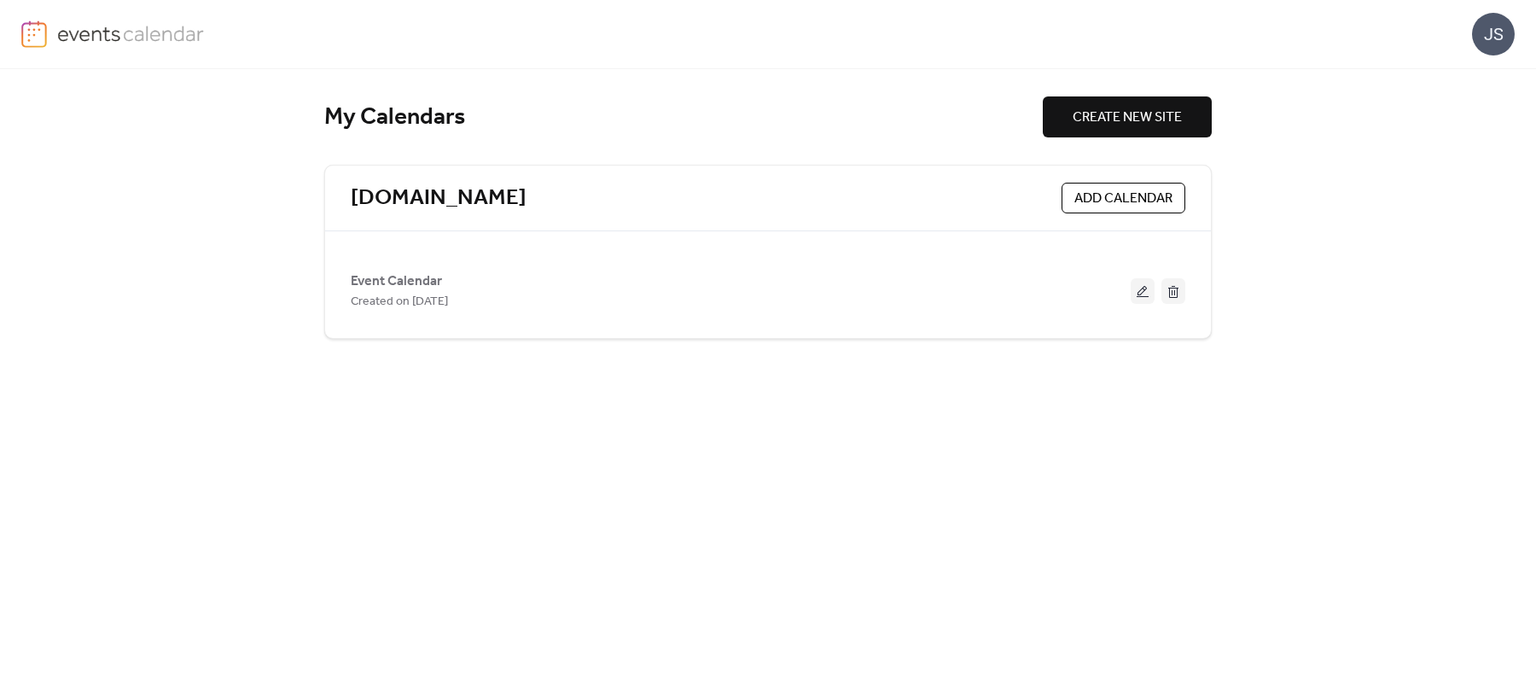
click at [78, 32] on img at bounding box center [131, 33] width 148 height 26
click at [40, 32] on img at bounding box center [34, 33] width 26 height 27
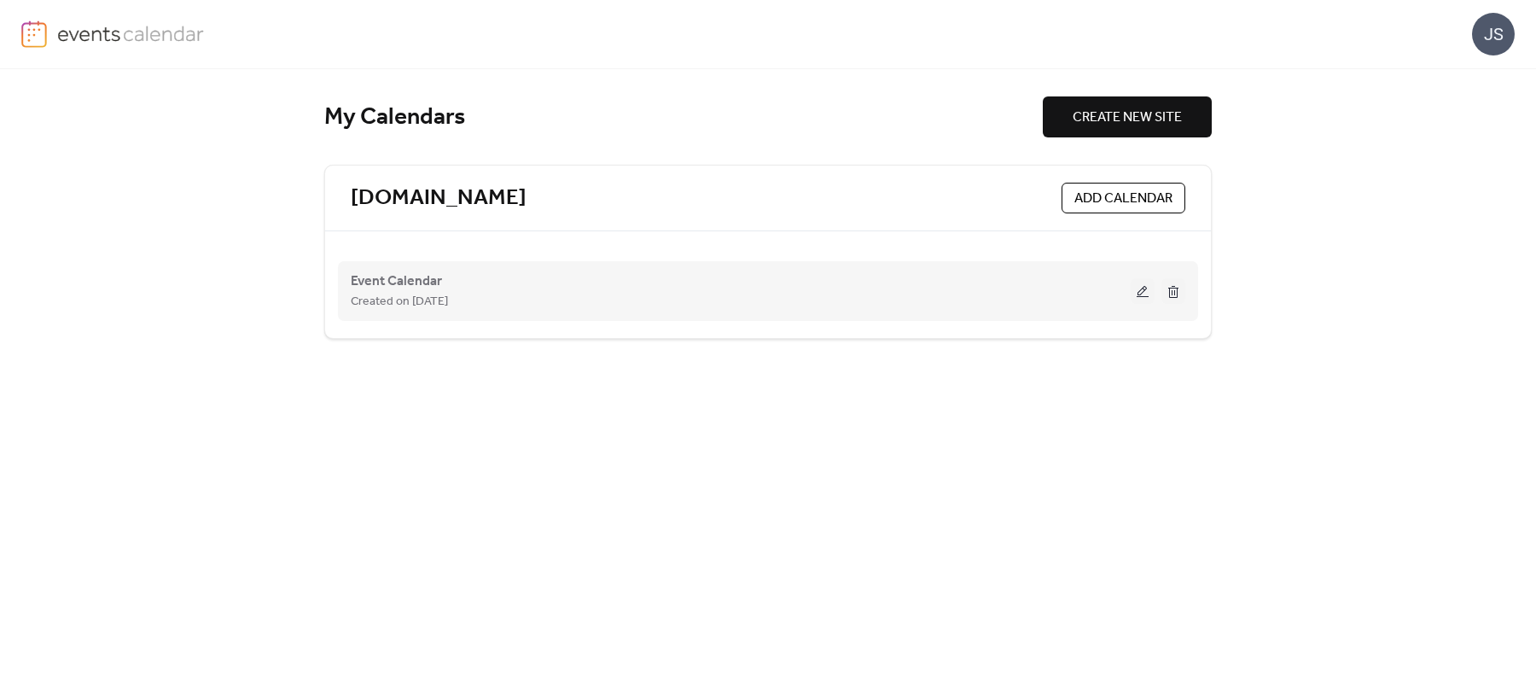
click at [1141, 288] on button at bounding box center [1143, 291] width 24 height 26
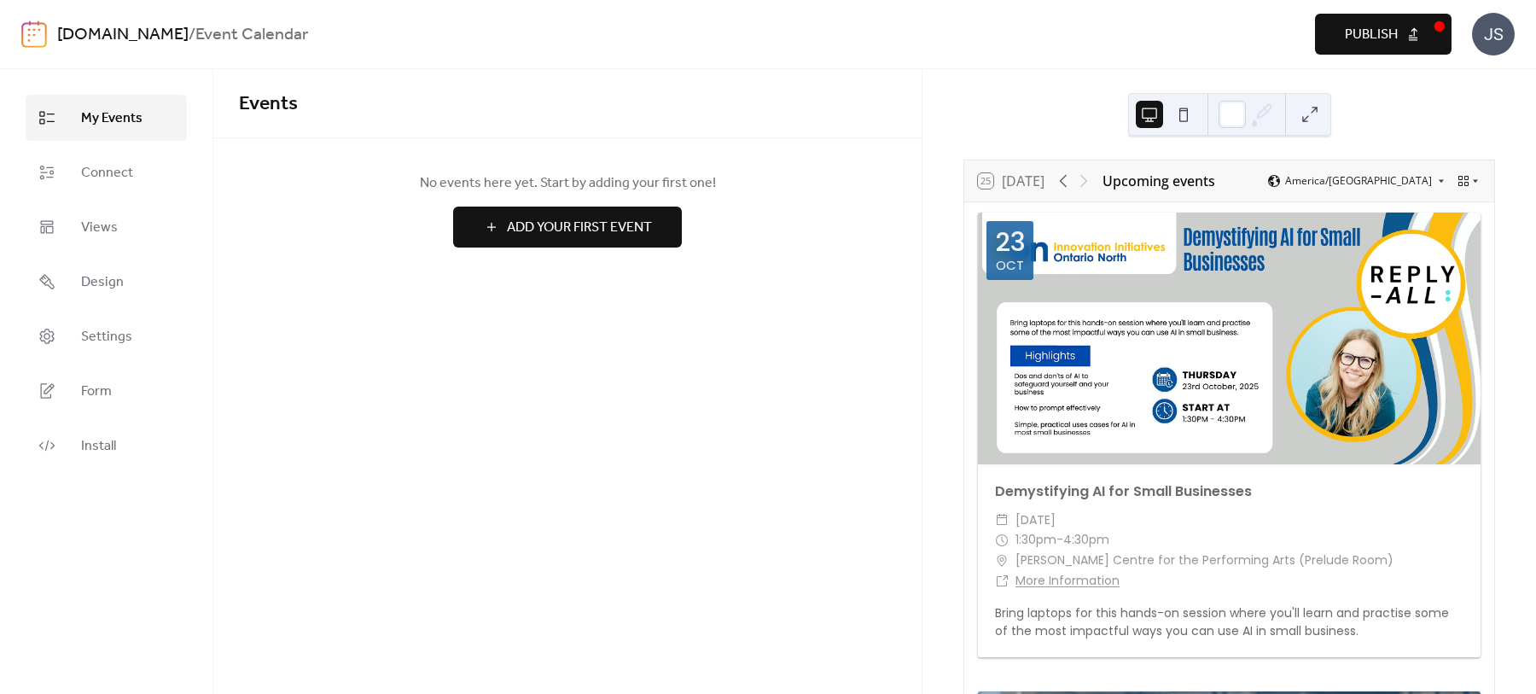
scroll to position [427, 0]
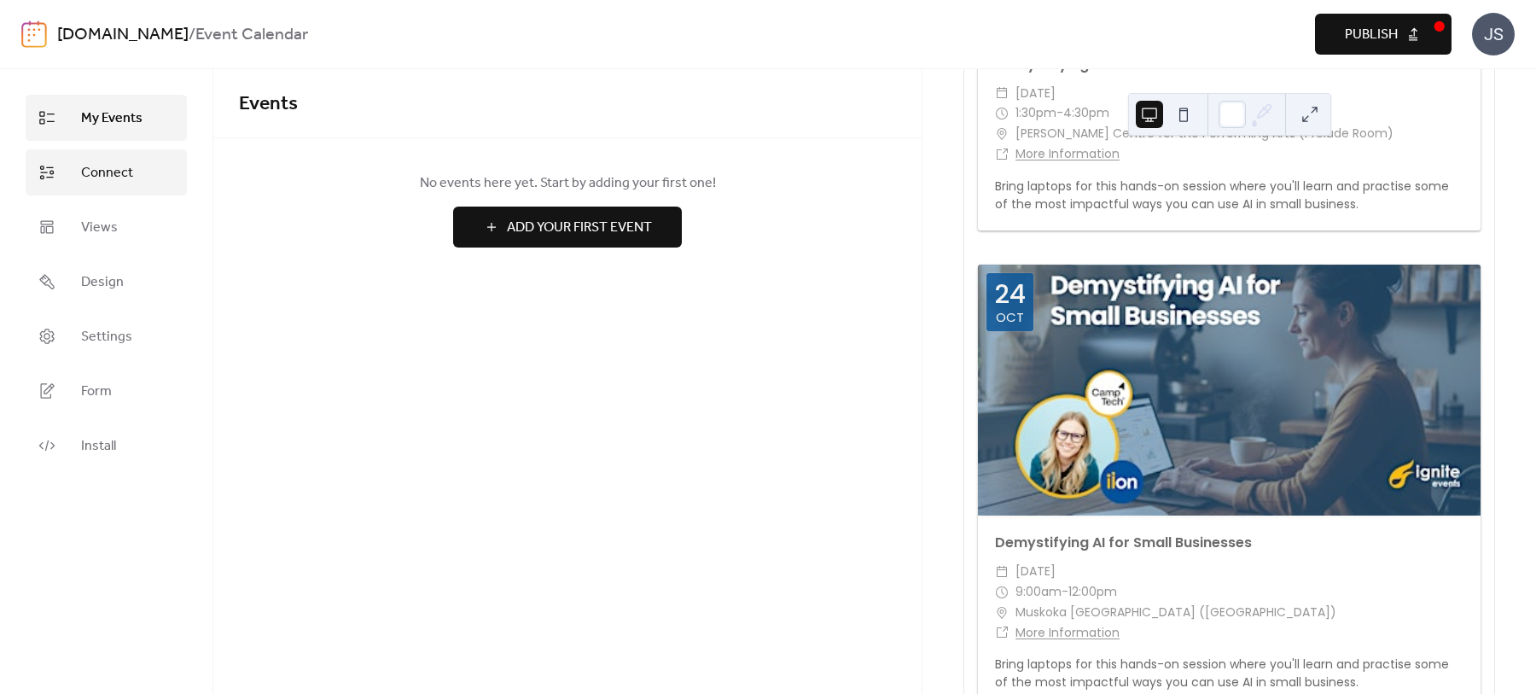
click at [99, 183] on span "Connect" at bounding box center [107, 173] width 52 height 20
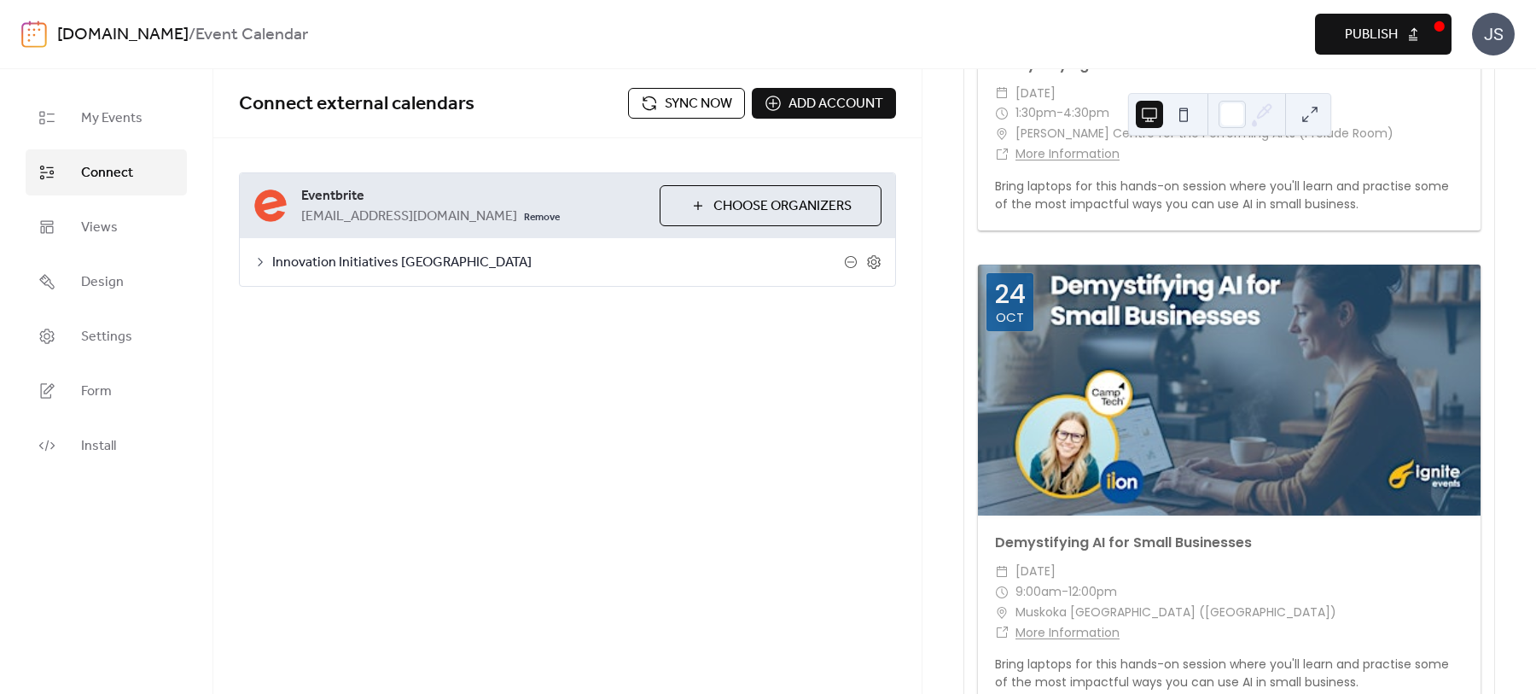
click at [687, 99] on span "Sync now" at bounding box center [698, 104] width 67 height 20
